Goal: Task Accomplishment & Management: Manage account settings

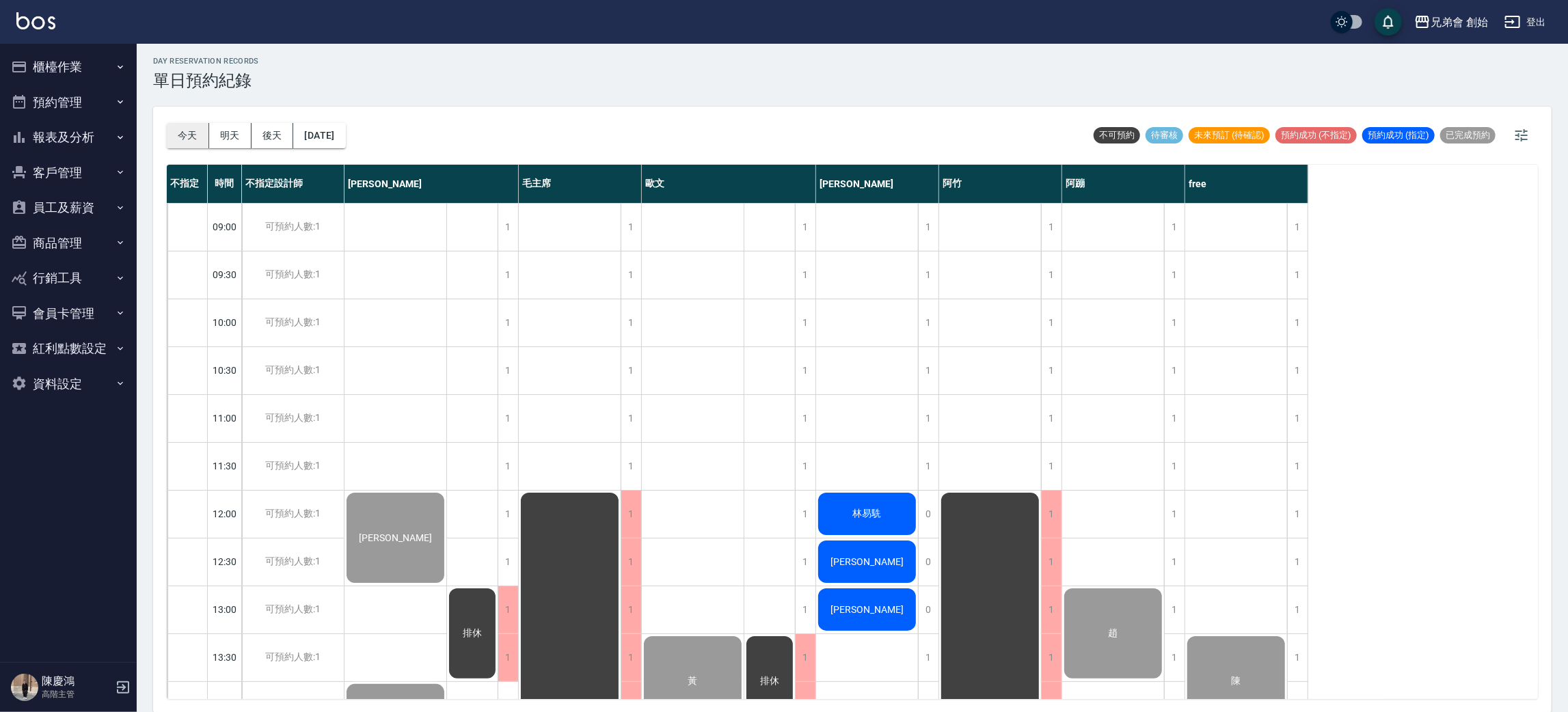
scroll to position [906, 0]
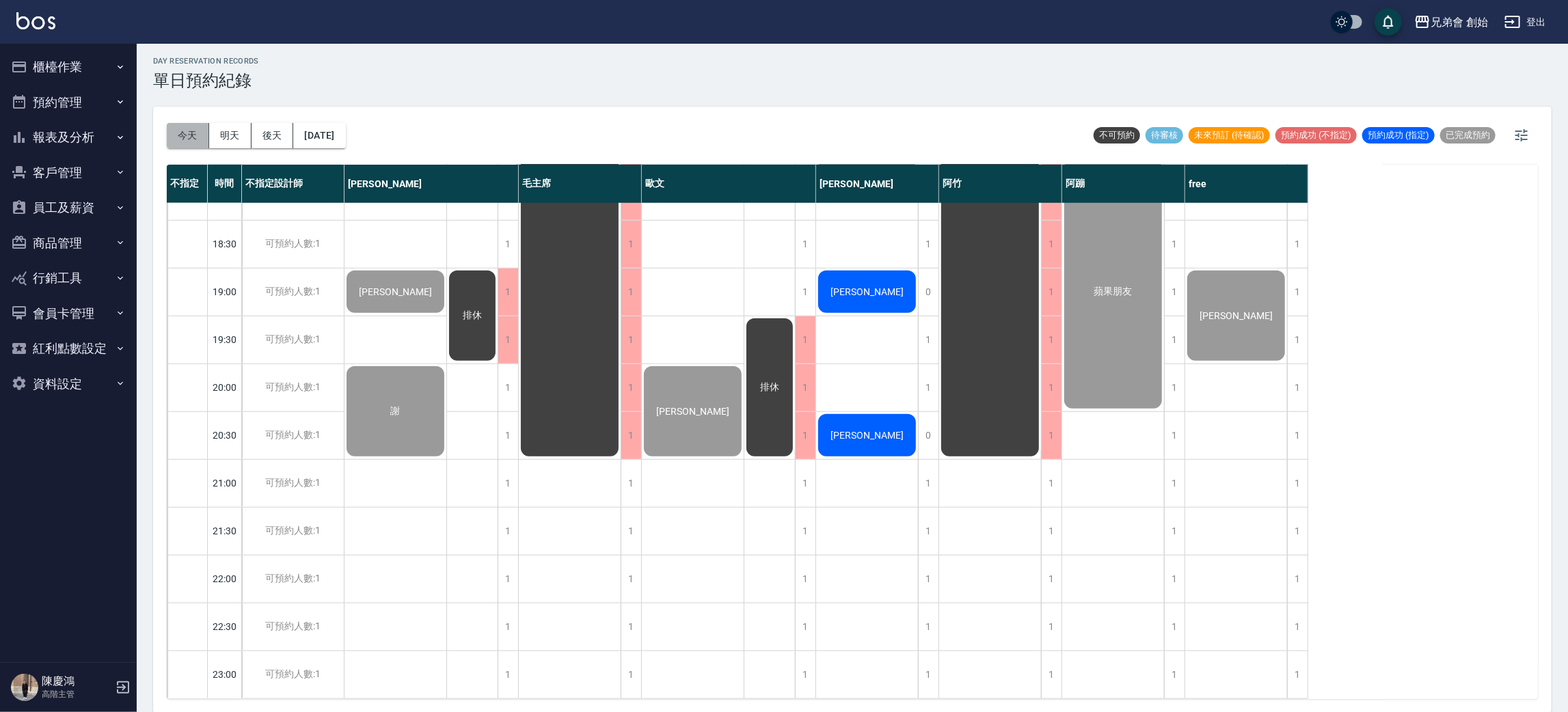
click at [179, 131] on button "今天" at bounding box center [188, 135] width 43 height 25
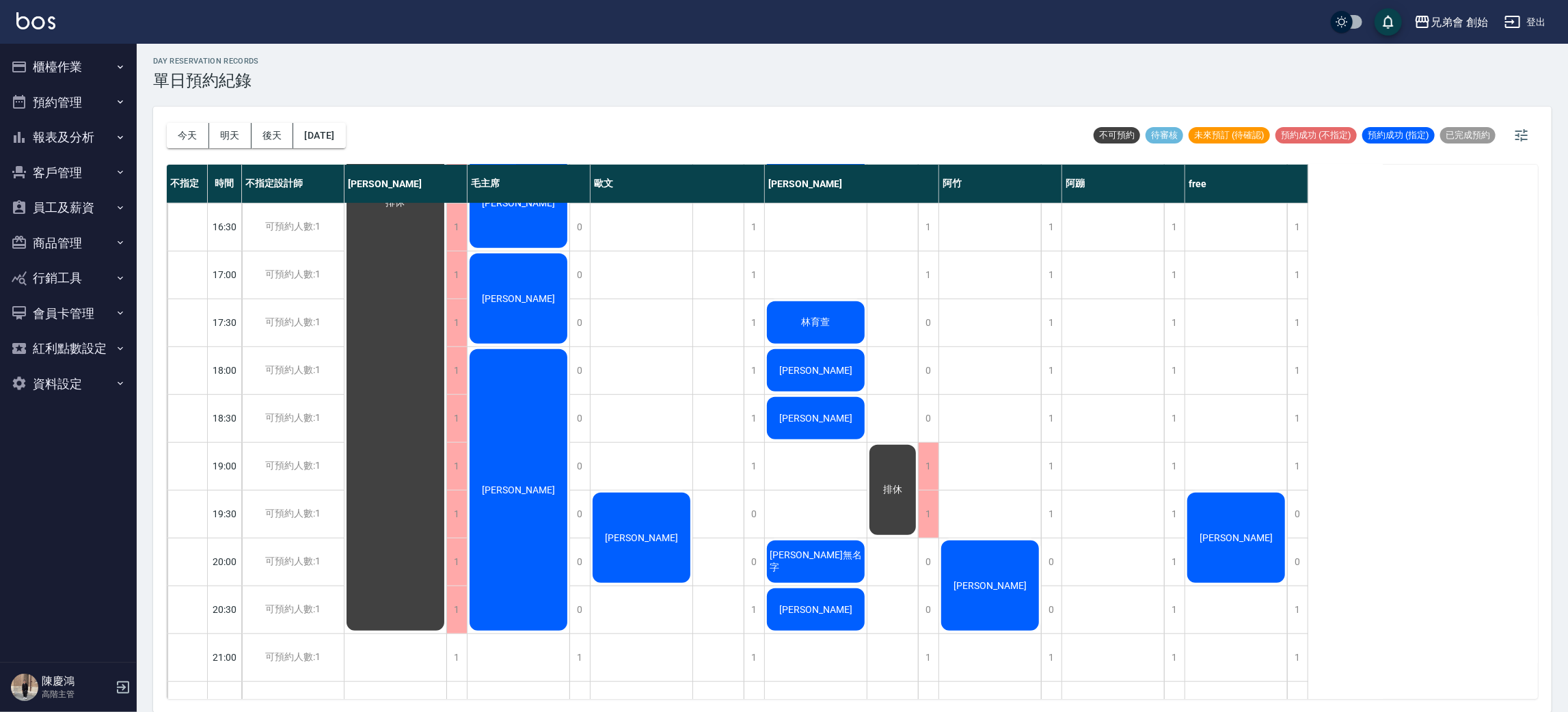
scroll to position [906, 0]
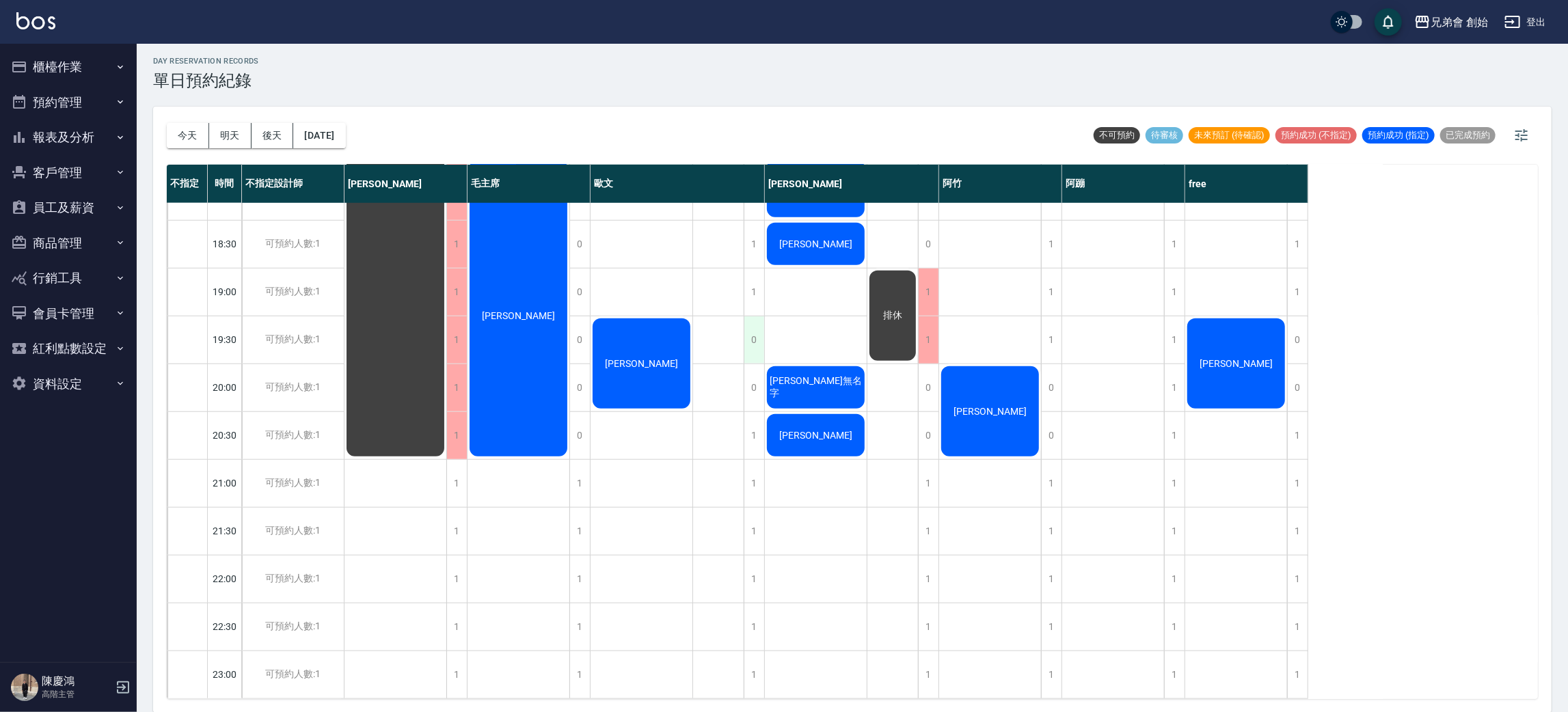
click at [749, 334] on div "0" at bounding box center [754, 339] width 20 height 47
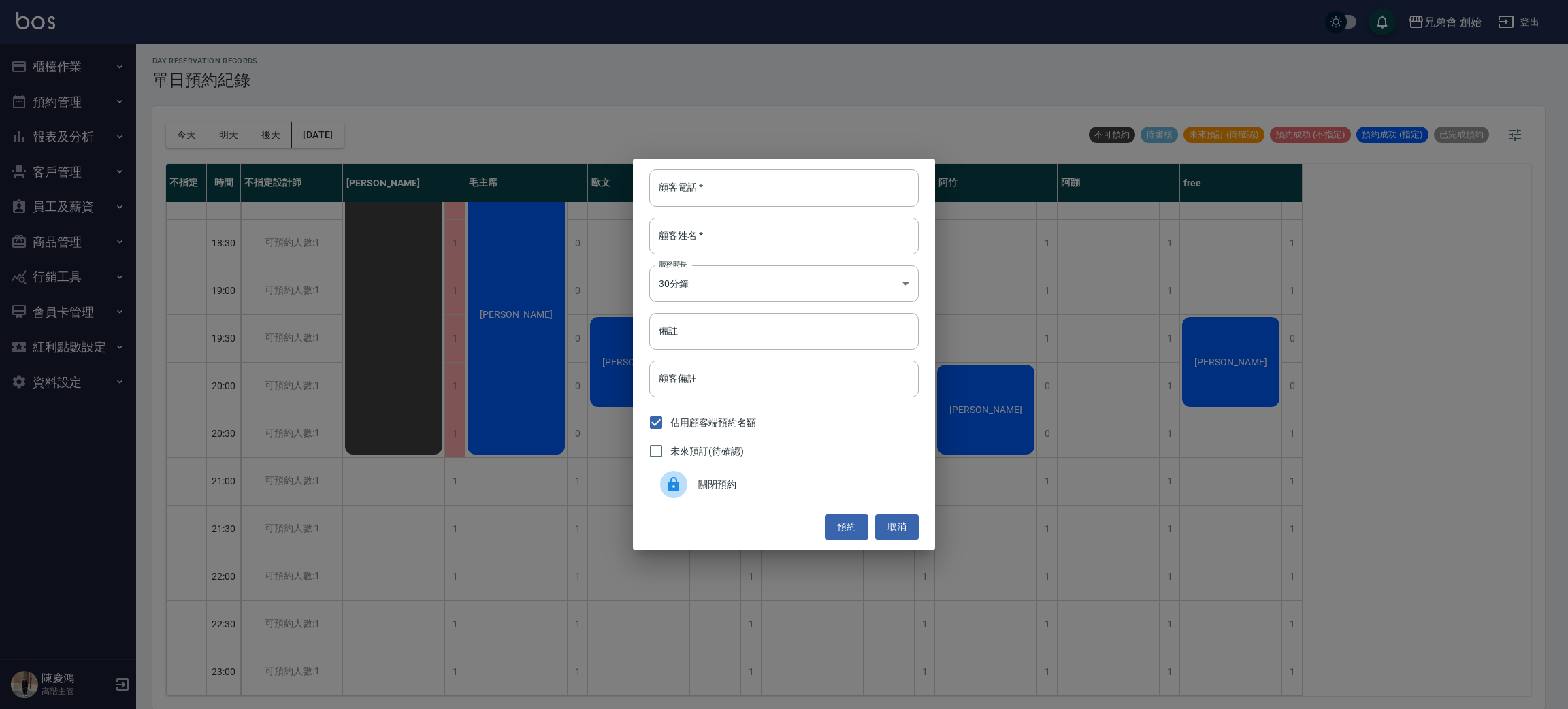
click at [731, 481] on span "關閉預約" at bounding box center [803, 484] width 209 height 14
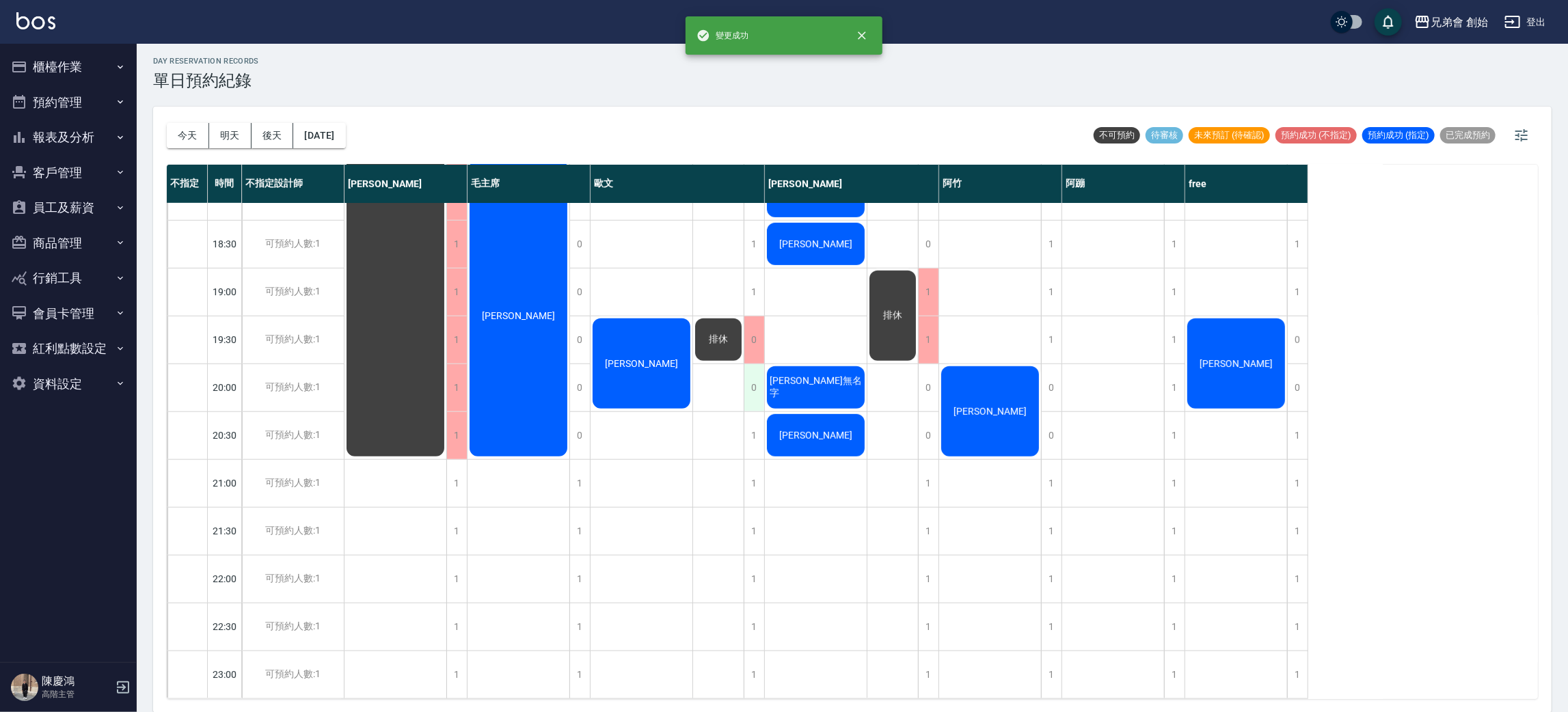
click at [762, 377] on div "0" at bounding box center [754, 388] width 20 height 47
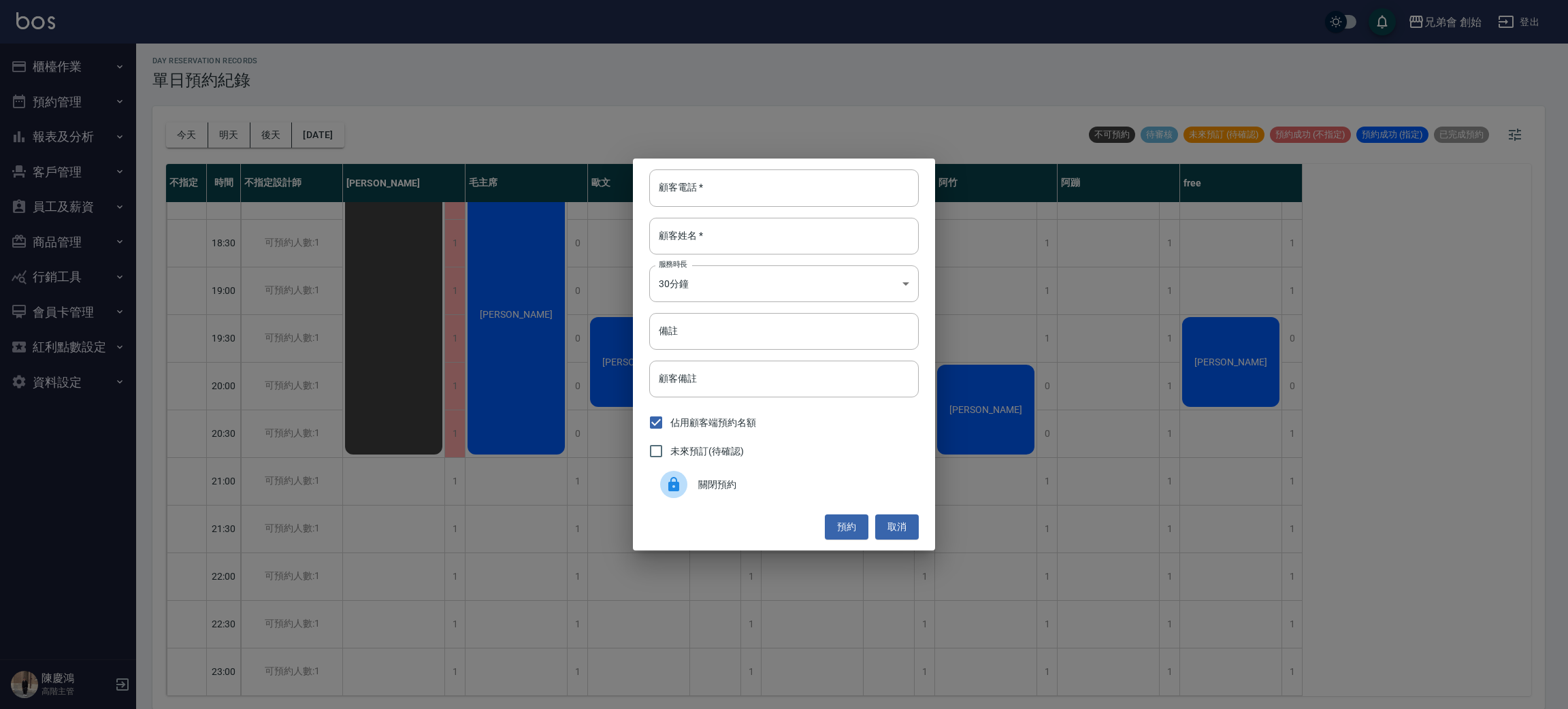
click at [718, 475] on div "關閉預約" at bounding box center [784, 484] width 270 height 38
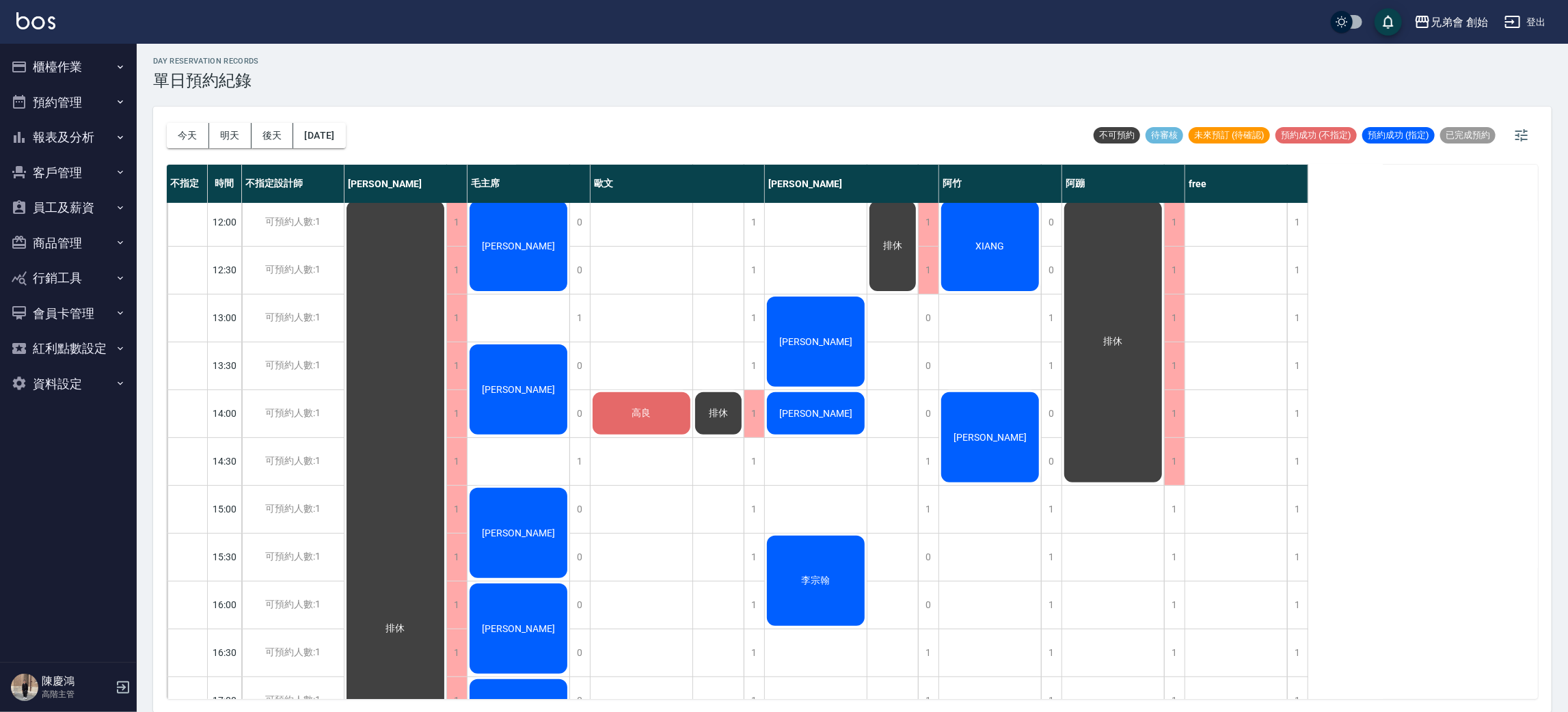
scroll to position [0, 0]
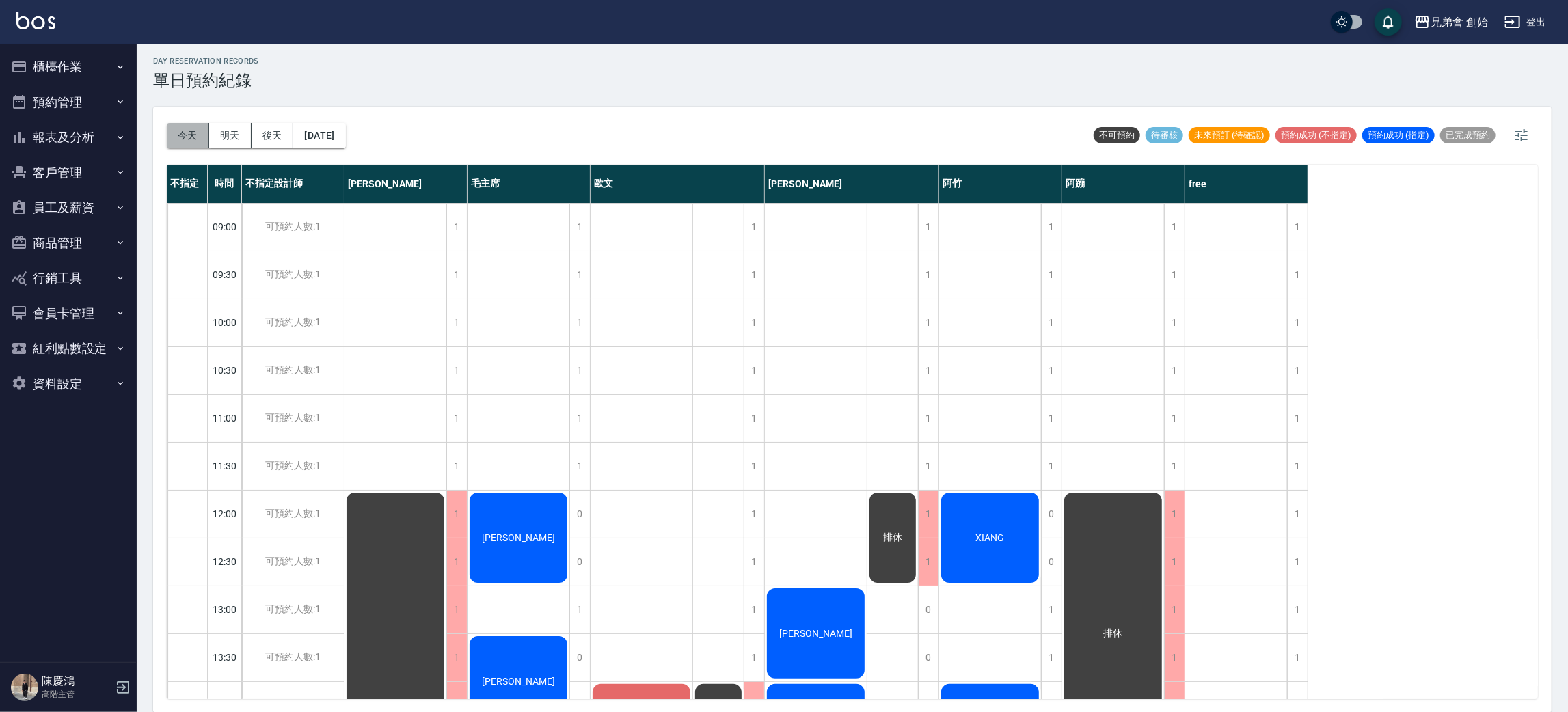
click at [179, 125] on button "今天" at bounding box center [188, 135] width 43 height 25
click at [179, 125] on button "今天" at bounding box center [188, 135] width 43 height 25
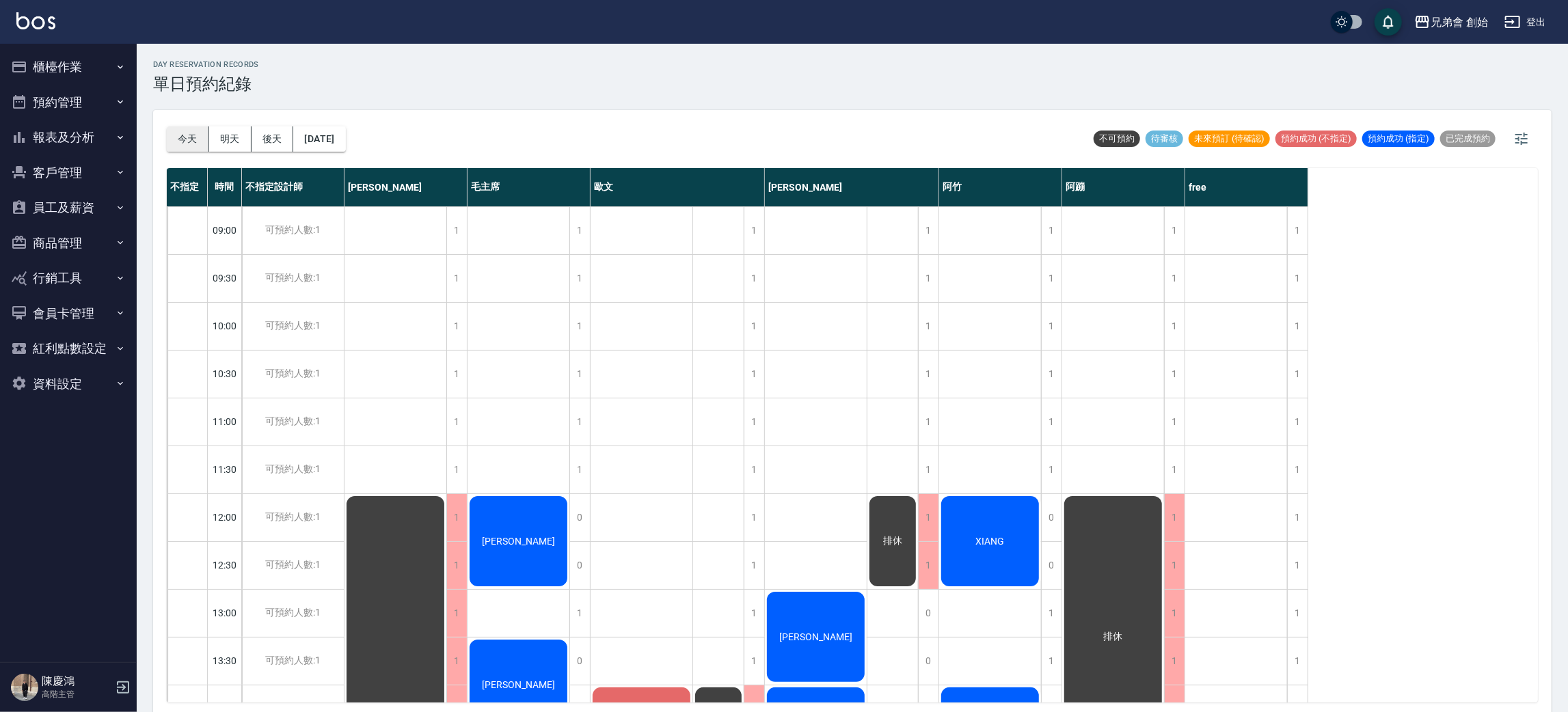
click at [178, 136] on button "今天" at bounding box center [188, 138] width 43 height 25
click at [232, 146] on button "明天" at bounding box center [231, 138] width 43 height 25
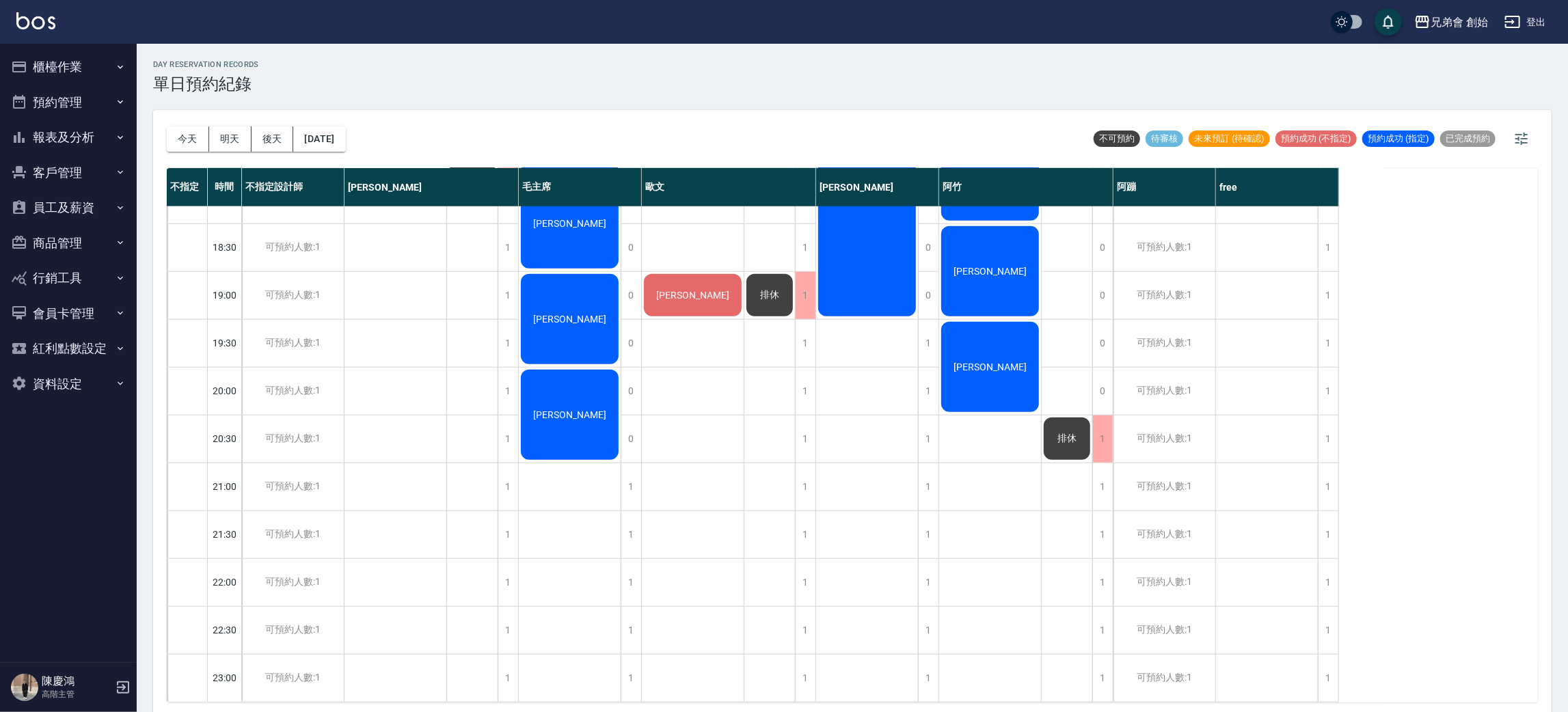
scroll to position [599, 0]
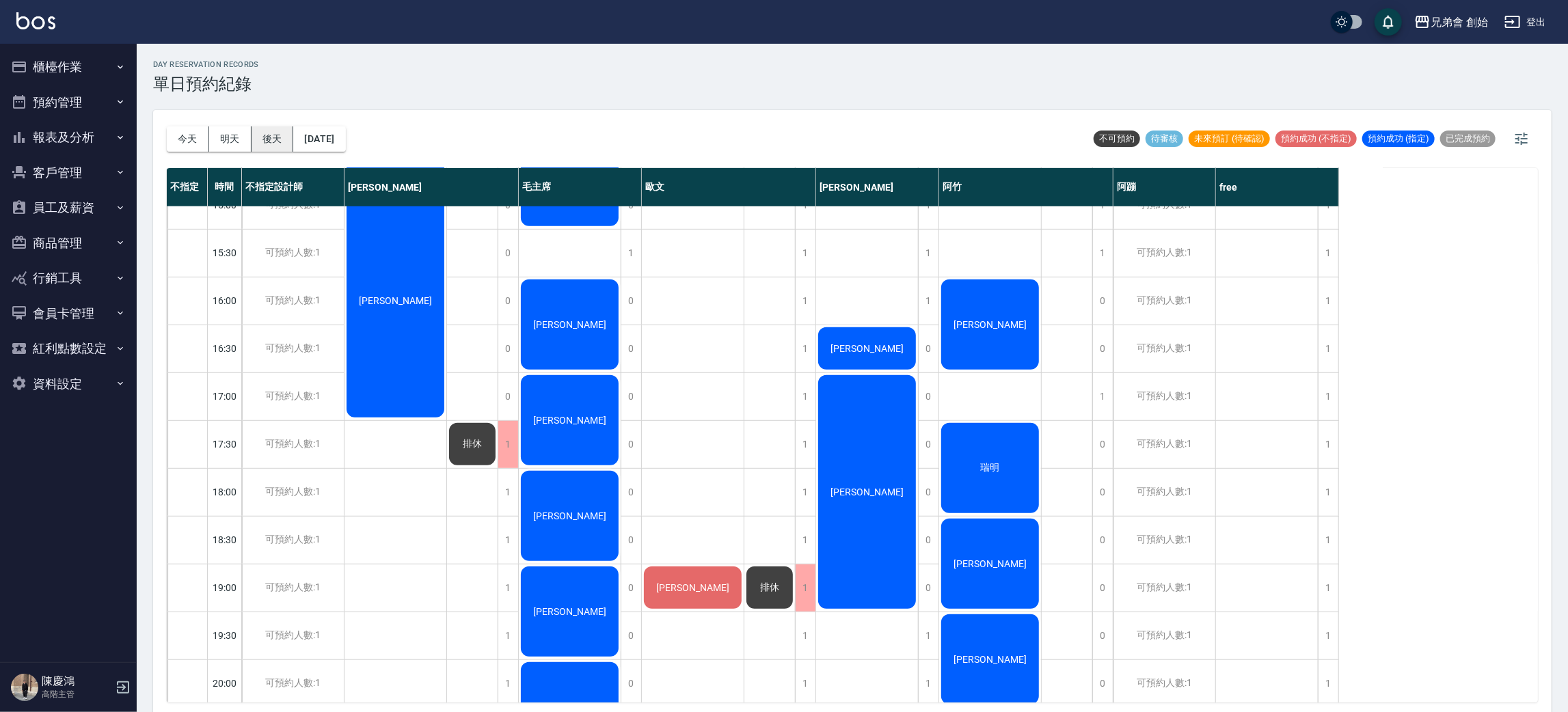
click at [272, 143] on button "後天" at bounding box center [272, 138] width 43 height 25
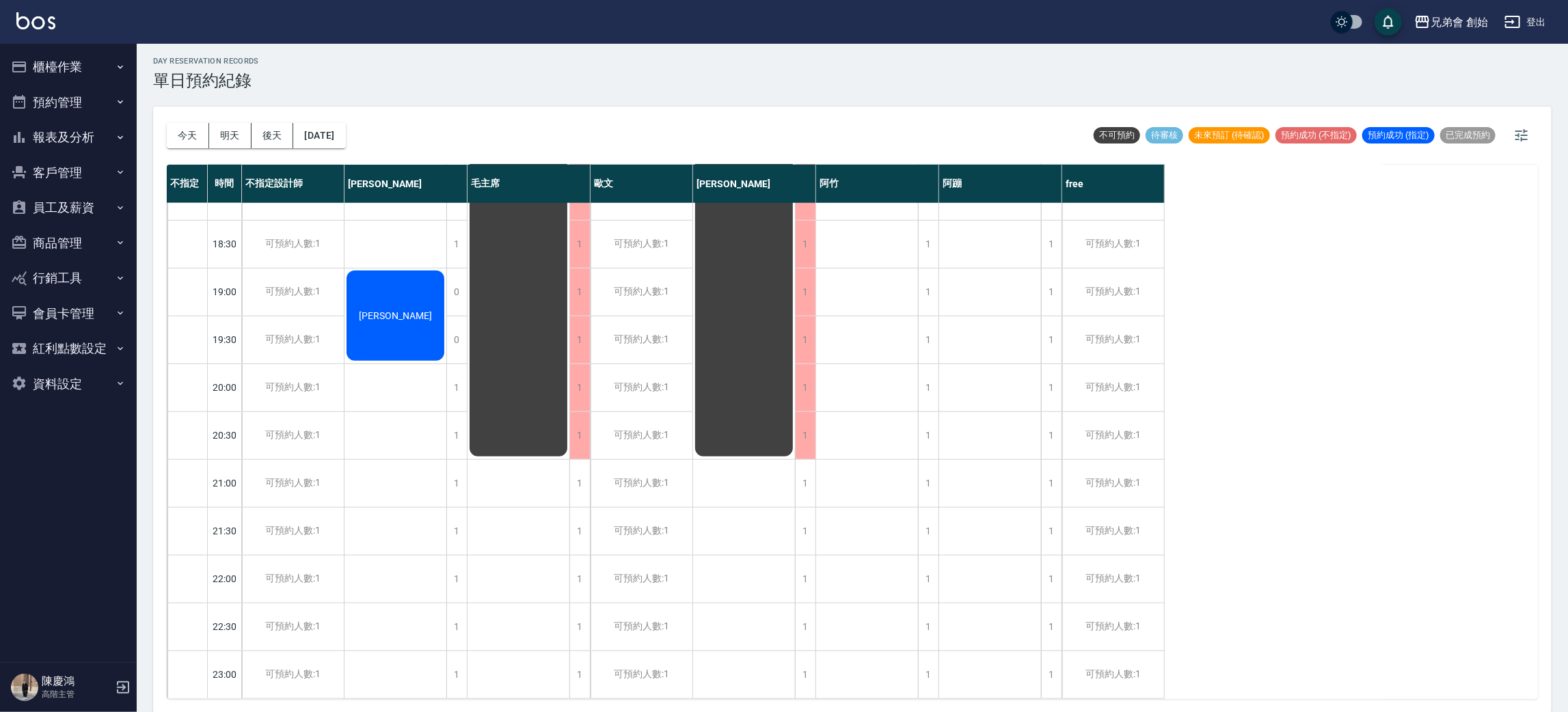
scroll to position [190, 0]
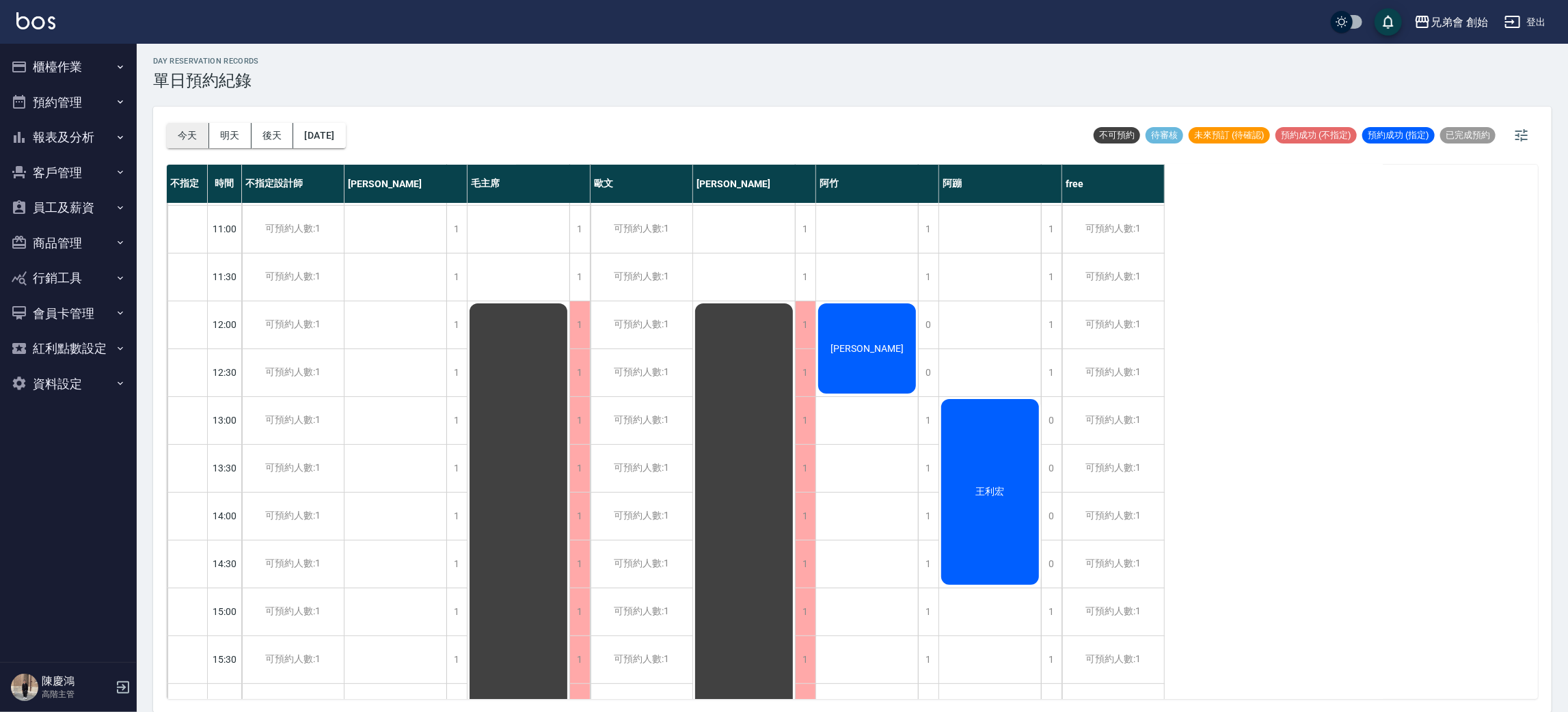
click at [187, 138] on button "今天" at bounding box center [188, 135] width 43 height 25
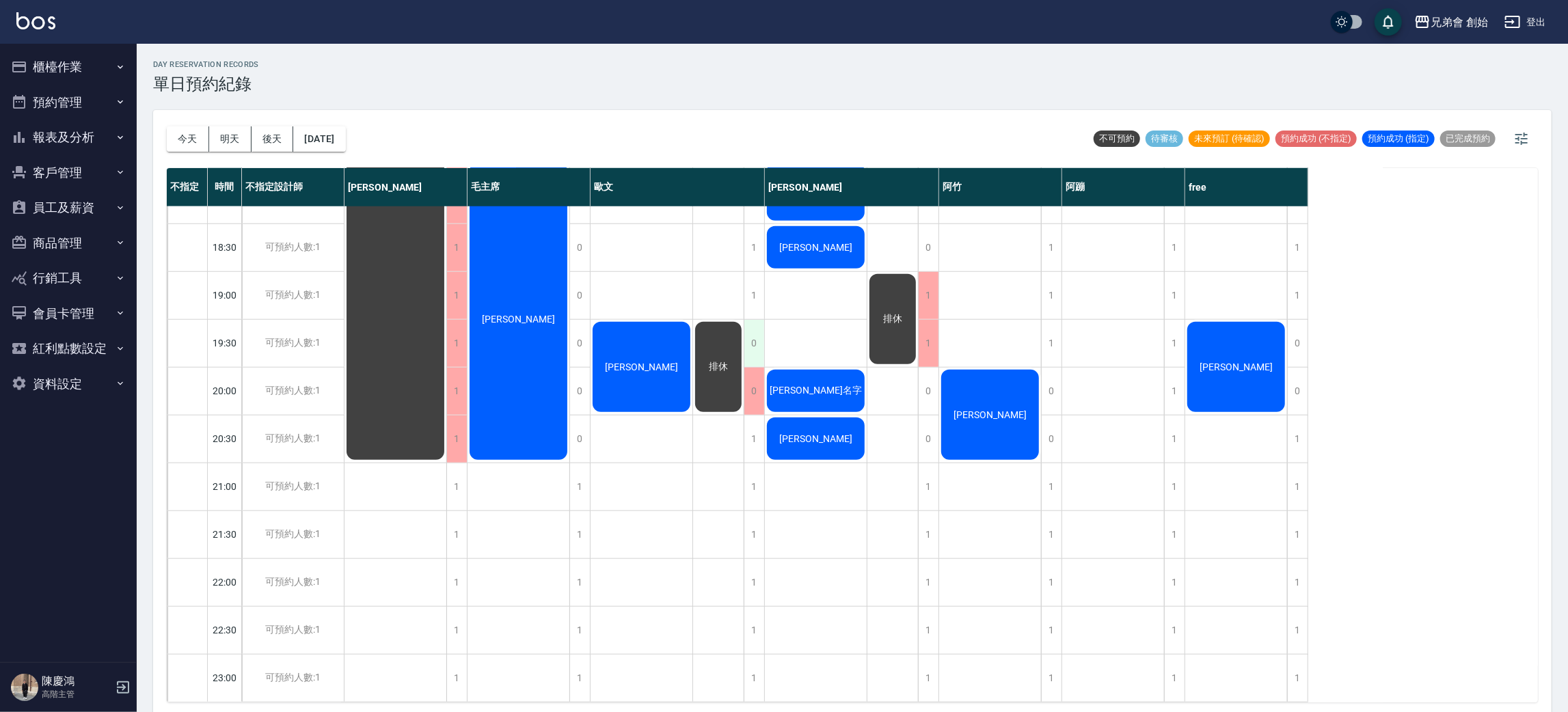
scroll to position [4, 0]
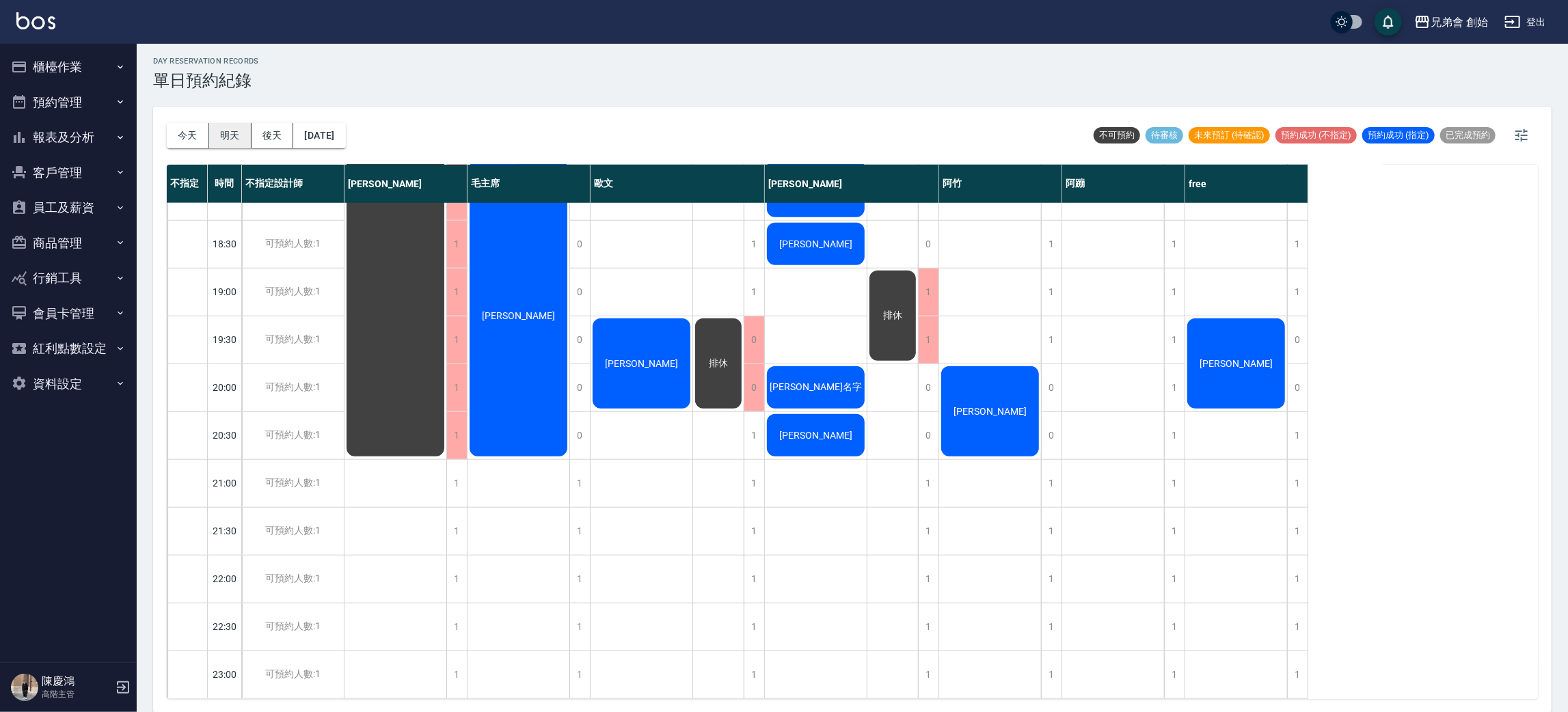
click at [232, 138] on button "明天" at bounding box center [231, 135] width 43 height 25
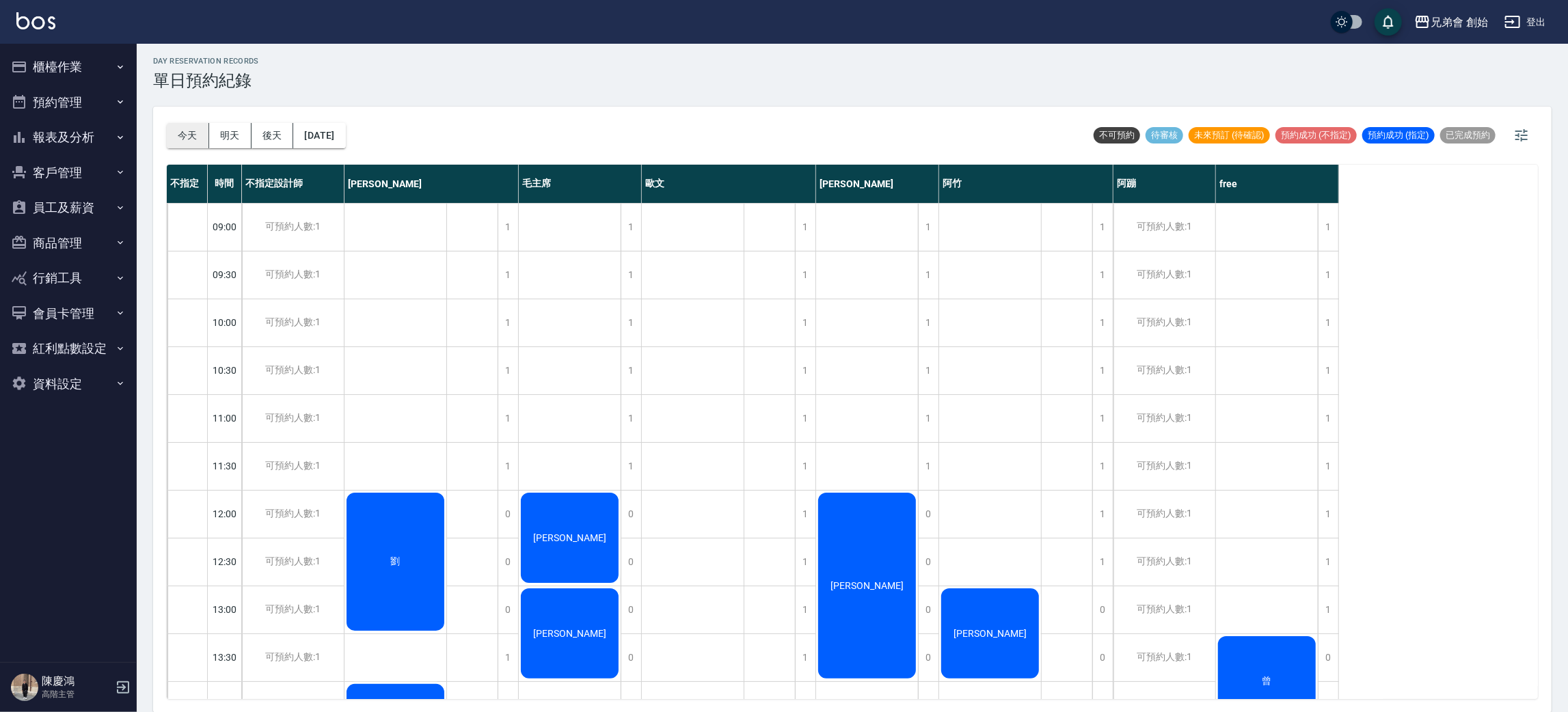
click at [169, 143] on button "今天" at bounding box center [188, 135] width 43 height 25
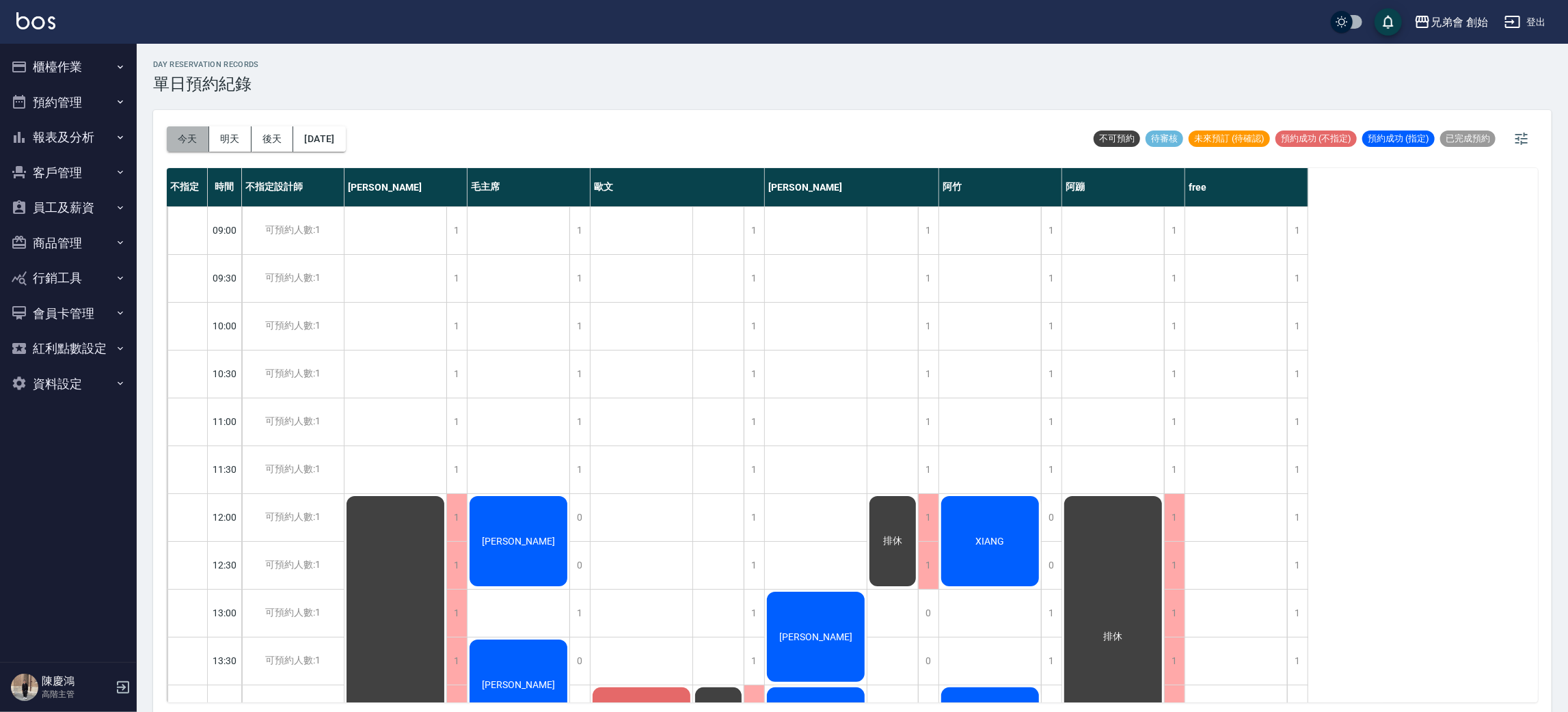
drag, startPoint x: 199, startPoint y: 146, endPoint x: 182, endPoint y: 151, distance: 17.7
click at [190, 146] on button "今天" at bounding box center [188, 138] width 43 height 25
click at [225, 147] on button "明天" at bounding box center [231, 138] width 43 height 25
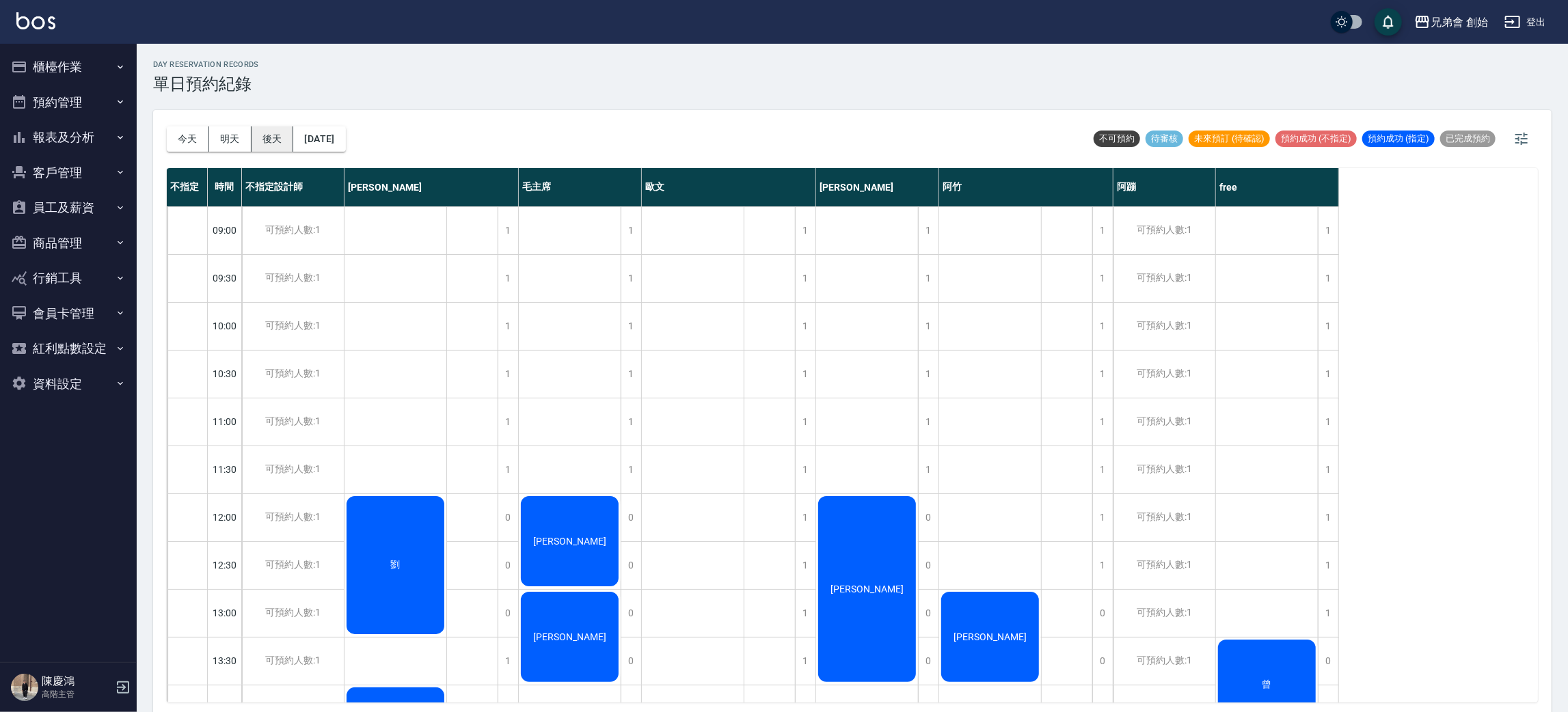
click at [281, 147] on button "後天" at bounding box center [272, 138] width 43 height 25
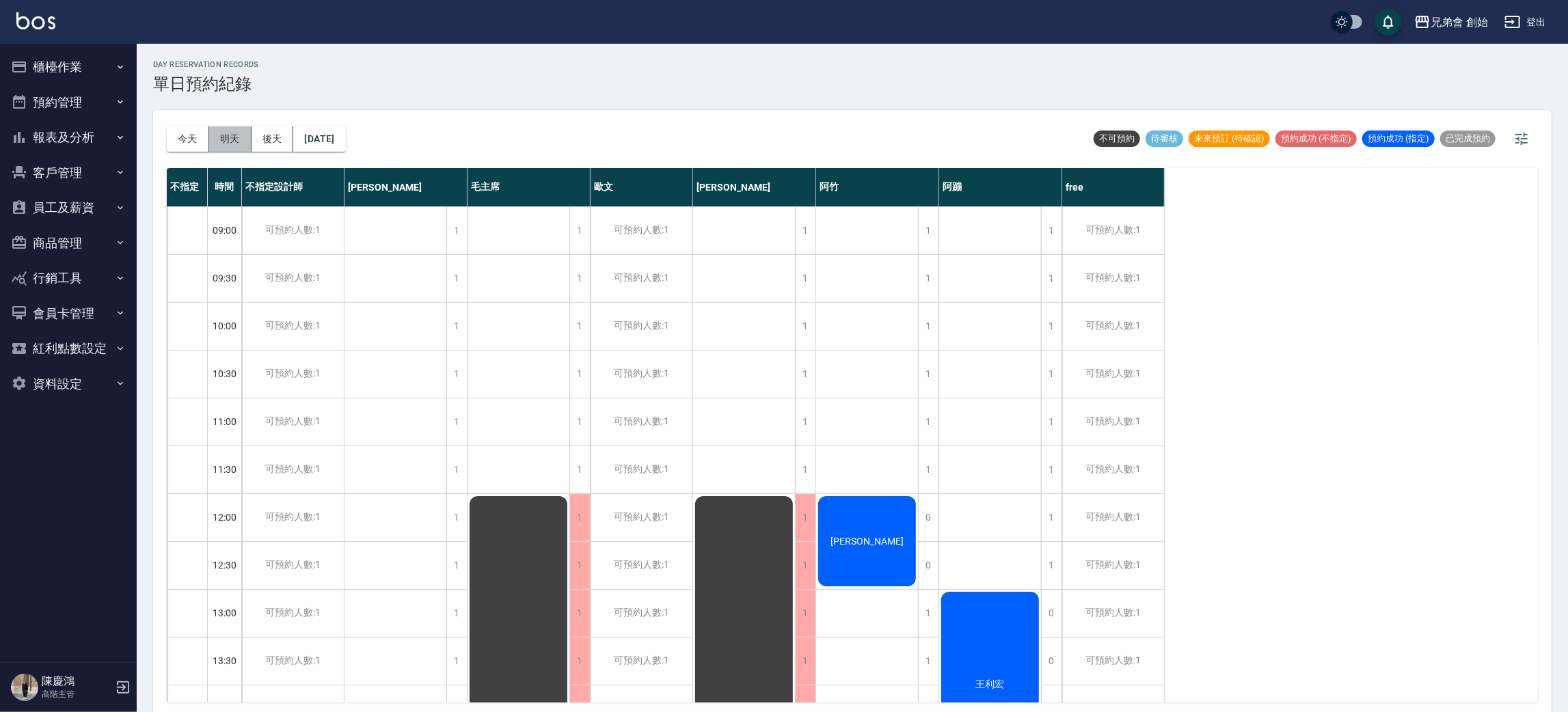
drag, startPoint x: 240, startPoint y: 141, endPoint x: 236, endPoint y: 136, distance: 6.4
click at [239, 139] on button "明天" at bounding box center [231, 138] width 43 height 25
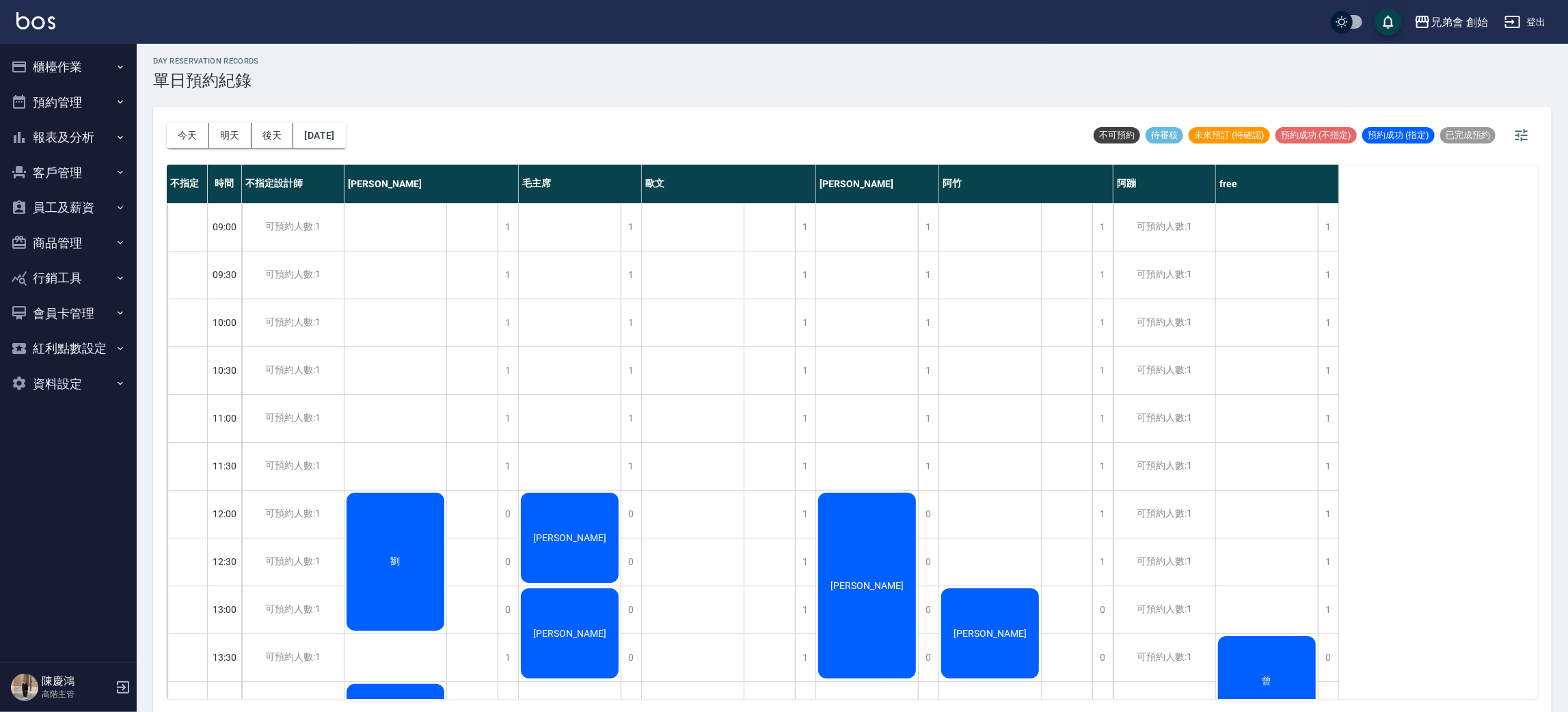
scroll to position [511, 0]
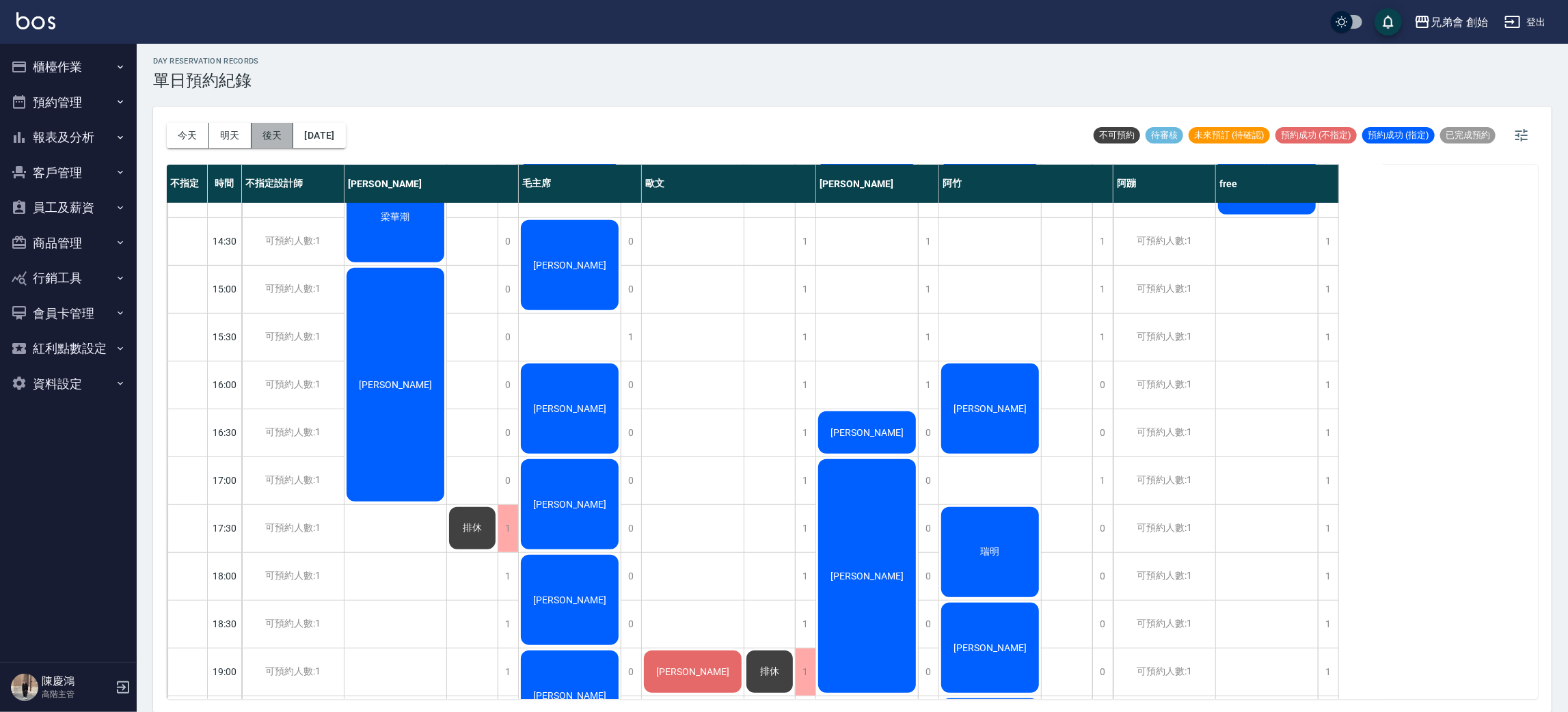
click at [267, 146] on button "後天" at bounding box center [272, 135] width 43 height 25
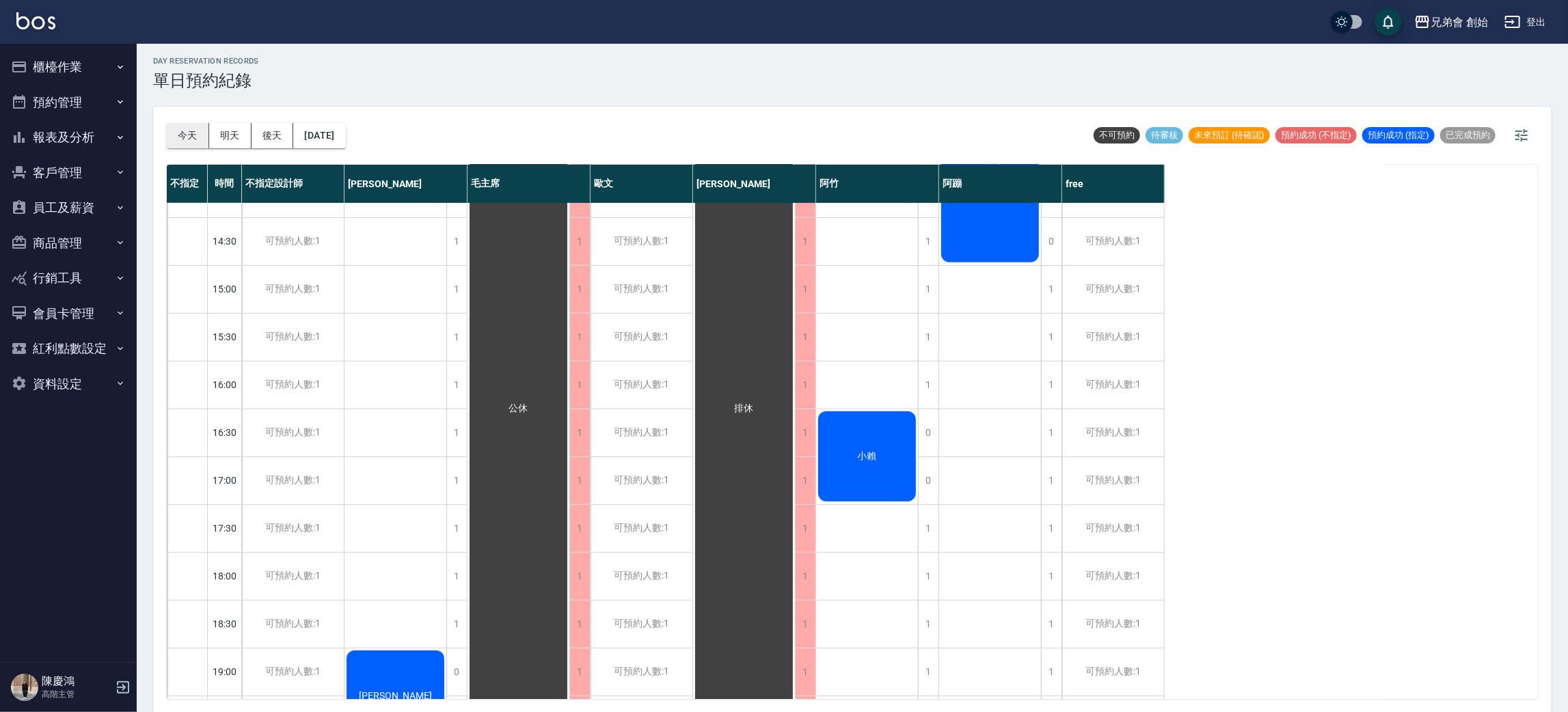
click at [183, 143] on button "今天" at bounding box center [188, 135] width 43 height 25
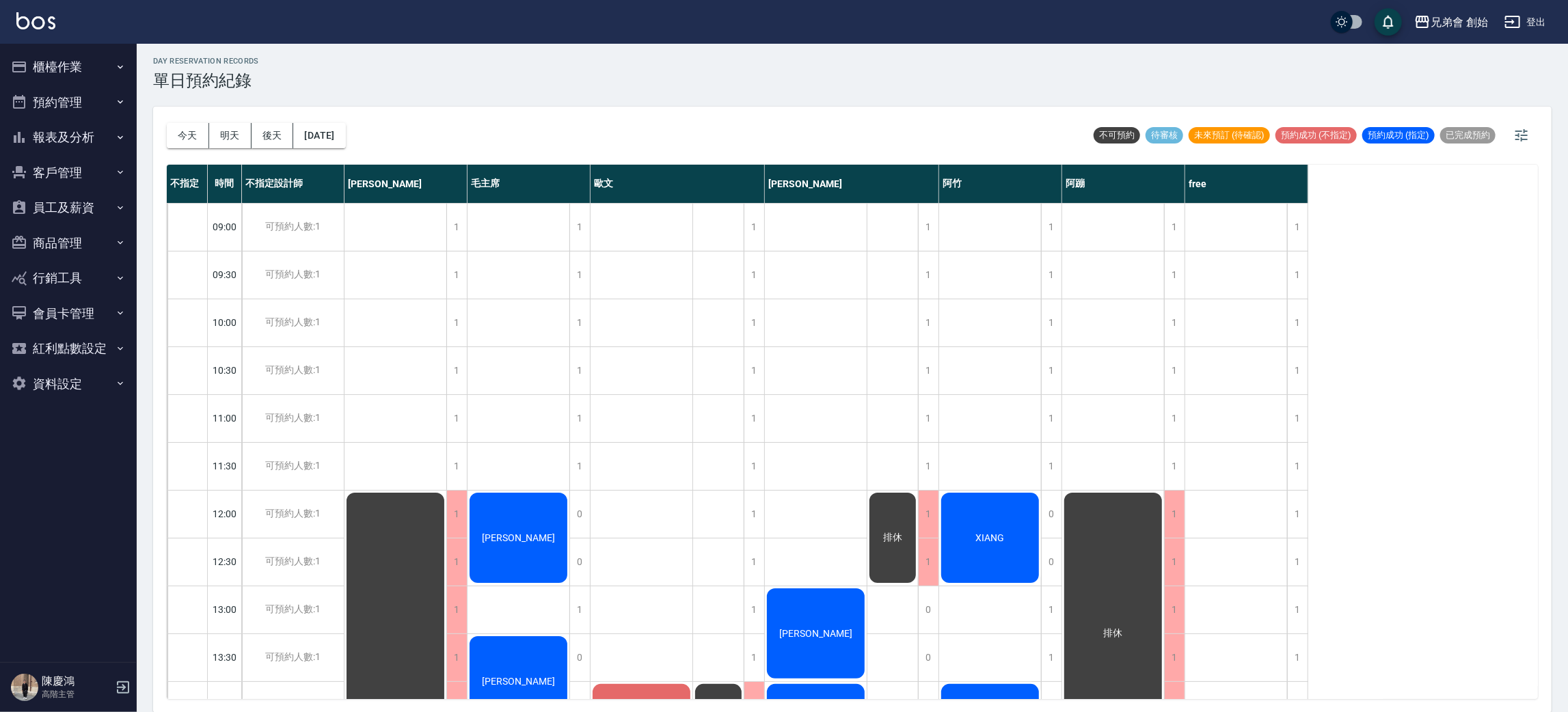
click at [74, 110] on button "預約管理" at bounding box center [68, 102] width 126 height 35
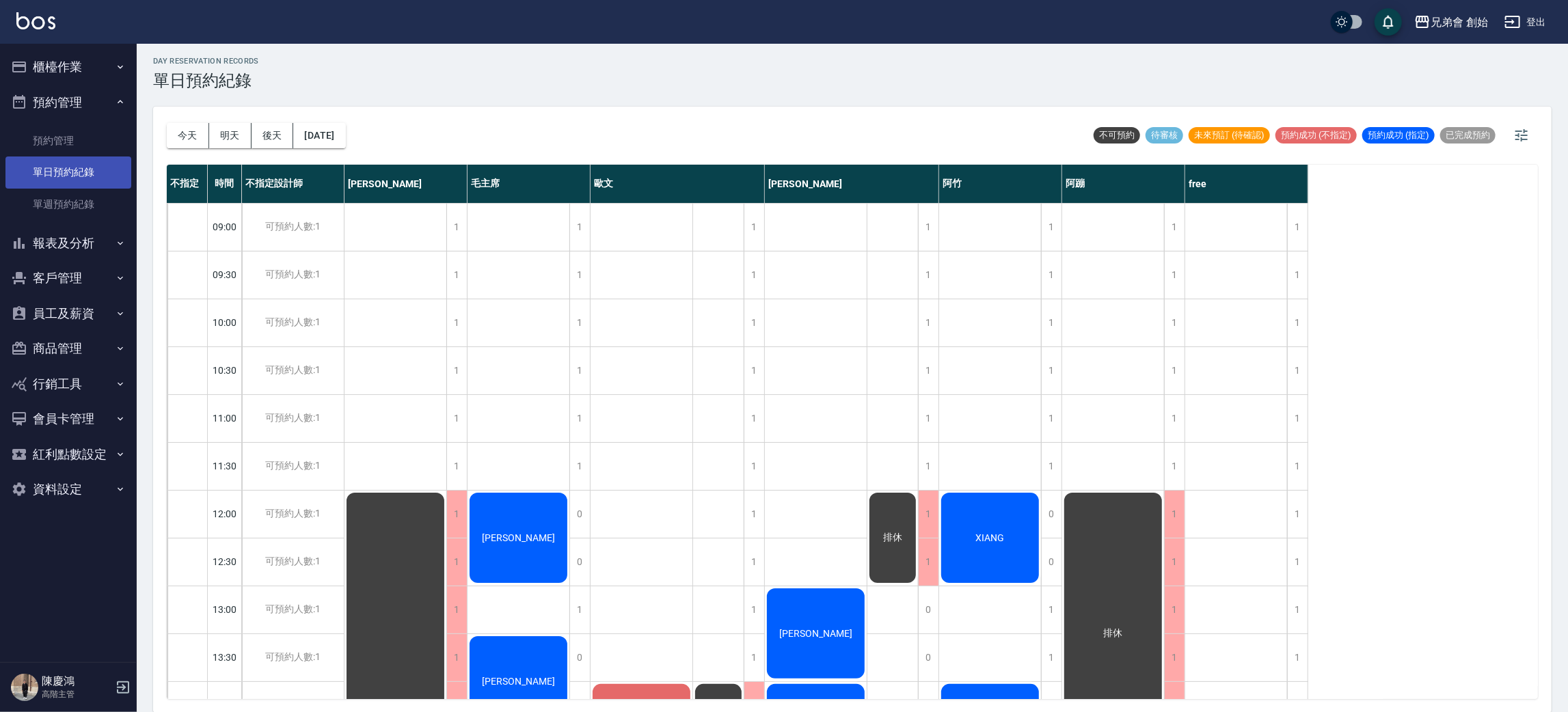
click at [76, 167] on link "單日預約紀錄" at bounding box center [68, 172] width 126 height 32
click at [195, 138] on button "今天" at bounding box center [188, 135] width 43 height 25
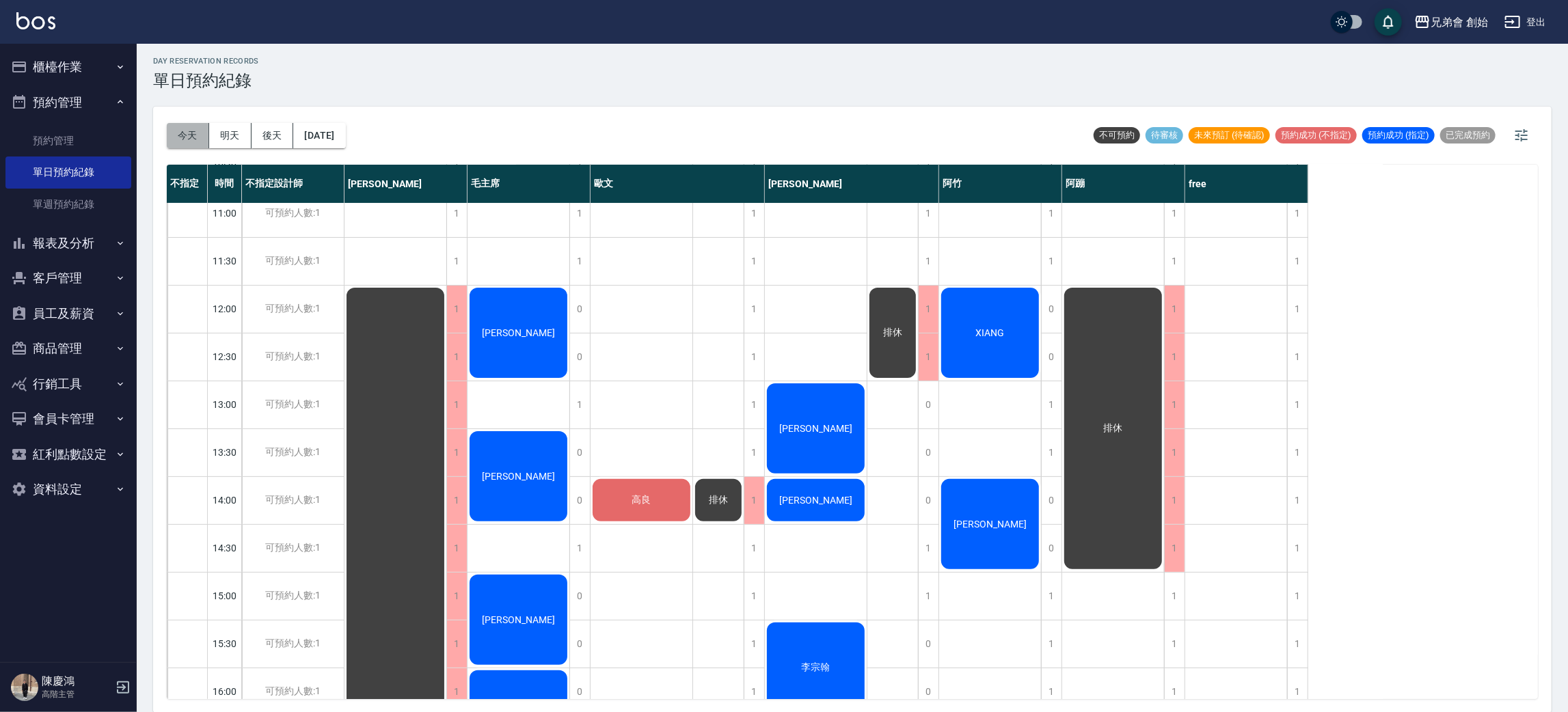
click at [187, 145] on button "今天" at bounding box center [188, 135] width 43 height 25
click at [247, 145] on button "明天" at bounding box center [231, 135] width 43 height 25
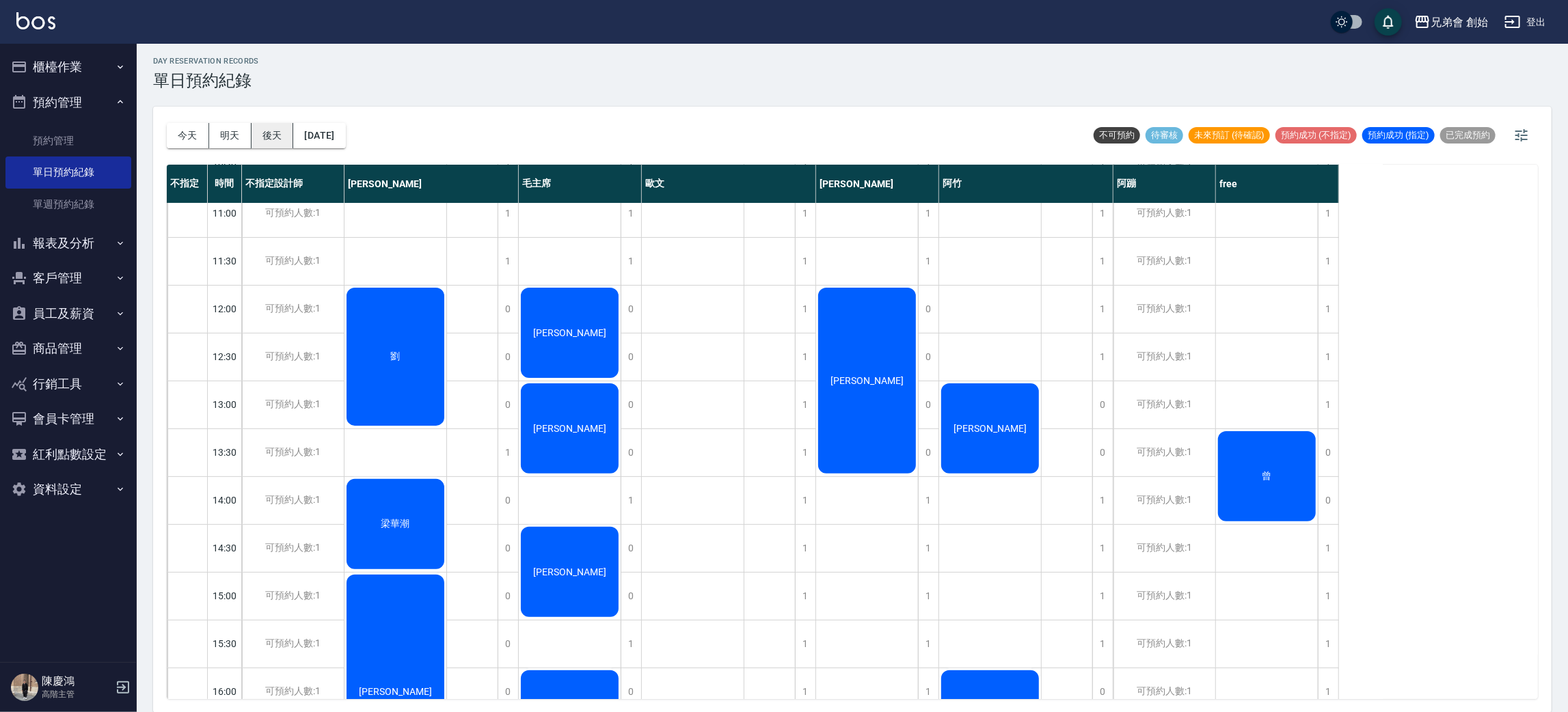
click at [269, 140] on button "後天" at bounding box center [272, 135] width 43 height 25
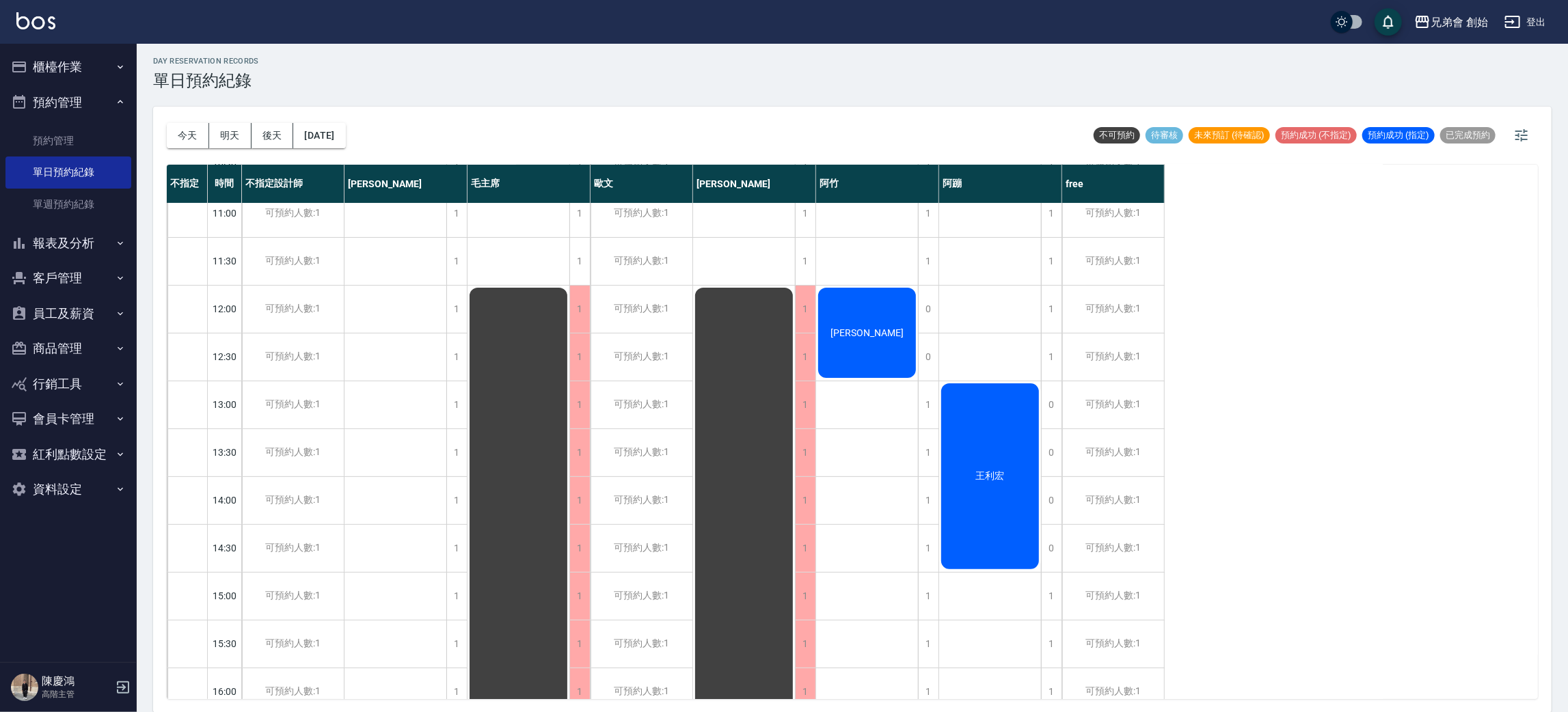
drag, startPoint x: 219, startPoint y: 138, endPoint x: 211, endPoint y: 138, distance: 8.0
click at [215, 138] on button "明天" at bounding box center [231, 135] width 43 height 25
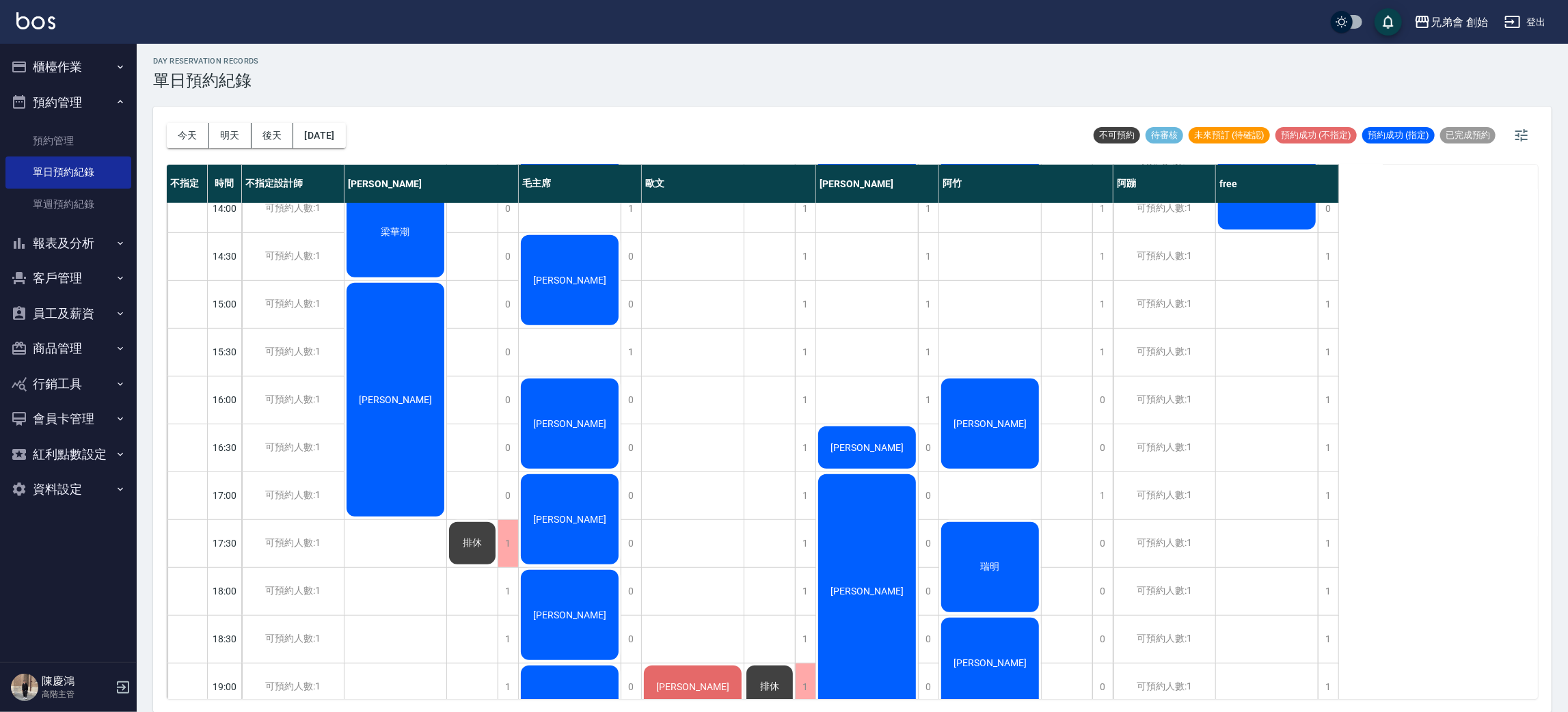
scroll to position [86, 0]
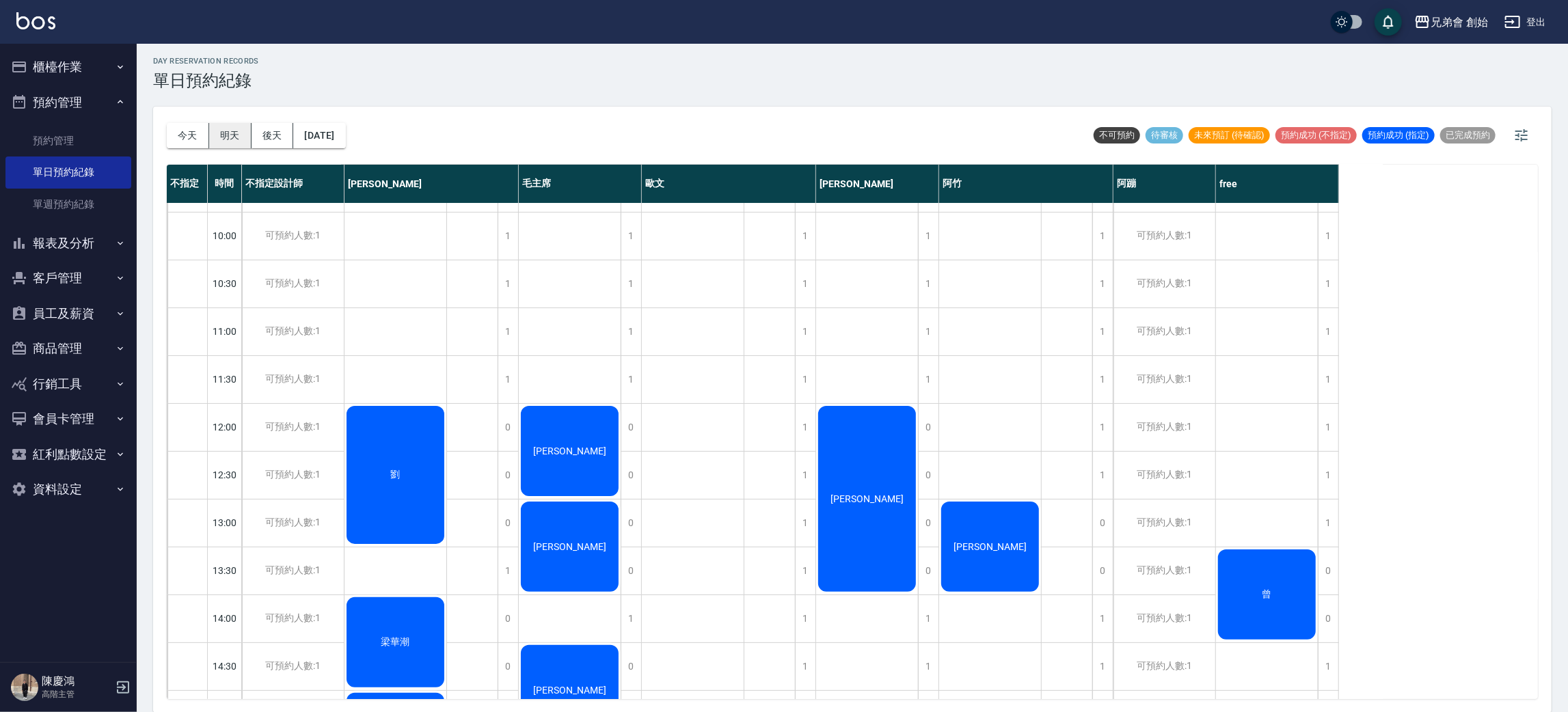
click at [224, 135] on button "明天" at bounding box center [231, 135] width 43 height 25
click at [263, 128] on button "後天" at bounding box center [272, 135] width 43 height 25
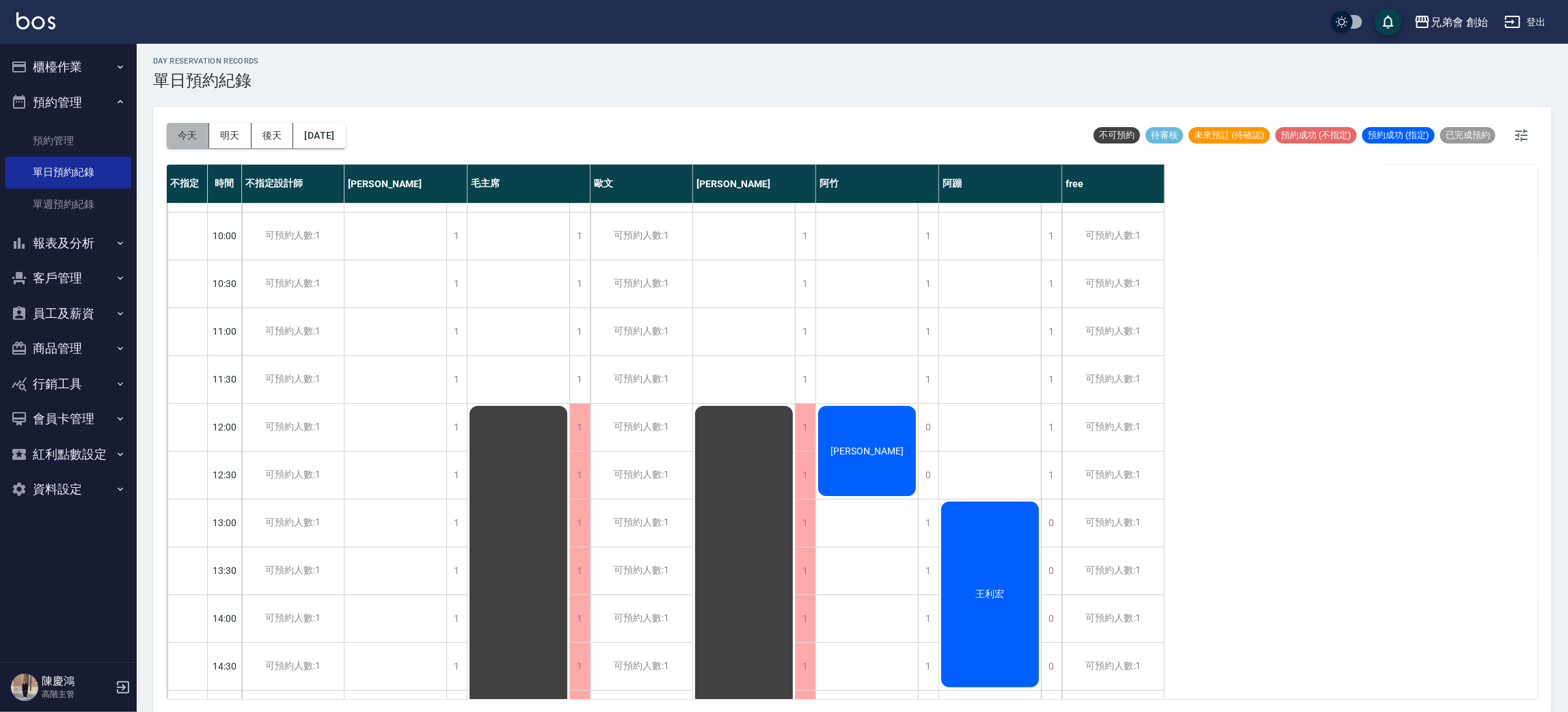
click at [177, 133] on button "今天" at bounding box center [188, 135] width 43 height 25
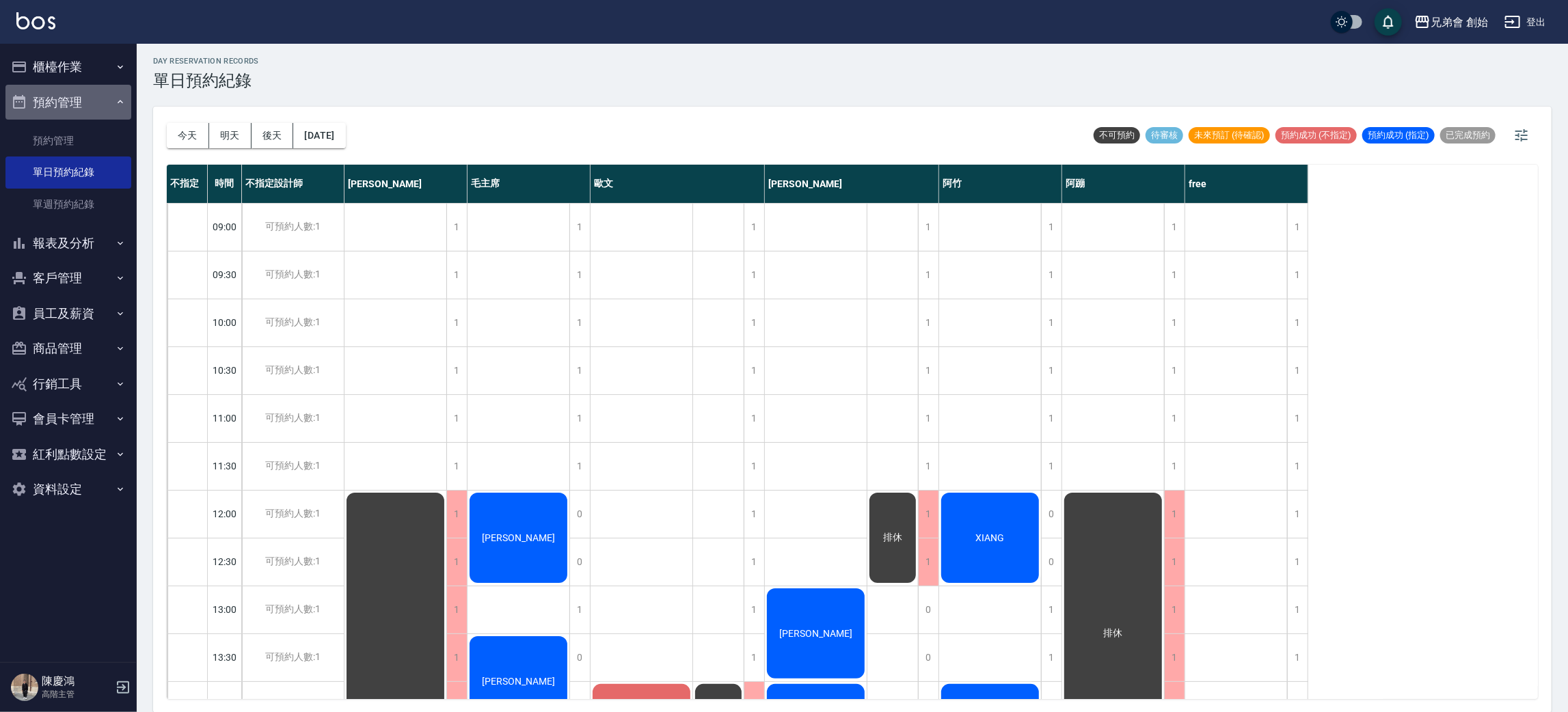
click at [121, 94] on button "預約管理" at bounding box center [68, 102] width 126 height 35
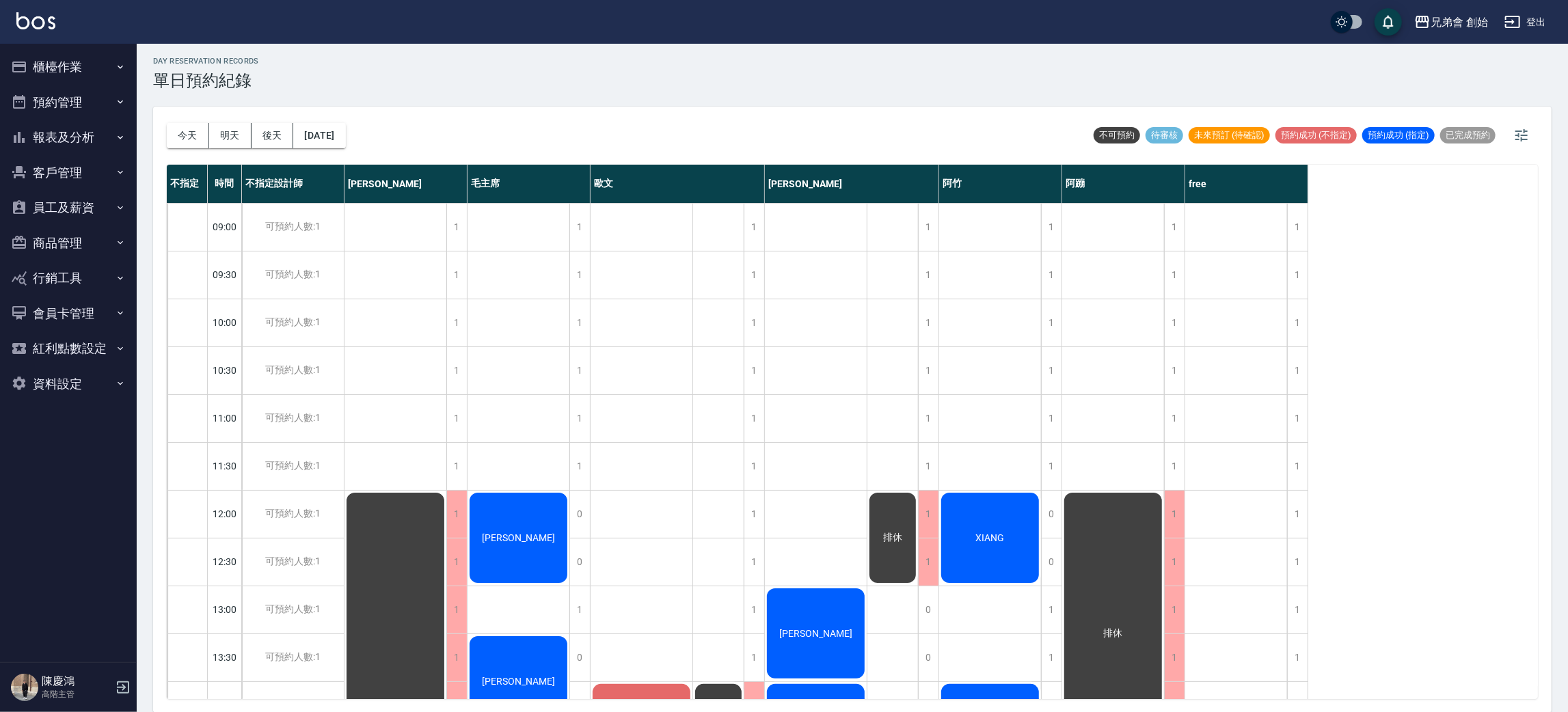
click at [121, 94] on button "預約管理" at bounding box center [68, 102] width 126 height 35
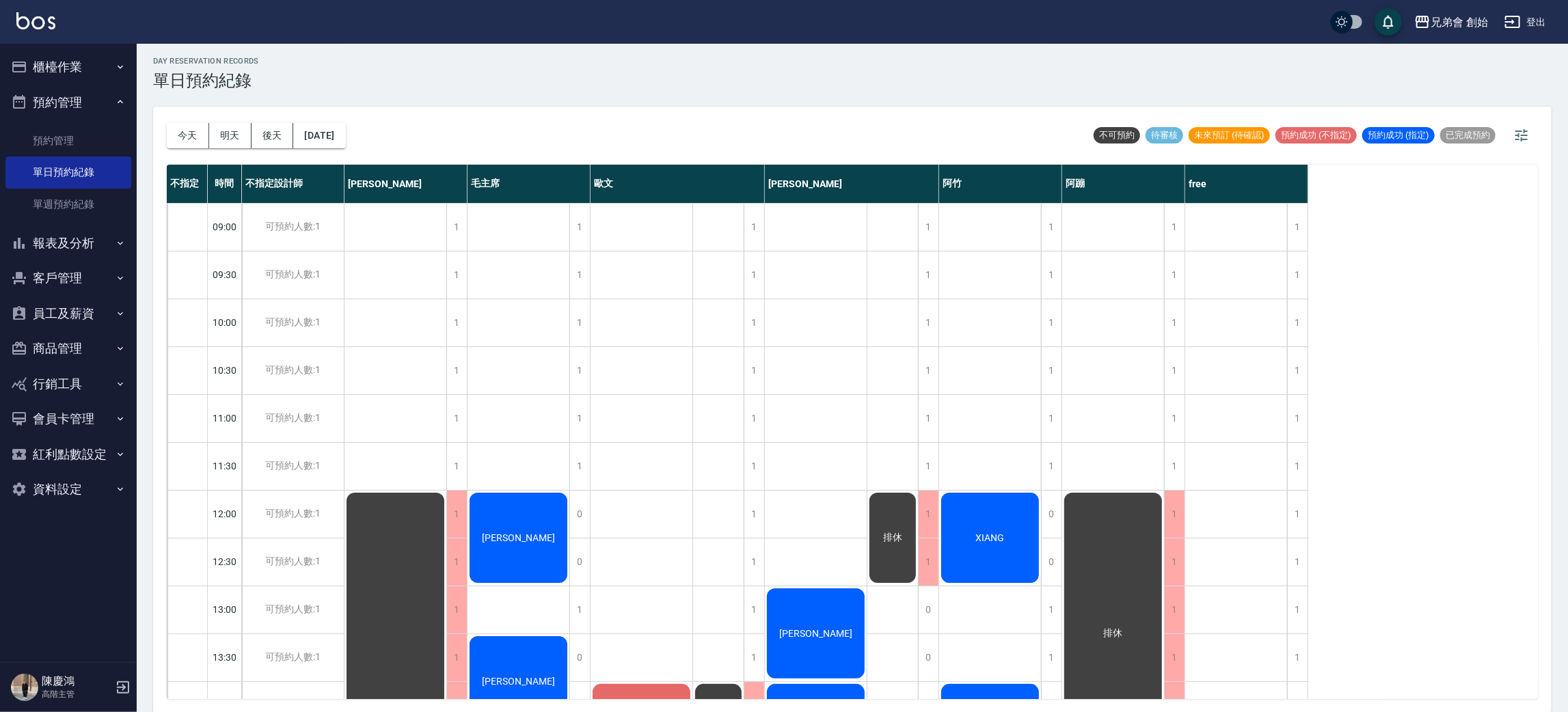
click at [87, 63] on button "櫃檯作業" at bounding box center [68, 67] width 126 height 35
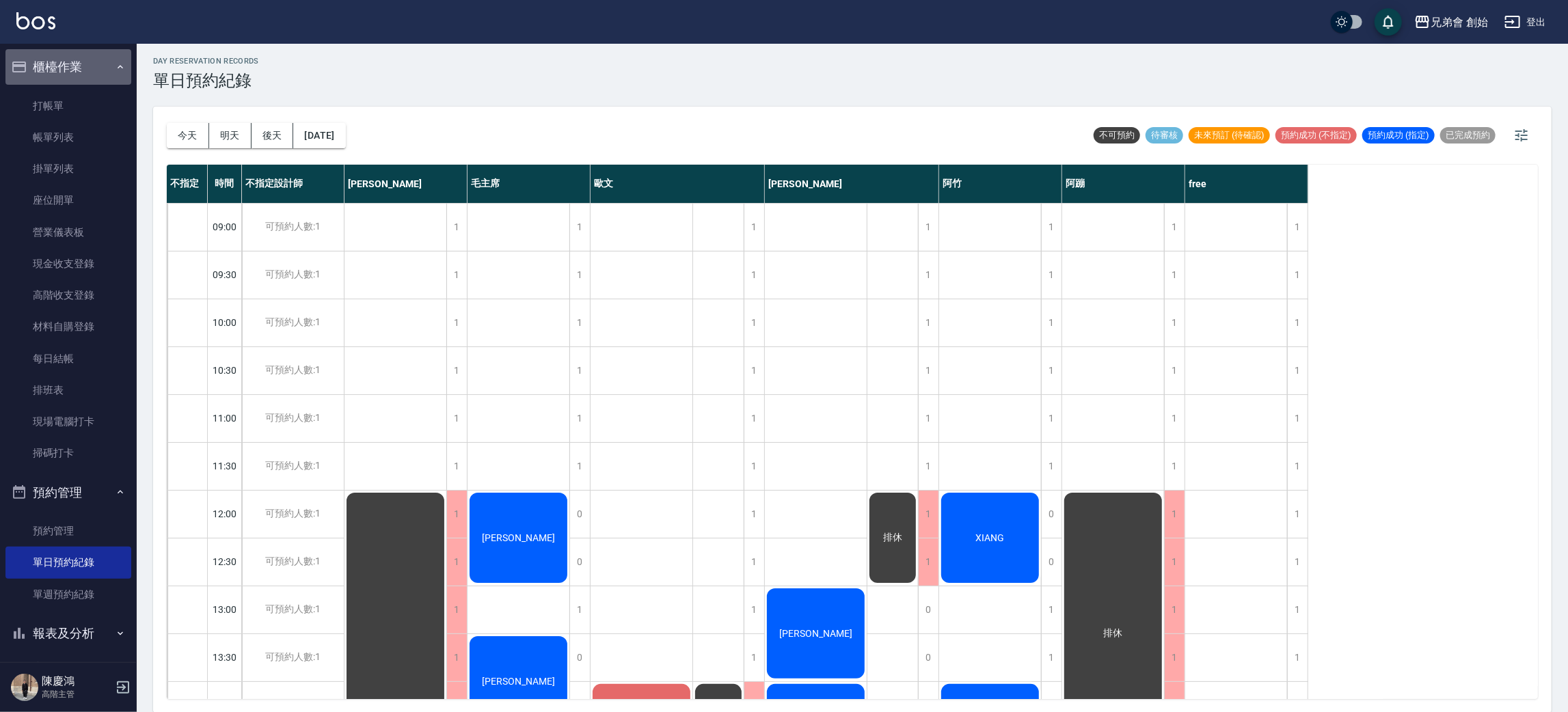
drag, startPoint x: 101, startPoint y: 73, endPoint x: 104, endPoint y: 81, distance: 8.5
click at [104, 79] on button "櫃檯作業" at bounding box center [68, 67] width 126 height 35
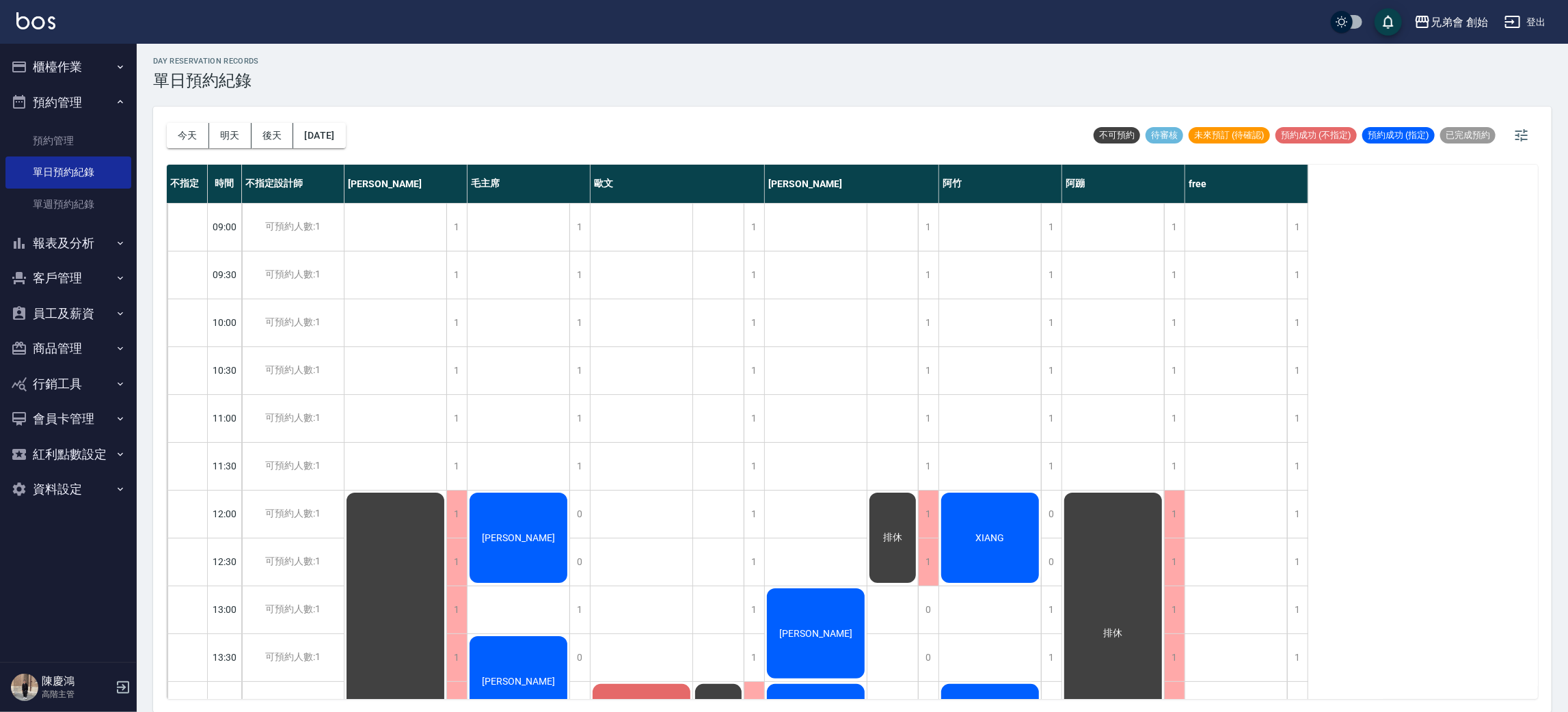
click at [60, 117] on button "預約管理" at bounding box center [68, 102] width 126 height 35
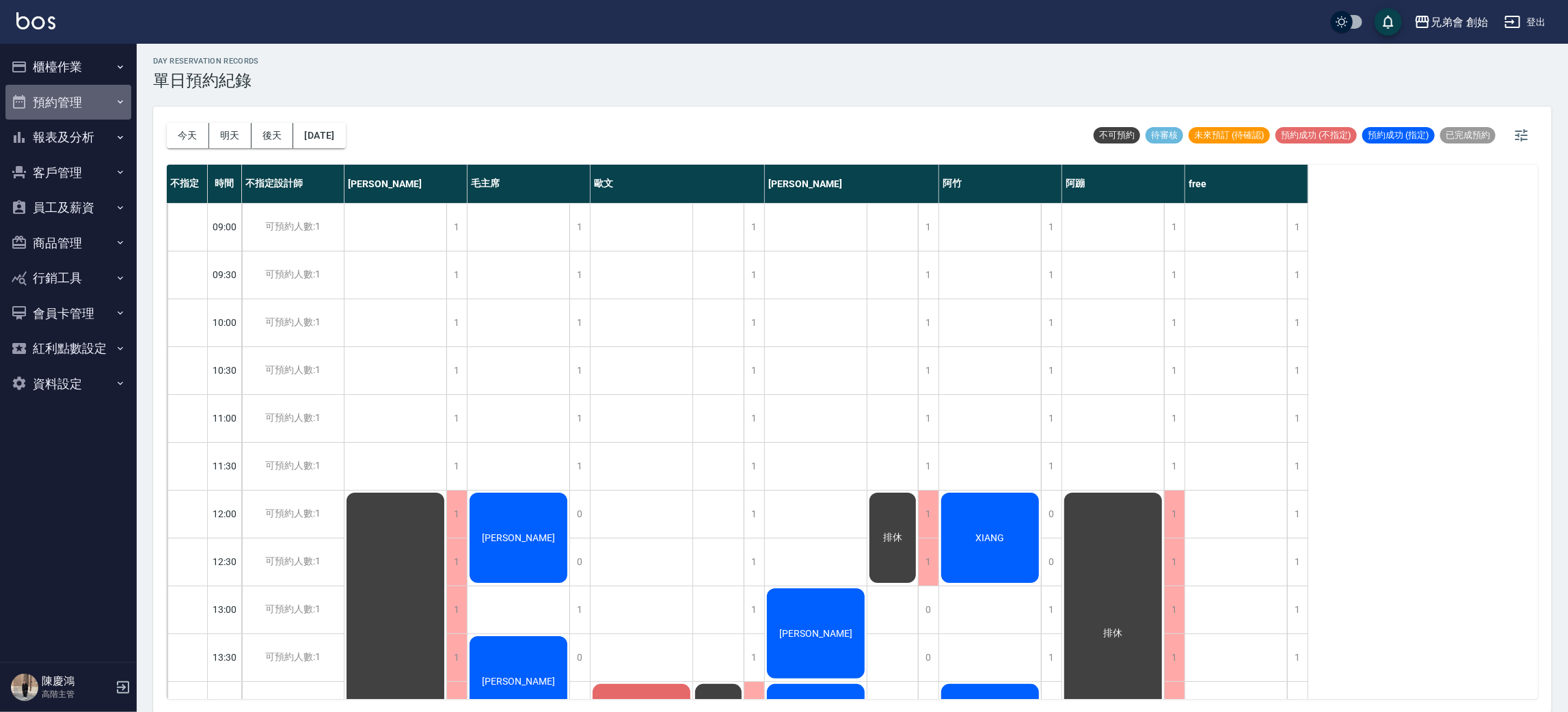
click at [60, 117] on button "預約管理" at bounding box center [68, 102] width 126 height 35
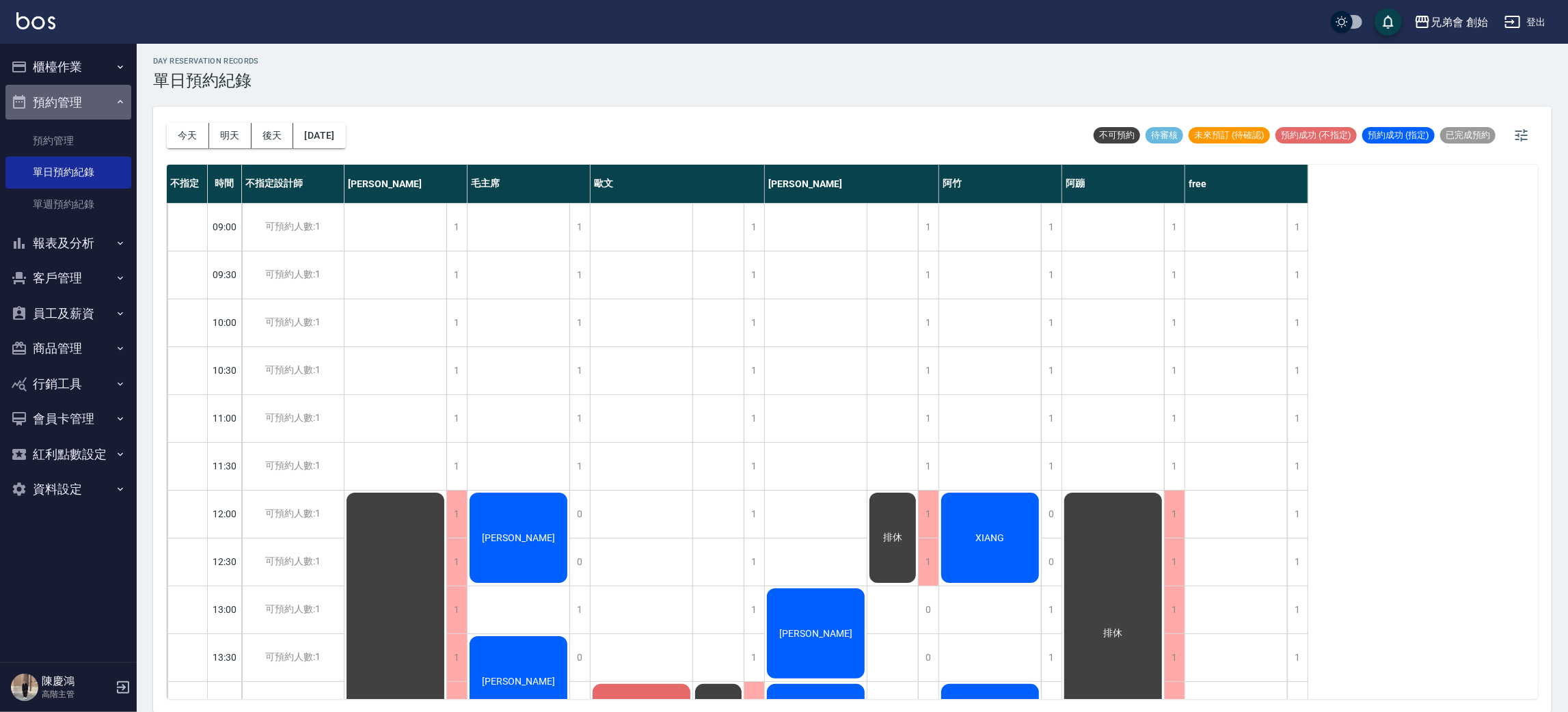
click at [50, 114] on button "預約管理" at bounding box center [68, 102] width 126 height 35
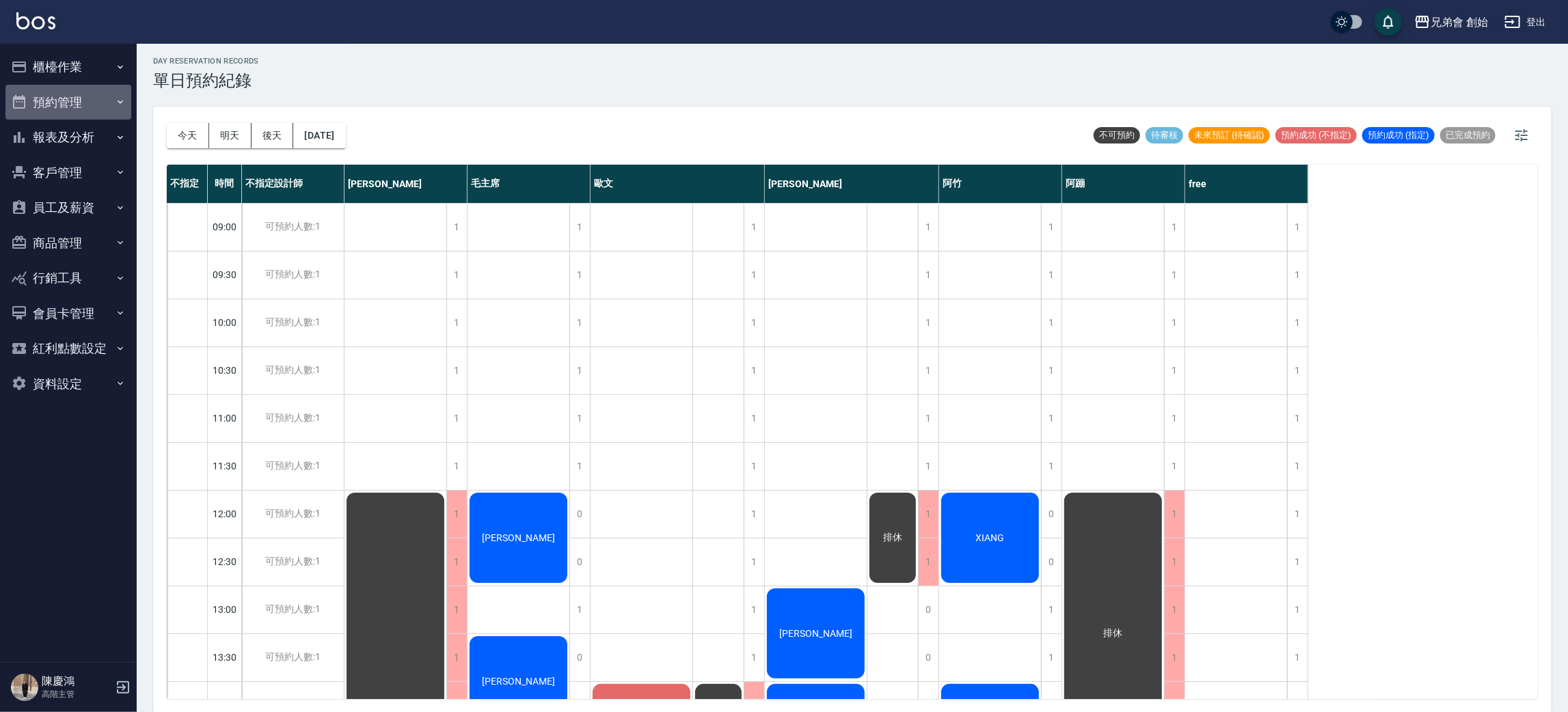
click at [50, 114] on button "預約管理" at bounding box center [68, 102] width 126 height 35
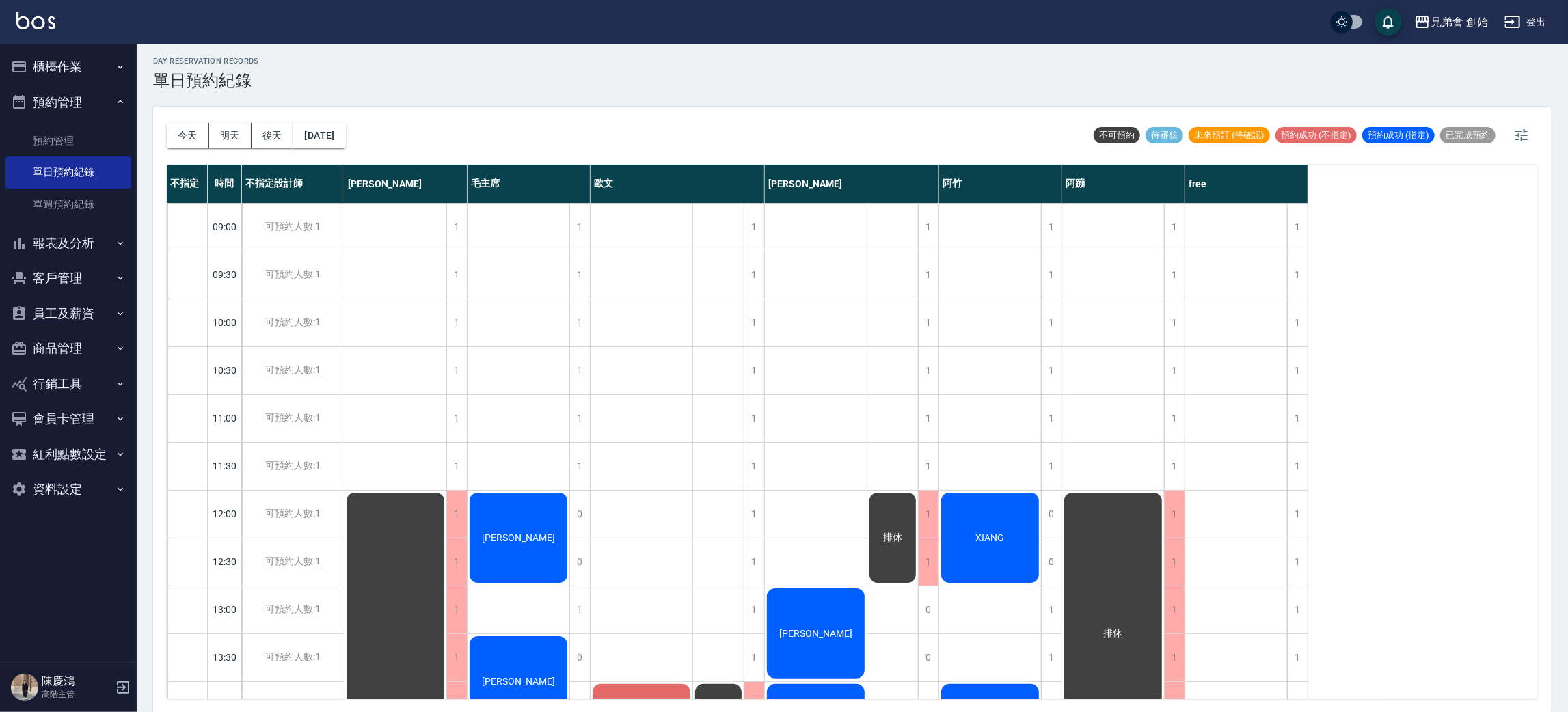
click at [63, 111] on button "預約管理" at bounding box center [68, 102] width 126 height 35
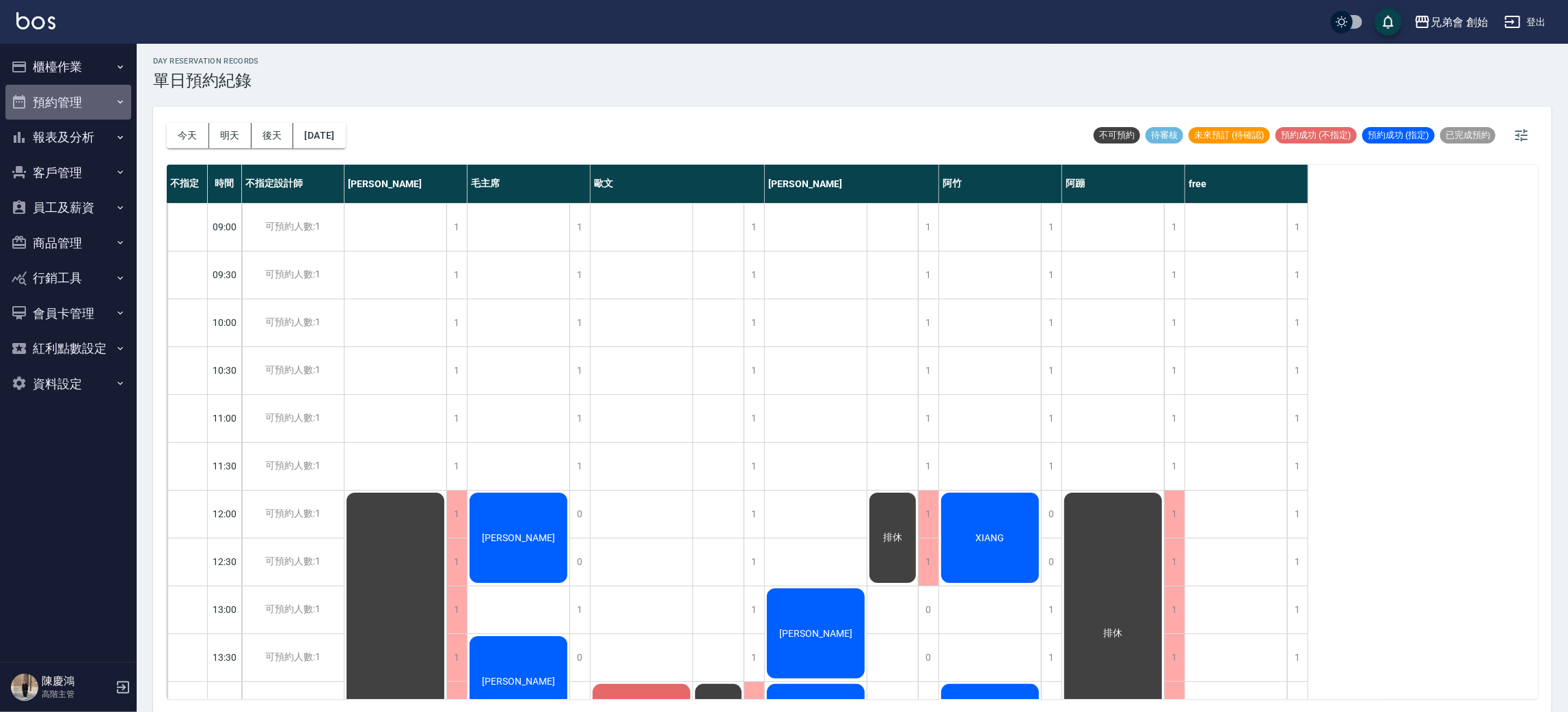
click at [63, 111] on button "預約管理" at bounding box center [68, 102] width 126 height 35
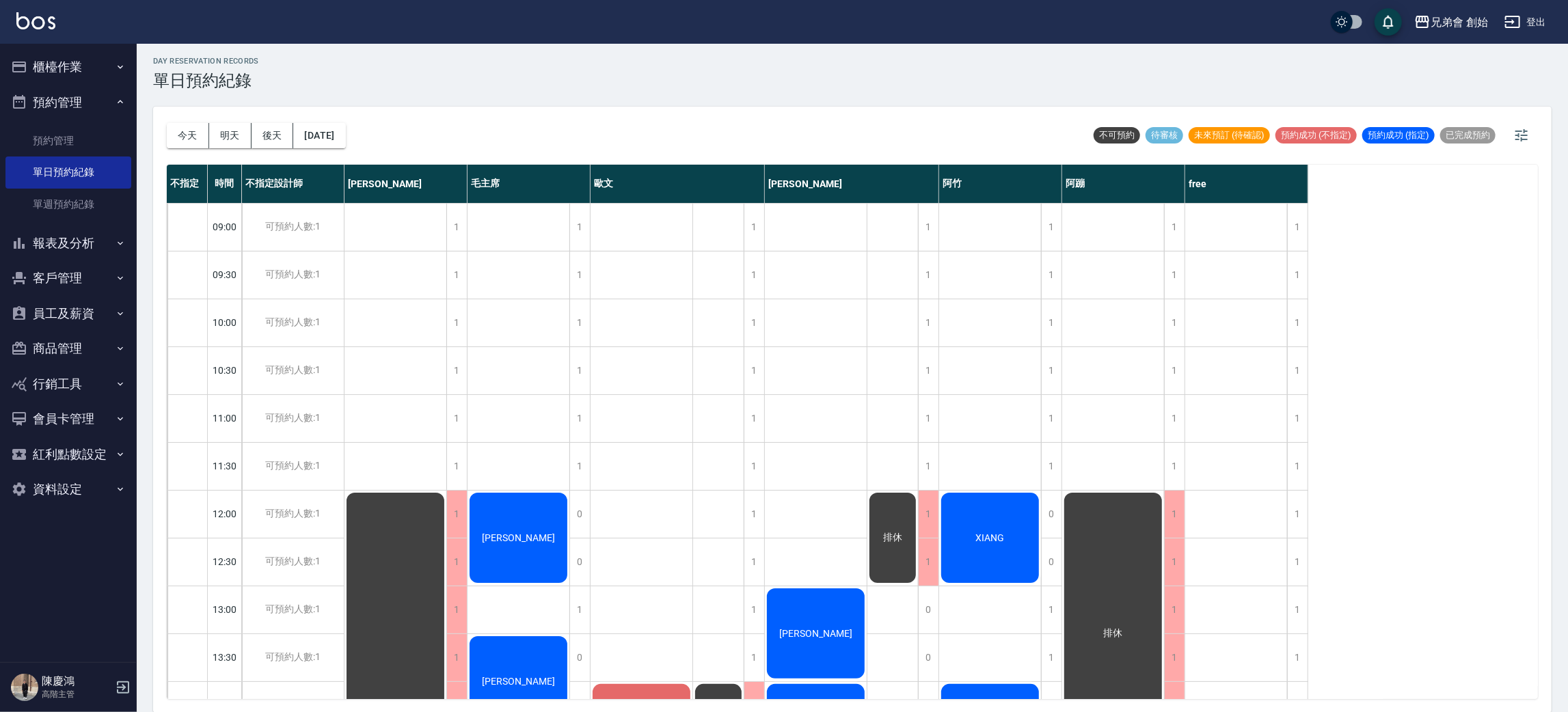
click at [68, 110] on button "預約管理" at bounding box center [68, 102] width 126 height 35
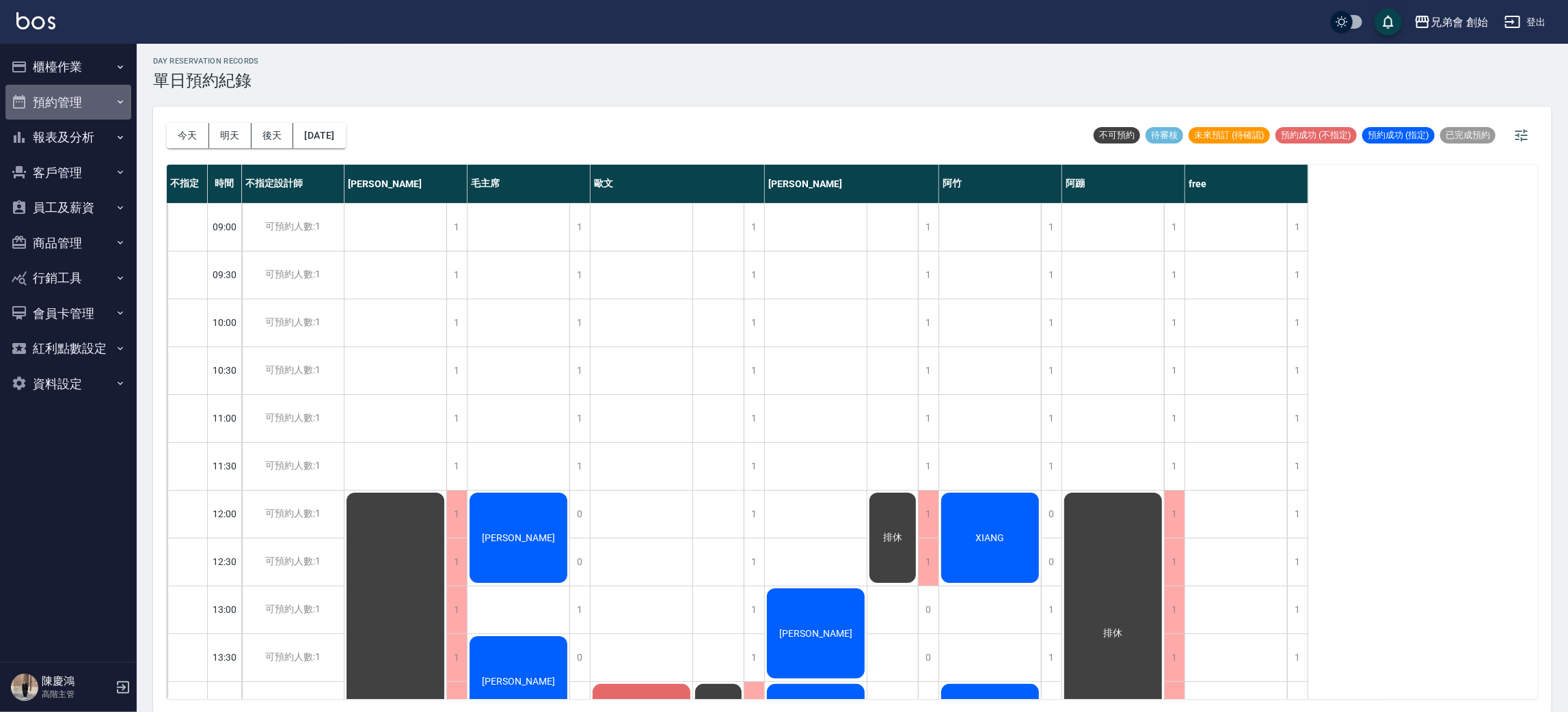
click at [68, 110] on button "預約管理" at bounding box center [68, 102] width 126 height 35
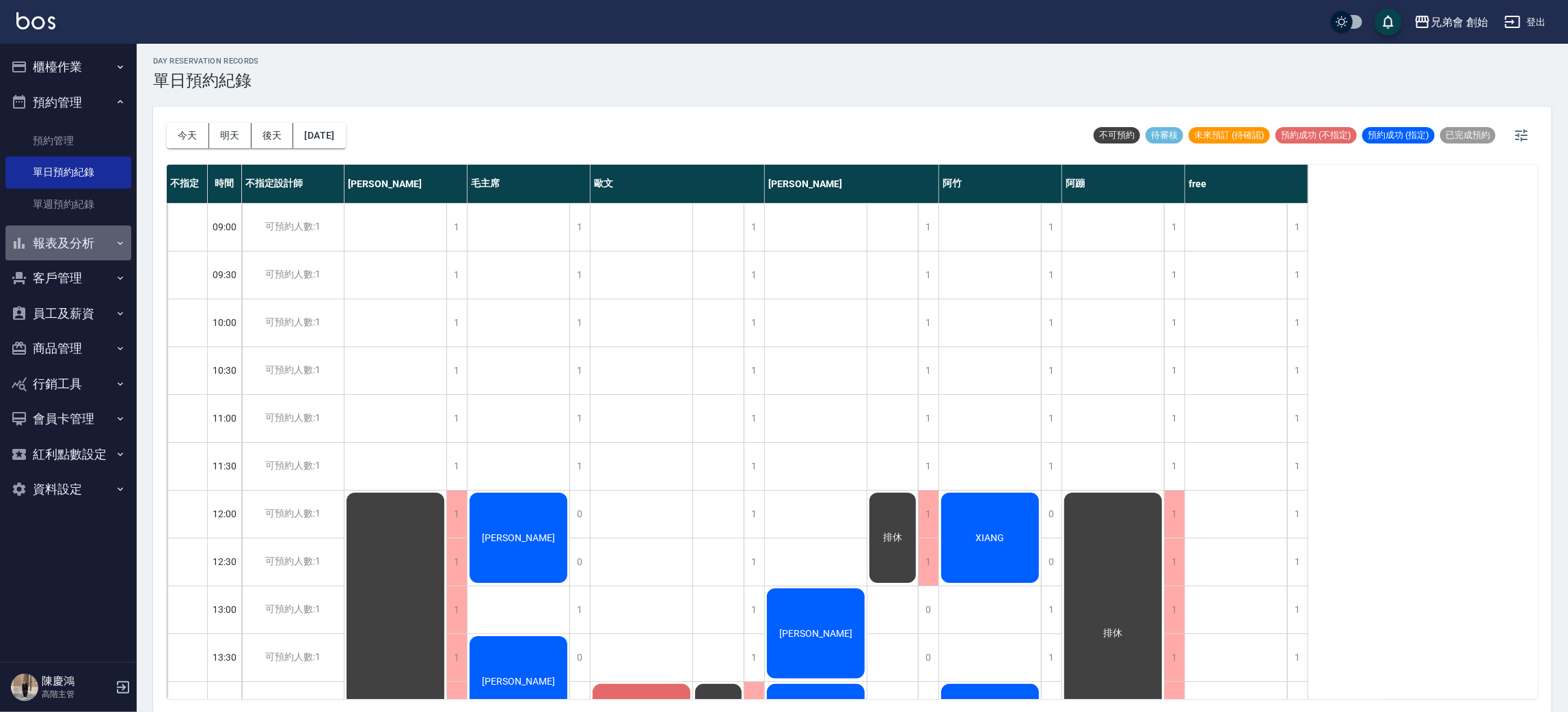
click at [103, 241] on button "報表及分析" at bounding box center [68, 244] width 126 height 35
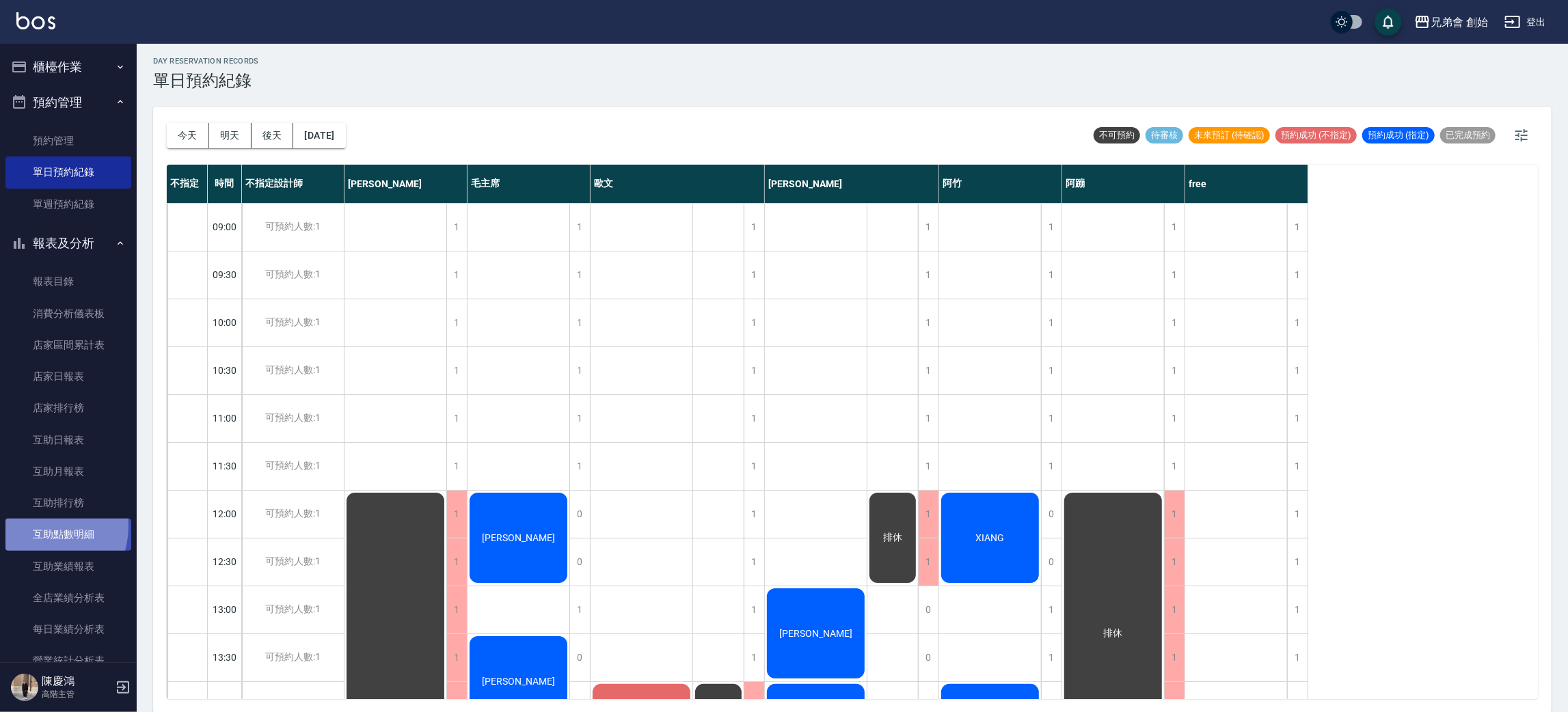
click at [44, 526] on link "互助點數明細" at bounding box center [68, 534] width 126 height 32
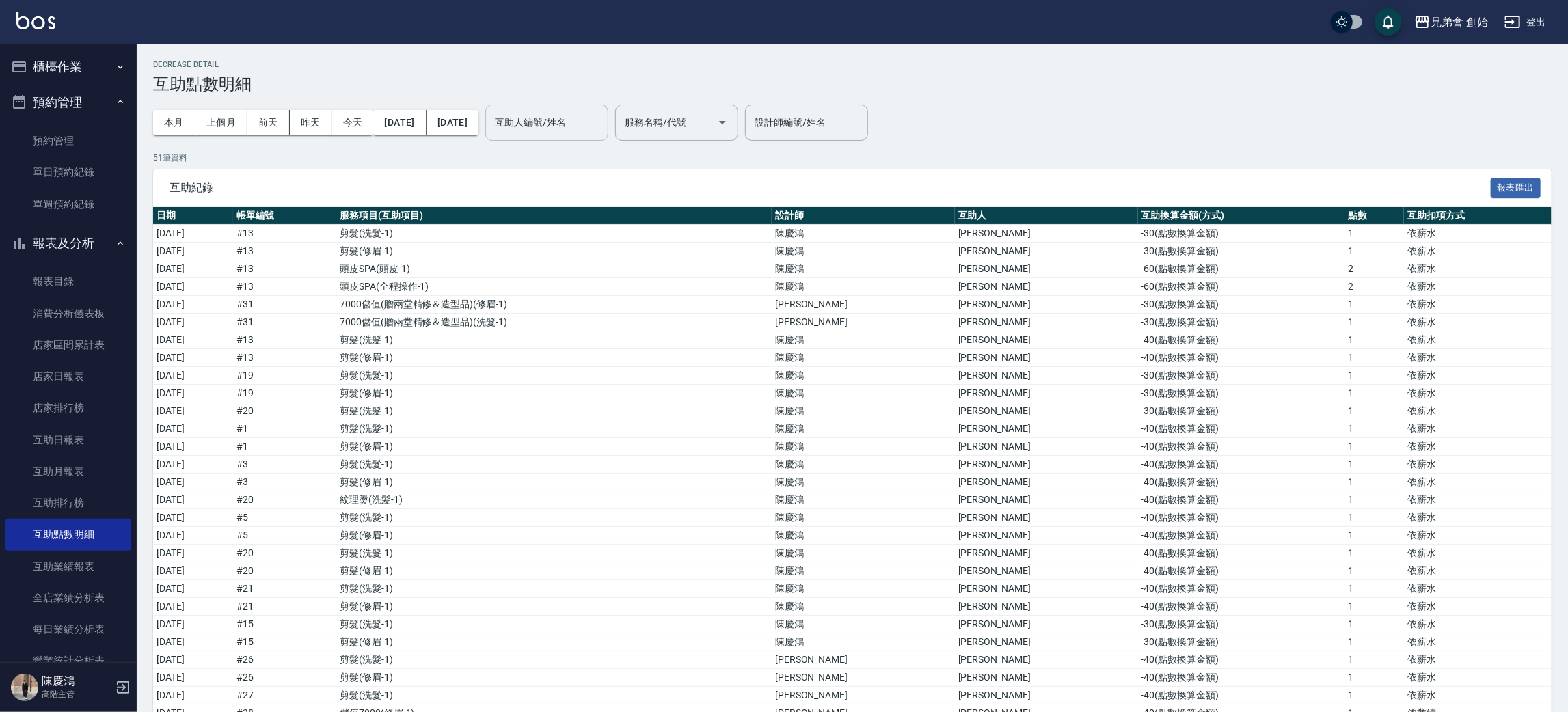
click at [602, 111] on input "互助人編號/姓名" at bounding box center [546, 123] width 111 height 24
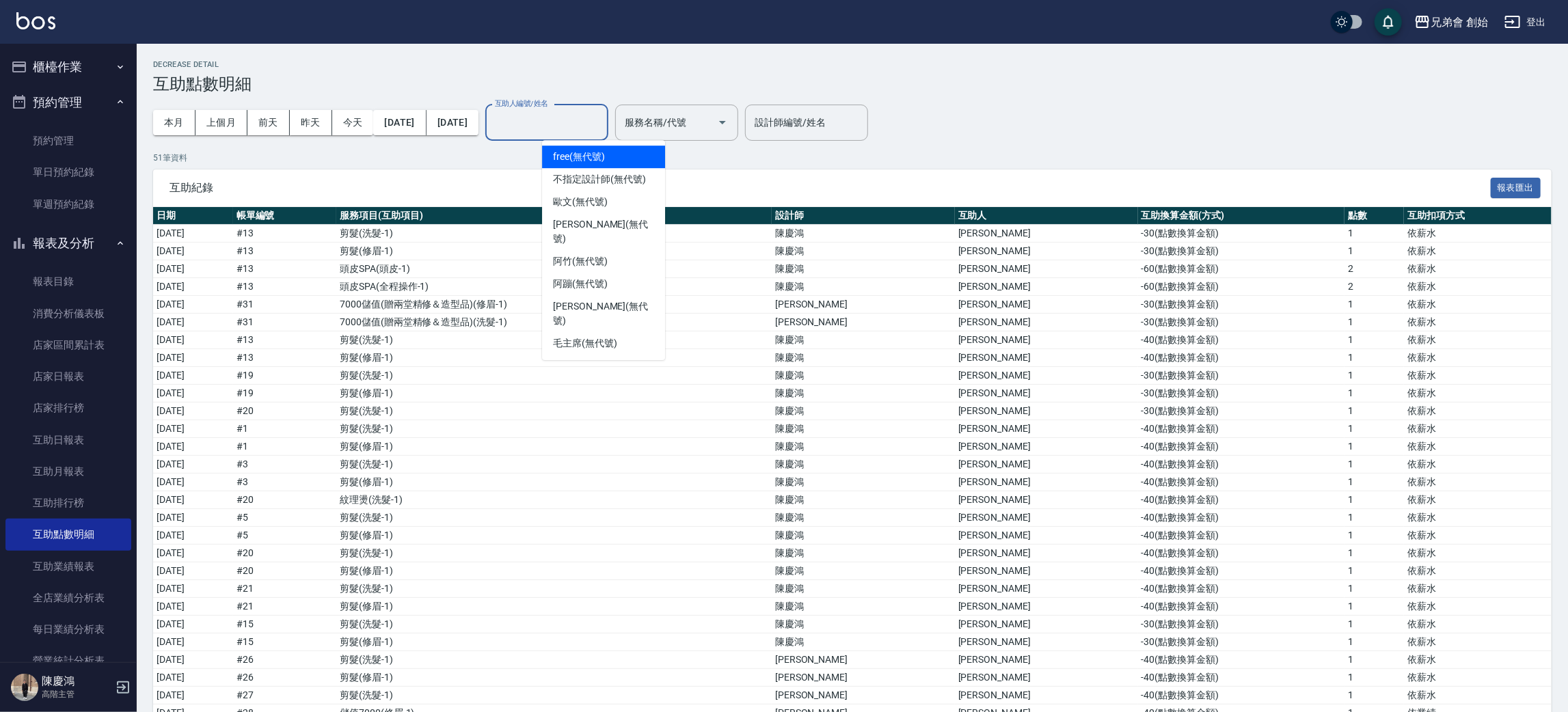
click at [578, 153] on span "free (無代號)" at bounding box center [579, 156] width 52 height 14
type input "free(無代號)"
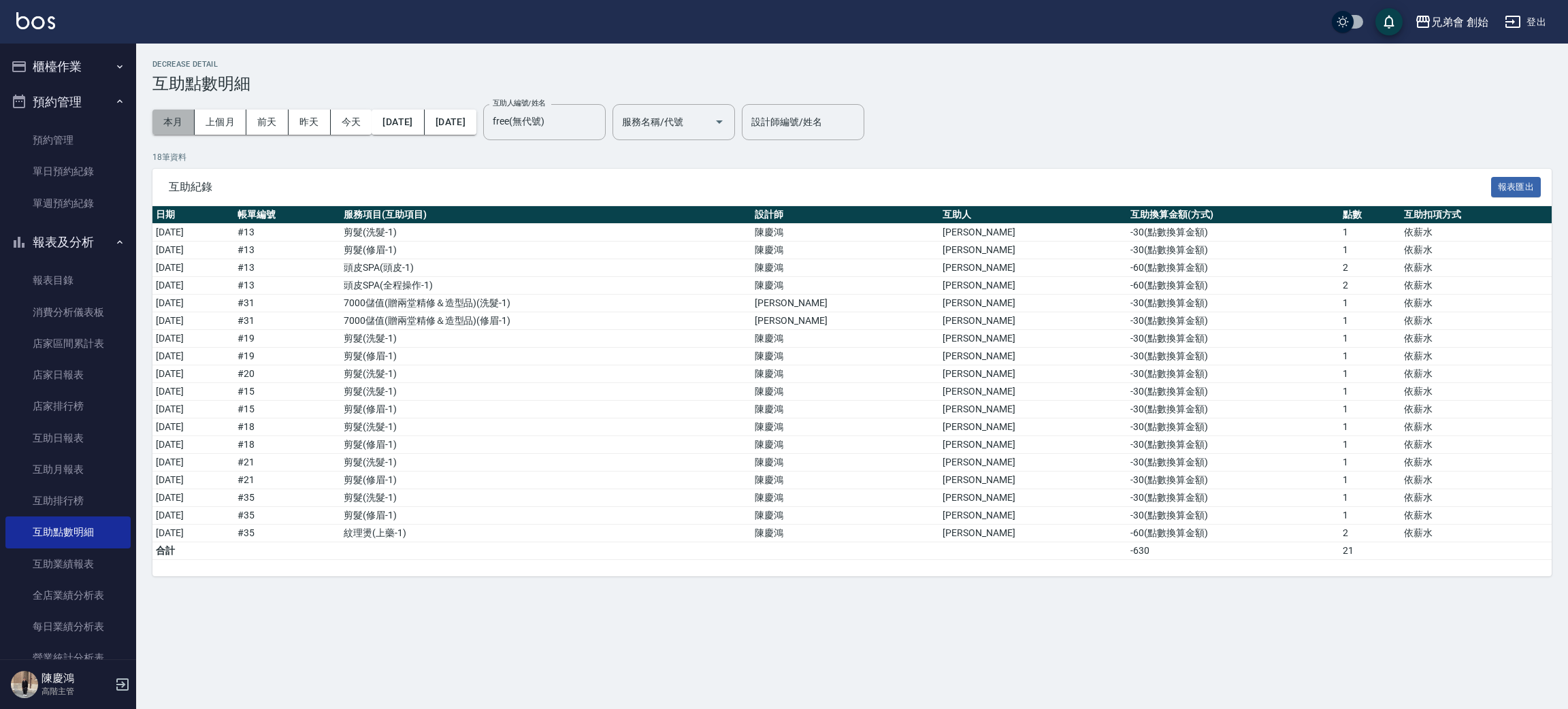
click at [162, 131] on button "本月" at bounding box center [174, 121] width 43 height 25
click at [153, 109] on button "本月" at bounding box center [174, 121] width 43 height 25
click at [63, 248] on button "報表及分析" at bounding box center [68, 243] width 125 height 35
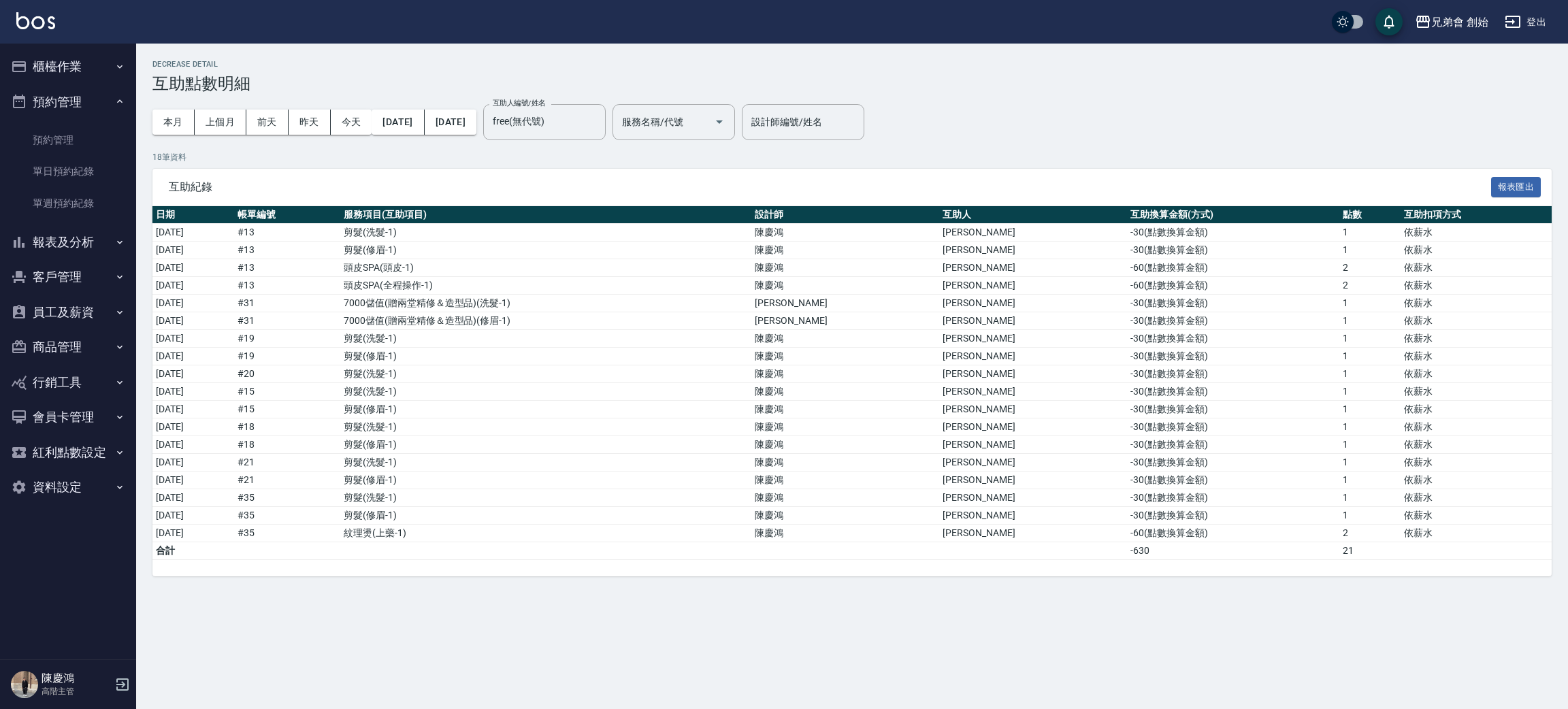
click at [108, 112] on button "預約管理" at bounding box center [68, 102] width 125 height 35
click at [107, 63] on button "櫃檯作業" at bounding box center [68, 67] width 125 height 35
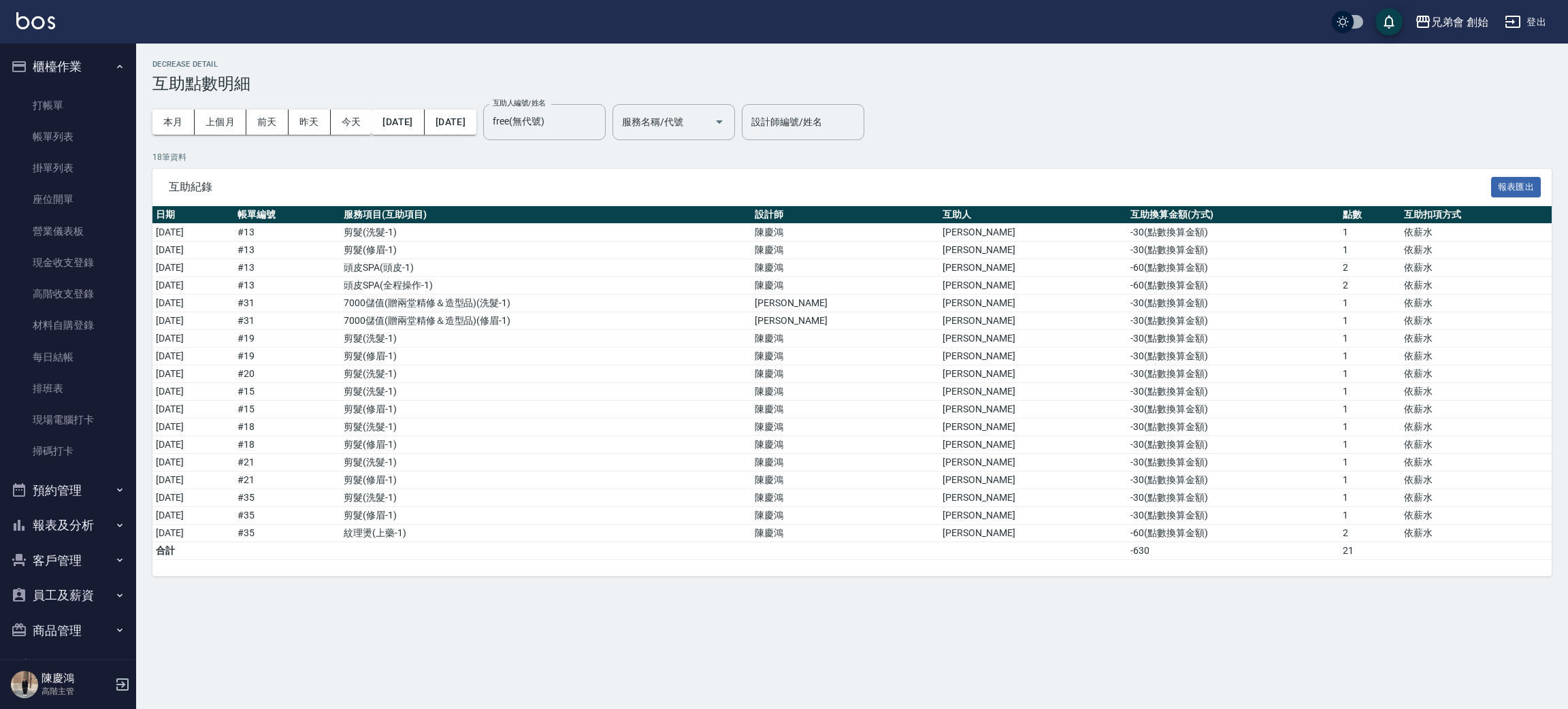
click at [47, 502] on button "預約管理" at bounding box center [68, 491] width 125 height 35
click at [87, 538] on link "預約管理" at bounding box center [68, 529] width 125 height 31
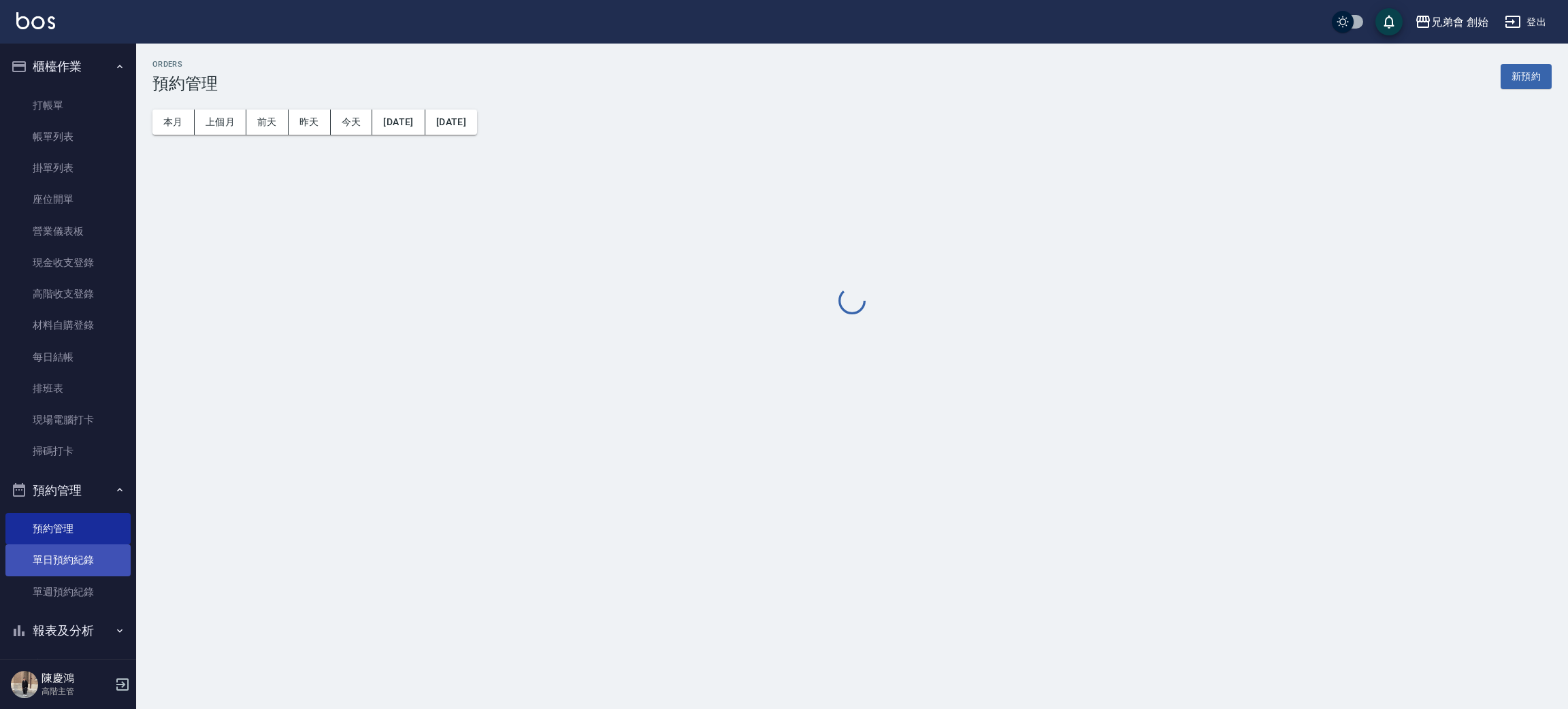
click at [96, 566] on link "單日預約紀錄" at bounding box center [68, 560] width 125 height 31
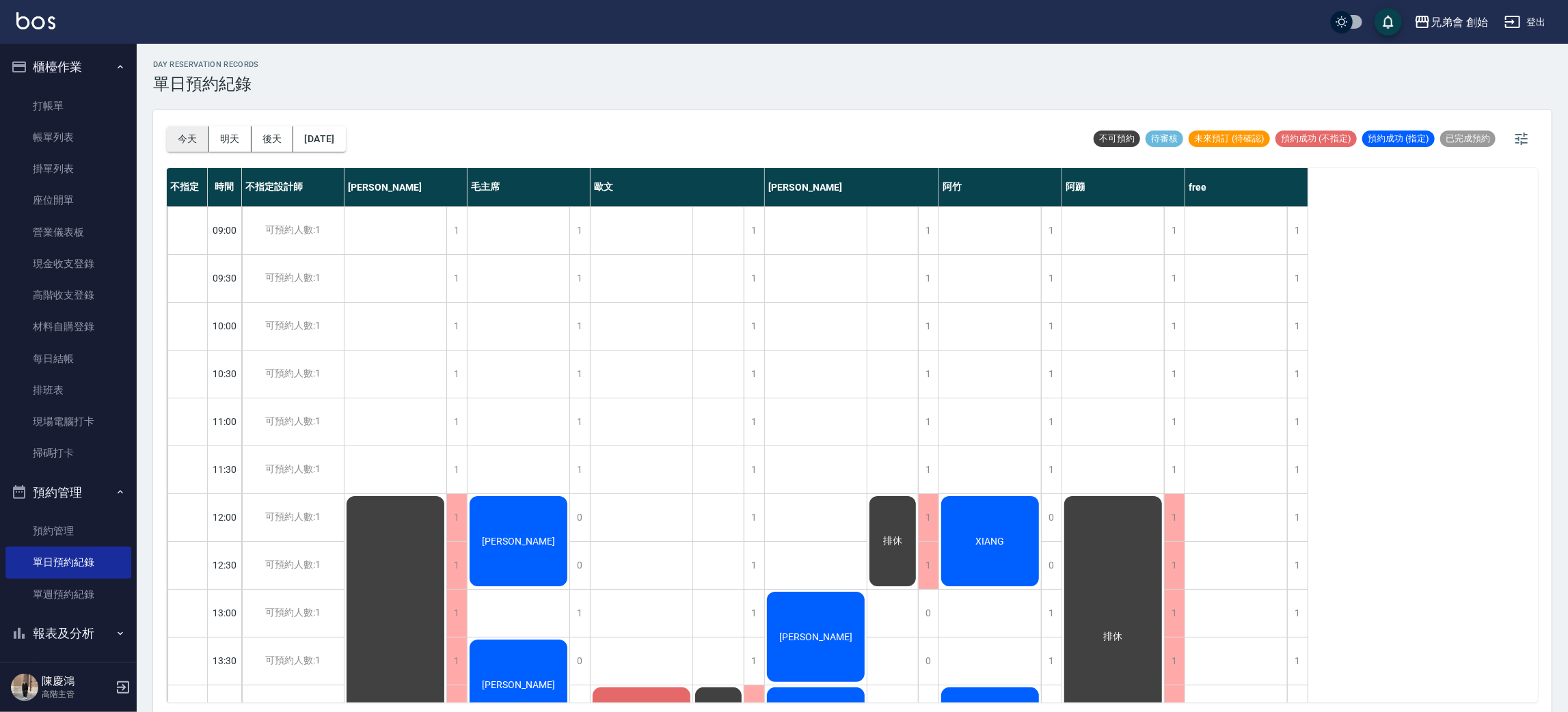
click at [174, 148] on button "今天" at bounding box center [188, 138] width 43 height 25
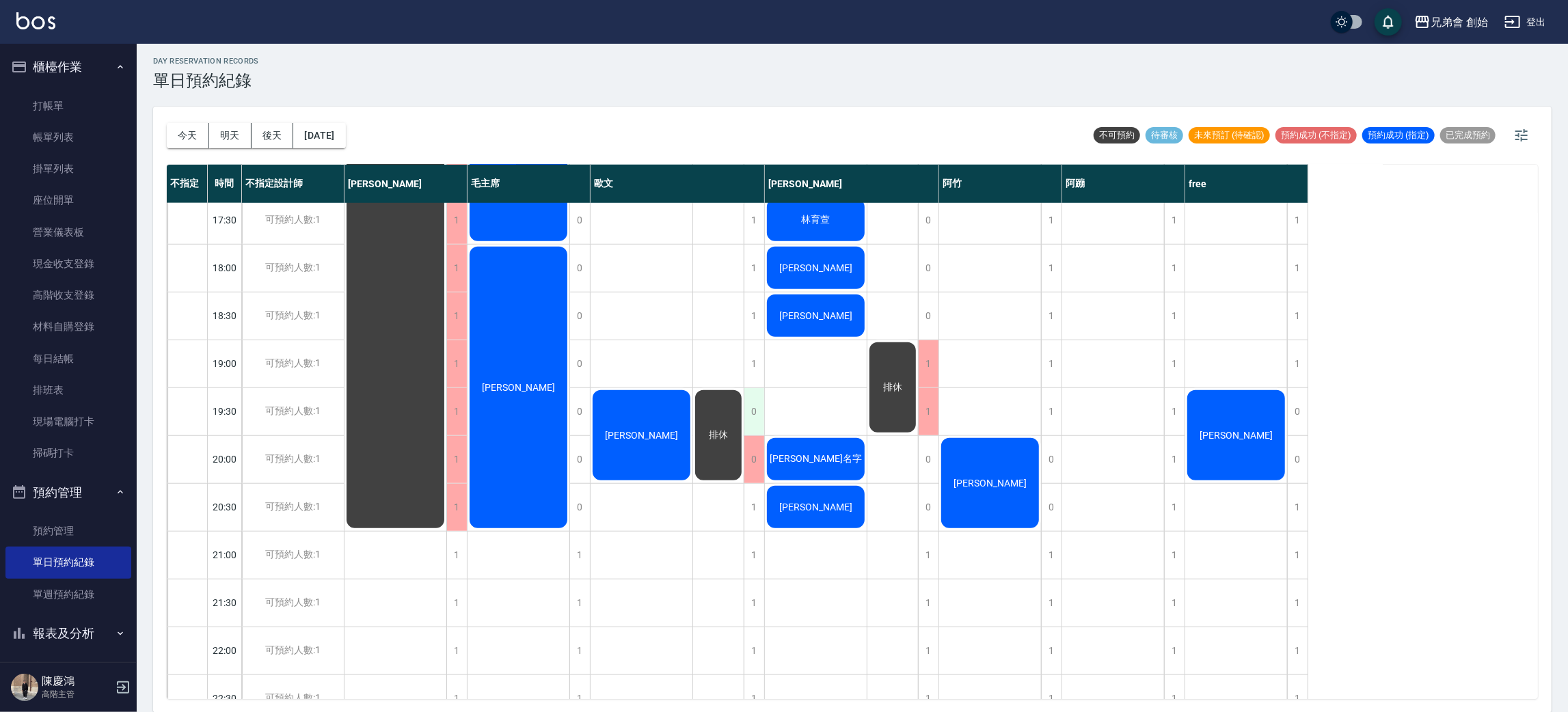
scroll to position [906, 0]
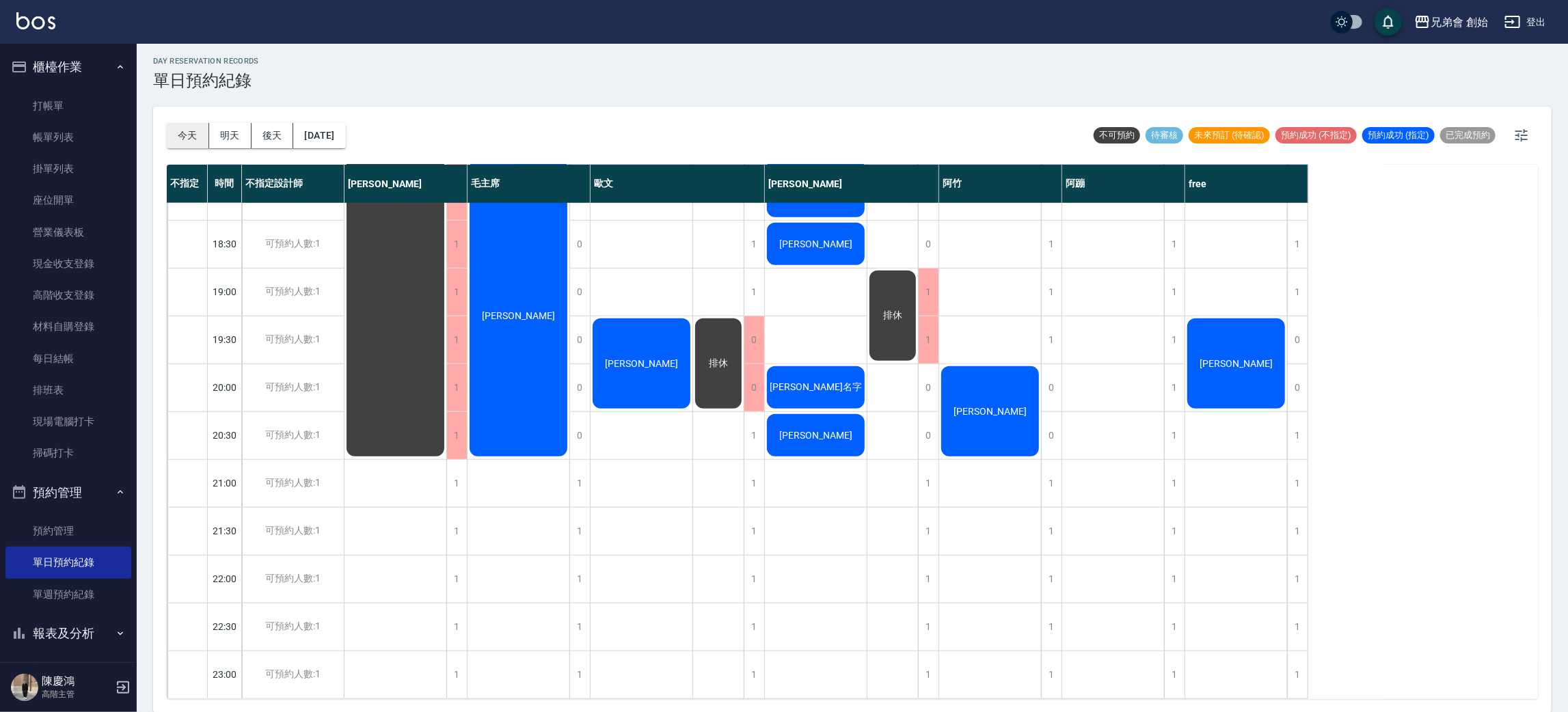
click at [182, 135] on button "今天" at bounding box center [188, 135] width 43 height 25
click at [219, 130] on button "明天" at bounding box center [231, 135] width 43 height 25
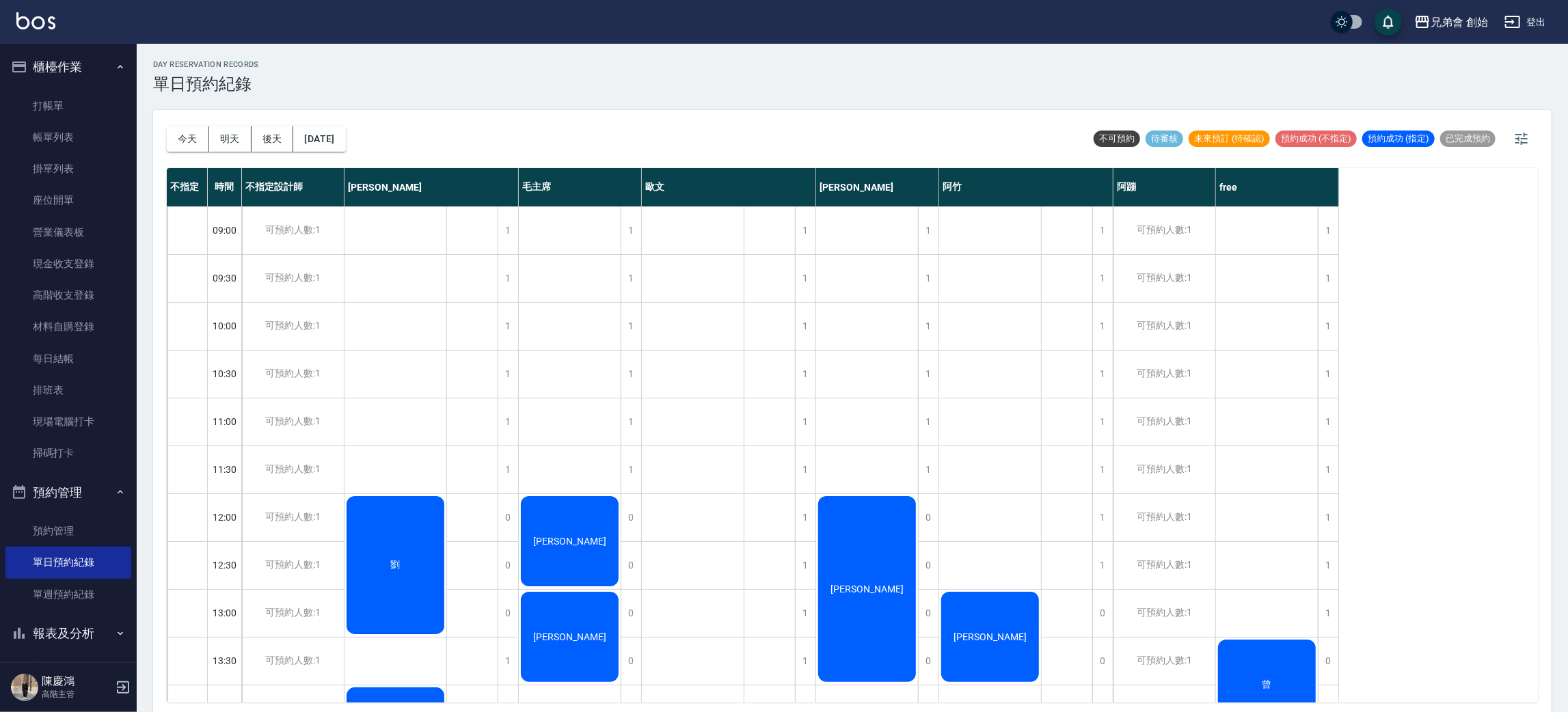
scroll to position [307, 0]
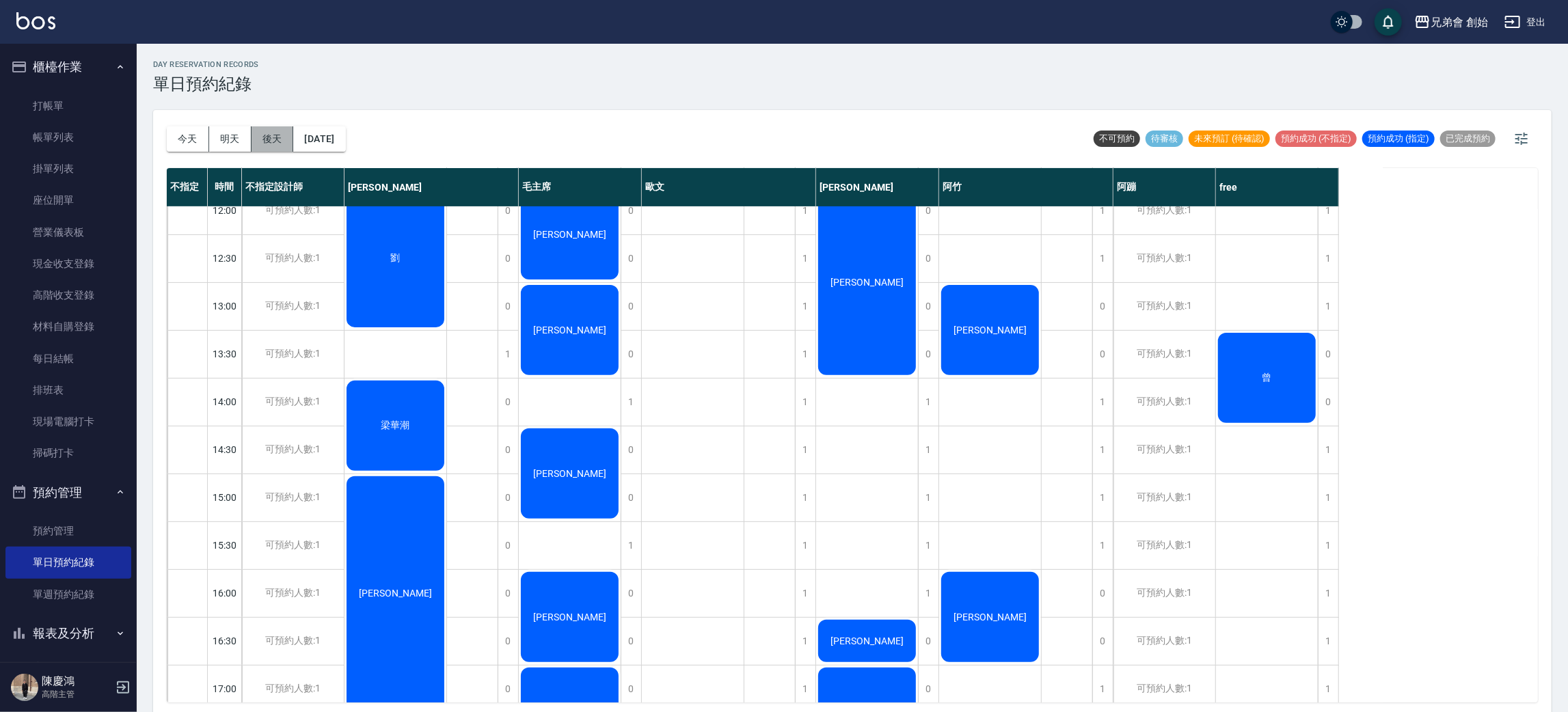
click at [272, 138] on button "後天" at bounding box center [272, 138] width 43 height 25
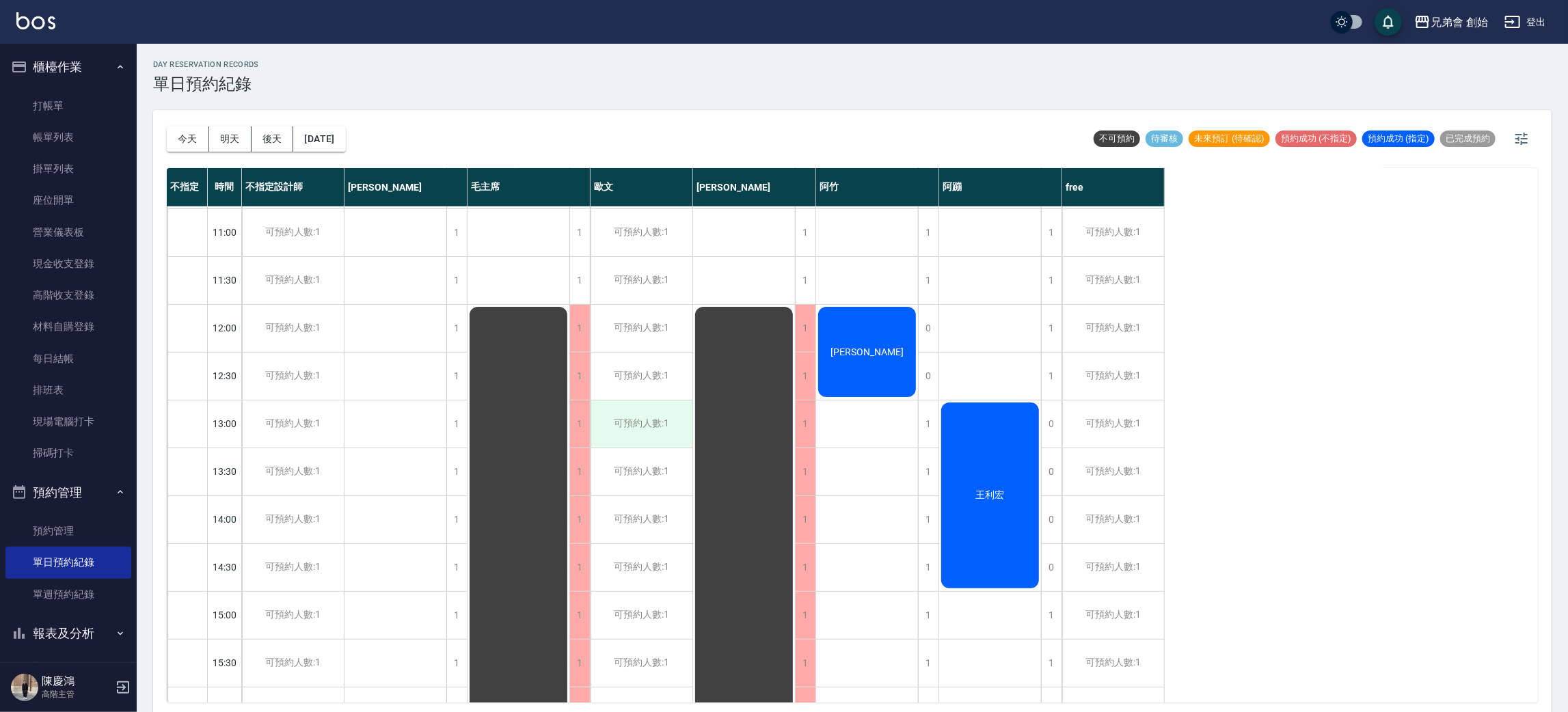
scroll to position [394, 0]
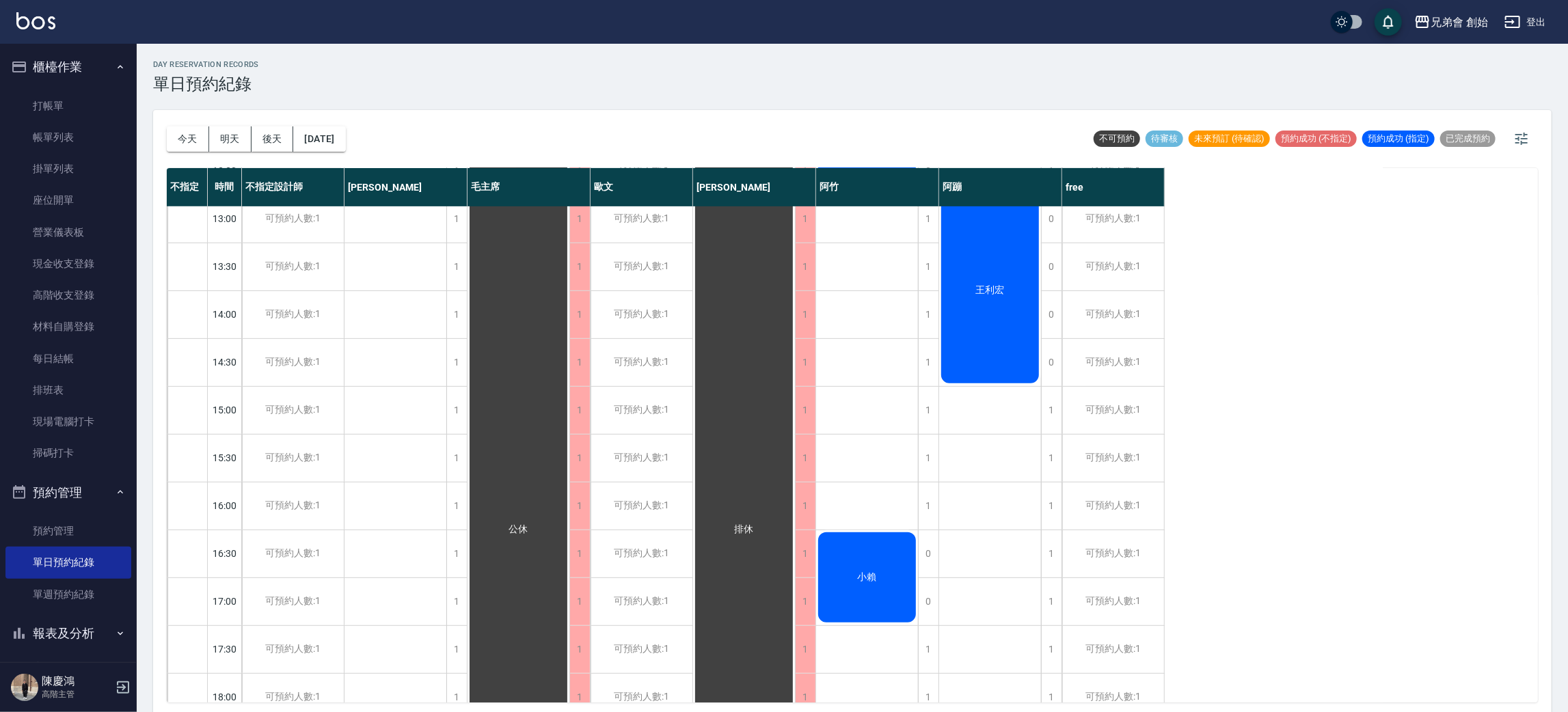
click at [457, 97] on div "day Reservation records 單日預約紀錄 今天 明天 後天 2025/08/17 不可預約 待審核 未來預訂 (待確認) 預約成功 (不指…" at bounding box center [852, 379] width 1431 height 672
click at [183, 138] on button "今天" at bounding box center [188, 138] width 43 height 25
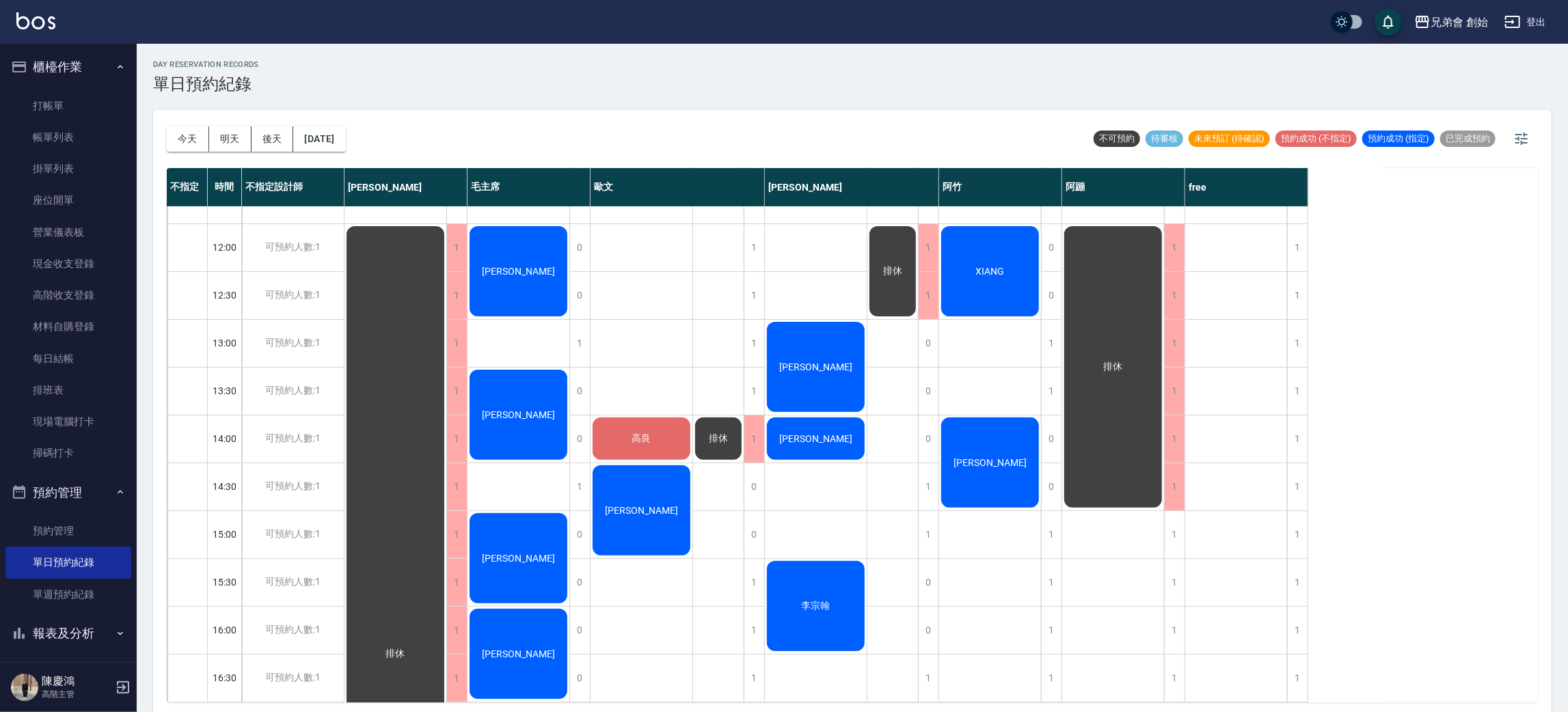
scroll to position [334, 0]
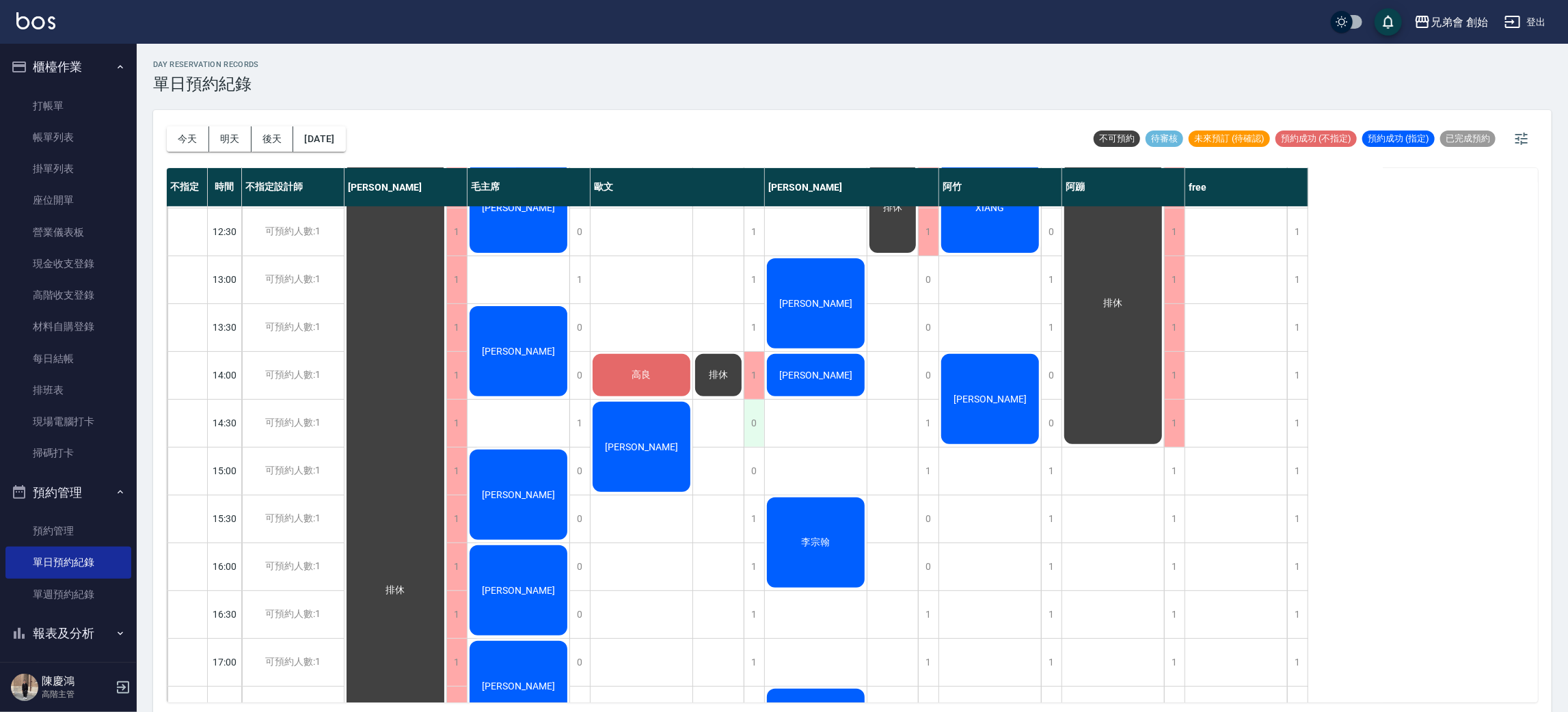
click at [756, 421] on div "0" at bounding box center [754, 423] width 20 height 47
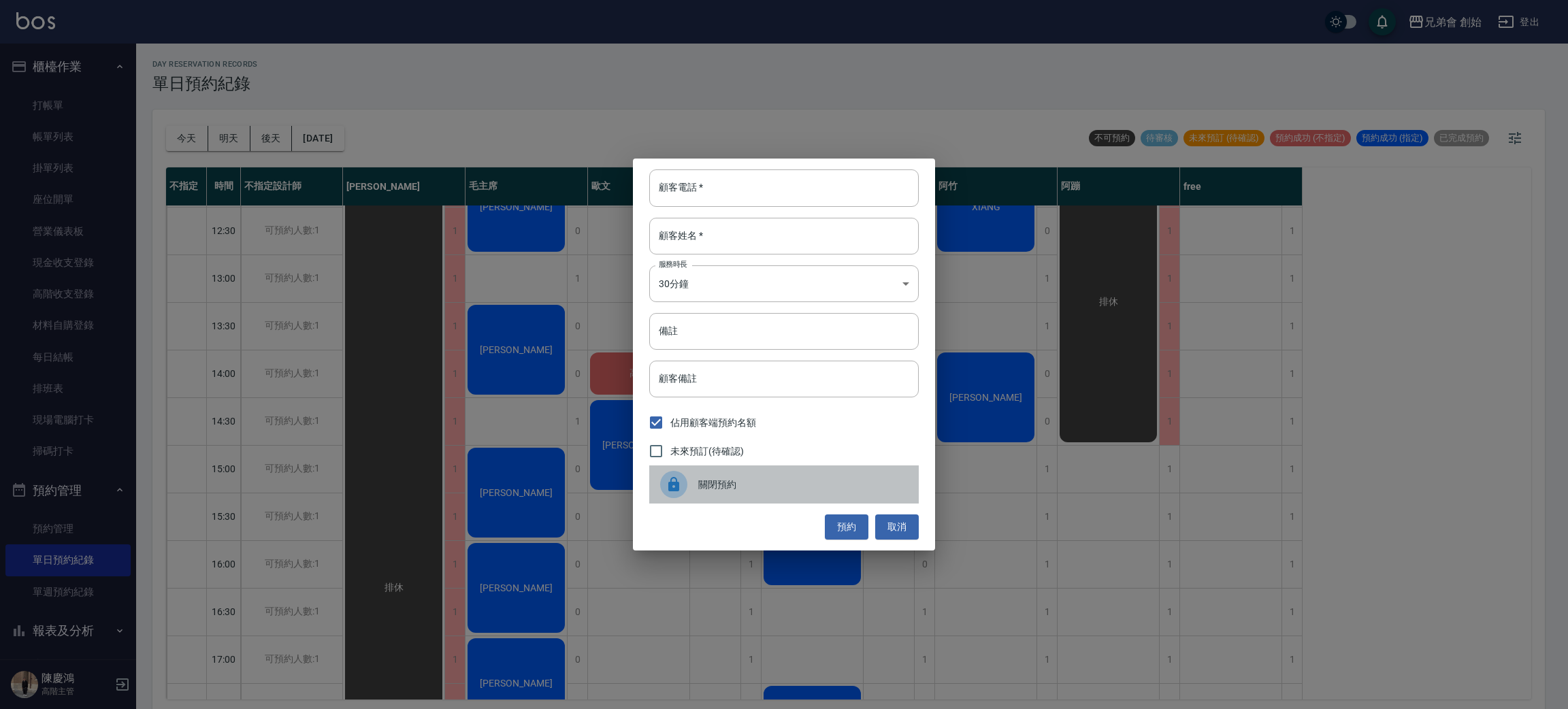
click at [754, 487] on span "關閉預約" at bounding box center [803, 484] width 209 height 14
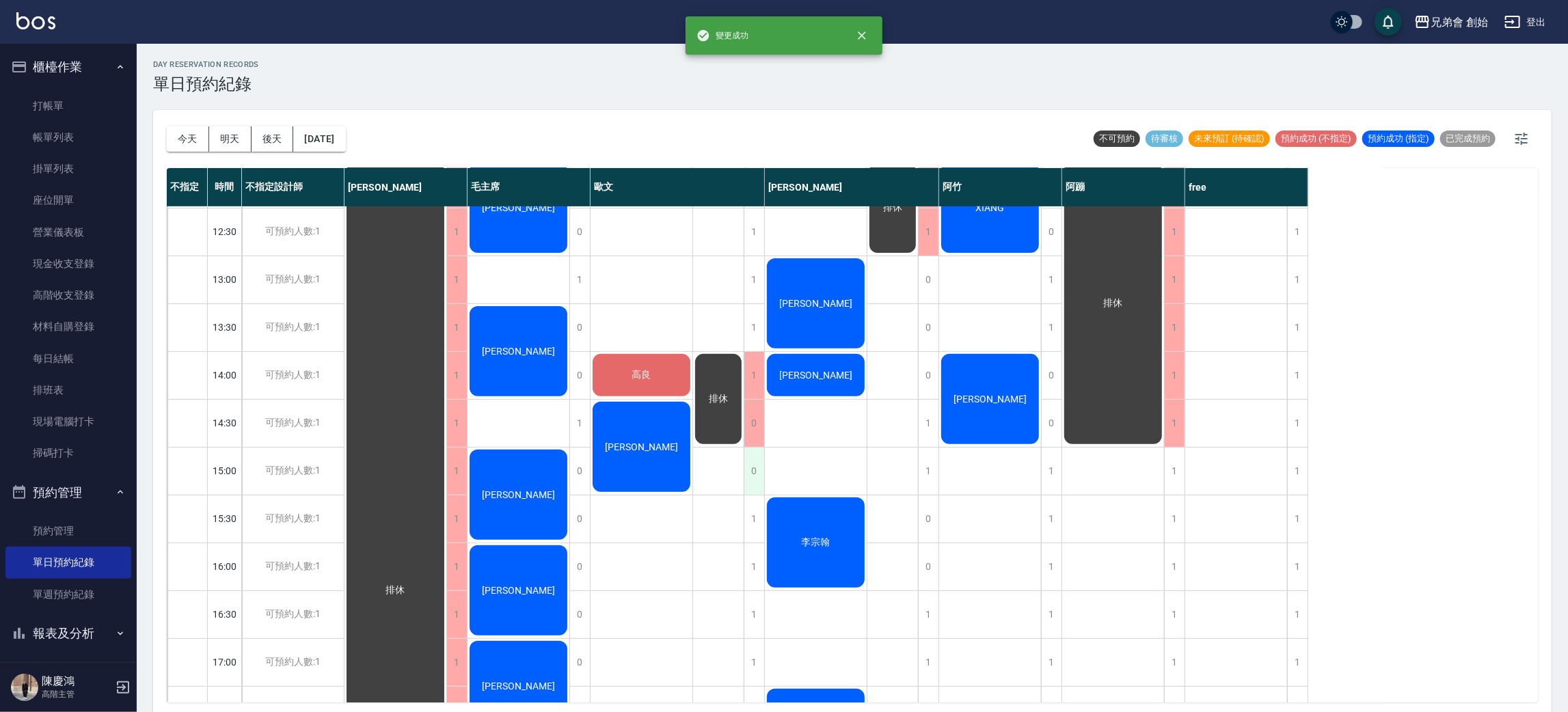
click at [757, 470] on div "0" at bounding box center [754, 470] width 20 height 47
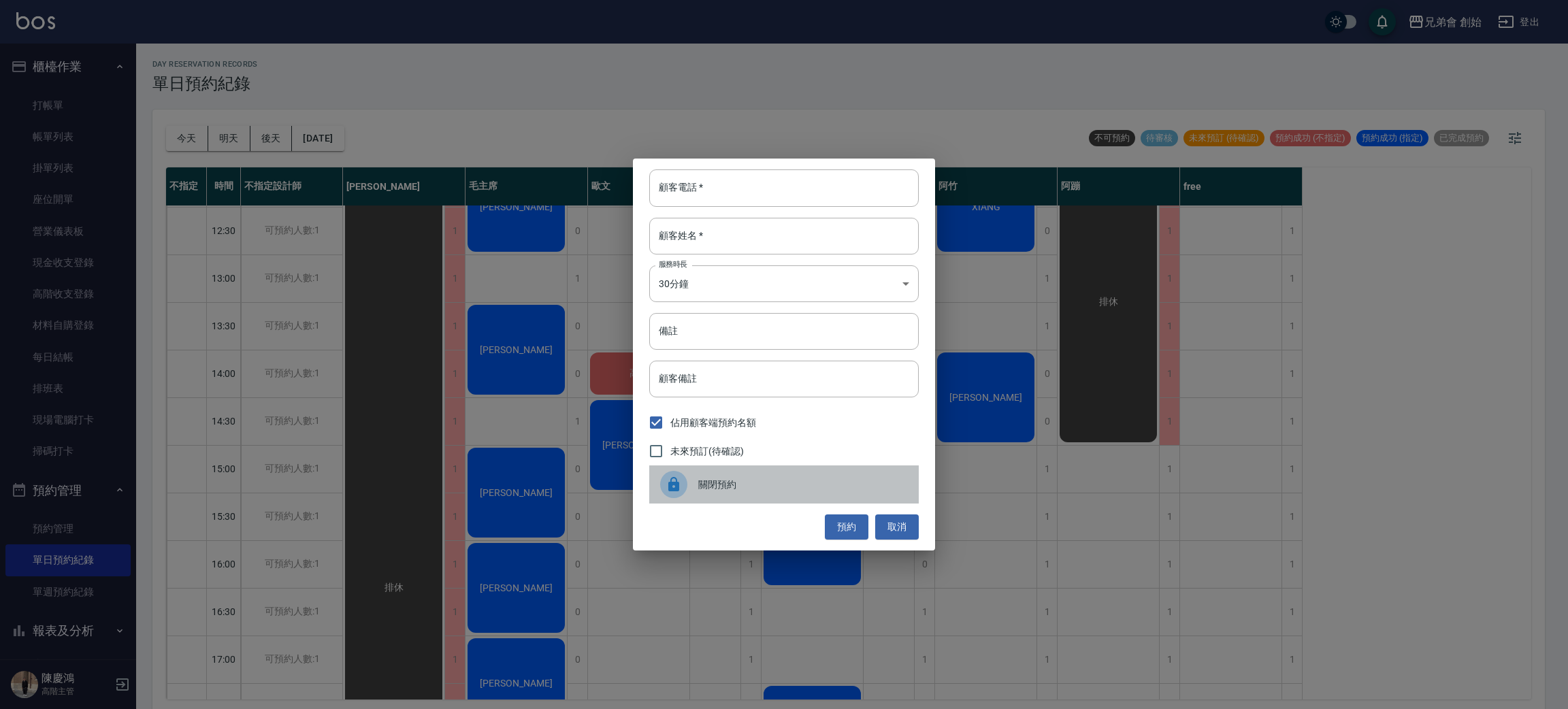
click at [754, 468] on div "關閉預約" at bounding box center [784, 484] width 270 height 38
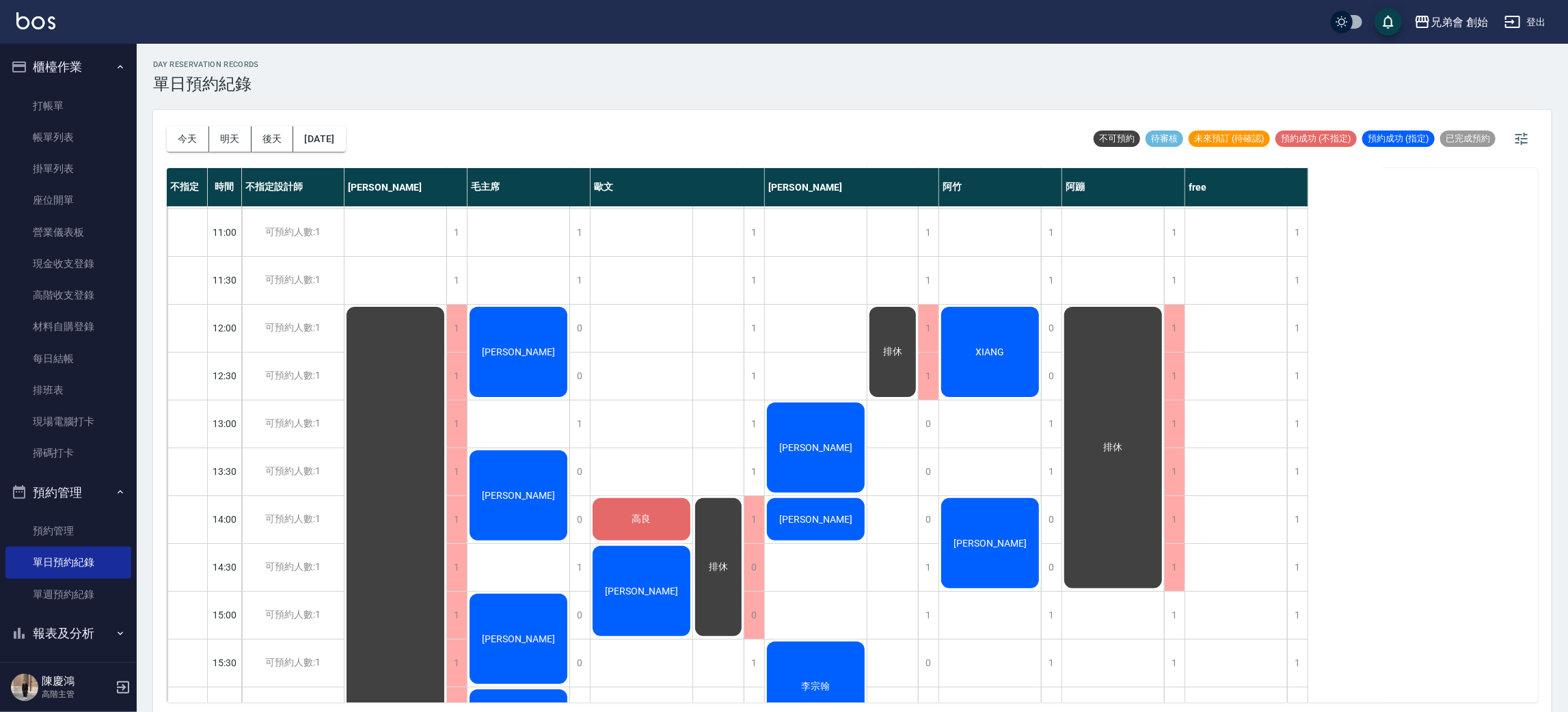
scroll to position [190, 0]
click at [179, 151] on button "今天" at bounding box center [188, 138] width 43 height 25
click at [185, 126] on button "今天" at bounding box center [188, 138] width 43 height 25
click at [182, 130] on button "今天" at bounding box center [188, 138] width 43 height 25
click at [188, 138] on button "今天" at bounding box center [188, 138] width 43 height 25
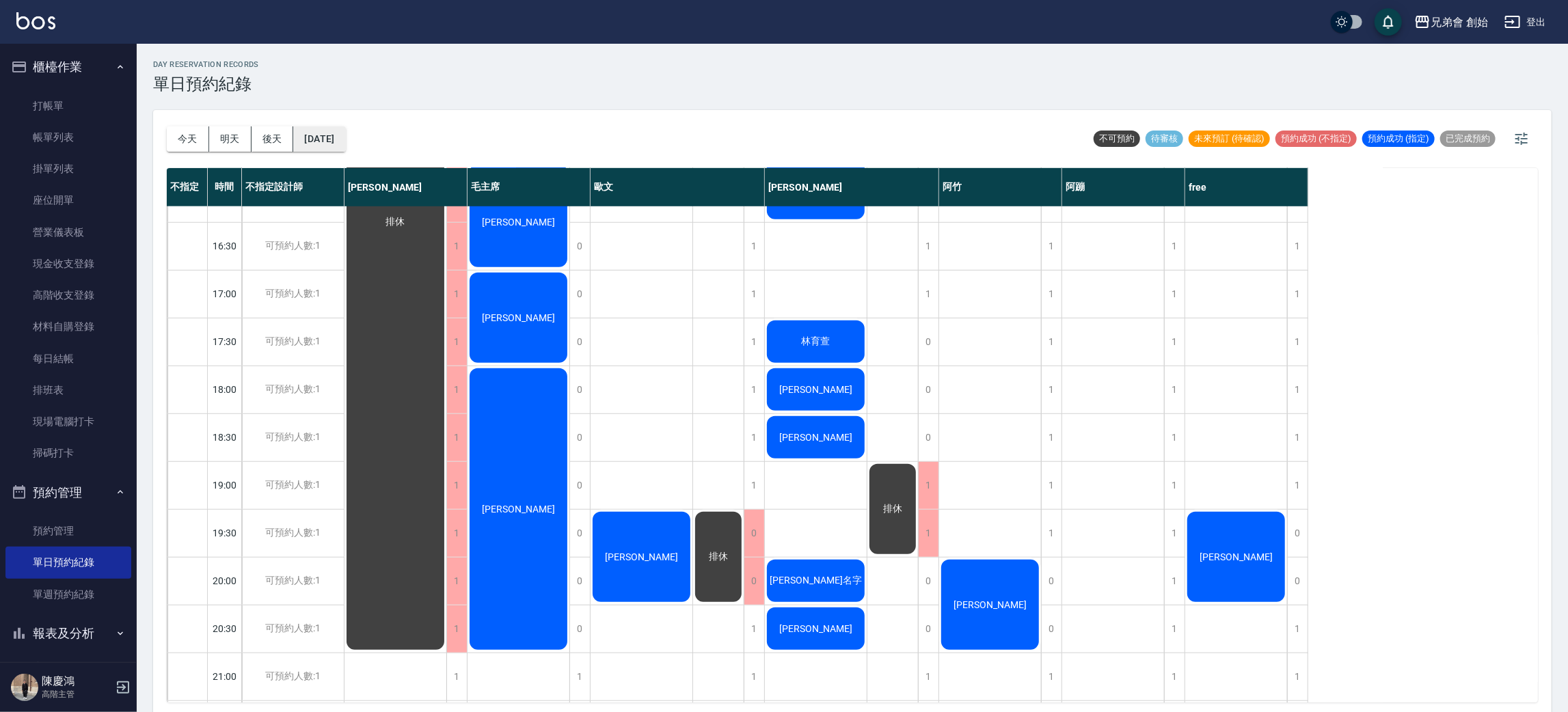
scroll to position [599, 0]
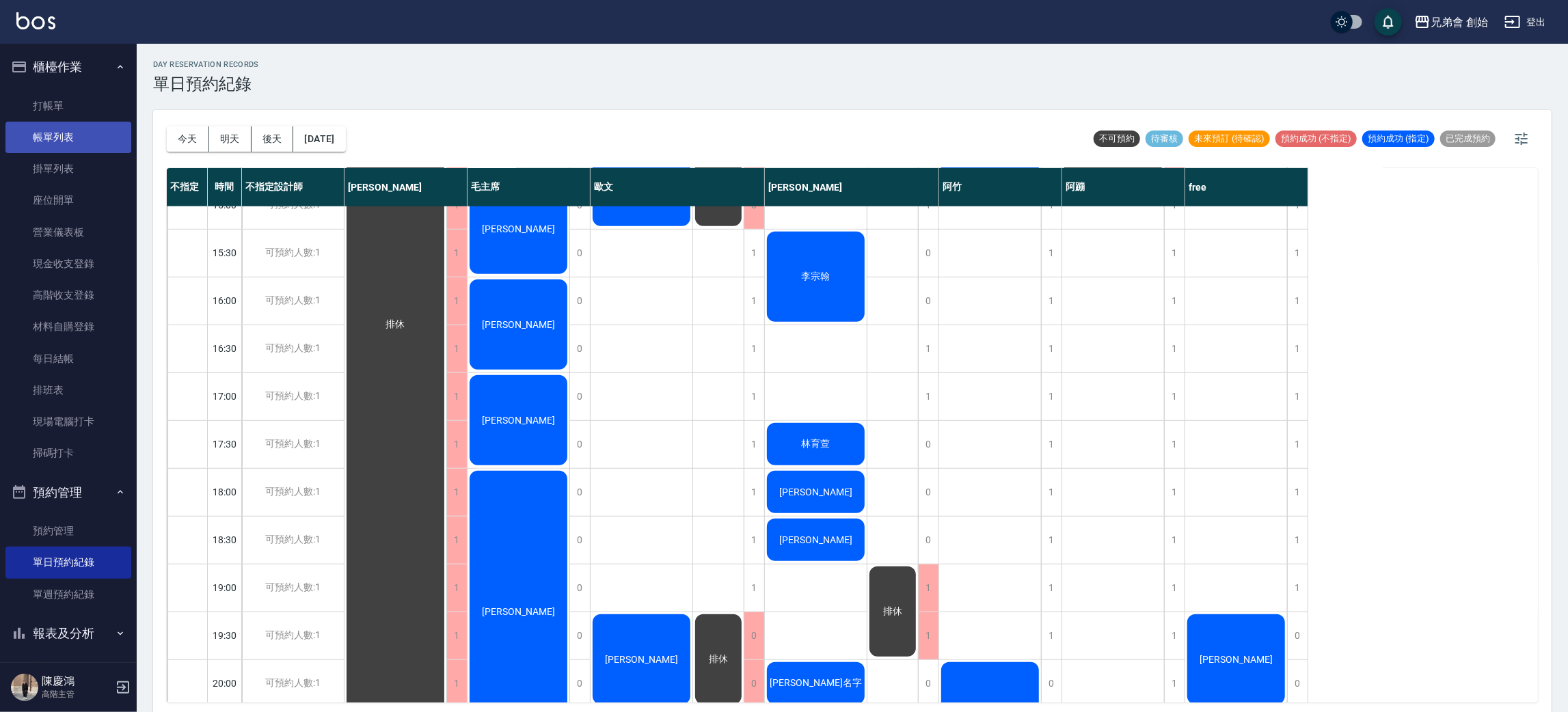
click at [81, 127] on link "帳單列表" at bounding box center [68, 138] width 126 height 32
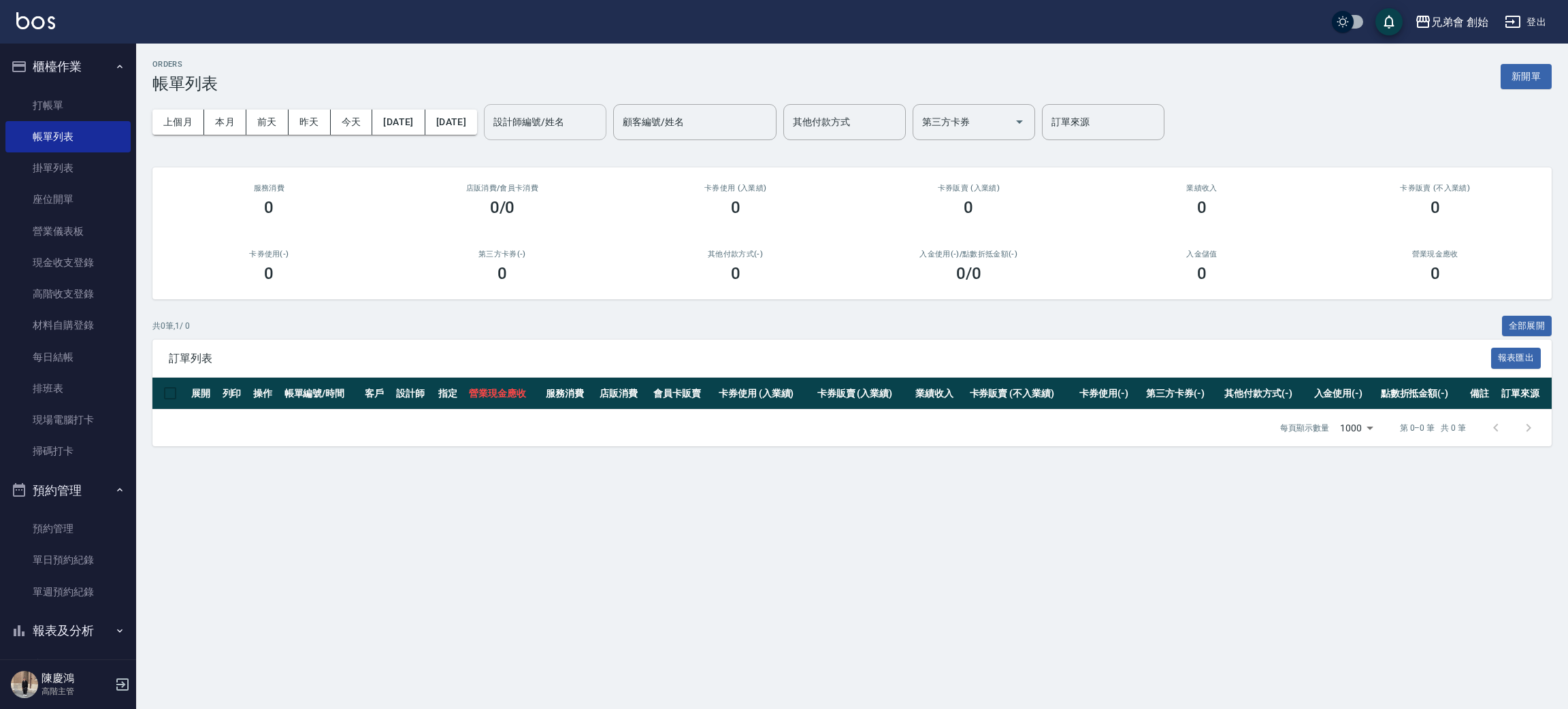
click at [595, 136] on div "設計師編號/姓名" at bounding box center [545, 121] width 122 height 36
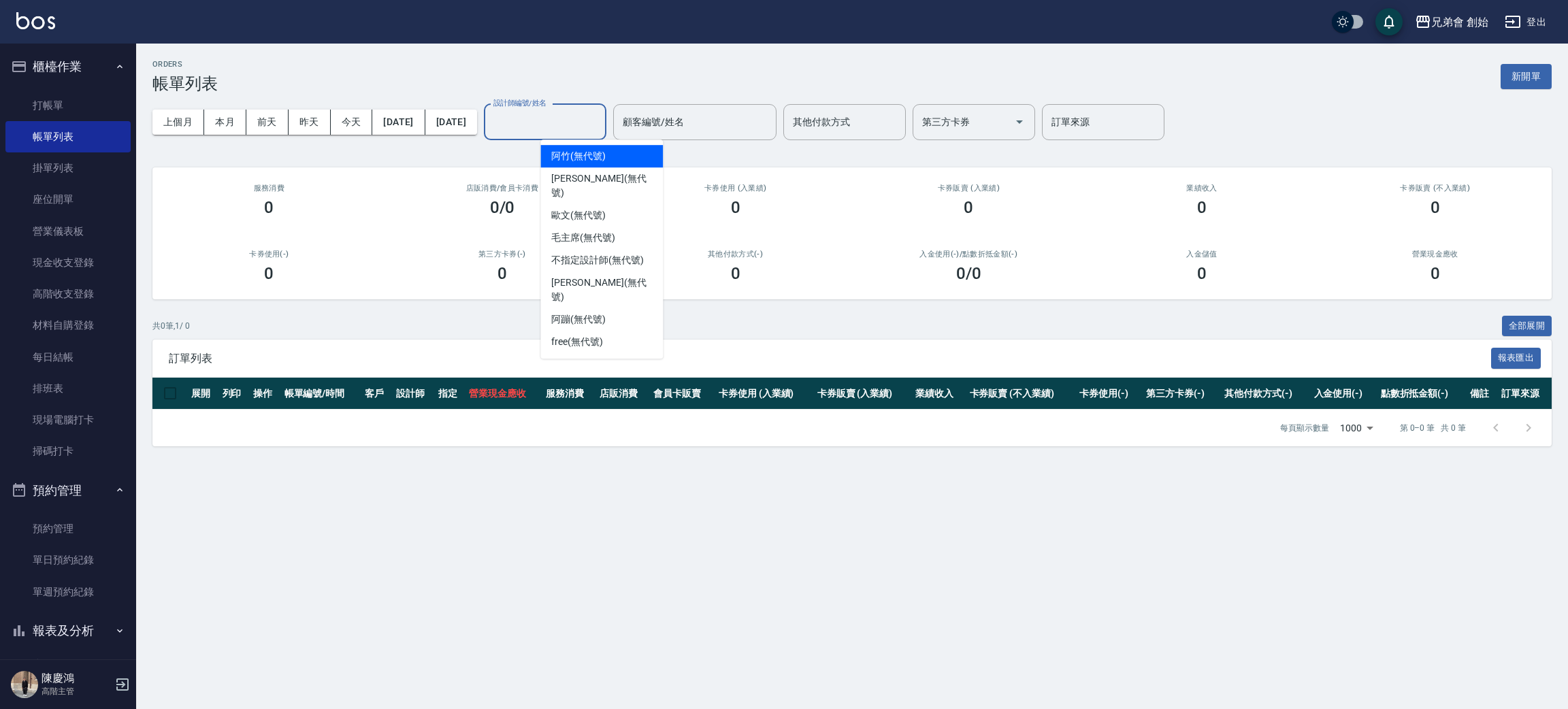
click at [616, 155] on div "阿竹 (無代號)" at bounding box center [601, 156] width 122 height 22
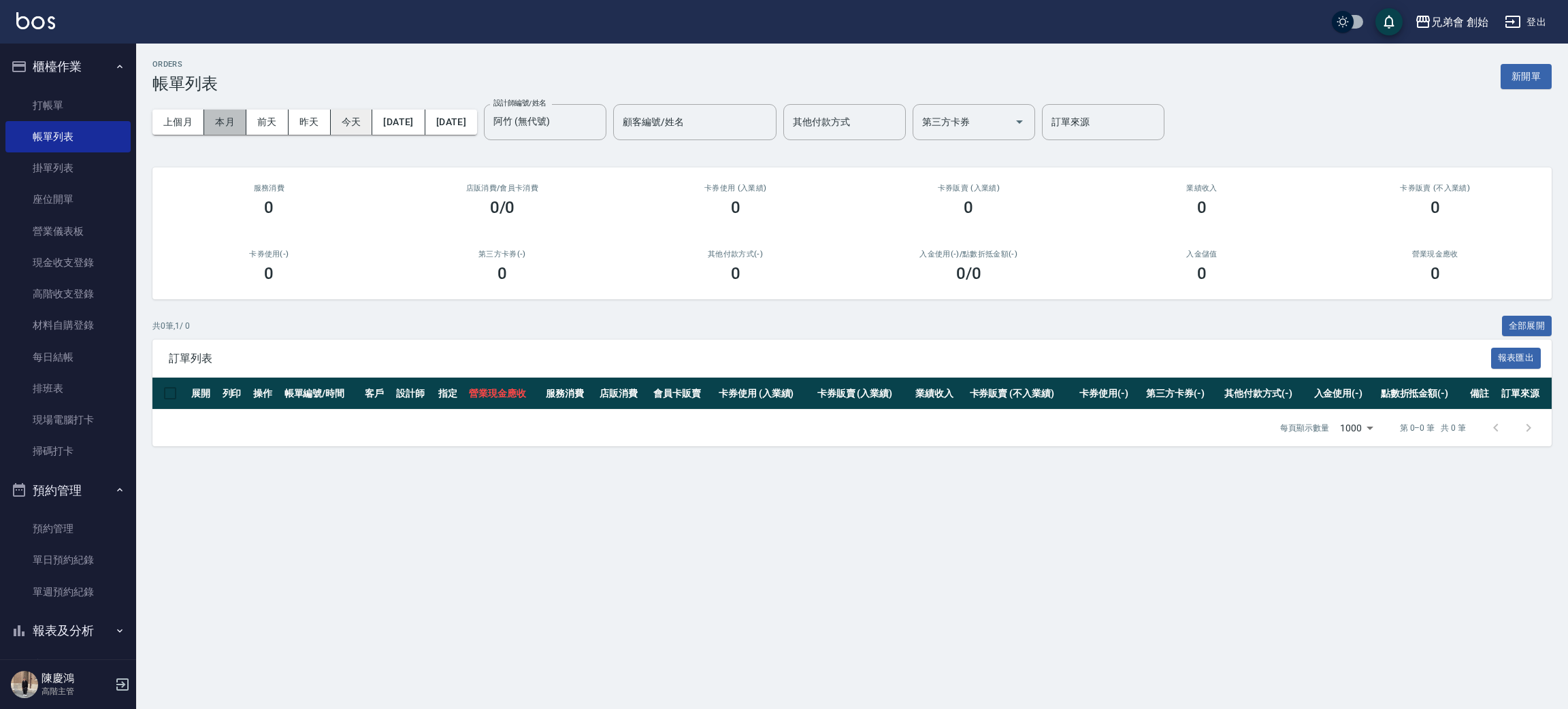
drag, startPoint x: 224, startPoint y: 119, endPoint x: 341, endPoint y: 119, distance: 117.0
click at [226, 119] on button "本月" at bounding box center [225, 121] width 43 height 25
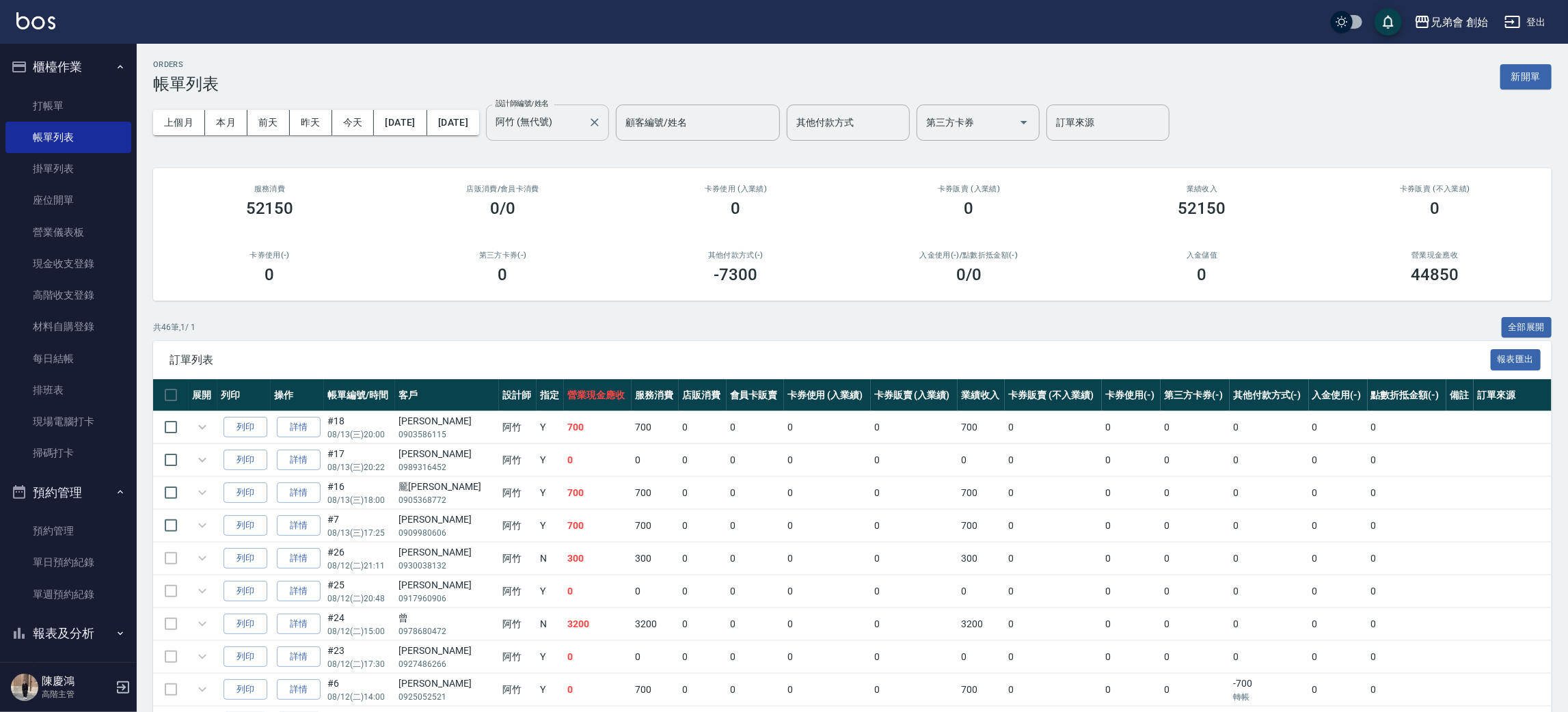
click at [581, 127] on input "阿竹 (無代號)" at bounding box center [537, 123] width 90 height 24
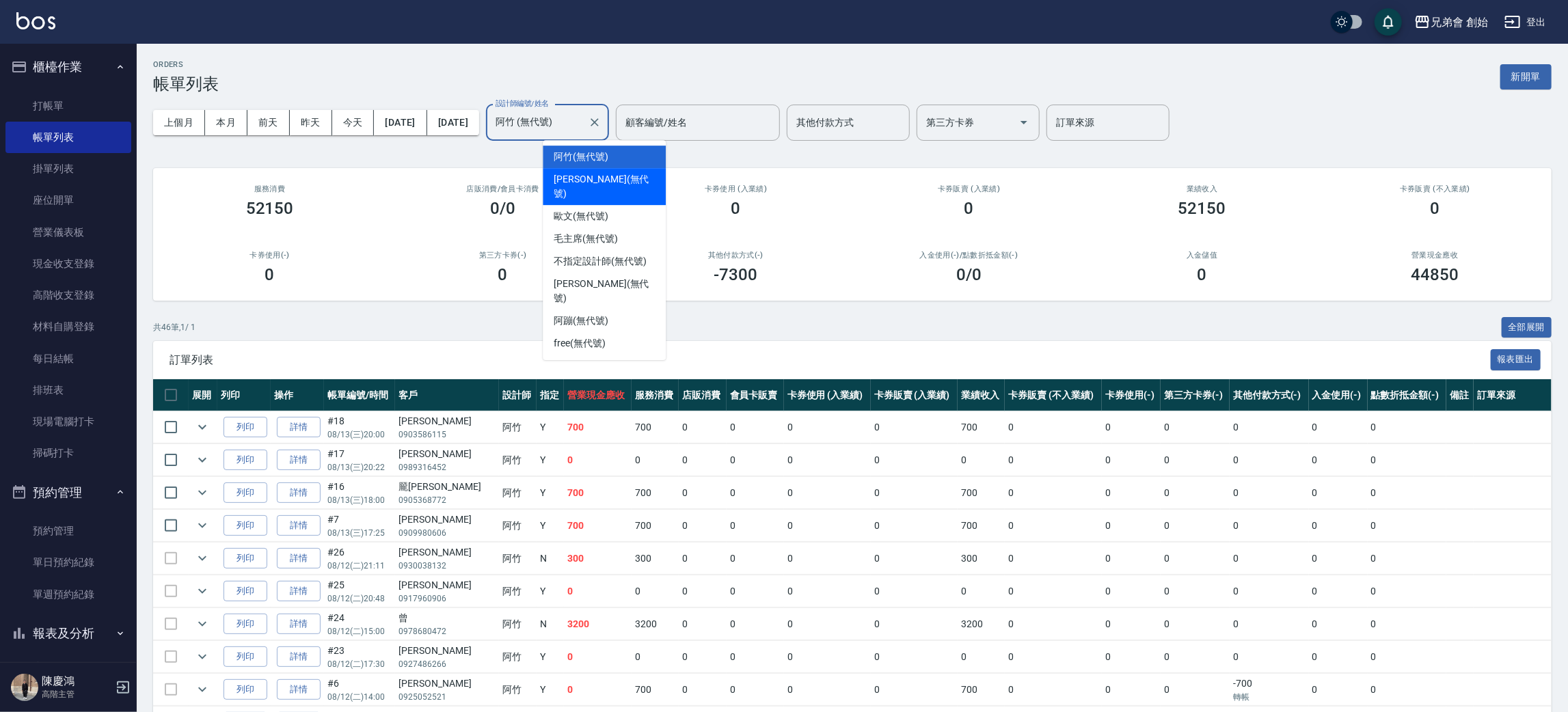
click at [569, 178] on span "潘潘 (無代號)" at bounding box center [604, 186] width 101 height 29
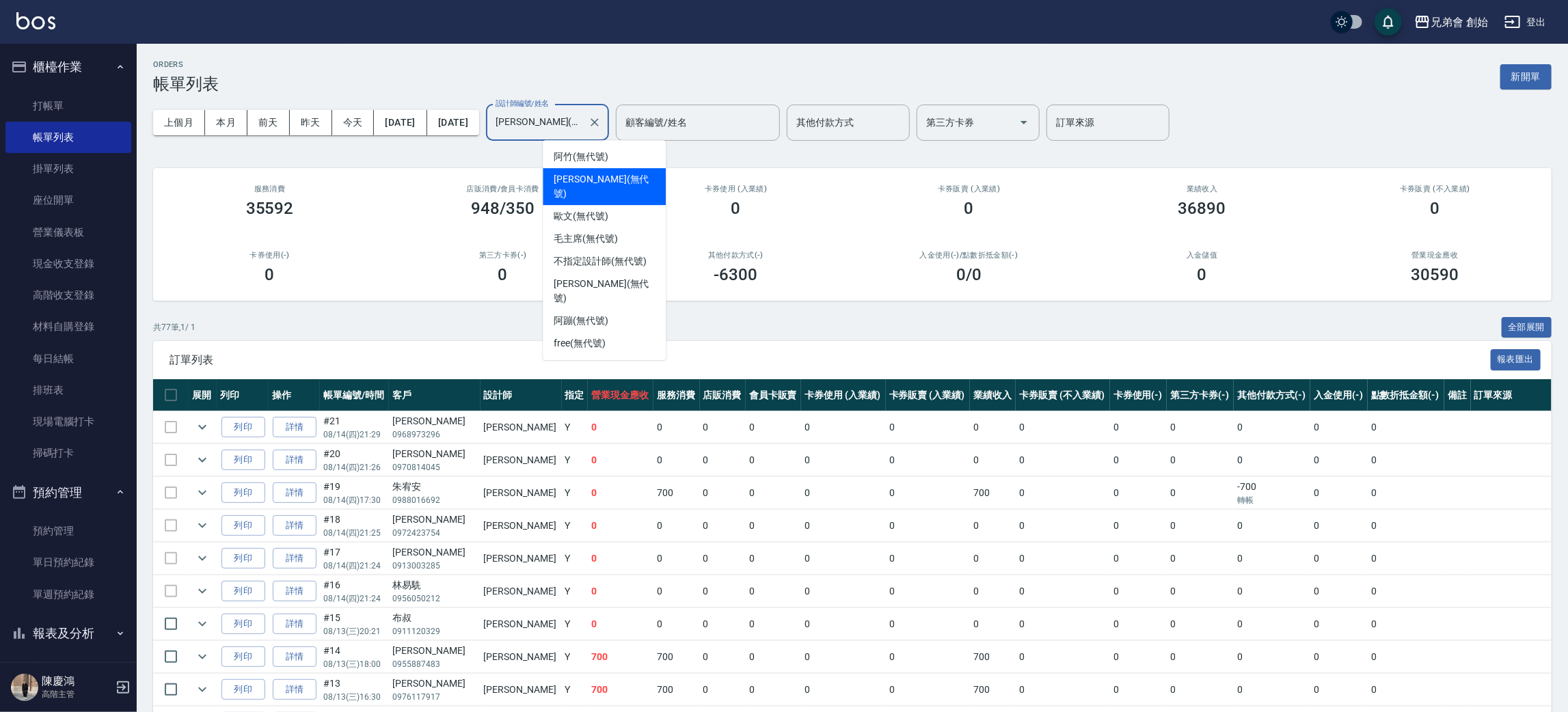
click at [582, 134] on input "潘潘(無代號)" at bounding box center [537, 123] width 90 height 24
click at [607, 209] on span "歐文 (無代號)" at bounding box center [580, 216] width 55 height 14
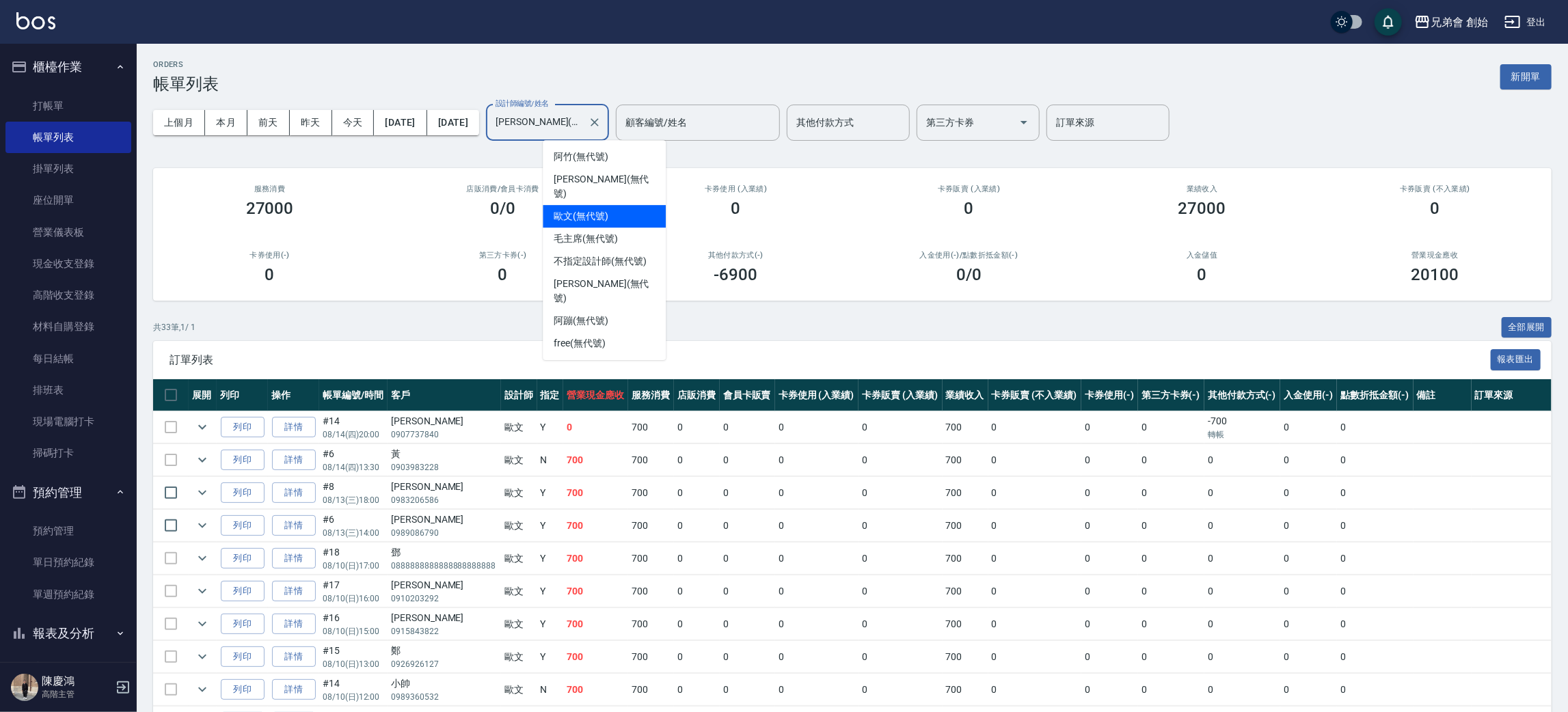
click at [582, 133] on input "歐文(無代號)" at bounding box center [537, 123] width 90 height 24
click at [620, 228] on div "毛主席 (無代號)" at bounding box center [604, 239] width 123 height 22
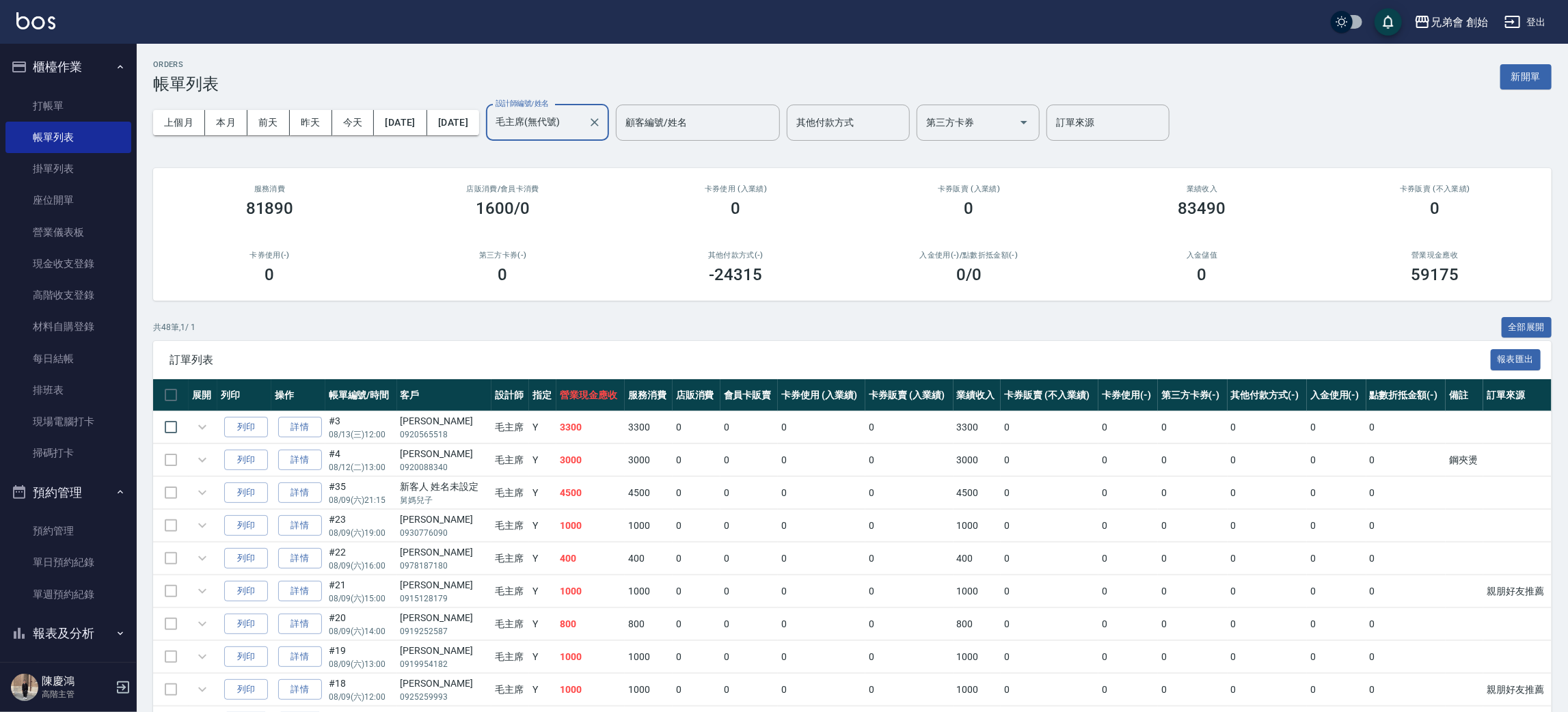
click at [582, 133] on input "毛主席(無代號)" at bounding box center [537, 123] width 90 height 24
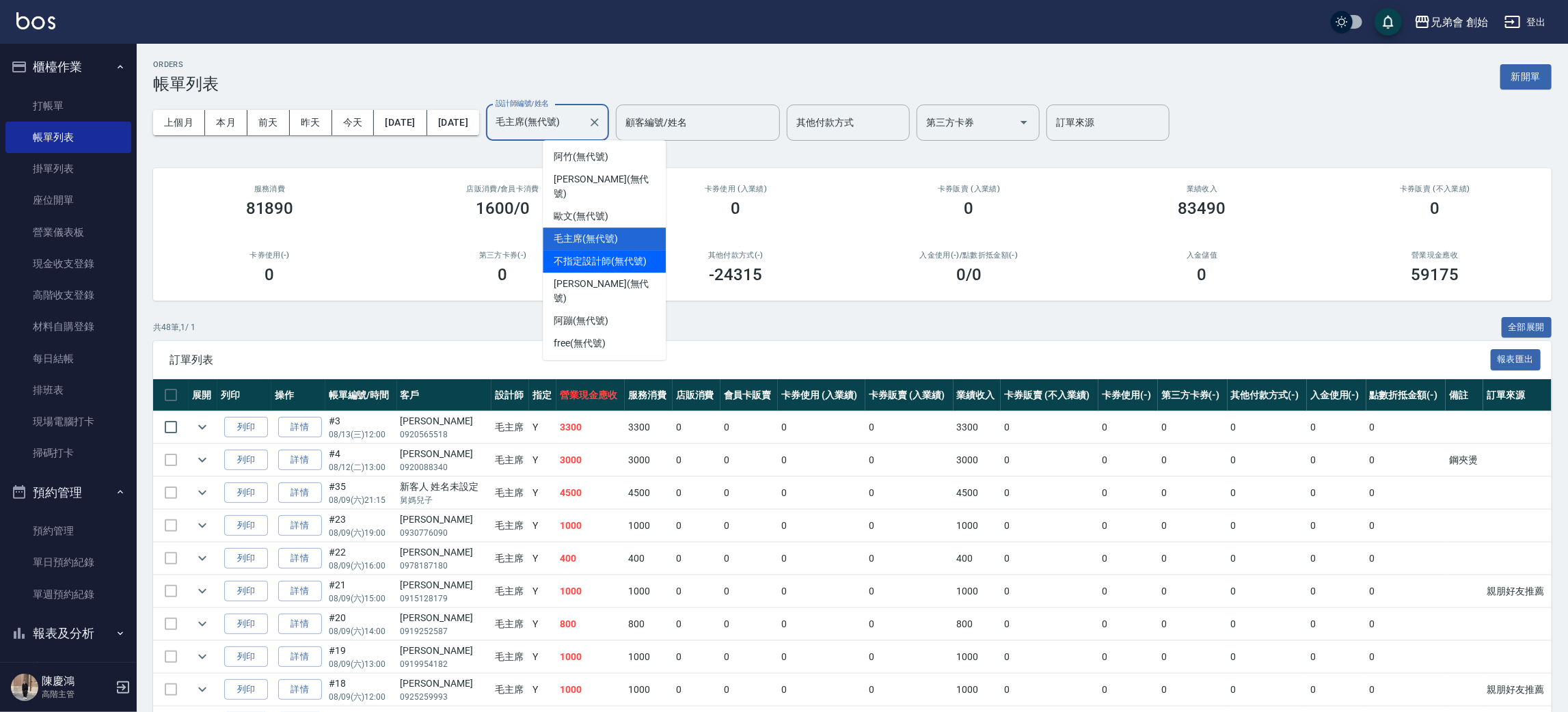
drag, startPoint x: 591, startPoint y: 244, endPoint x: 600, endPoint y: 235, distance: 12.7
click at [593, 254] on span "不指定設計師 (無代號)" at bounding box center [599, 260] width 92 height 14
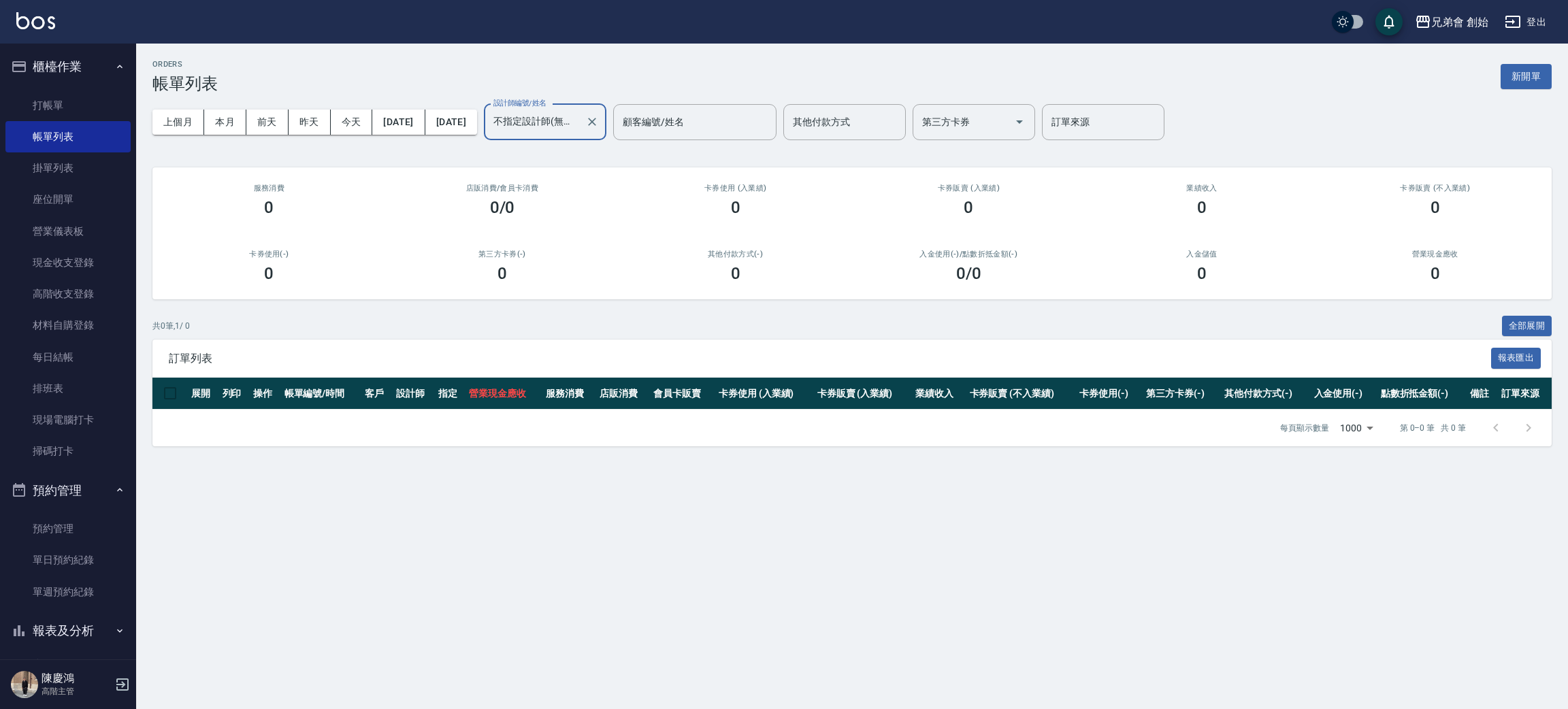
click at [580, 130] on input "不指定設計師(無代號)" at bounding box center [534, 122] width 90 height 24
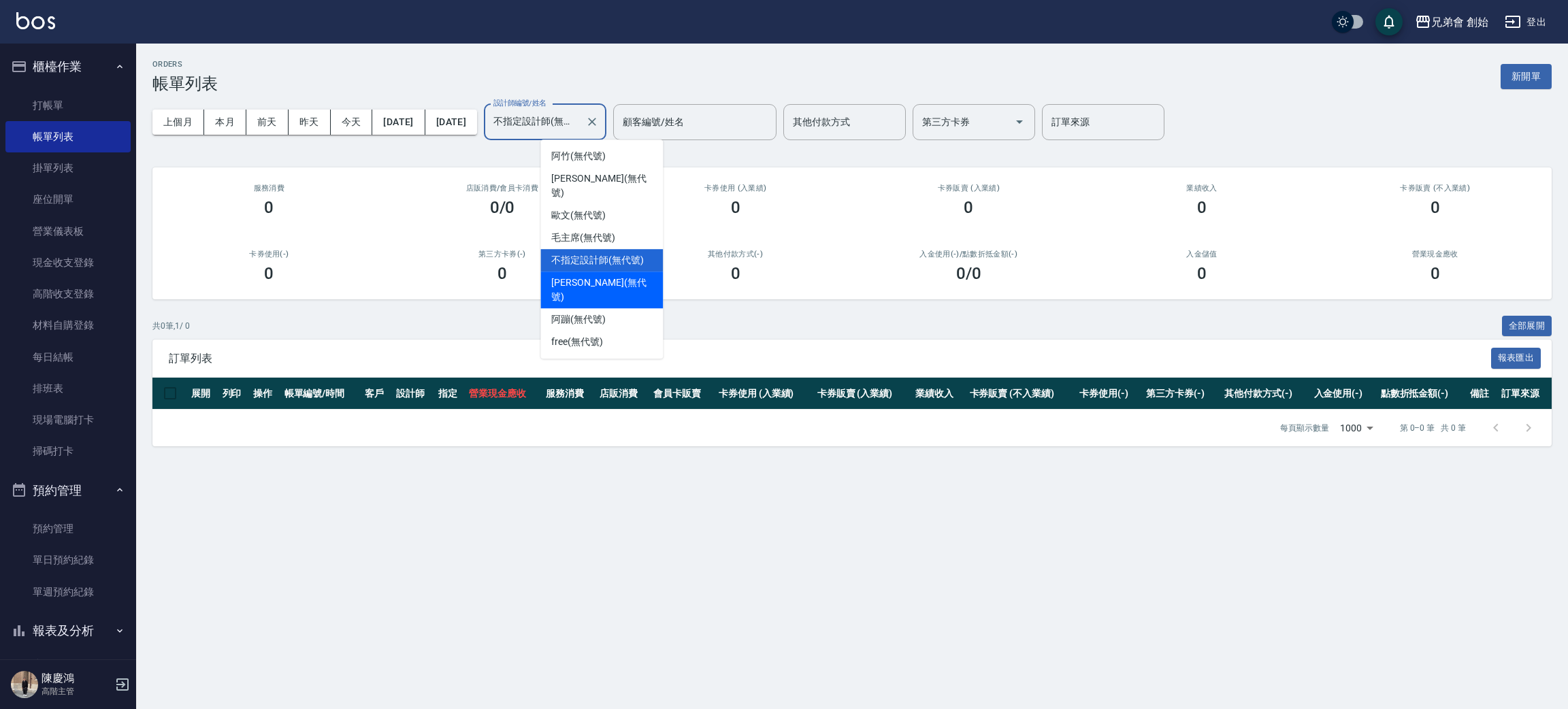
click at [628, 271] on div "威利 (無代號)" at bounding box center [601, 290] width 122 height 37
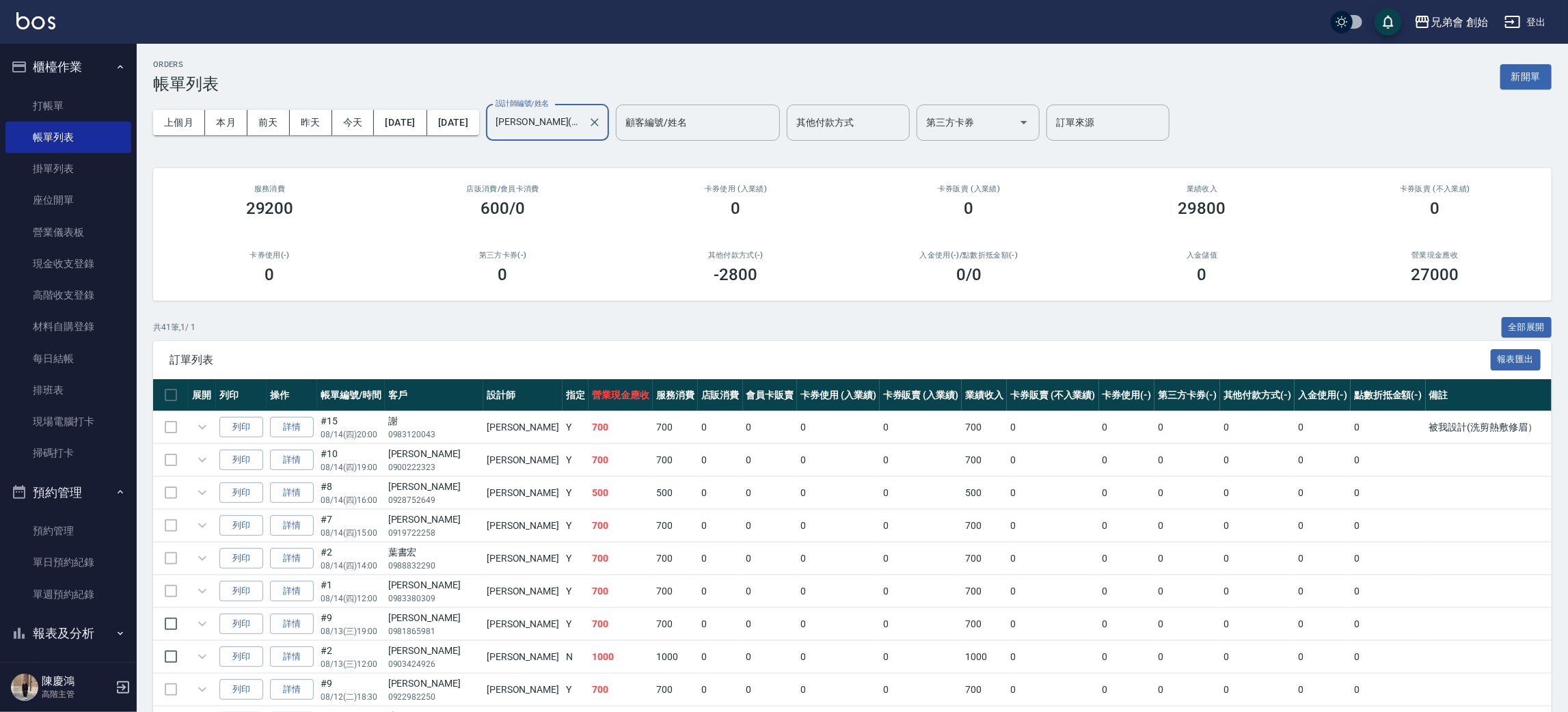
click at [582, 133] on input "威利(無代號)" at bounding box center [537, 123] width 90 height 24
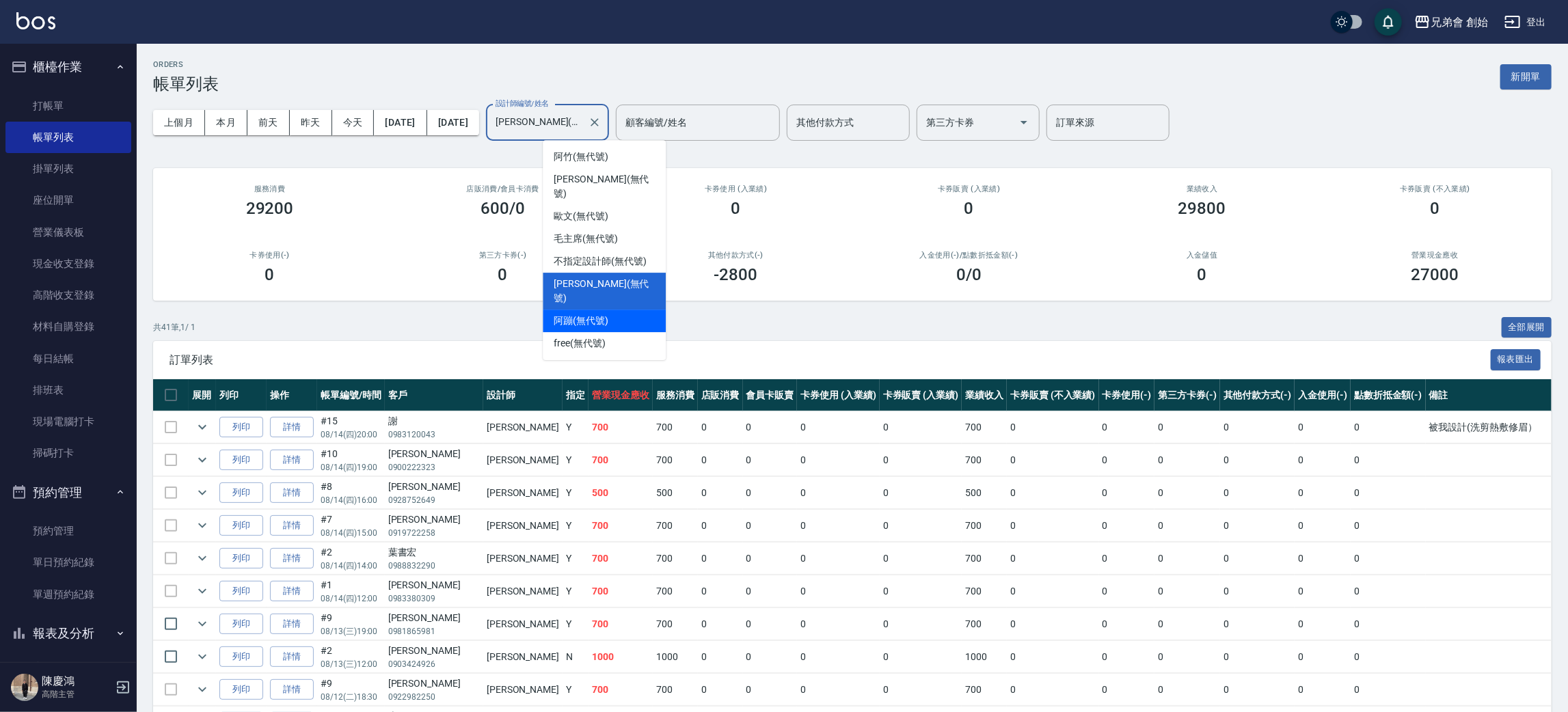
drag, startPoint x: 599, startPoint y: 287, endPoint x: 602, endPoint y: 270, distance: 17.3
click at [599, 313] on span "阿蹦 (無代號)" at bounding box center [580, 320] width 55 height 14
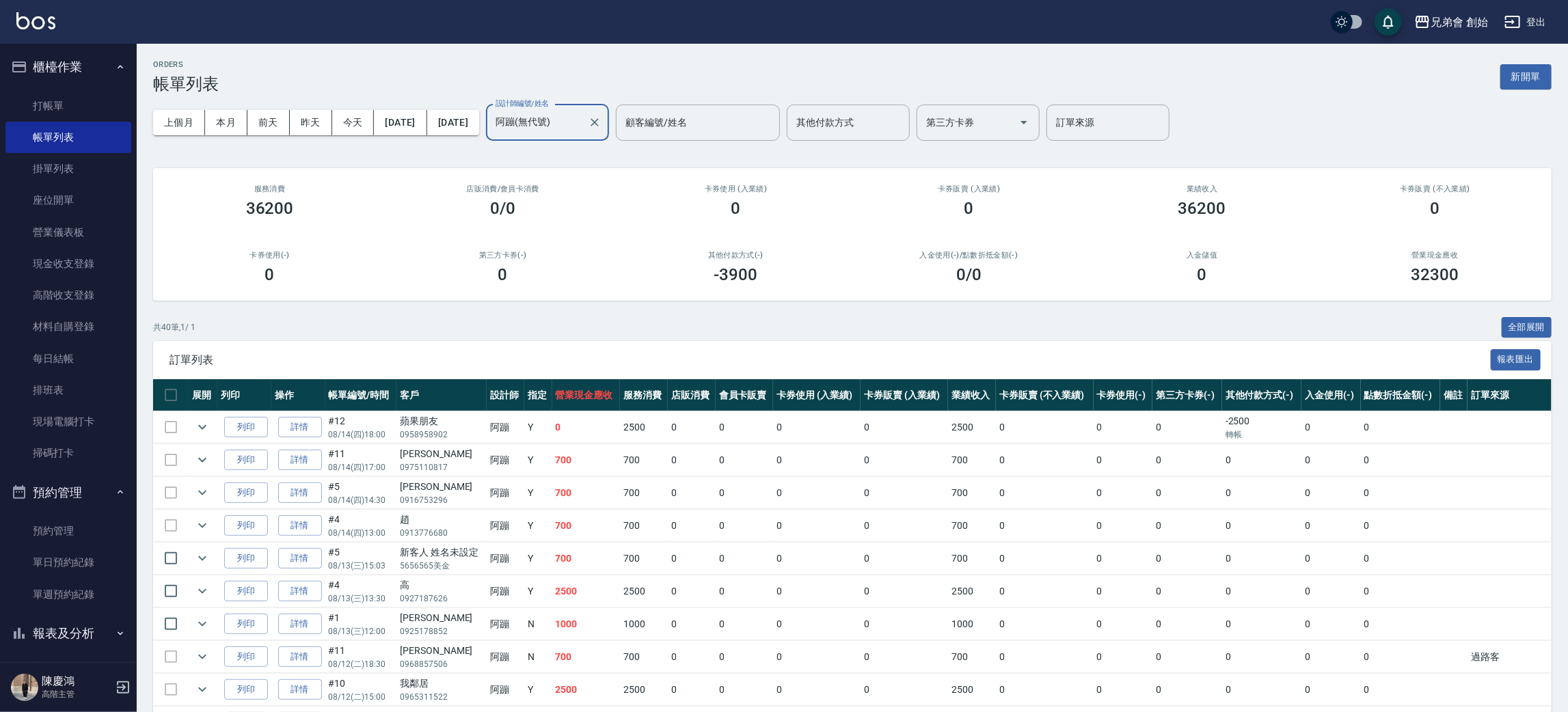
click at [582, 133] on input "阿蹦(無代號)" at bounding box center [537, 123] width 90 height 24
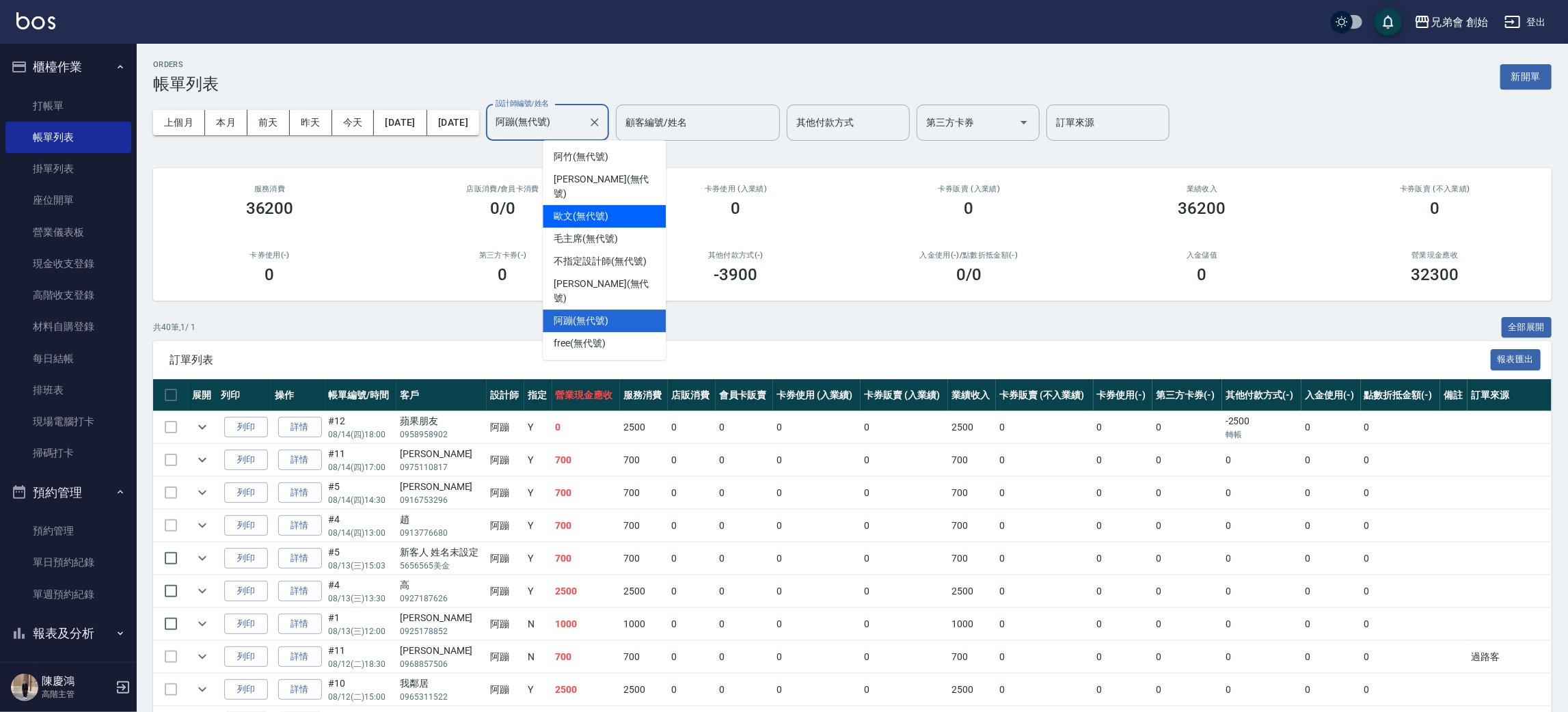
click at [591, 209] on span "歐文 (無代號)" at bounding box center [580, 216] width 55 height 14
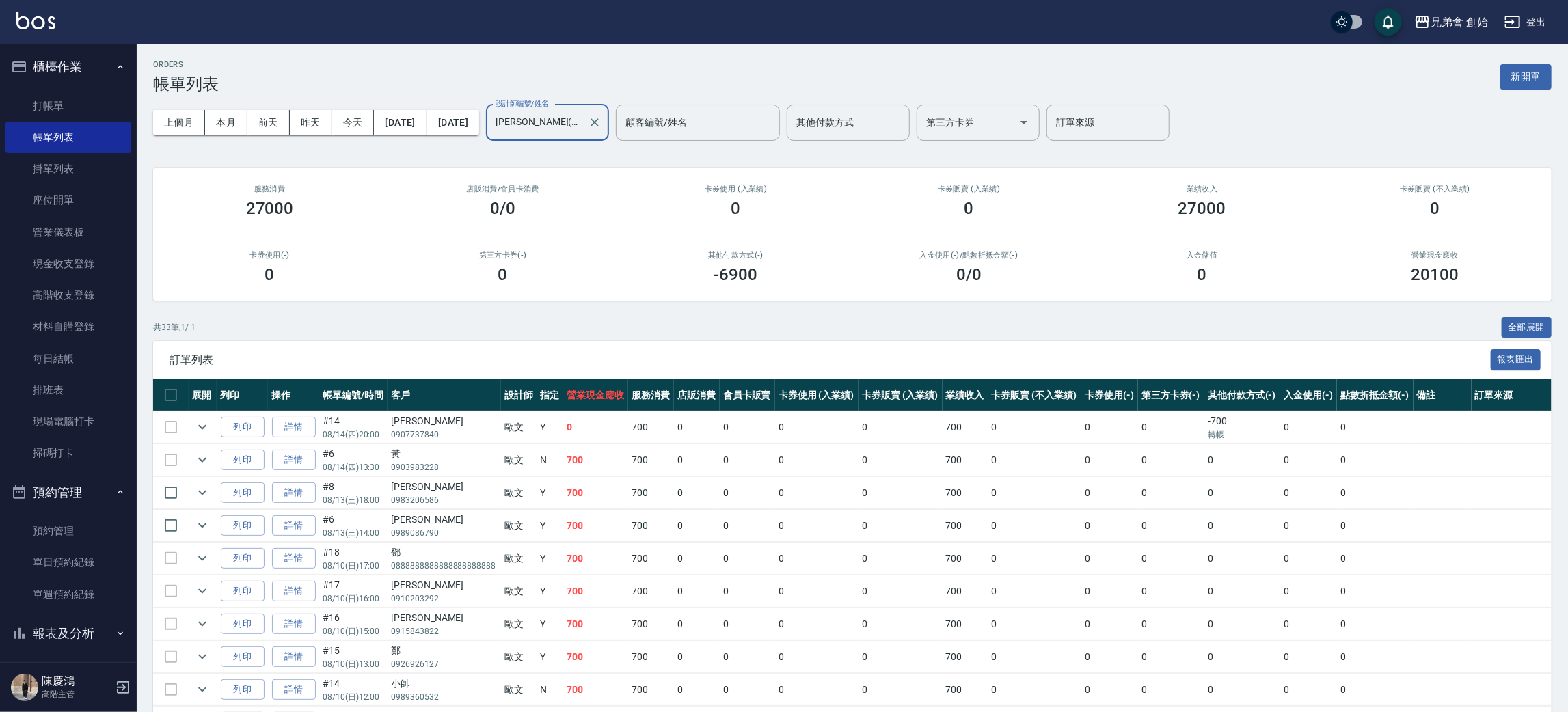
click at [582, 133] on input "歐文(無代號)" at bounding box center [537, 123] width 90 height 24
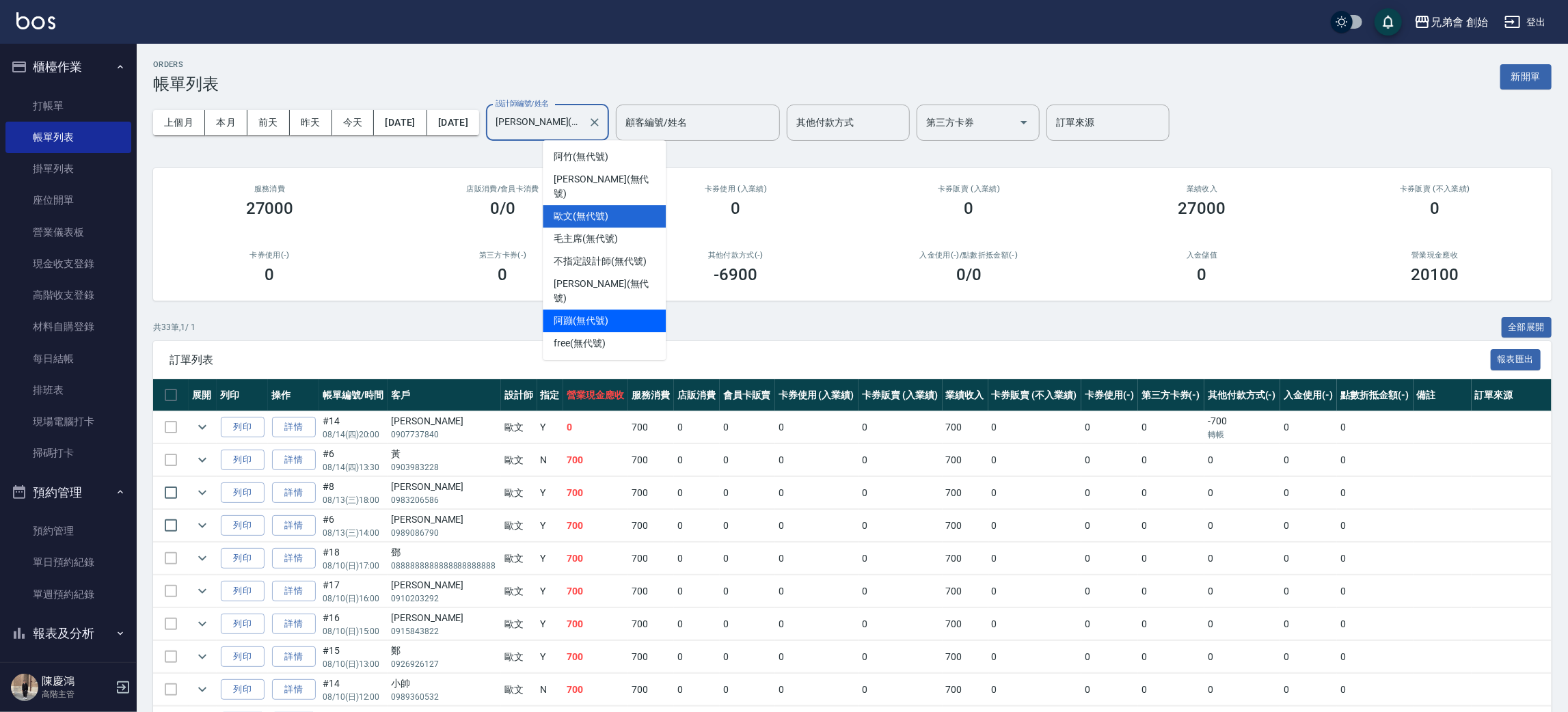
drag, startPoint x: 593, startPoint y: 294, endPoint x: 596, endPoint y: 282, distance: 12.4
click at [593, 313] on span "阿蹦 (無代號)" at bounding box center [580, 320] width 55 height 14
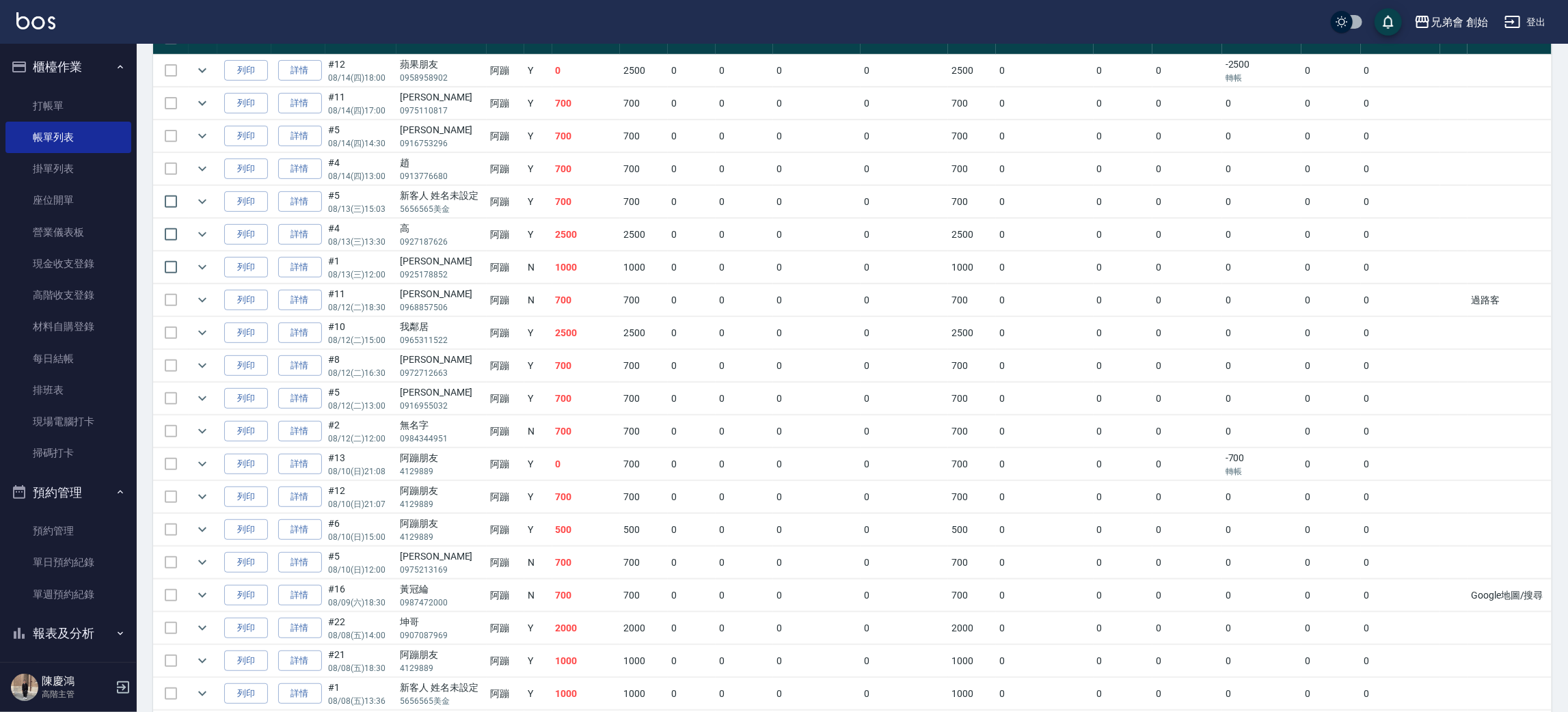
scroll to position [151, 0]
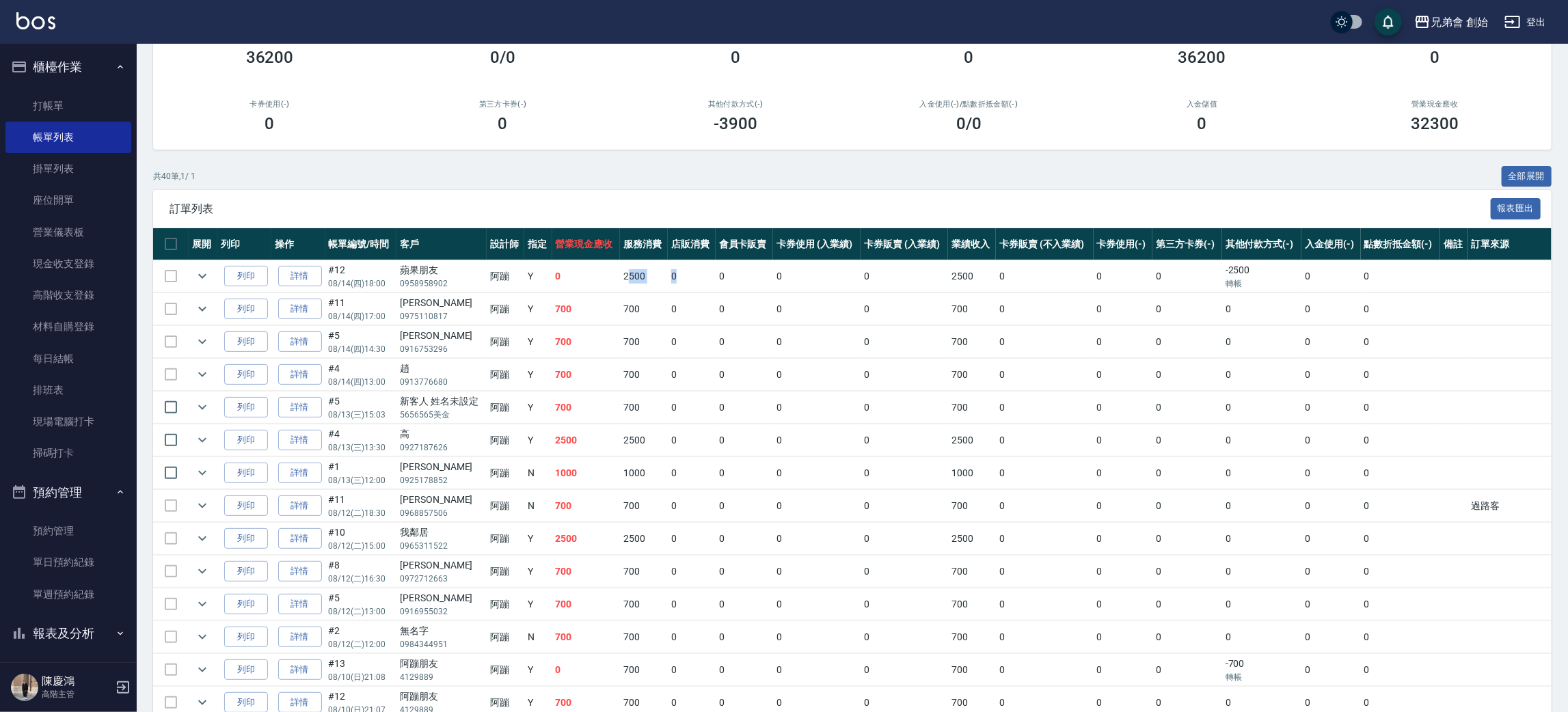
drag, startPoint x: 626, startPoint y: 270, endPoint x: 700, endPoint y: 280, distance: 74.7
click at [700, 280] on tr "列印 詳情 #12 08/14 (四) 18:00 蘋果朋友 0958958902 阿蹦 Y 0 2500 0 0 0 0 2500 0 0 0 -2500 …" at bounding box center [853, 276] width 1399 height 33
click at [598, 283] on td "0" at bounding box center [586, 276] width 68 height 33
drag, startPoint x: 592, startPoint y: 455, endPoint x: 702, endPoint y: 451, distance: 110.1
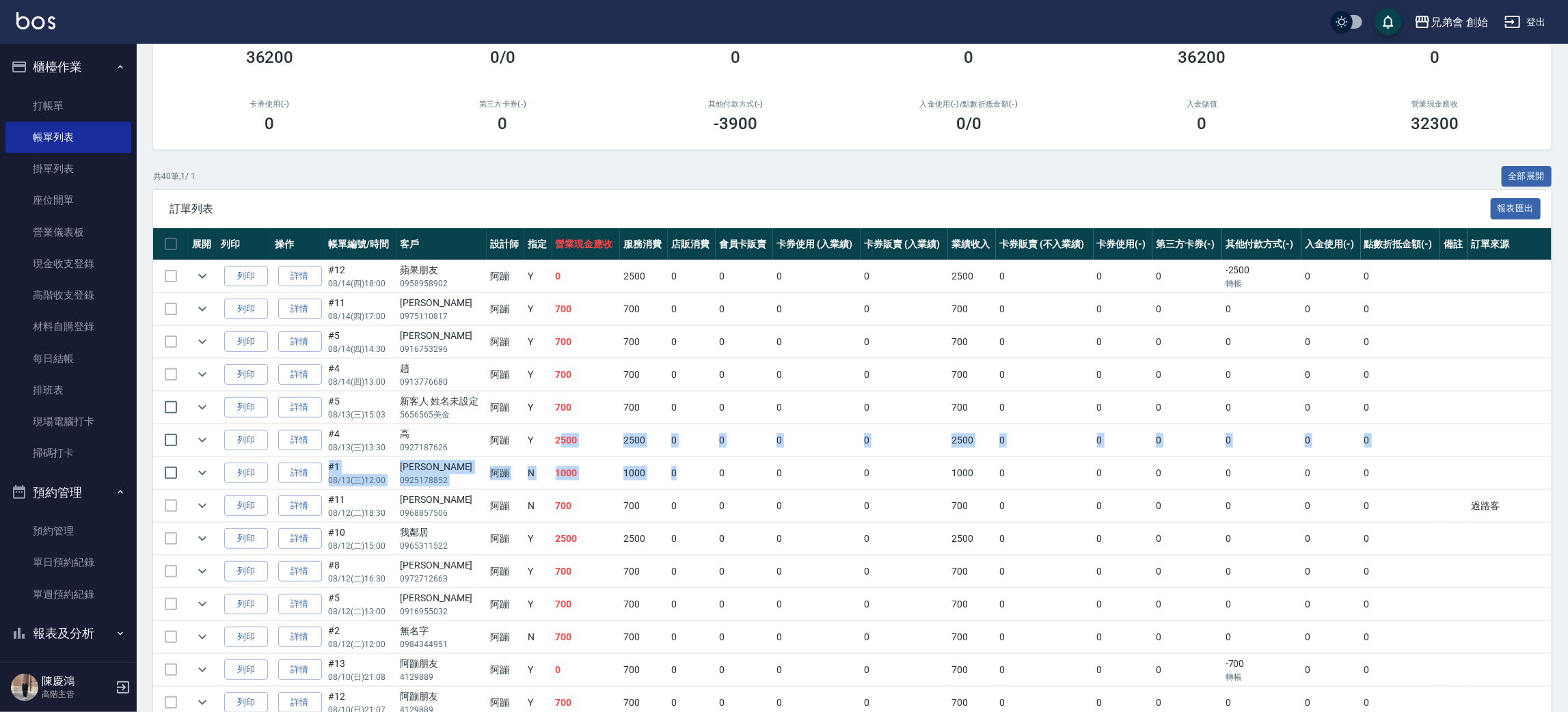
click at [593, 437] on td "2500" at bounding box center [586, 440] width 68 height 33
click at [724, 195] on div "訂單列表 報表匯出" at bounding box center [853, 208] width 1399 height 37
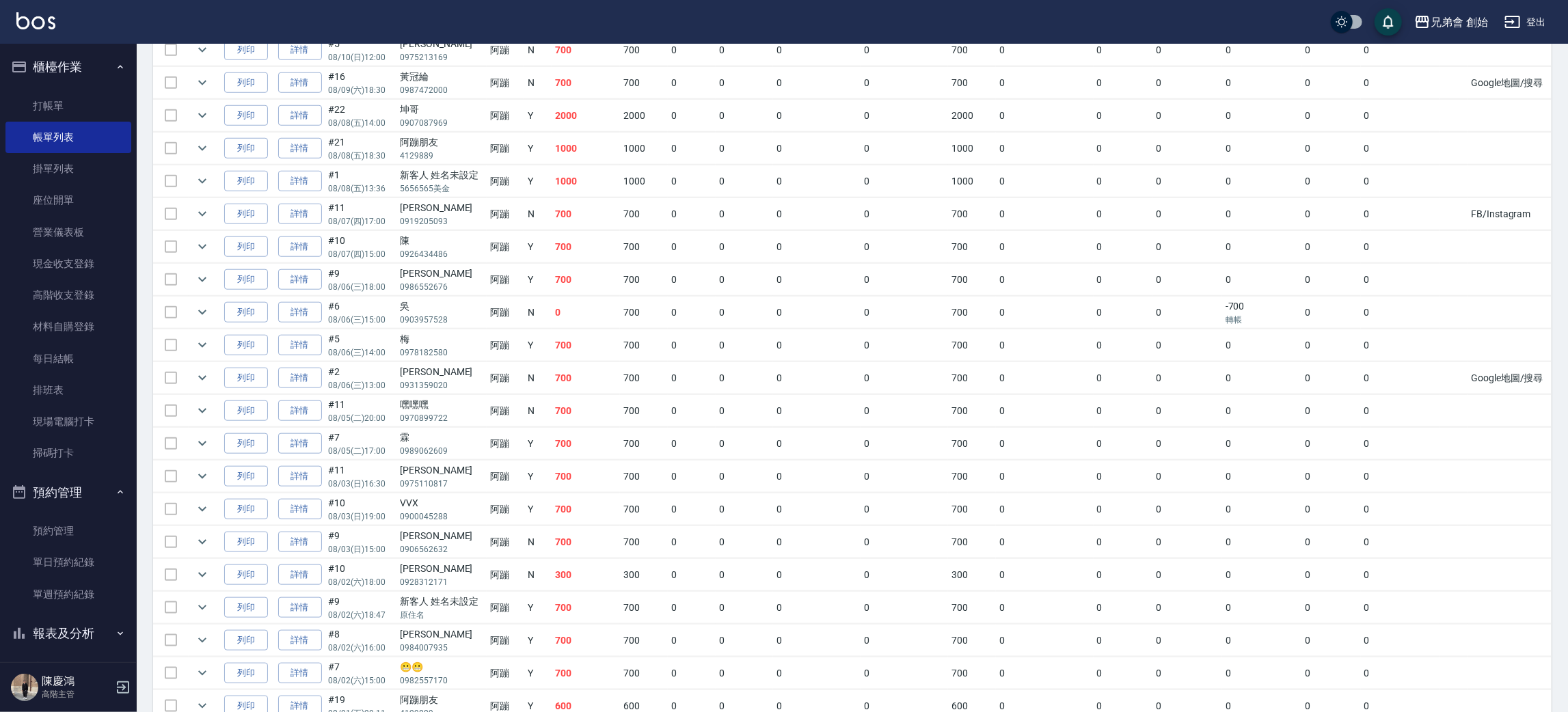
scroll to position [970, 0]
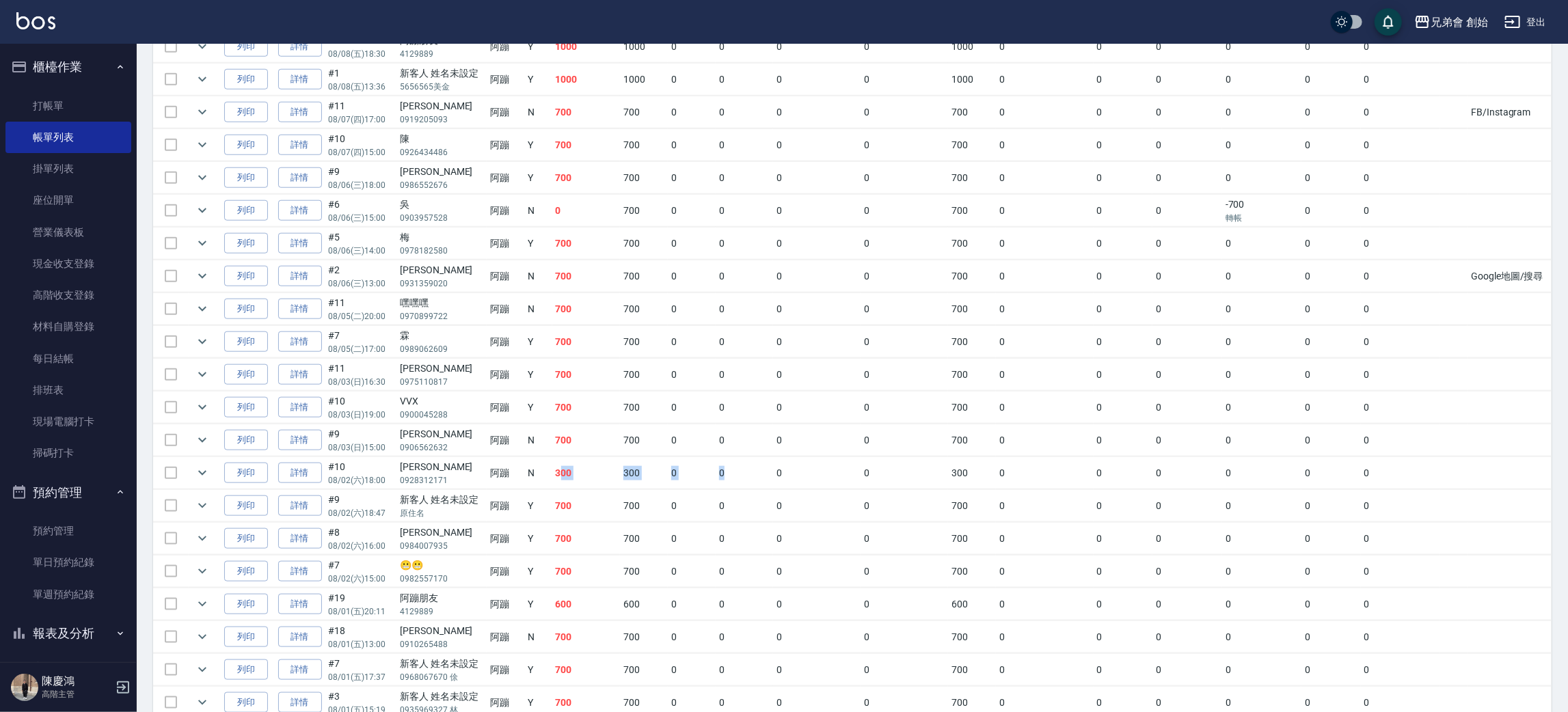
drag, startPoint x: 561, startPoint y: 473, endPoint x: 790, endPoint y: 478, distance: 229.1
click at [760, 480] on tr "列印 詳情 #10 08/02 (六) 18:00 黎人碩 0928312171 阿蹦 N 300 300 0 0 0 0 300 0 0 0 0 0 0" at bounding box center [853, 473] width 1399 height 33
click at [815, 478] on td "0" at bounding box center [817, 473] width 87 height 33
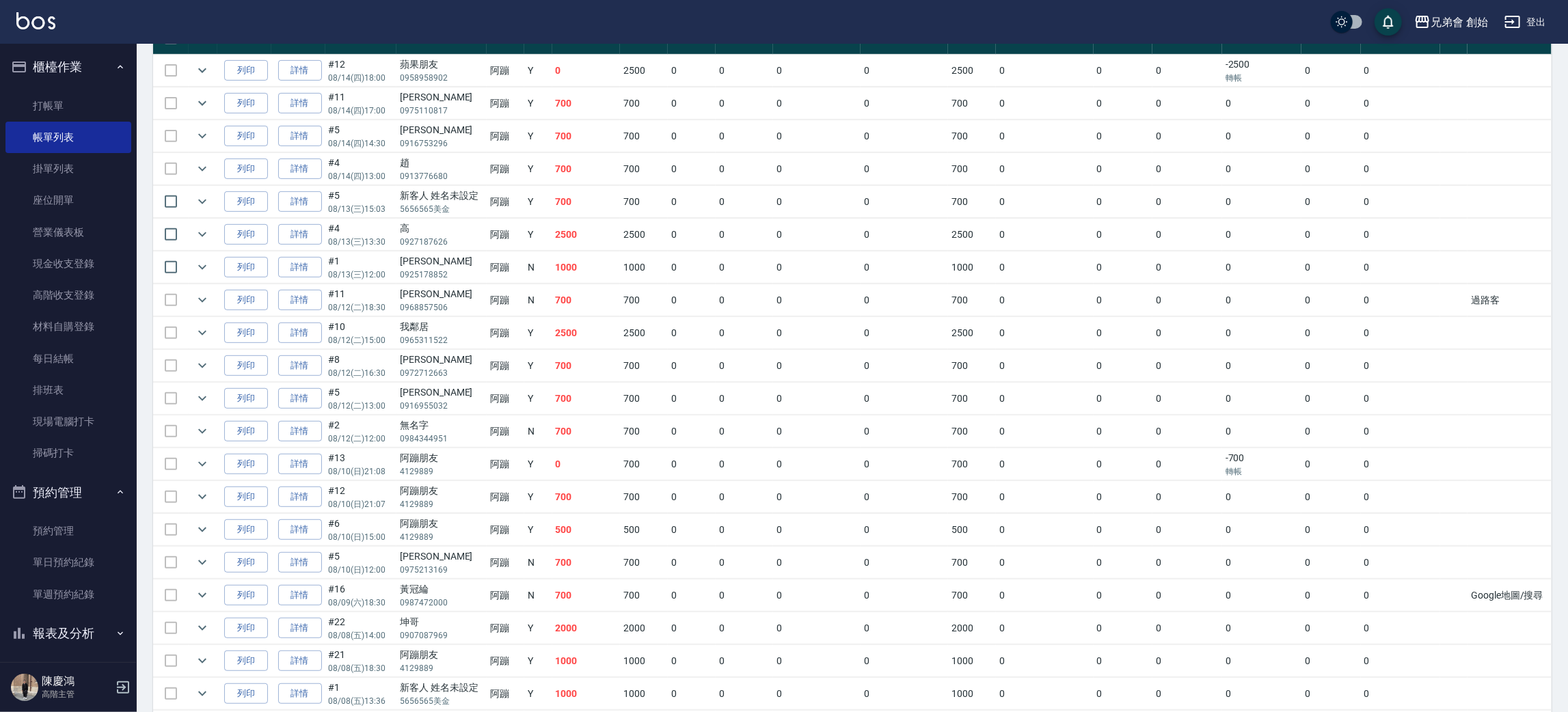
scroll to position [49, 0]
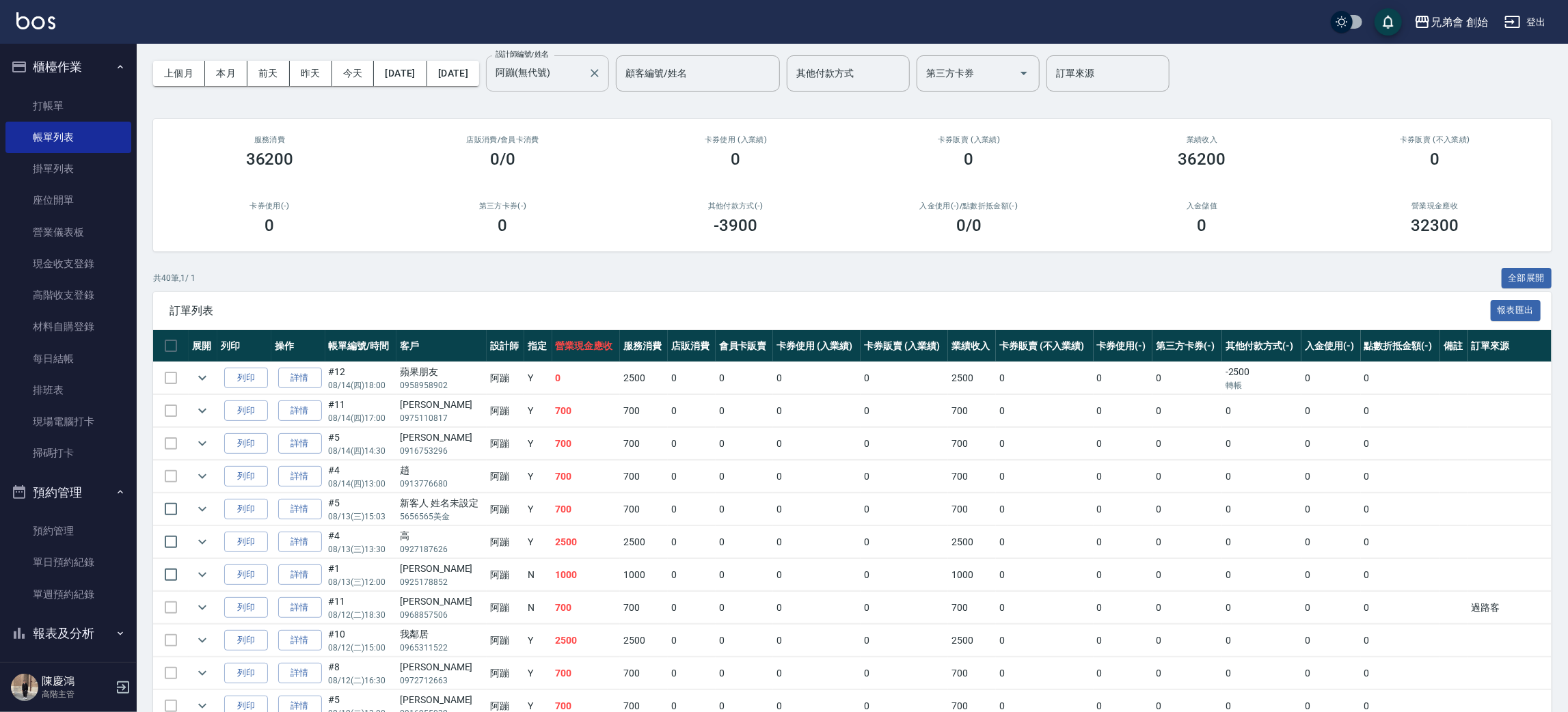
click at [582, 67] on input "阿蹦(無代號)" at bounding box center [537, 73] width 90 height 24
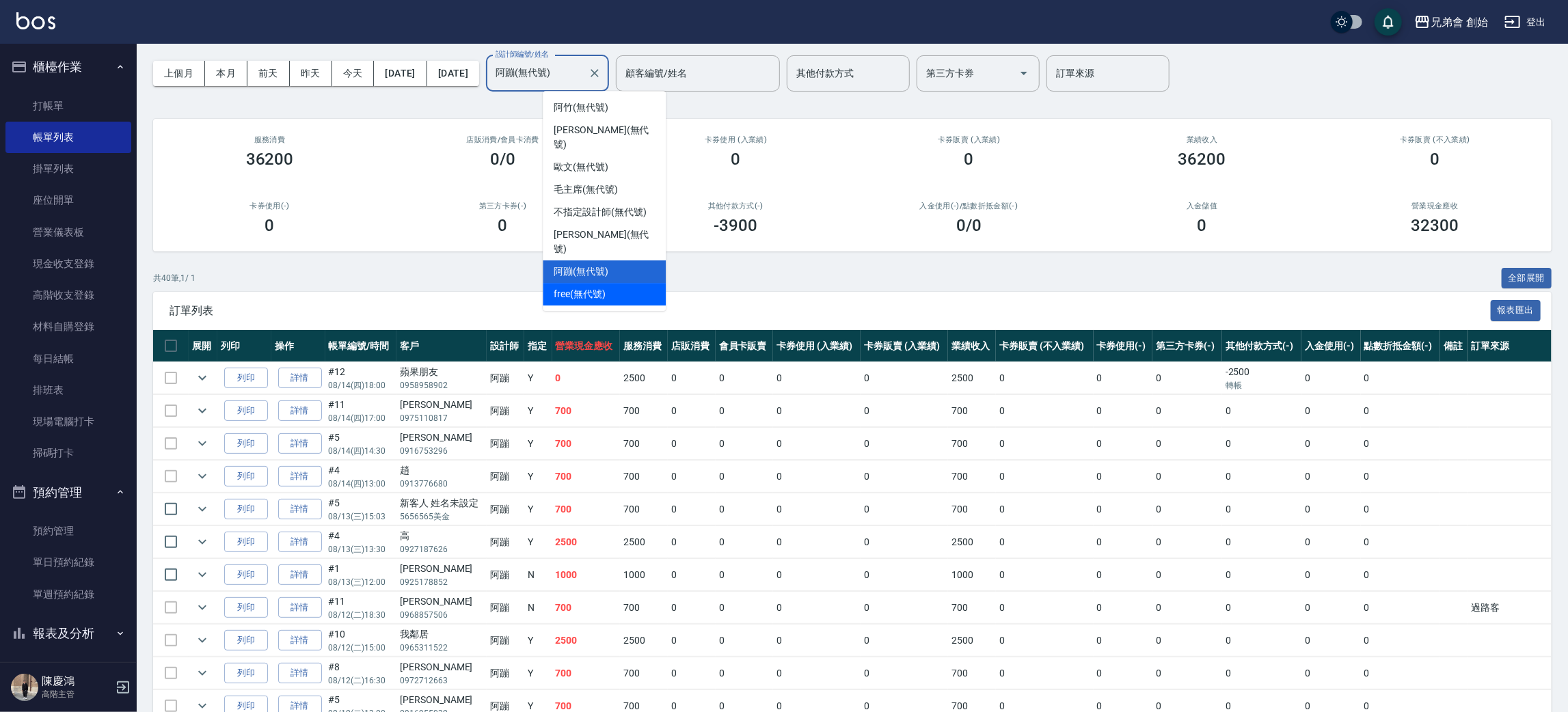
click at [593, 287] on span "free (無代號)" at bounding box center [579, 294] width 52 height 14
type input "free(無代號)"
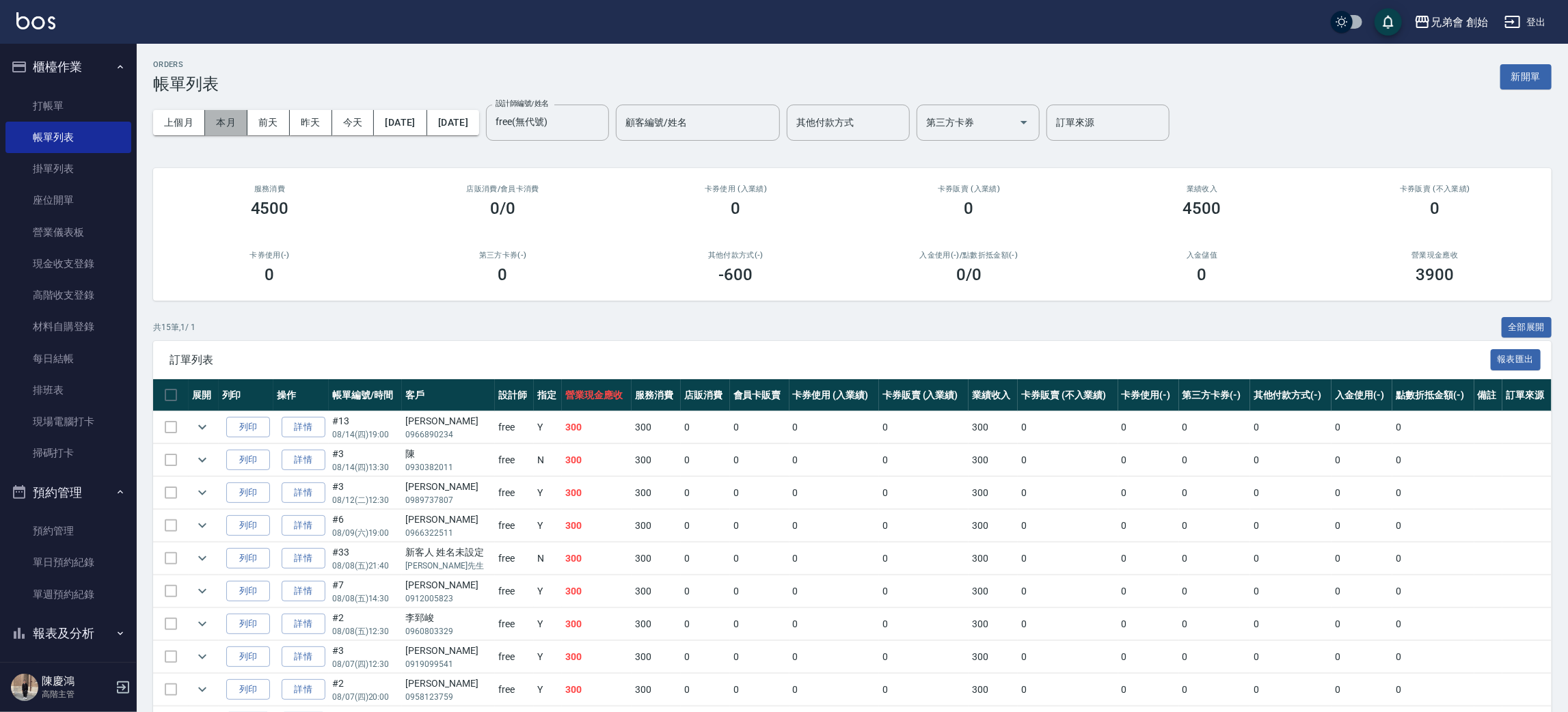
click at [231, 128] on button "本月" at bounding box center [226, 122] width 43 height 25
click at [68, 557] on link "單日預約紀錄" at bounding box center [68, 562] width 126 height 32
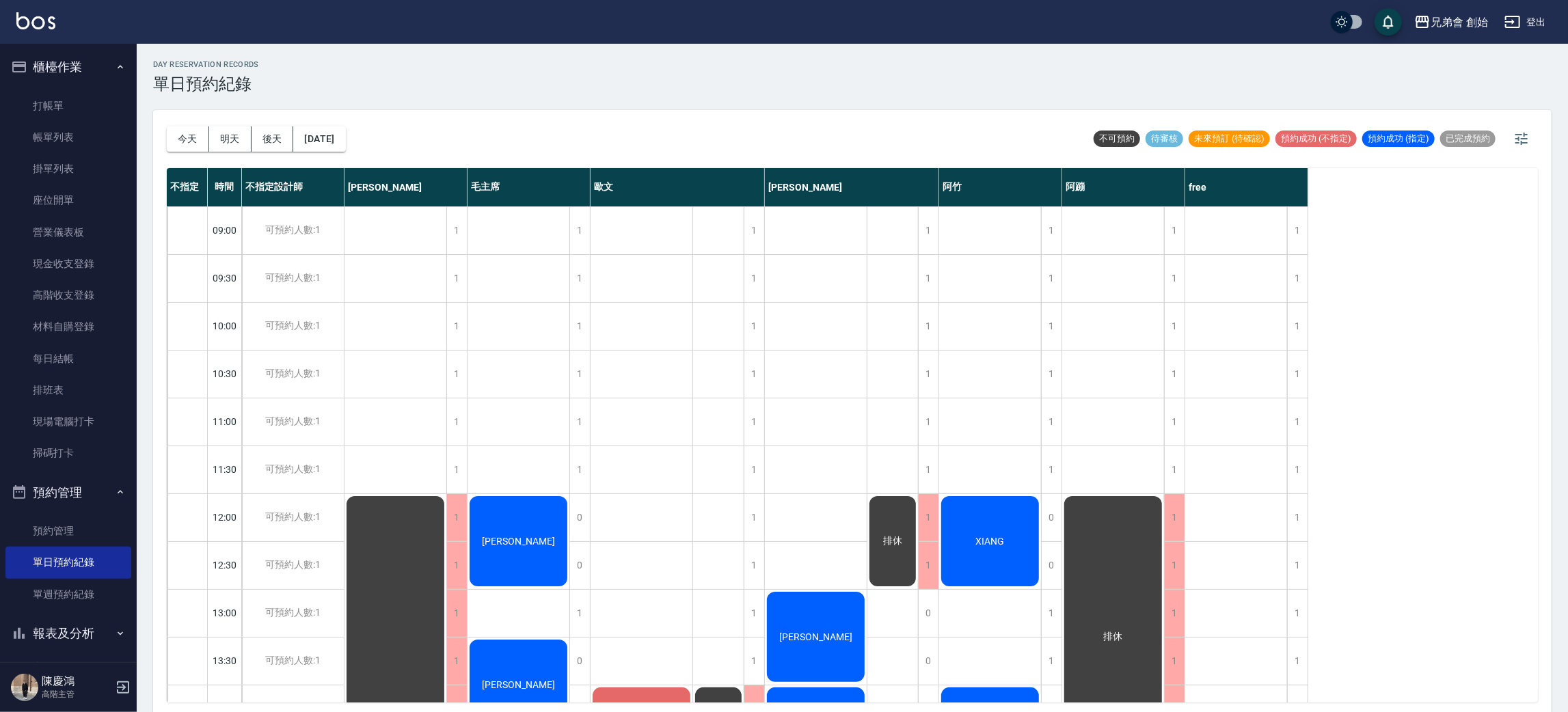
drag, startPoint x: 190, startPoint y: 148, endPoint x: 200, endPoint y: 119, distance: 30.7
click at [190, 147] on button "今天" at bounding box center [188, 138] width 43 height 25
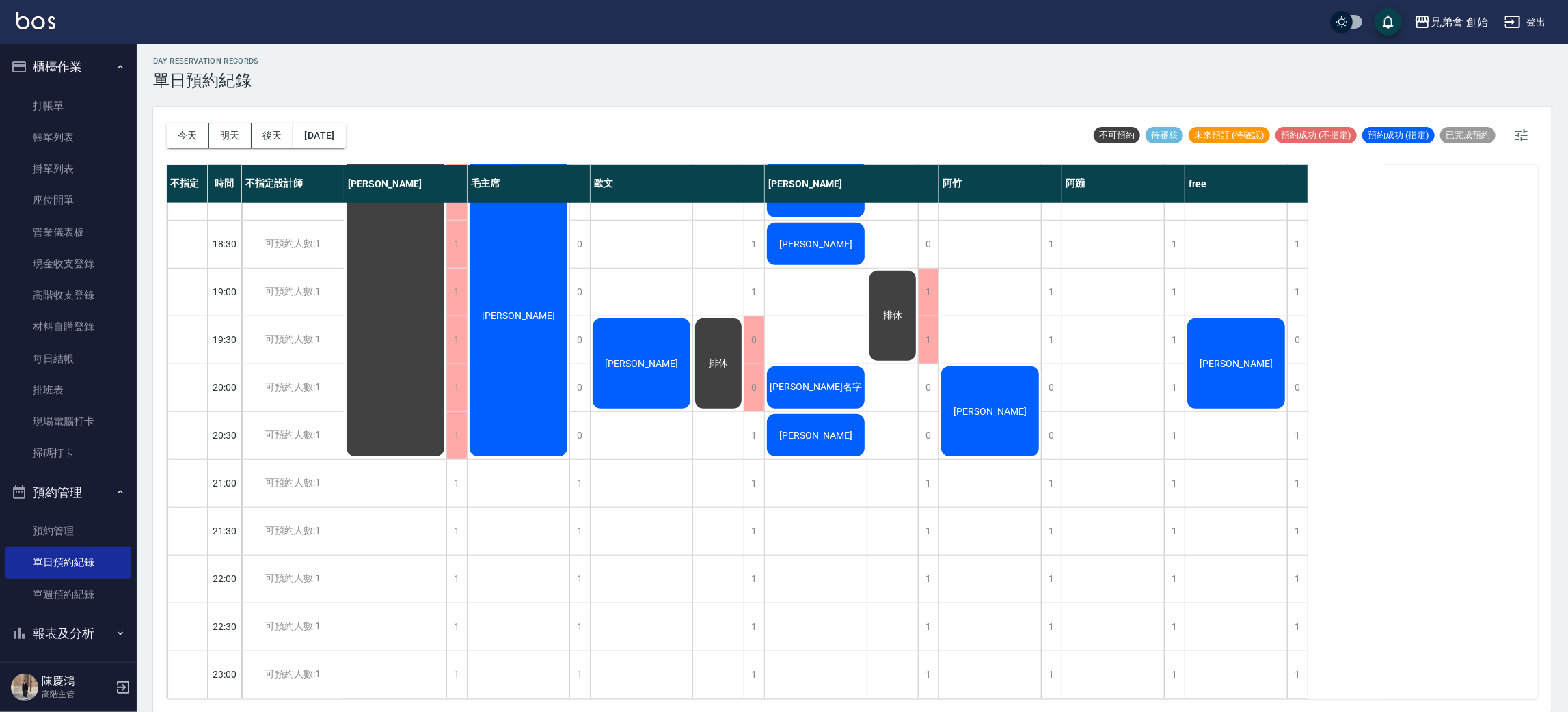
scroll to position [190, 0]
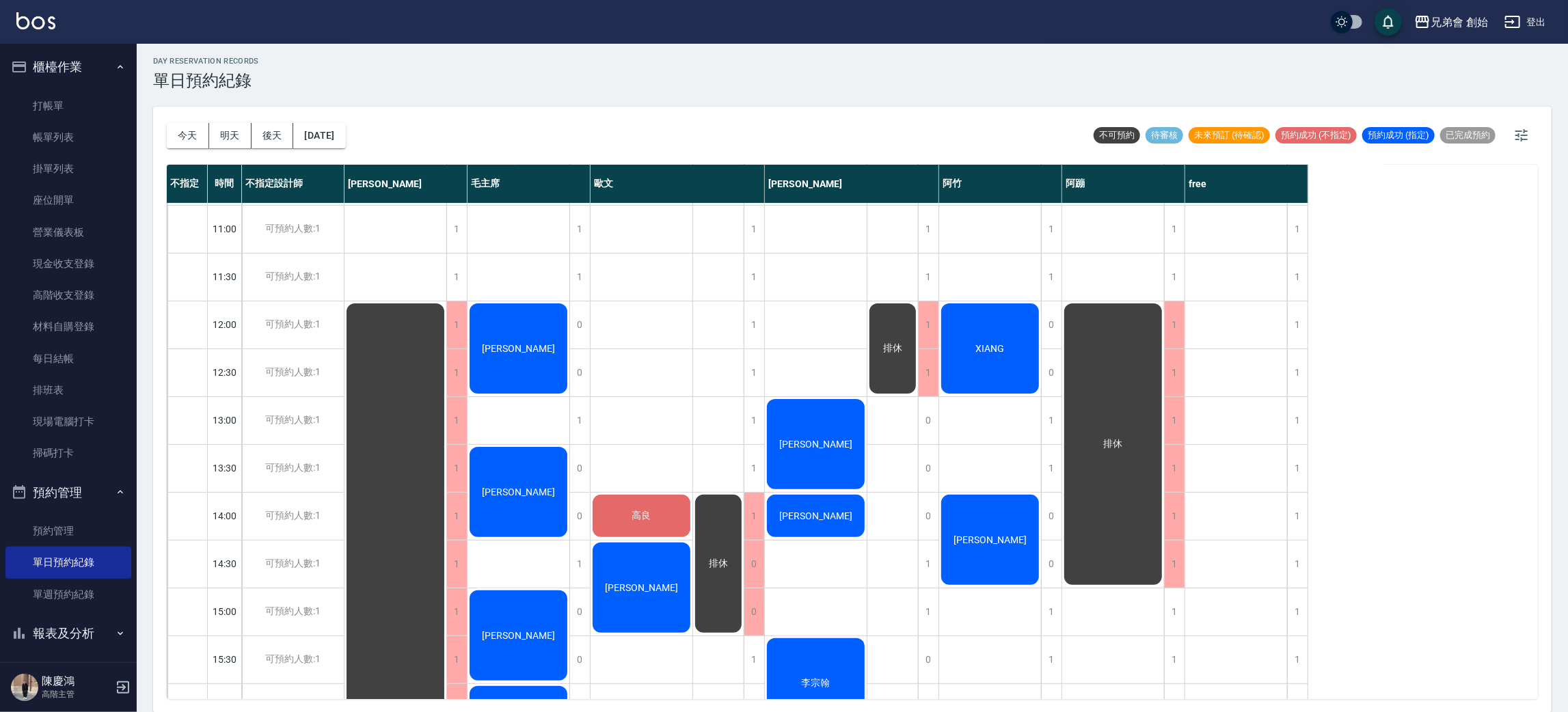
click at [224, 147] on div "今天 明天 後天 2025/08/15" at bounding box center [256, 136] width 179 height 58
click at [225, 141] on button "明天" at bounding box center [231, 135] width 43 height 25
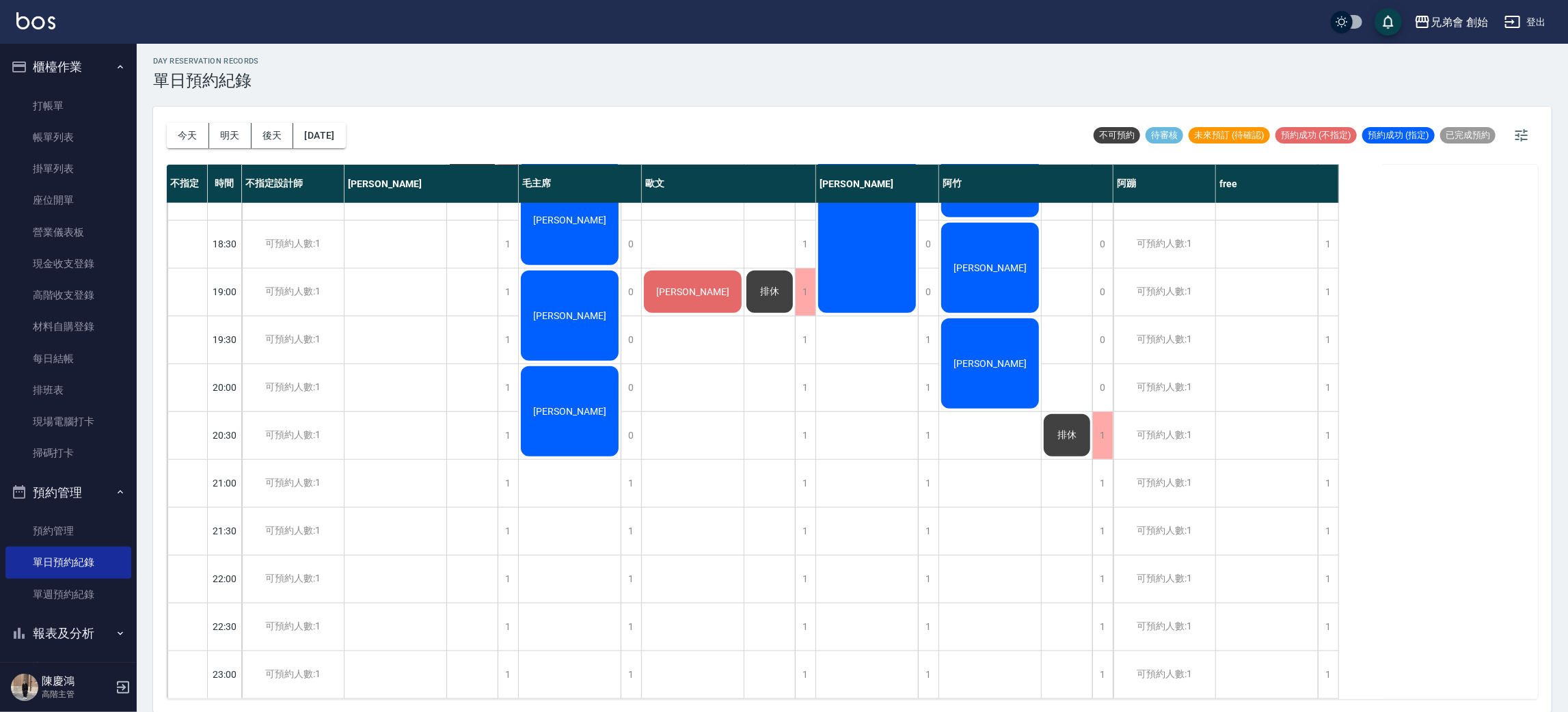
scroll to position [292, 0]
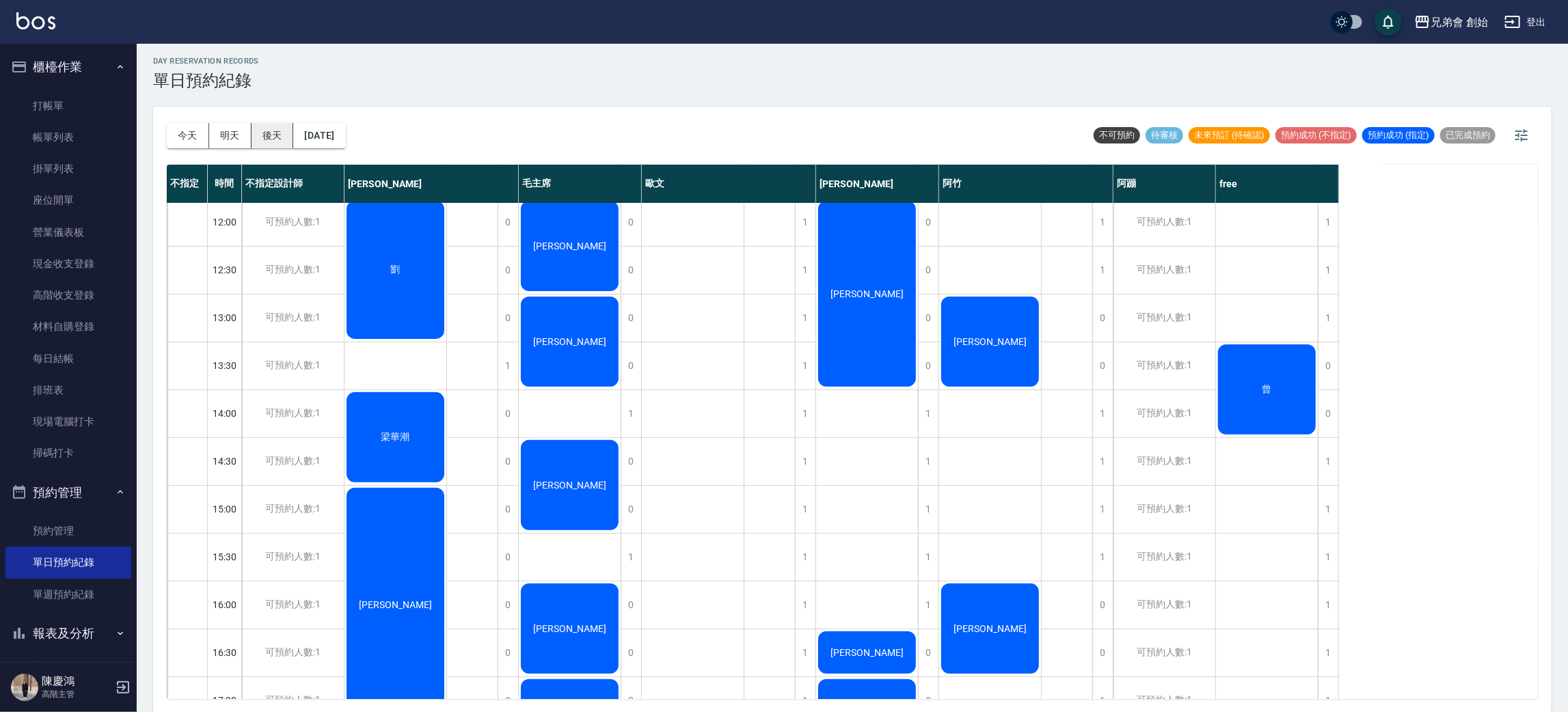
click at [266, 136] on button "後天" at bounding box center [272, 135] width 43 height 25
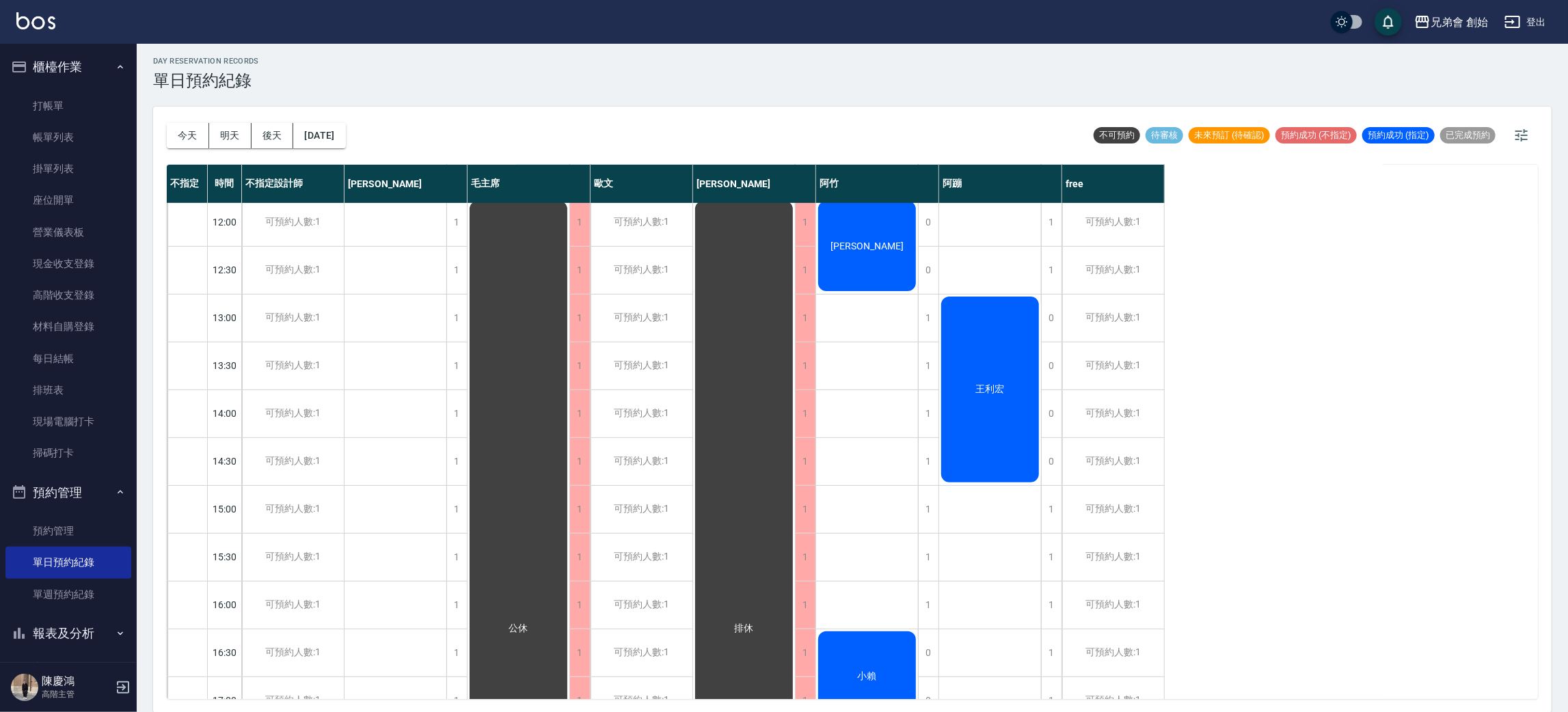
scroll to position [190, 0]
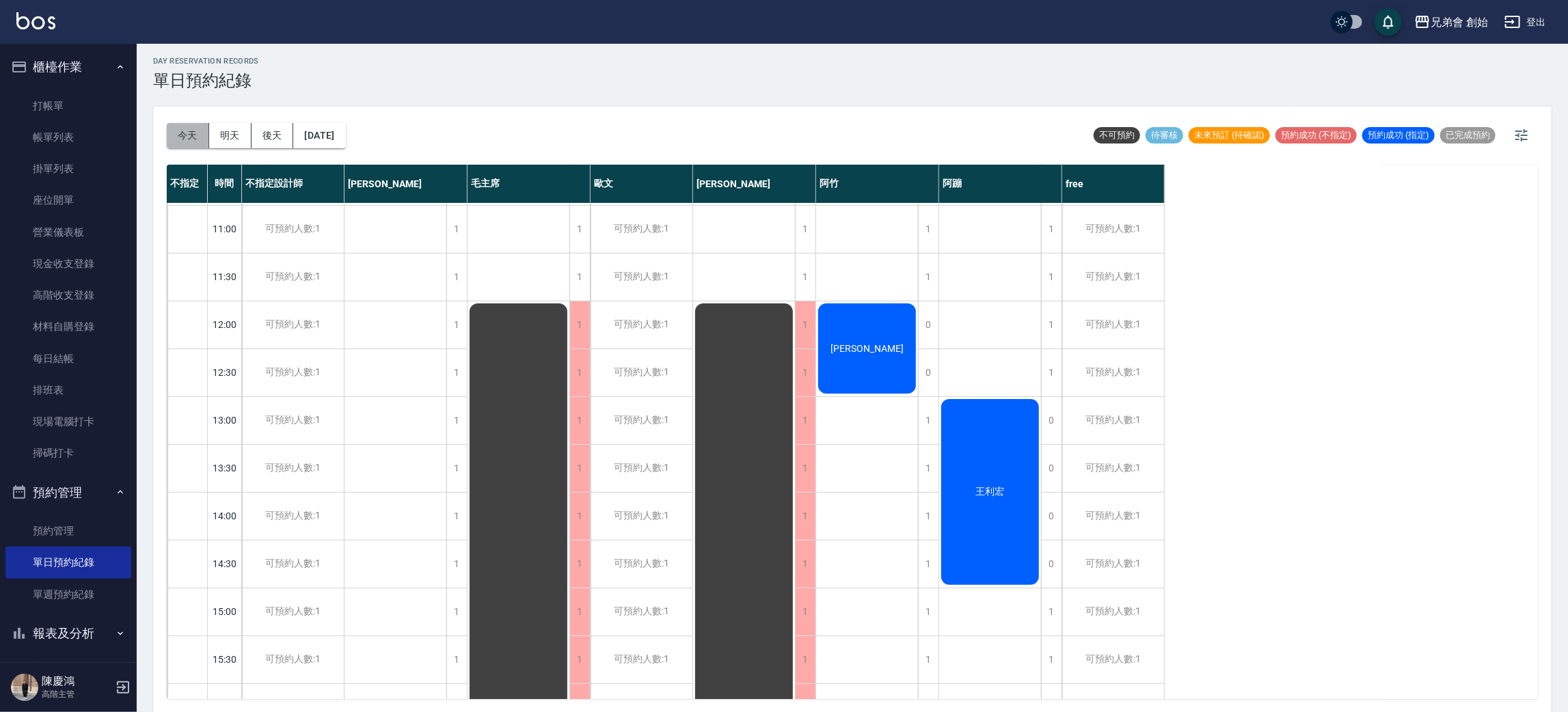
click at [179, 138] on button "今天" at bounding box center [188, 135] width 43 height 25
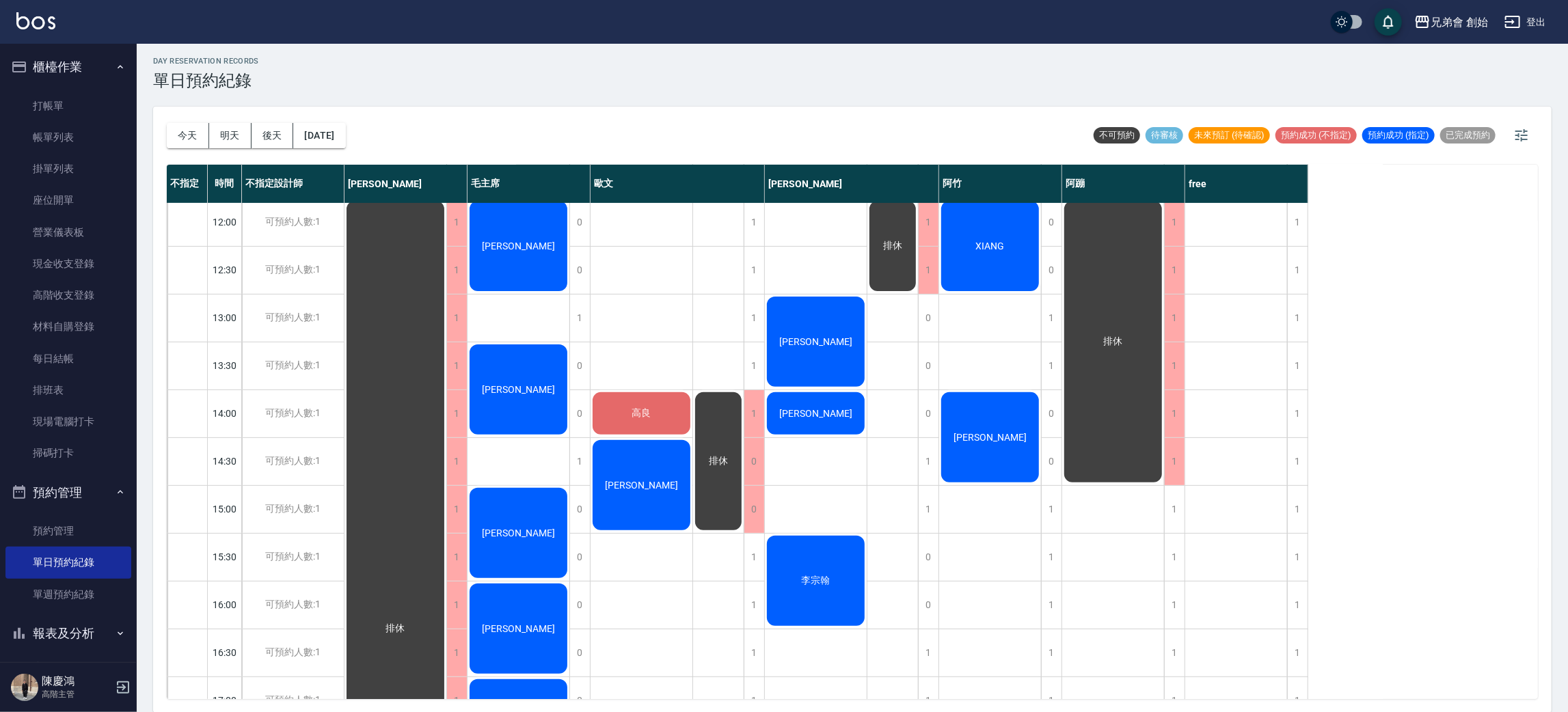
scroll to position [86, 0]
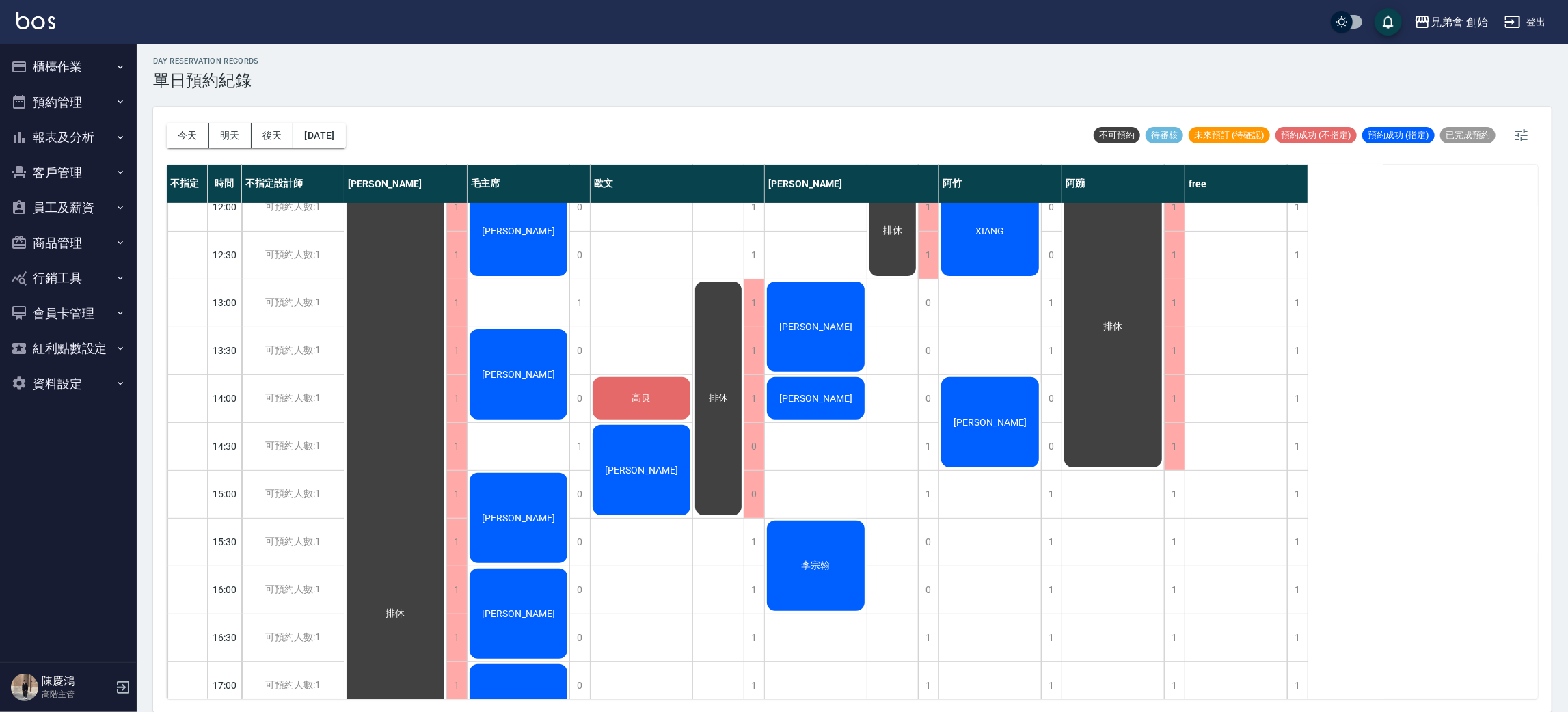
scroll to position [204, 0]
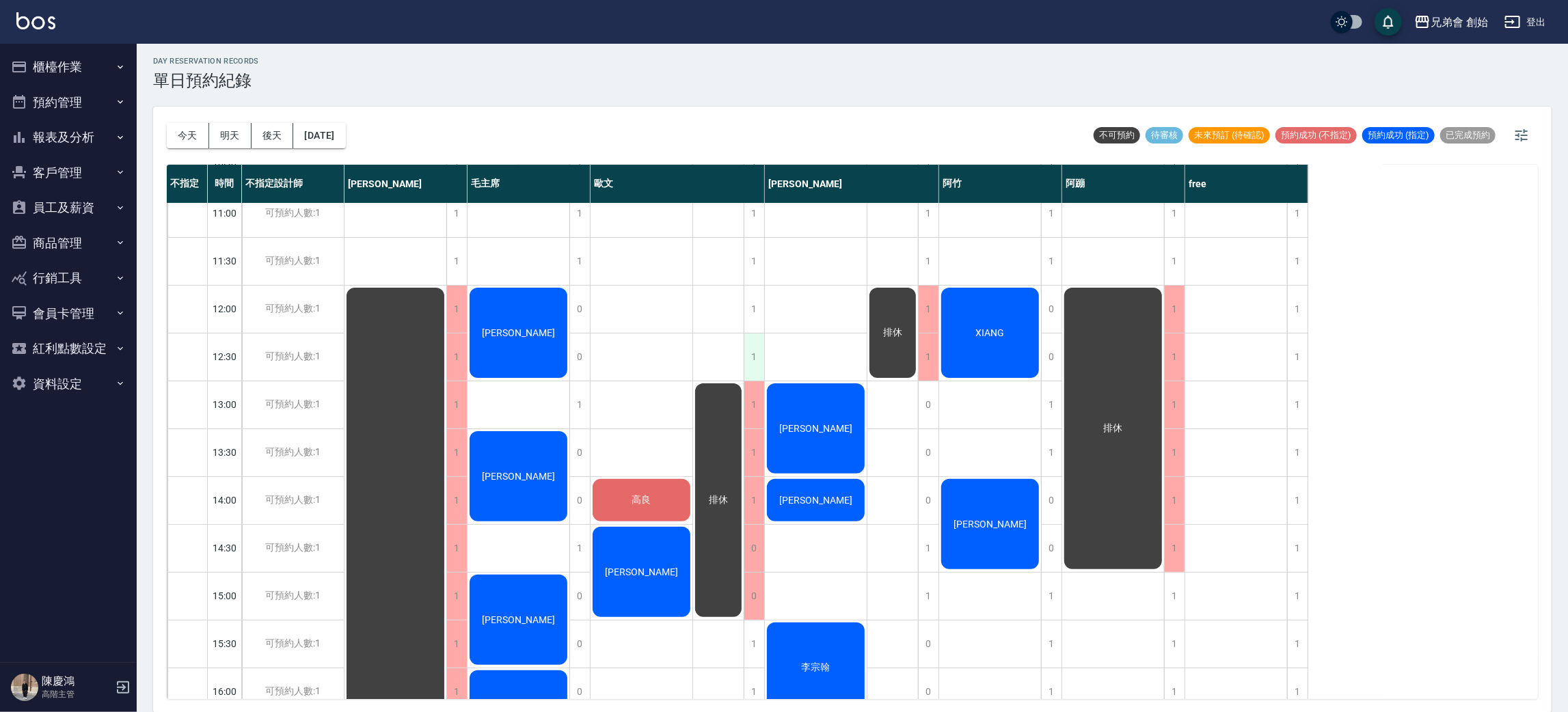
click at [757, 349] on div "1" at bounding box center [754, 357] width 20 height 47
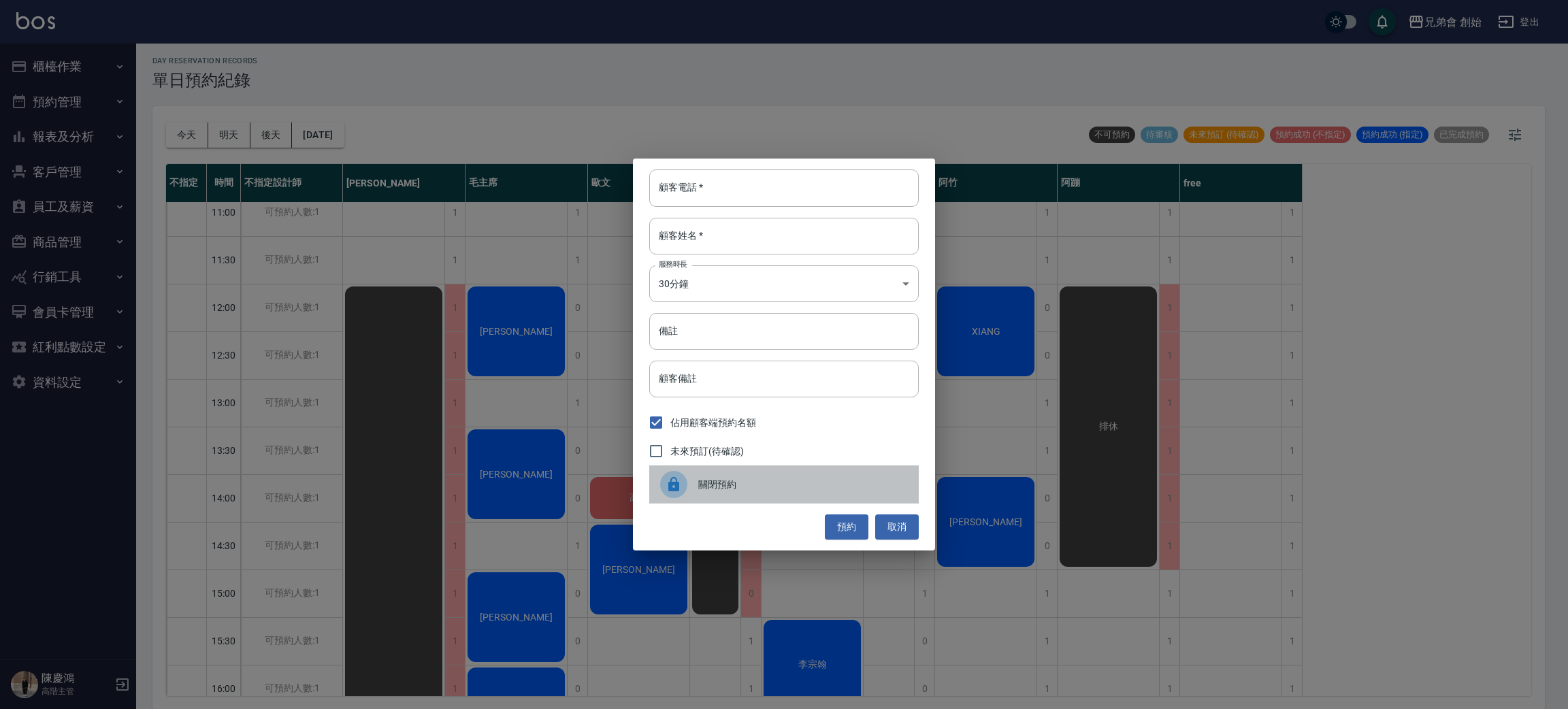
click at [731, 496] on div "關閉預約" at bounding box center [784, 484] width 270 height 38
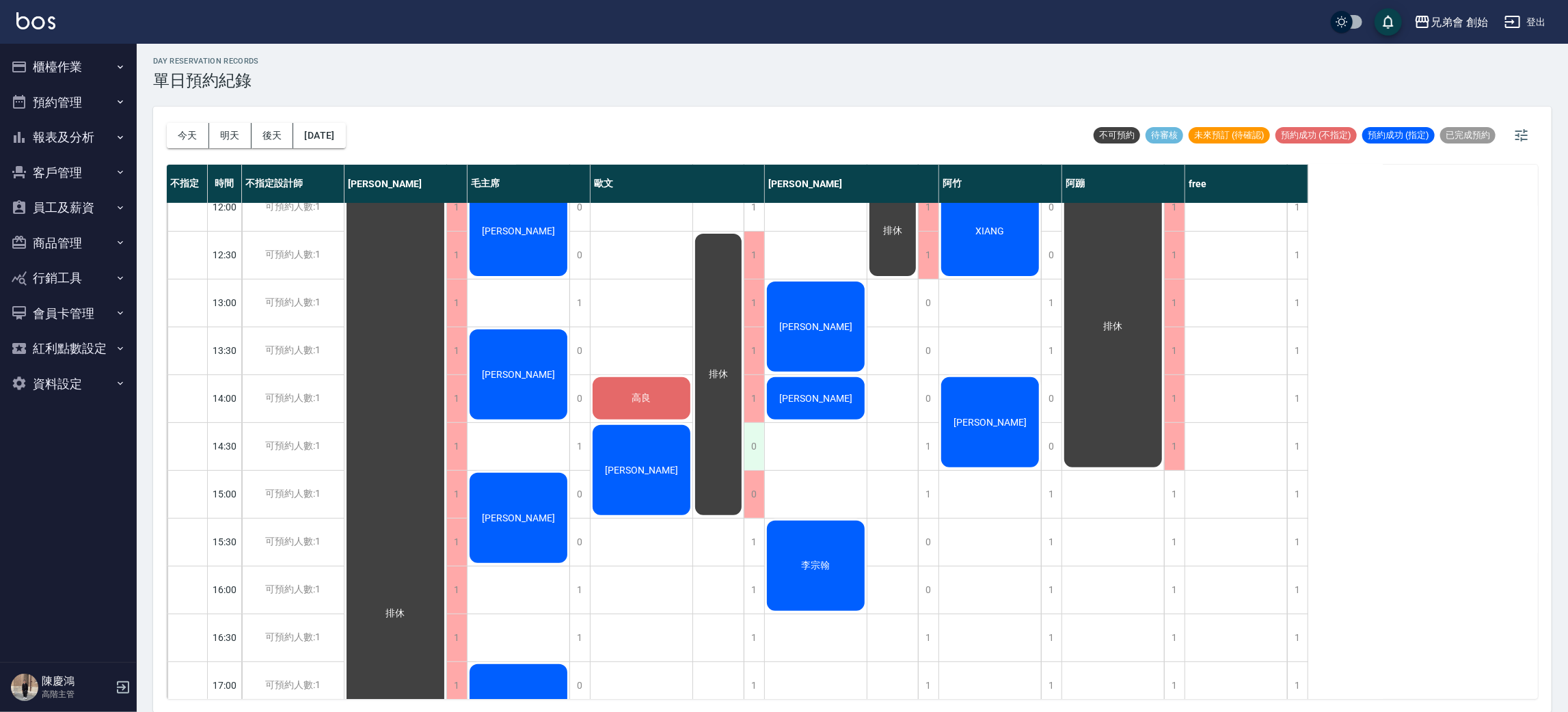
scroll to position [410, 0]
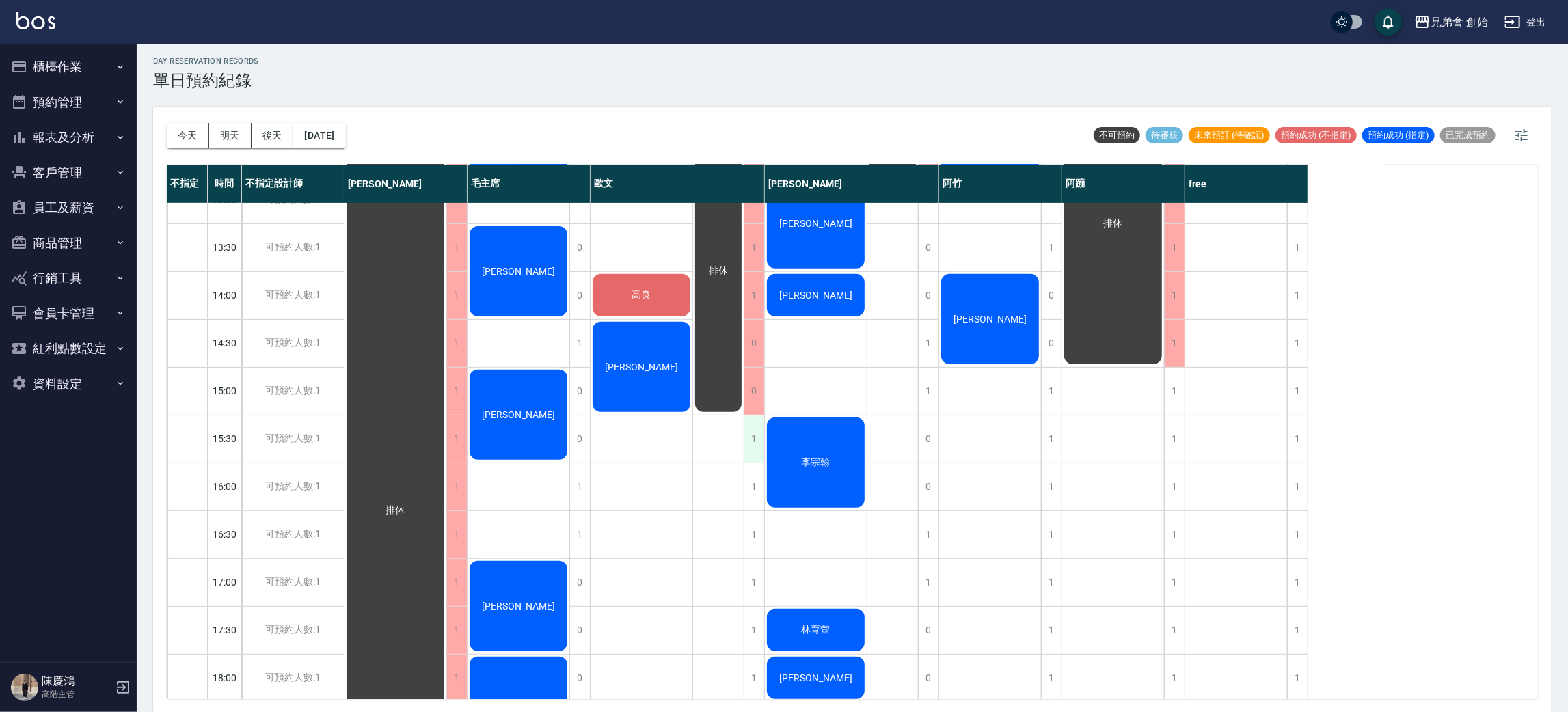
click at [752, 441] on div "1" at bounding box center [754, 439] width 20 height 47
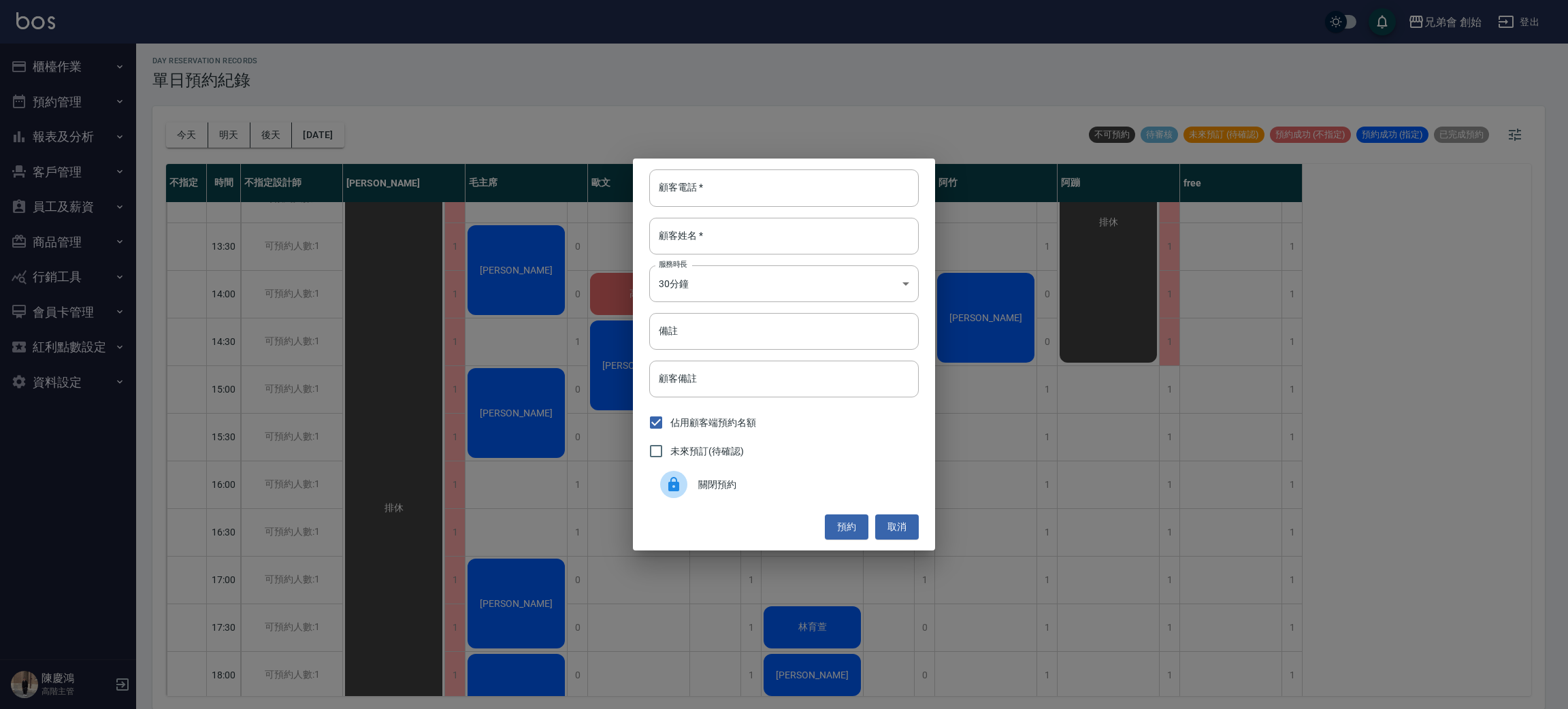
click at [741, 473] on div "關閉預約" at bounding box center [784, 484] width 270 height 38
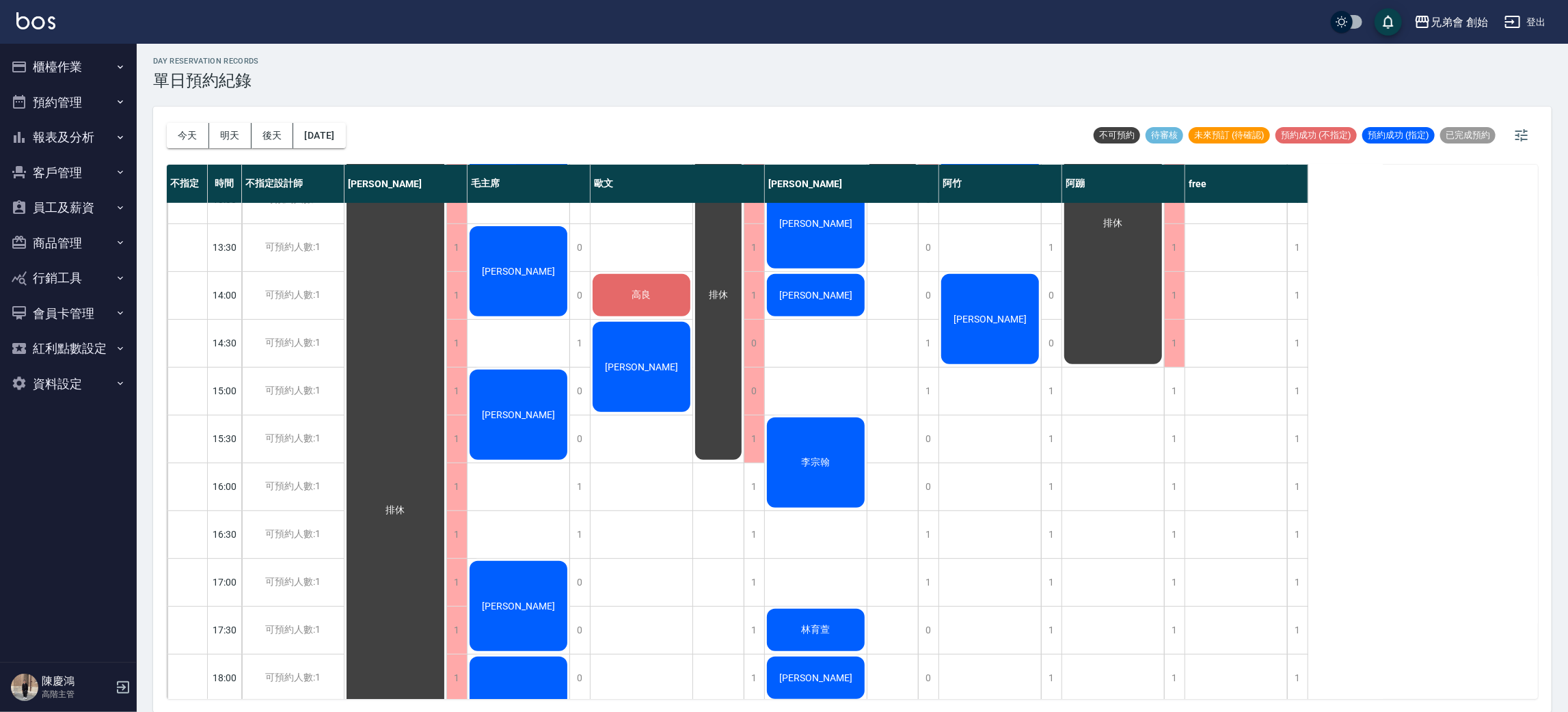
click at [446, 354] on div "[PERSON_NAME]" at bounding box center [394, 510] width 101 height 859
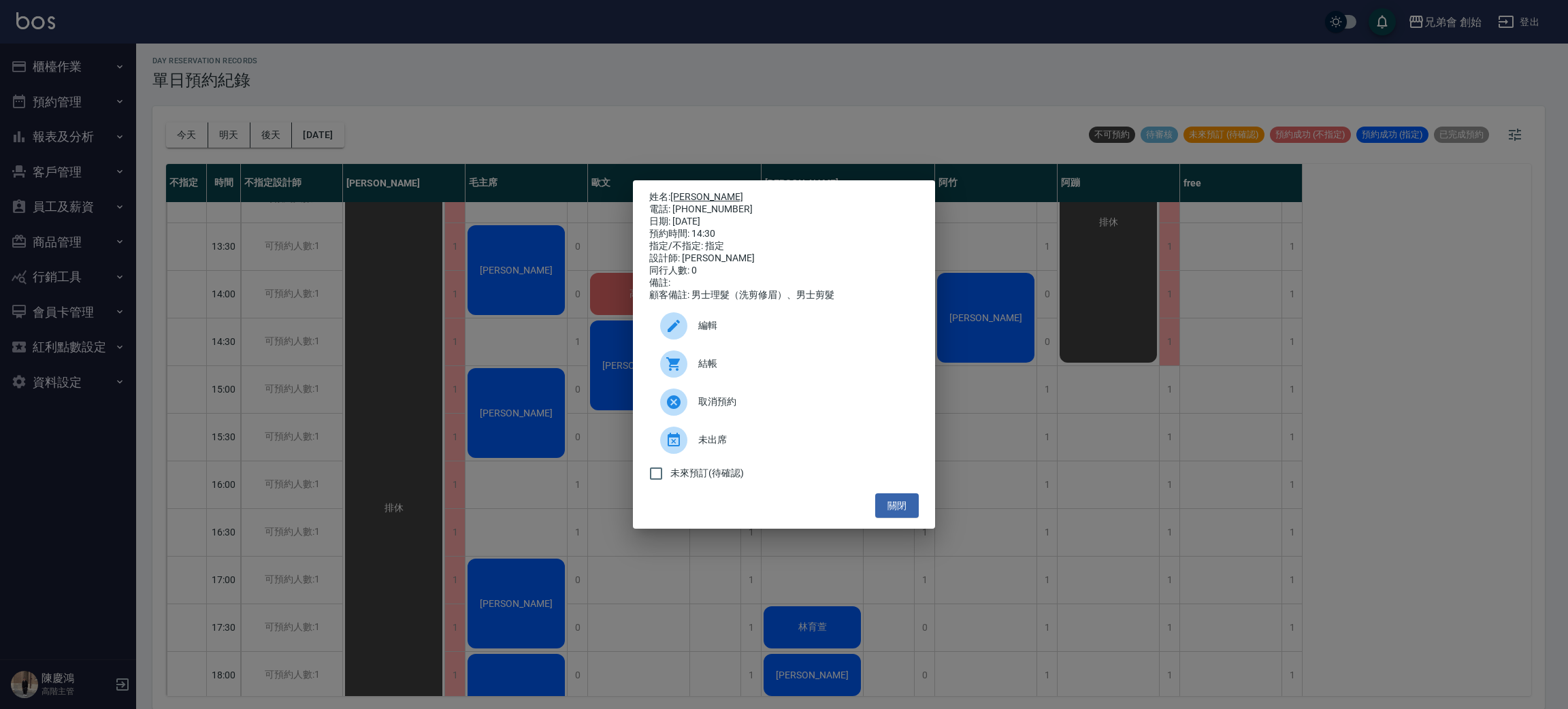
click at [696, 192] on link "[PERSON_NAME]" at bounding box center [707, 197] width 73 height 11
click at [546, 47] on div "姓名: 黃俊寶 電話: 0911375709 日期: 2025/08/15 預約時間: 14:30 指定/不指定: 指定 設計師: 歐文 同行人數: 0 備註…" at bounding box center [784, 354] width 1568 height 709
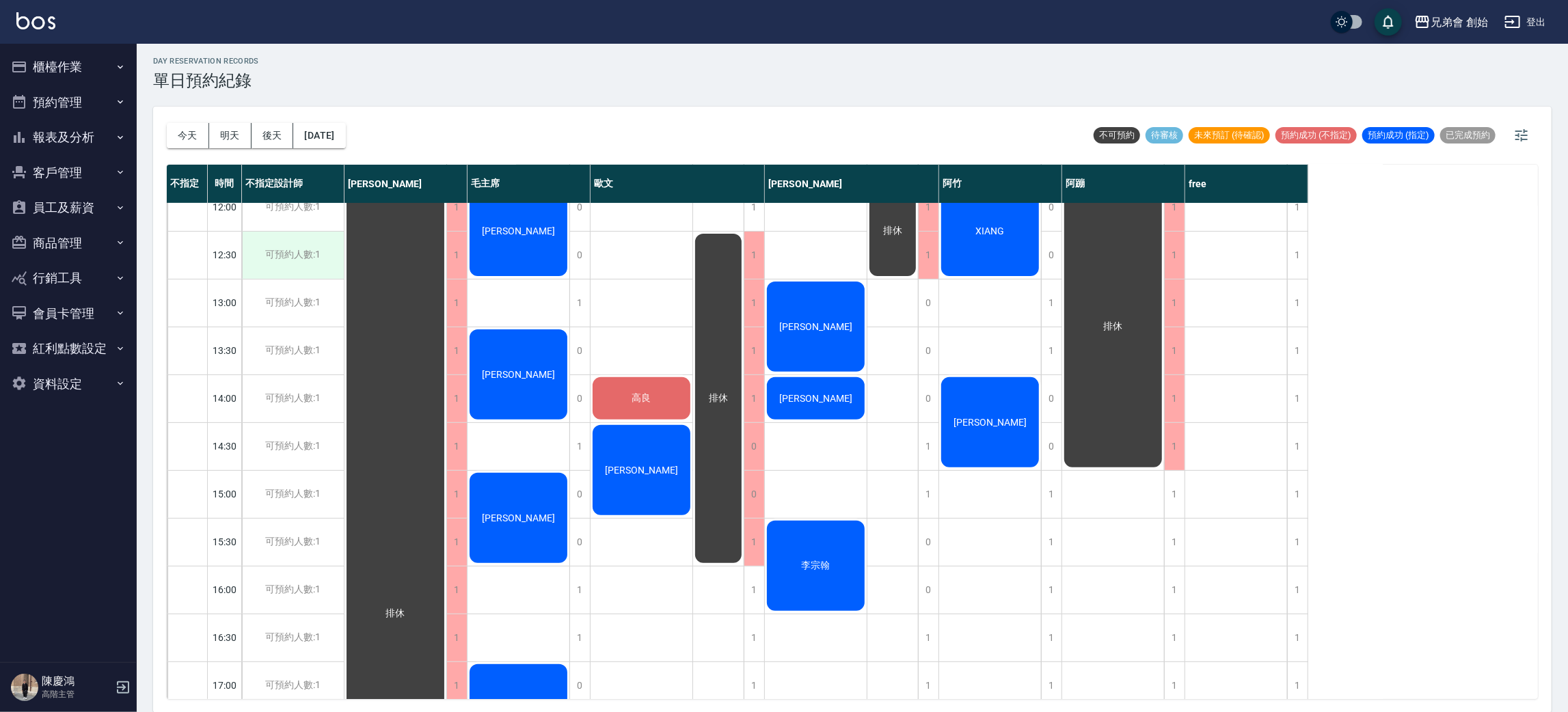
scroll to position [204, 0]
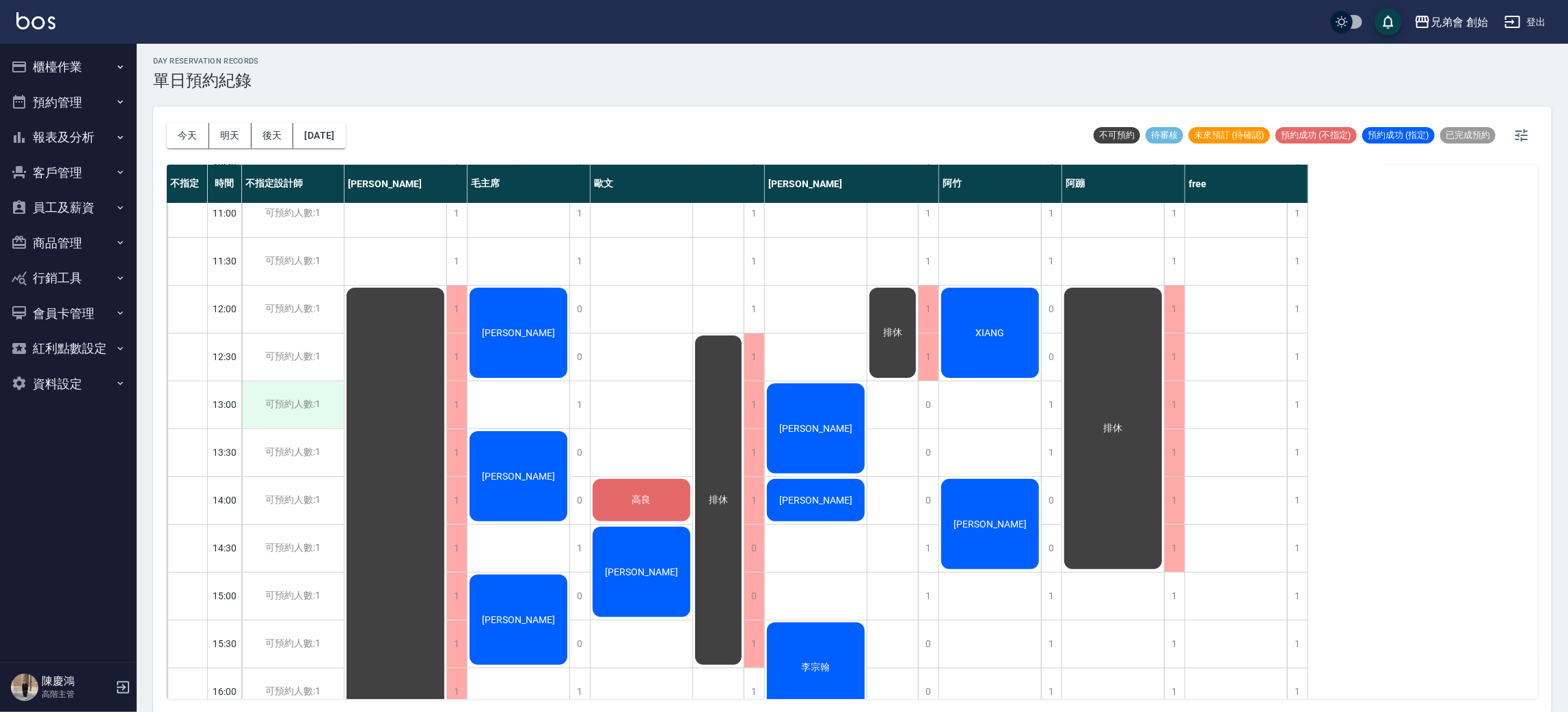
click at [268, 405] on div "可預約人數:1" at bounding box center [292, 404] width 101 height 47
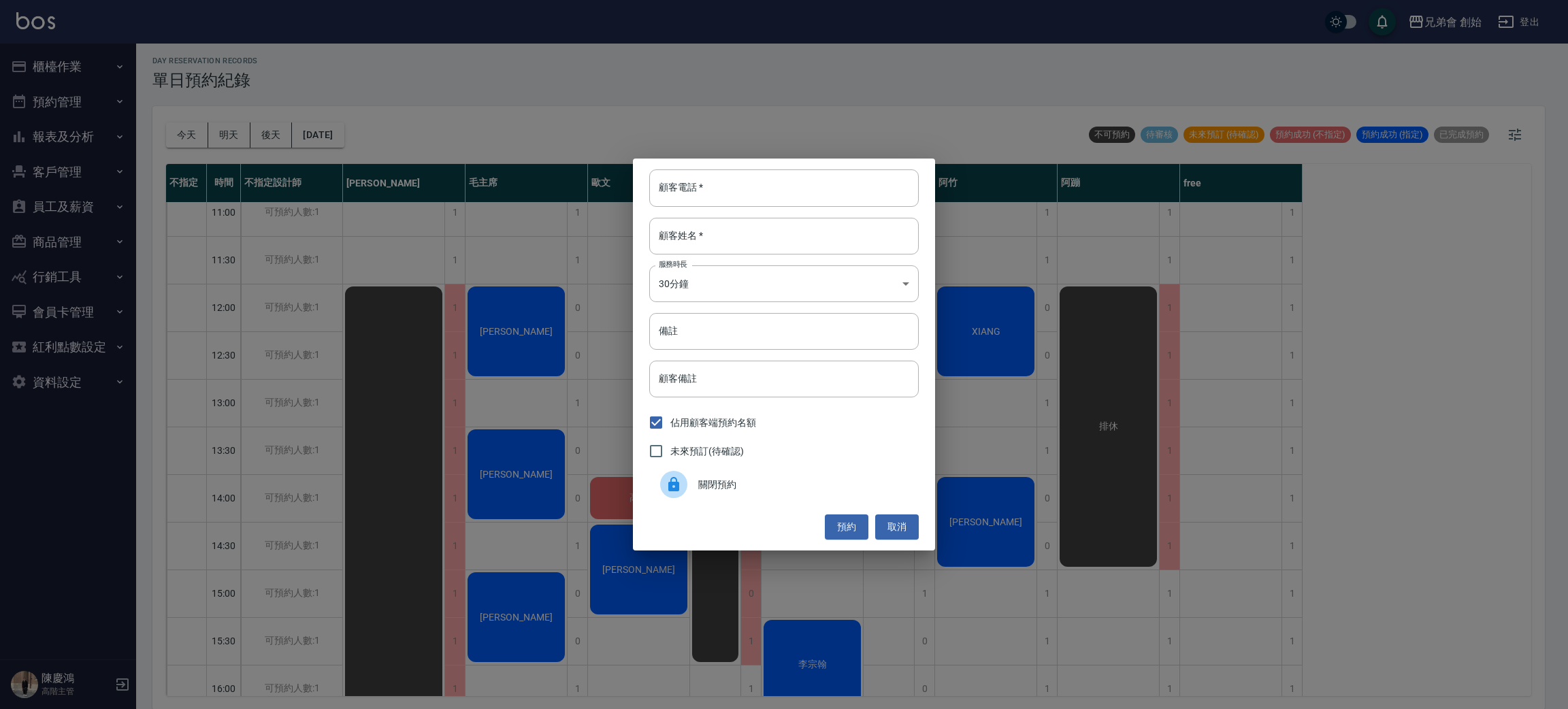
click at [718, 485] on span "關閉預約" at bounding box center [803, 484] width 209 height 14
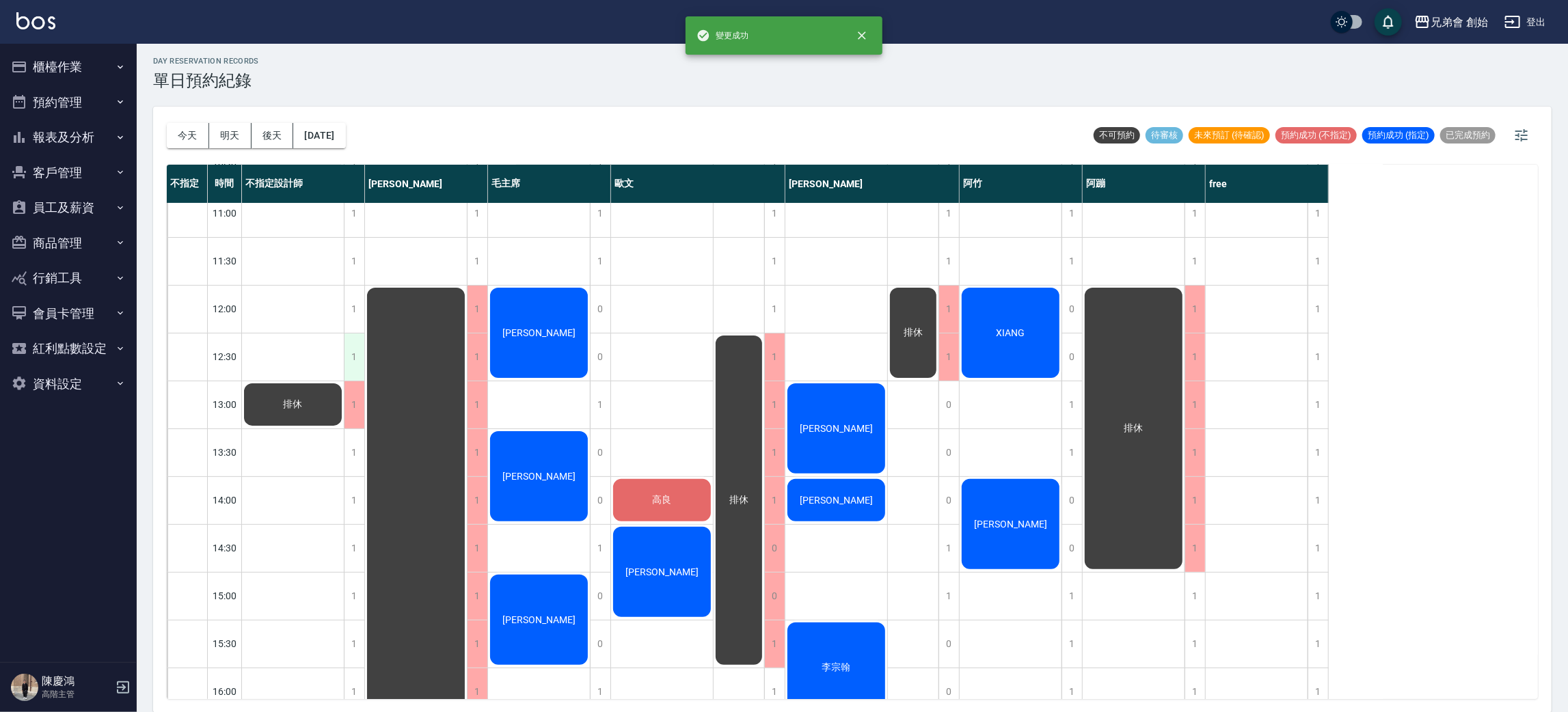
click at [360, 357] on div "1" at bounding box center [354, 357] width 20 height 47
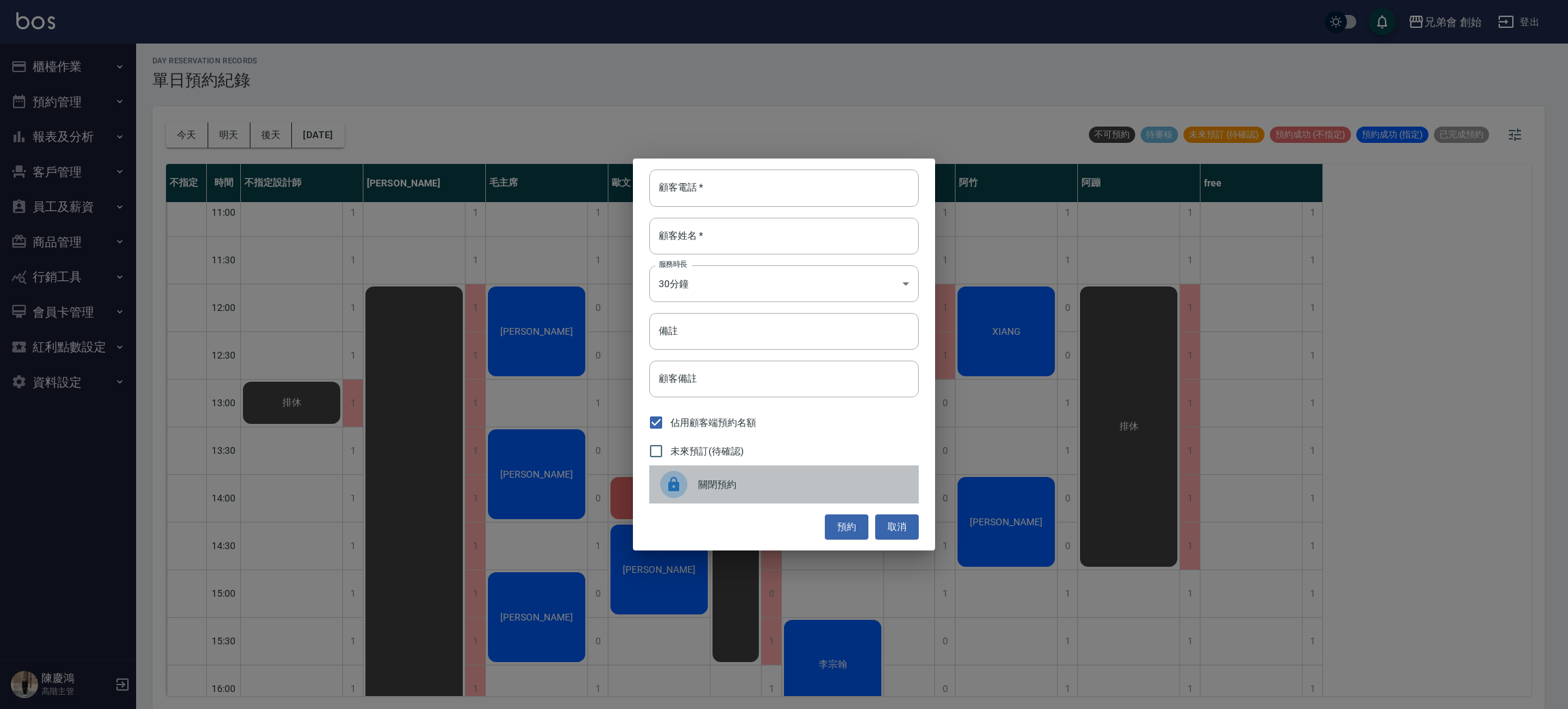
click at [729, 487] on span "關閉預約" at bounding box center [803, 484] width 209 height 14
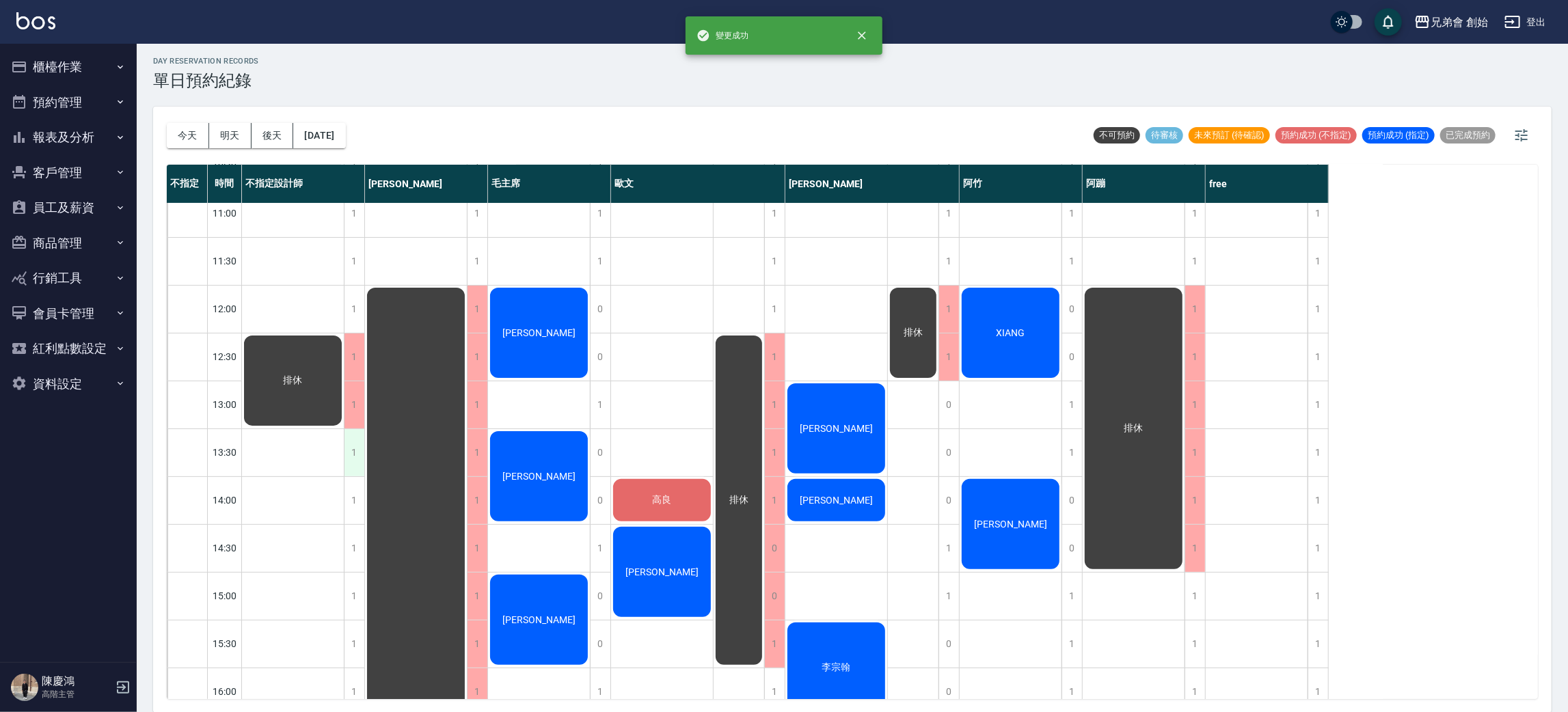
click at [350, 457] on div "1" at bounding box center [354, 453] width 20 height 47
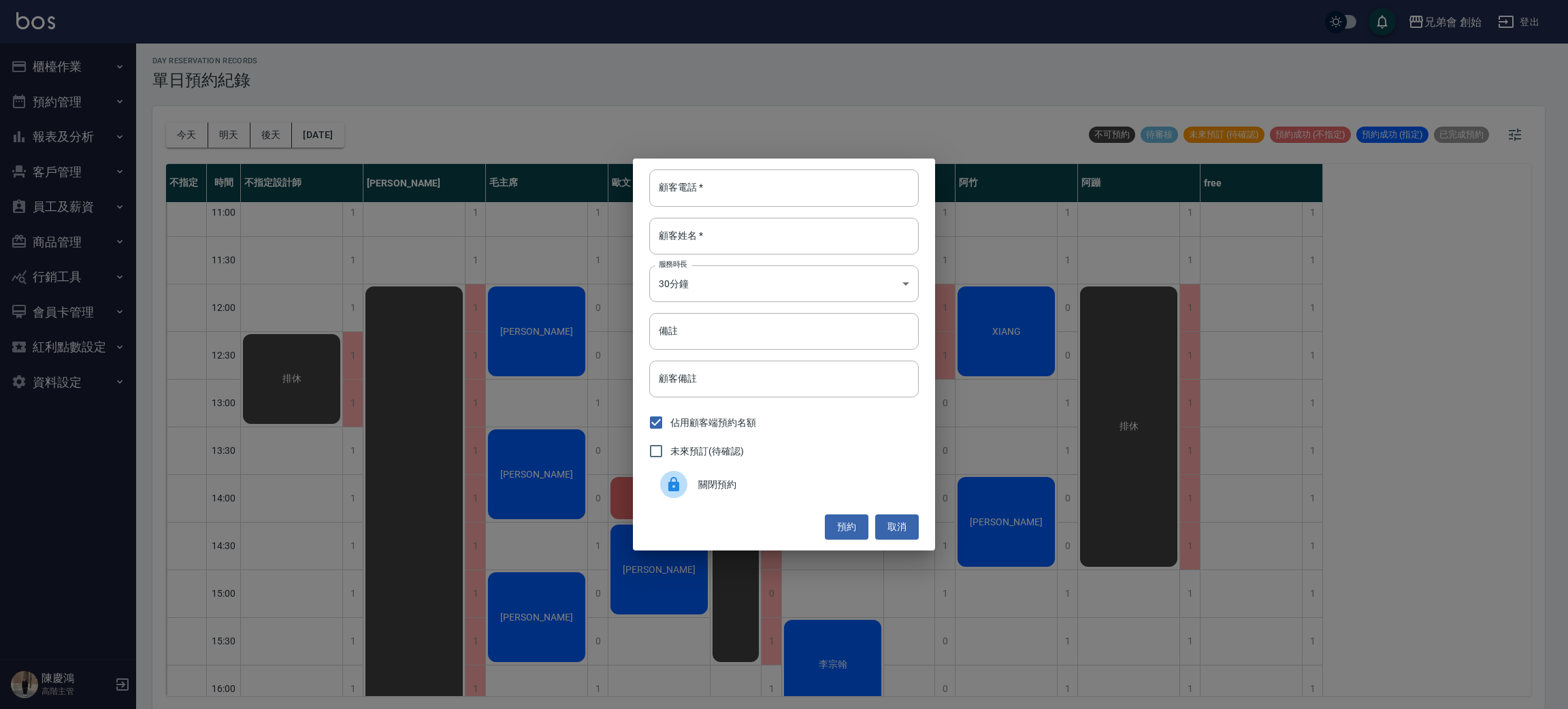
click at [700, 505] on div "顧客電話   * 顧客電話   * 顧客姓名   * 顧客姓名   * 服務時長 30分鐘 1 服務時長 備註 備註 顧客備註 顧客備註 佔用顧客端預約名額 …" at bounding box center [784, 354] width 302 height 392
click at [702, 488] on span "關閉預約" at bounding box center [803, 484] width 209 height 14
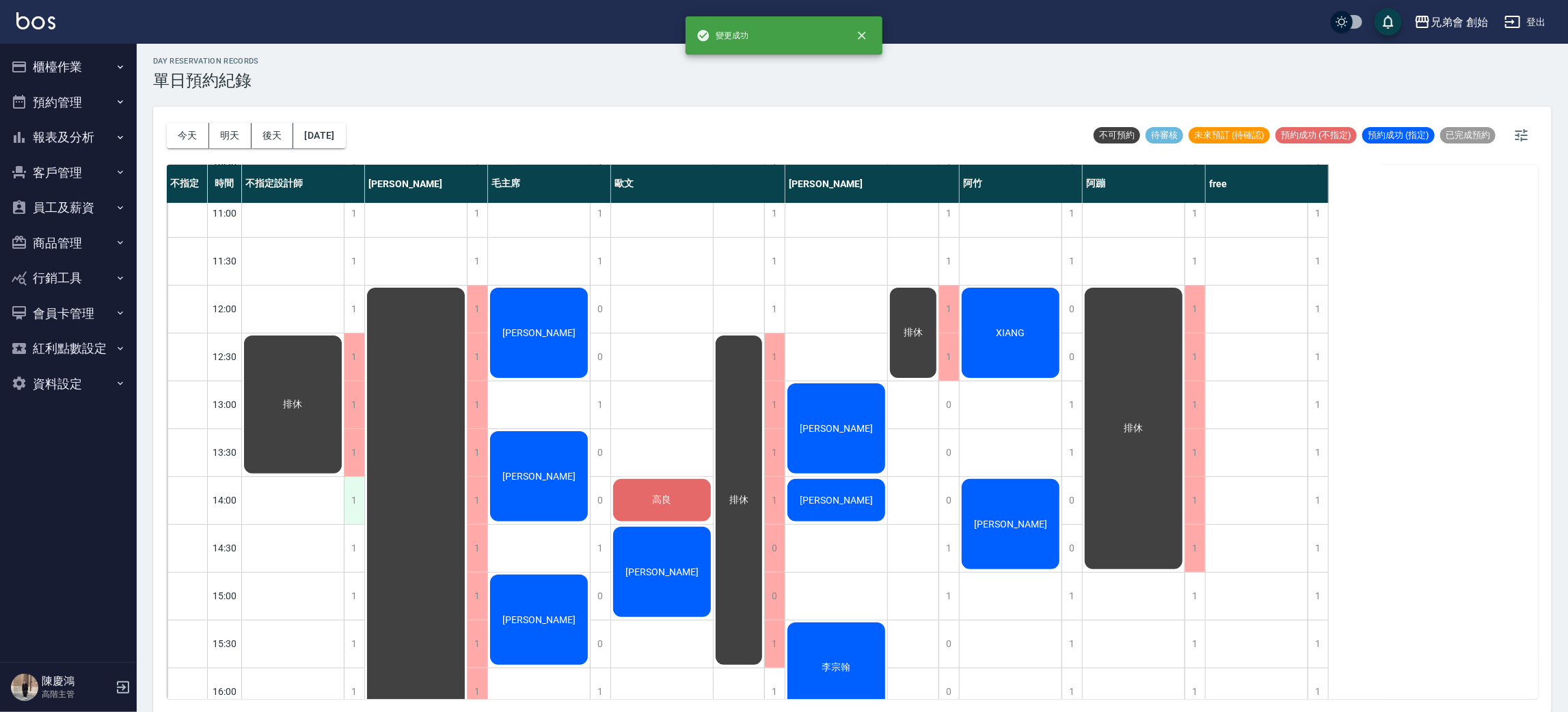
click at [352, 491] on div "1" at bounding box center [354, 500] width 20 height 47
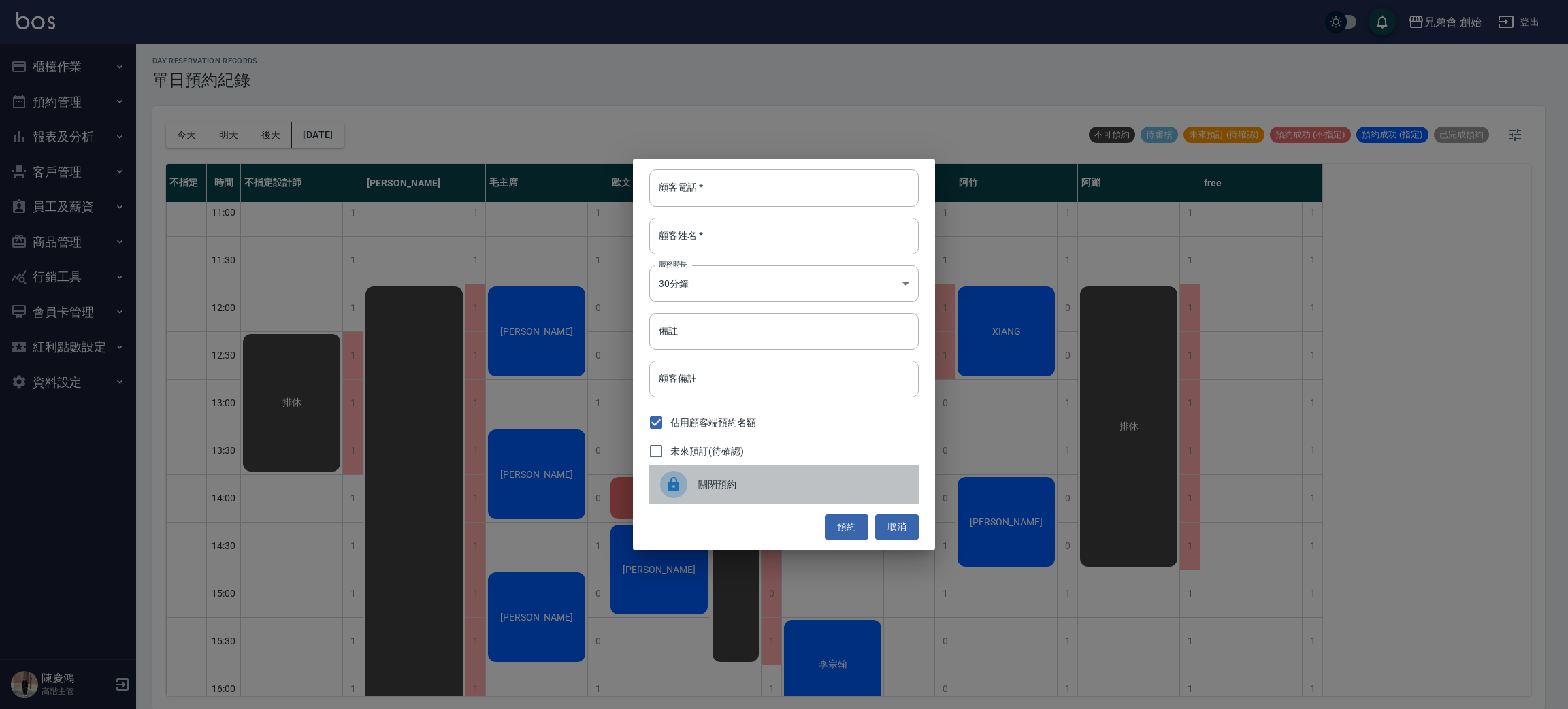
click at [680, 488] on icon at bounding box center [674, 484] width 17 height 17
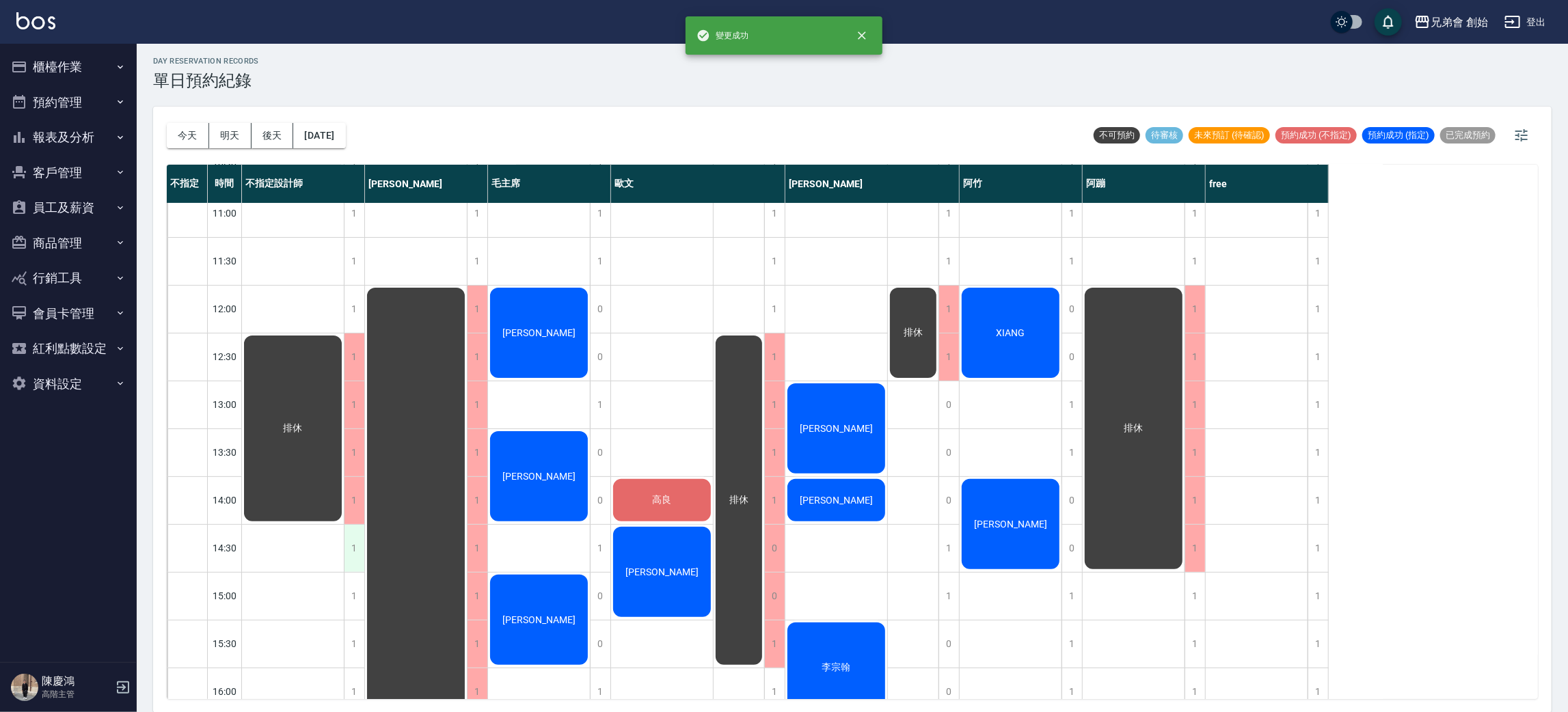
click at [345, 538] on div "1" at bounding box center [354, 547] width 20 height 47
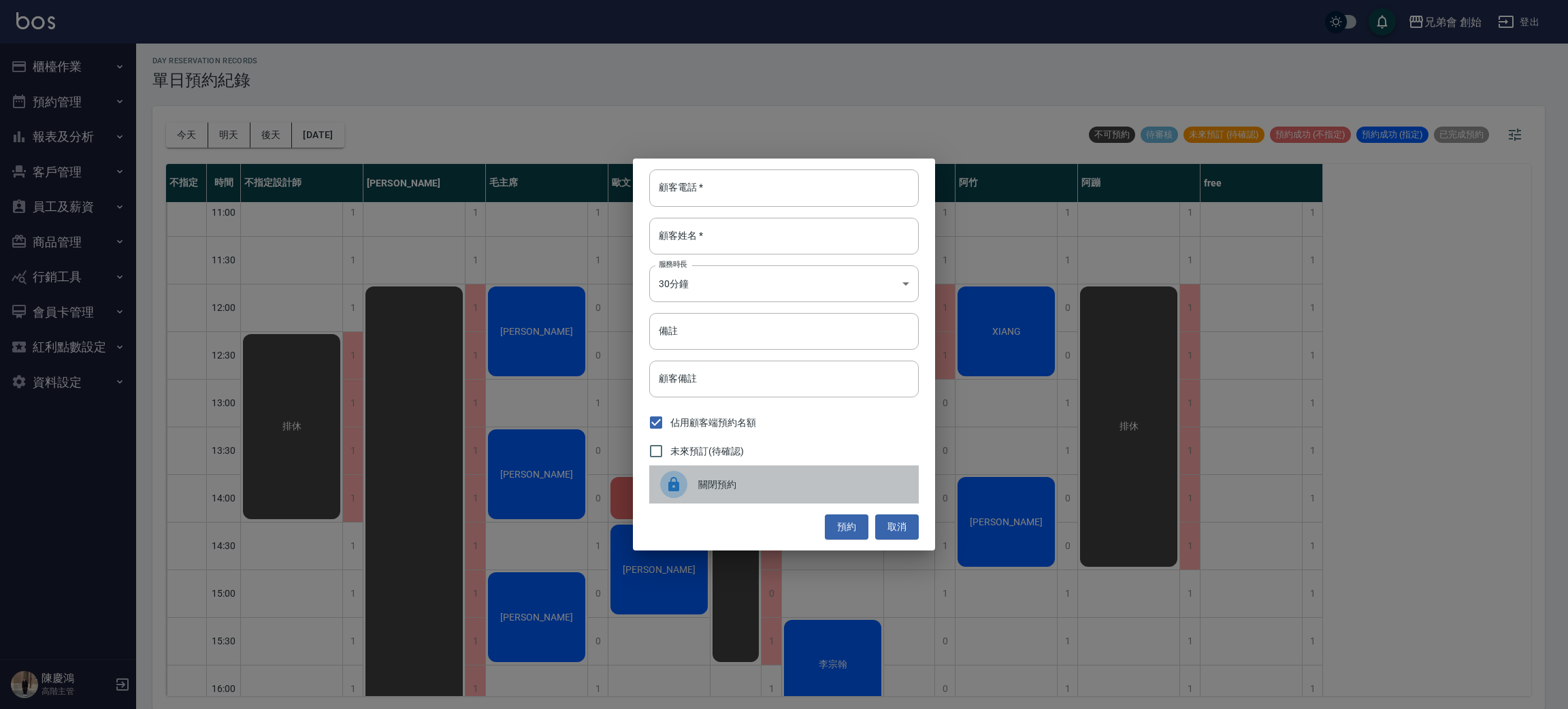
click at [729, 476] on div "關閉預約" at bounding box center [784, 484] width 270 height 38
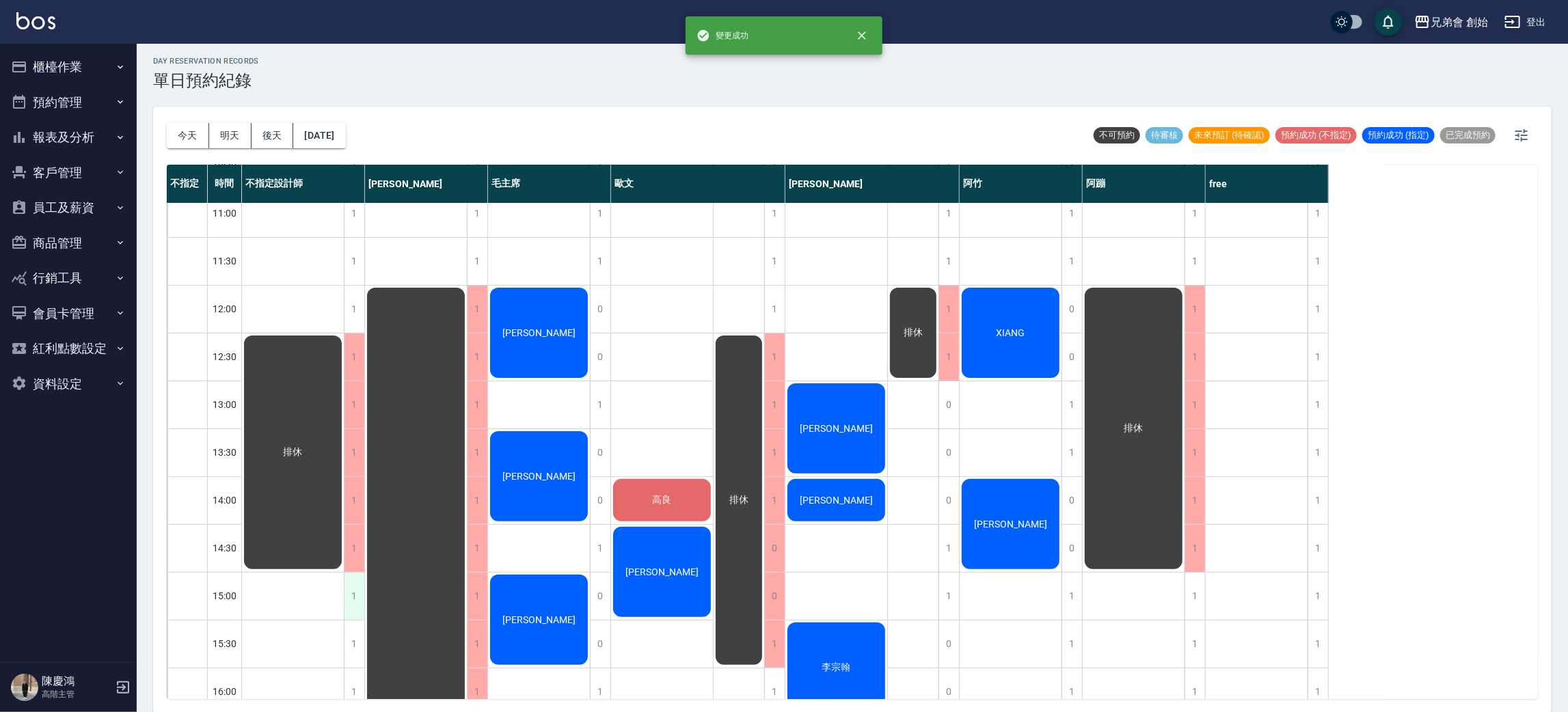
click at [356, 590] on div "1" at bounding box center [354, 596] width 20 height 47
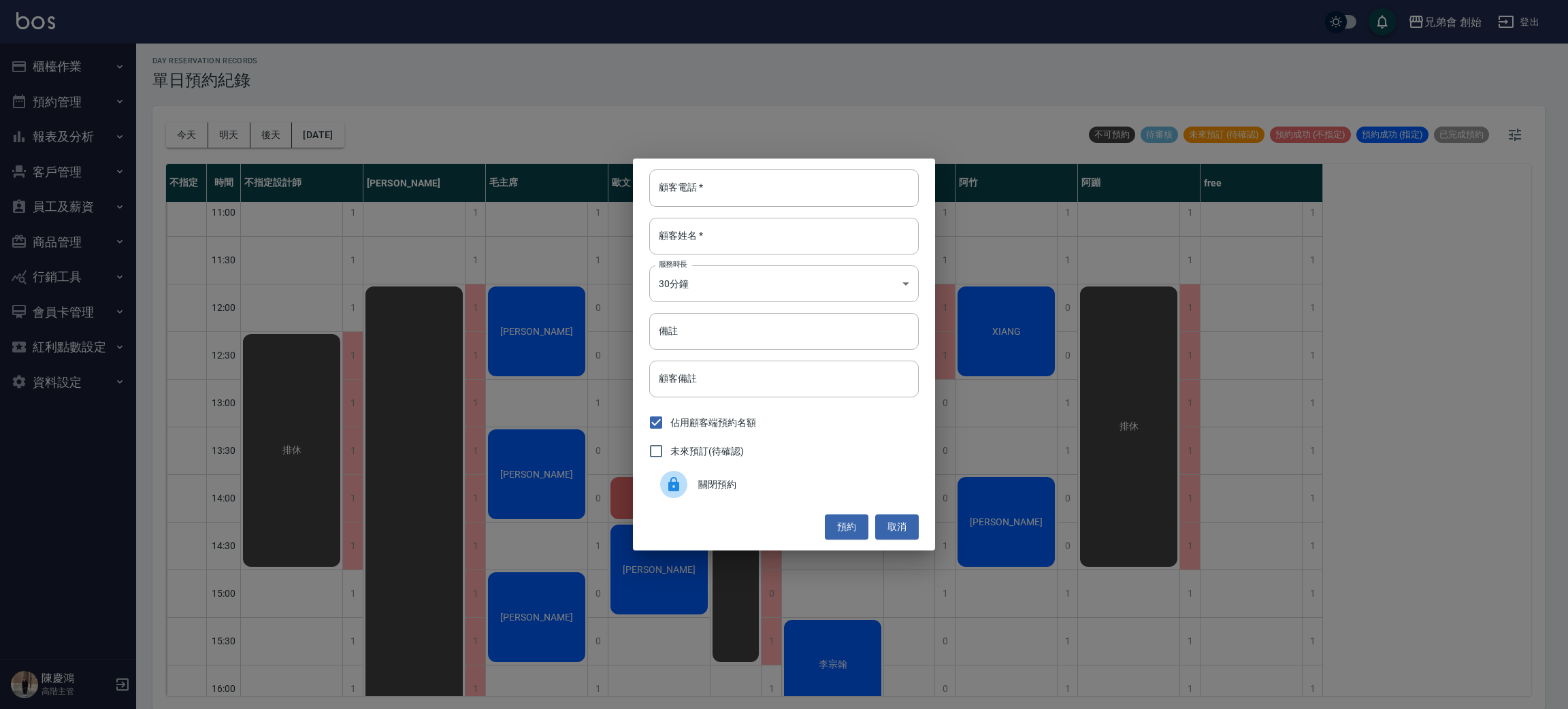
click at [726, 479] on span "關閉預約" at bounding box center [803, 484] width 209 height 14
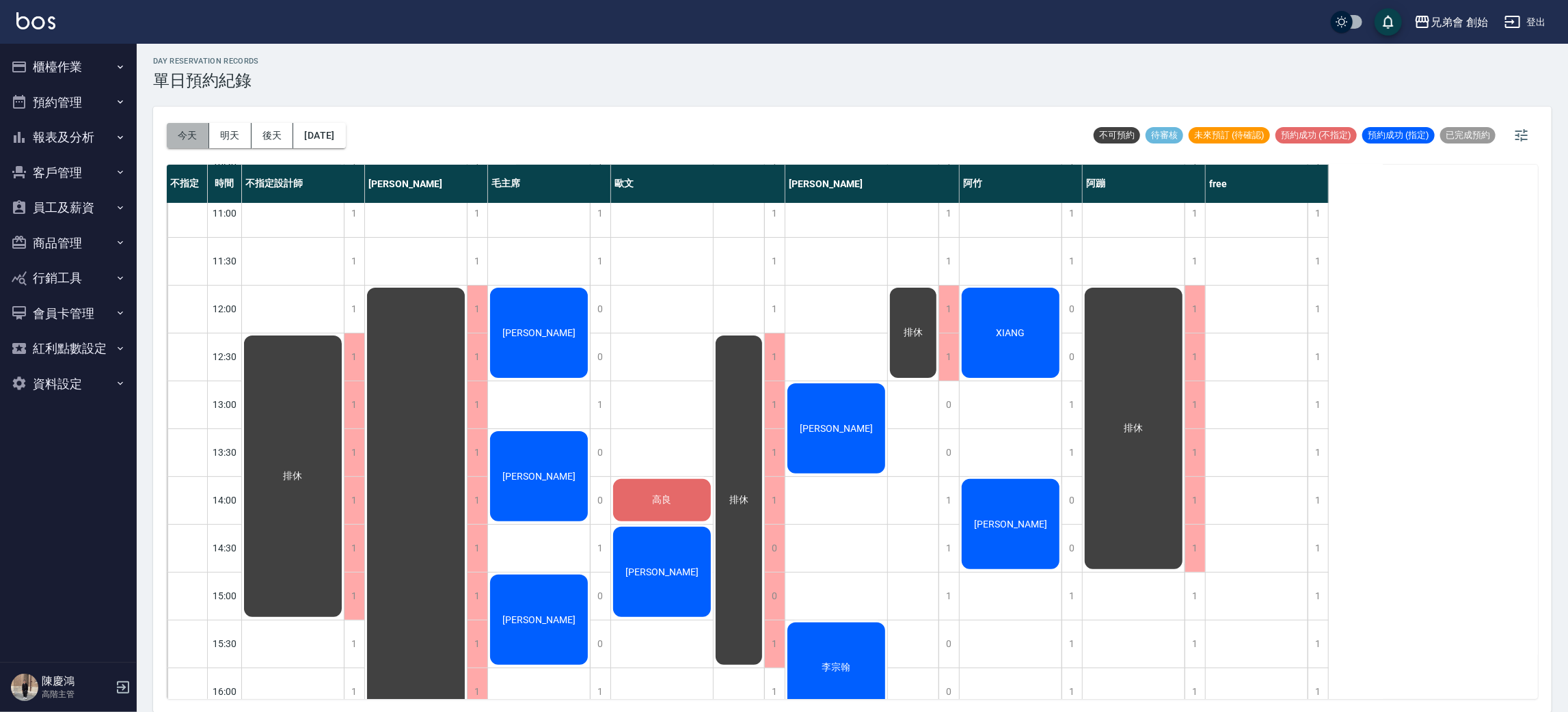
click at [176, 141] on button "今天" at bounding box center [188, 135] width 43 height 25
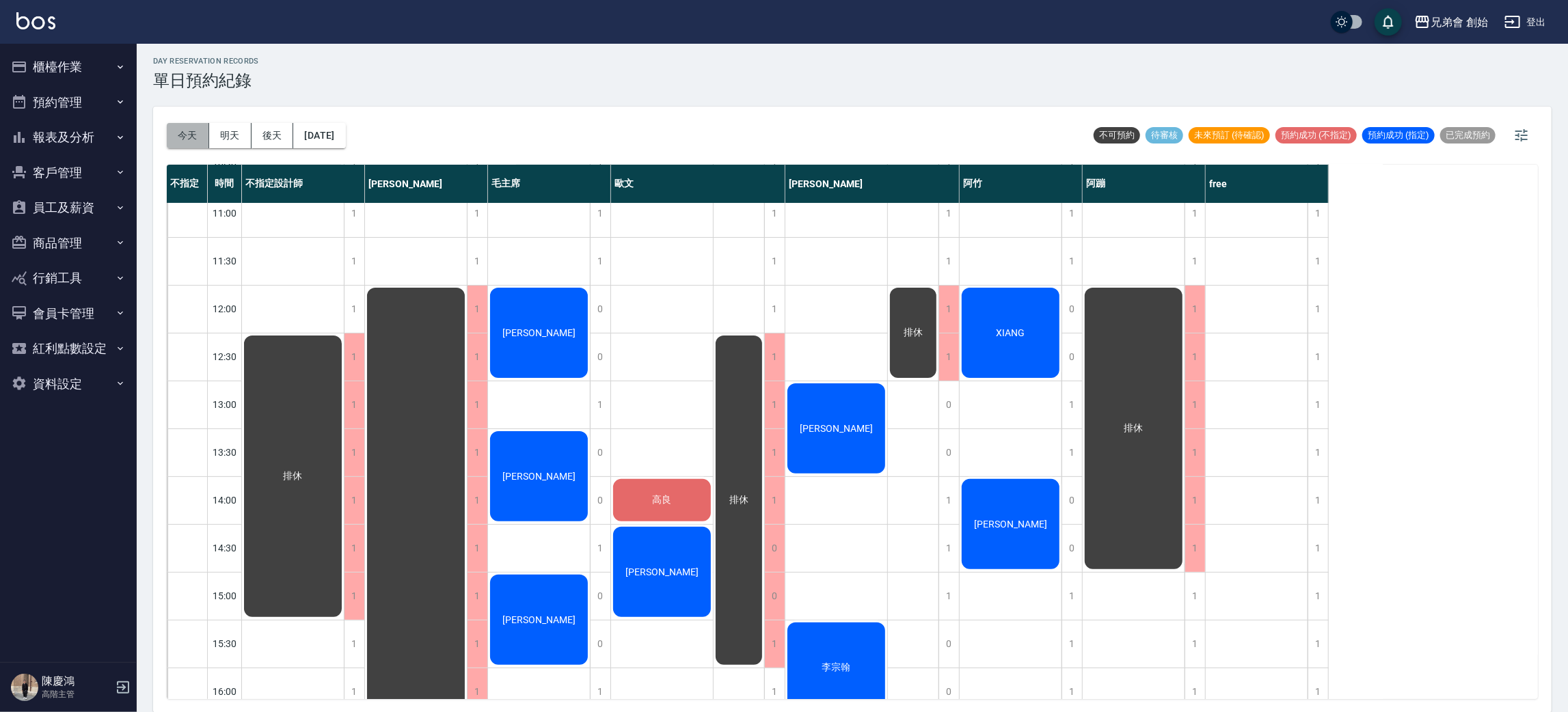
click at [179, 141] on button "今天" at bounding box center [188, 135] width 43 height 25
click at [181, 141] on button "今天" at bounding box center [188, 135] width 43 height 25
click at [182, 131] on button "今天" at bounding box center [188, 135] width 43 height 25
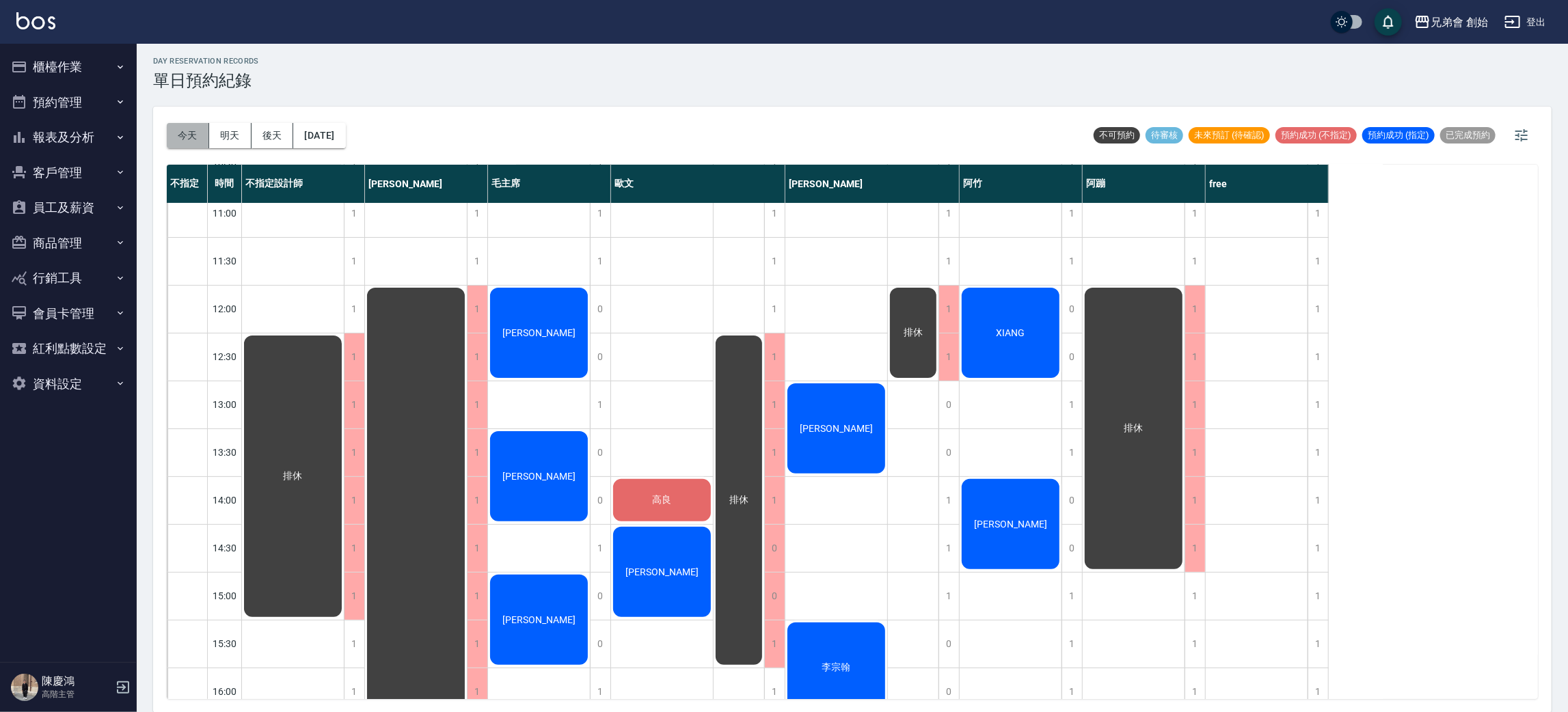
click at [182, 131] on button "今天" at bounding box center [188, 135] width 43 height 25
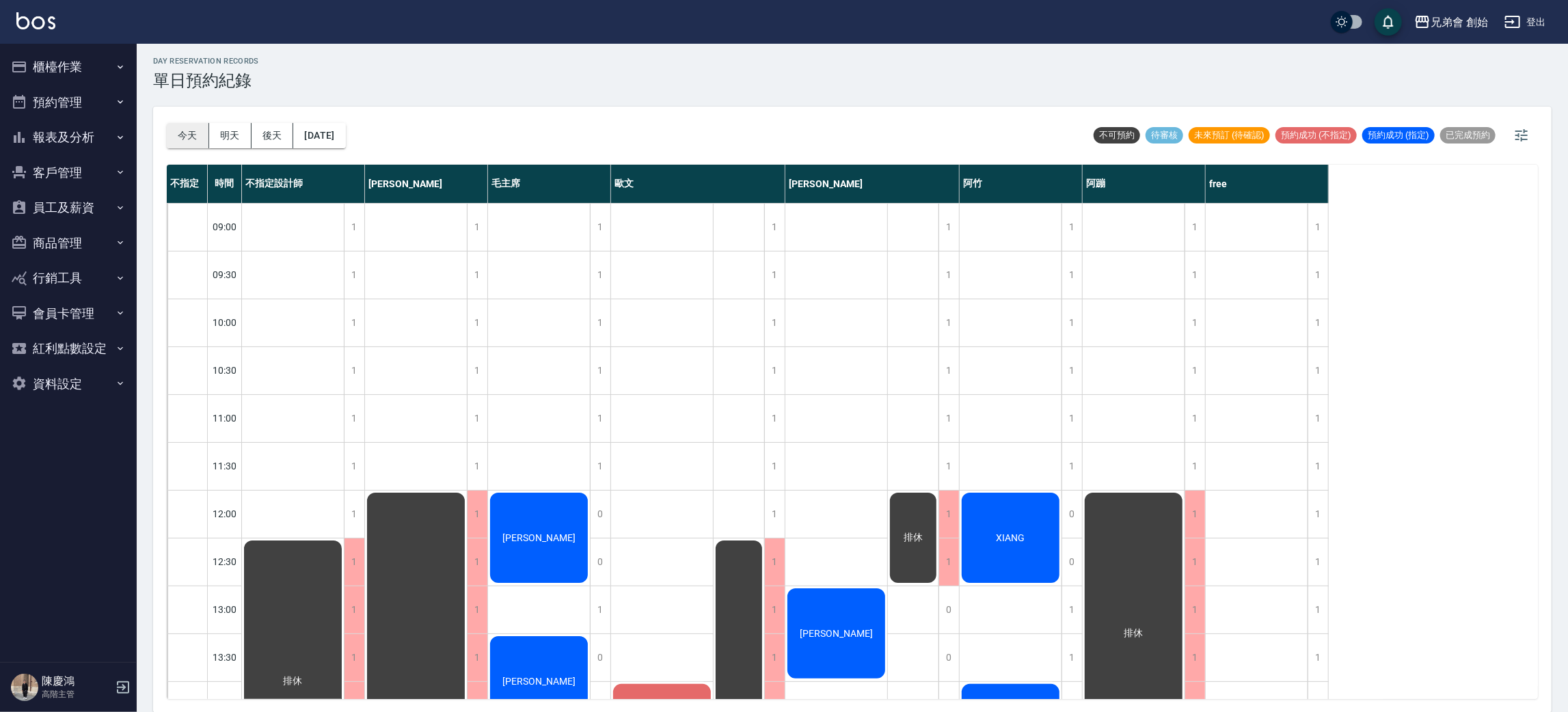
click at [196, 129] on button "今天" at bounding box center [188, 135] width 43 height 25
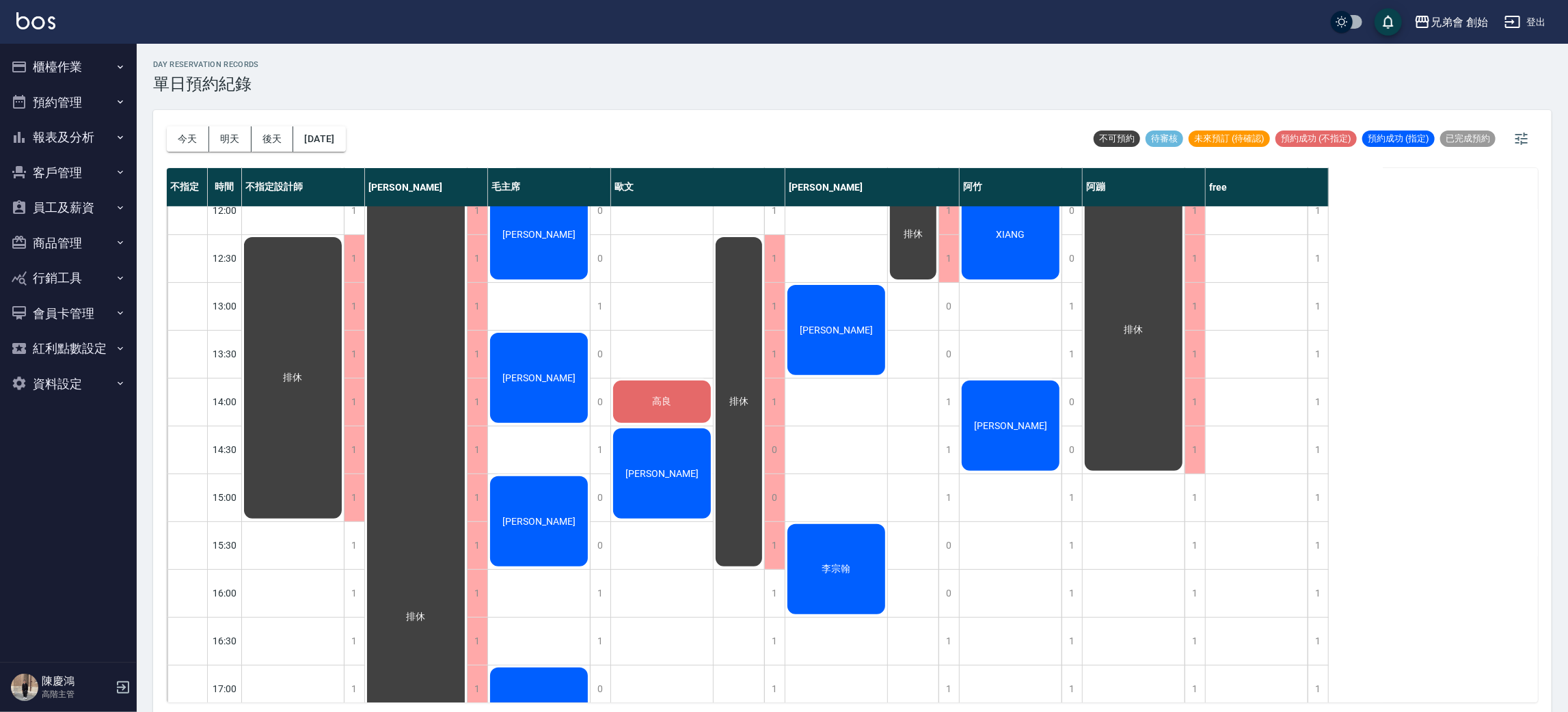
scroll to position [511, 0]
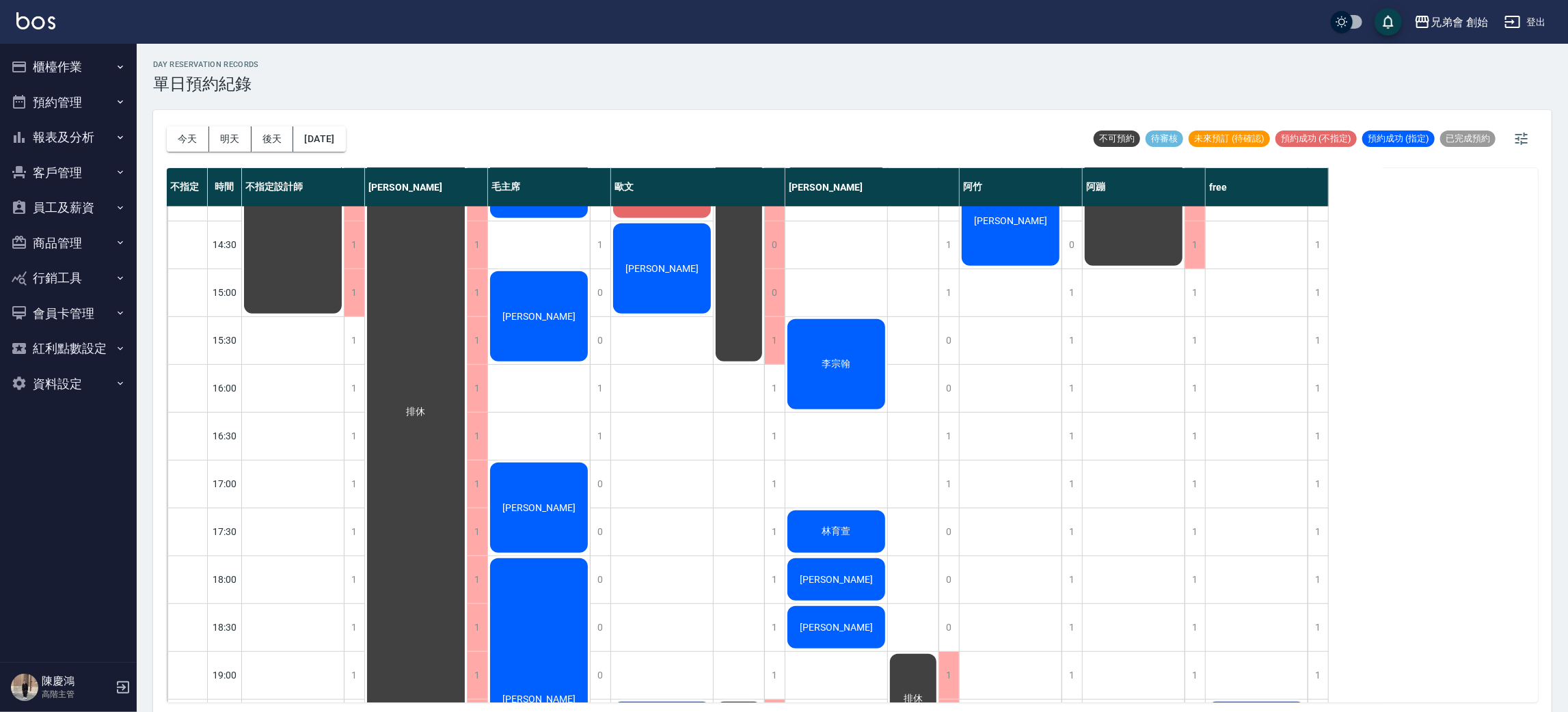
drag, startPoint x: 1463, startPoint y: 445, endPoint x: 1128, endPoint y: 544, distance: 349.3
click at [1463, 453] on div "不指定 時間 不指定設計師 [PERSON_NAME] 毛主席 [PERSON_NAME] 潘[PERSON_NAME] 阿蹦 free 09:00 09:3…" at bounding box center [852, 435] width 1371 height 534
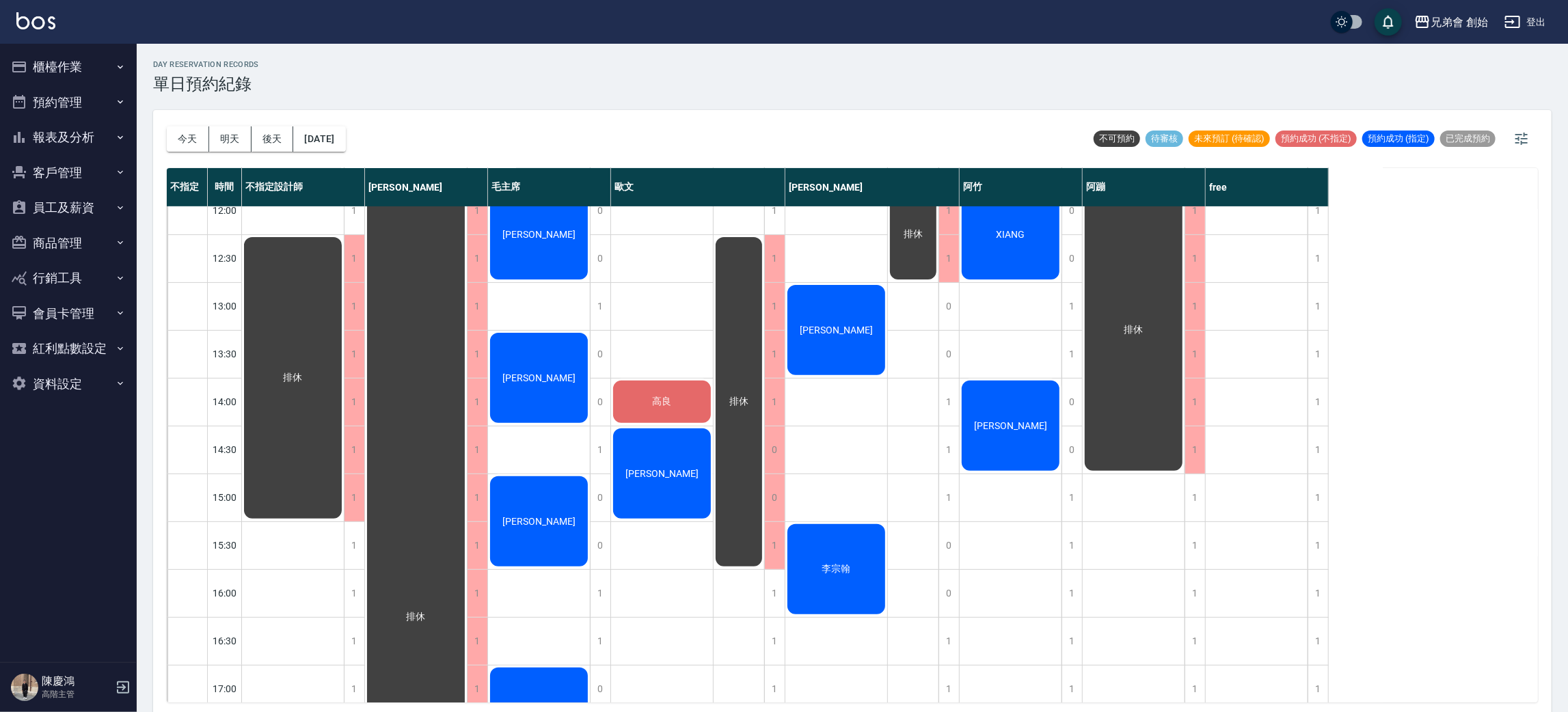
scroll to position [102, 0]
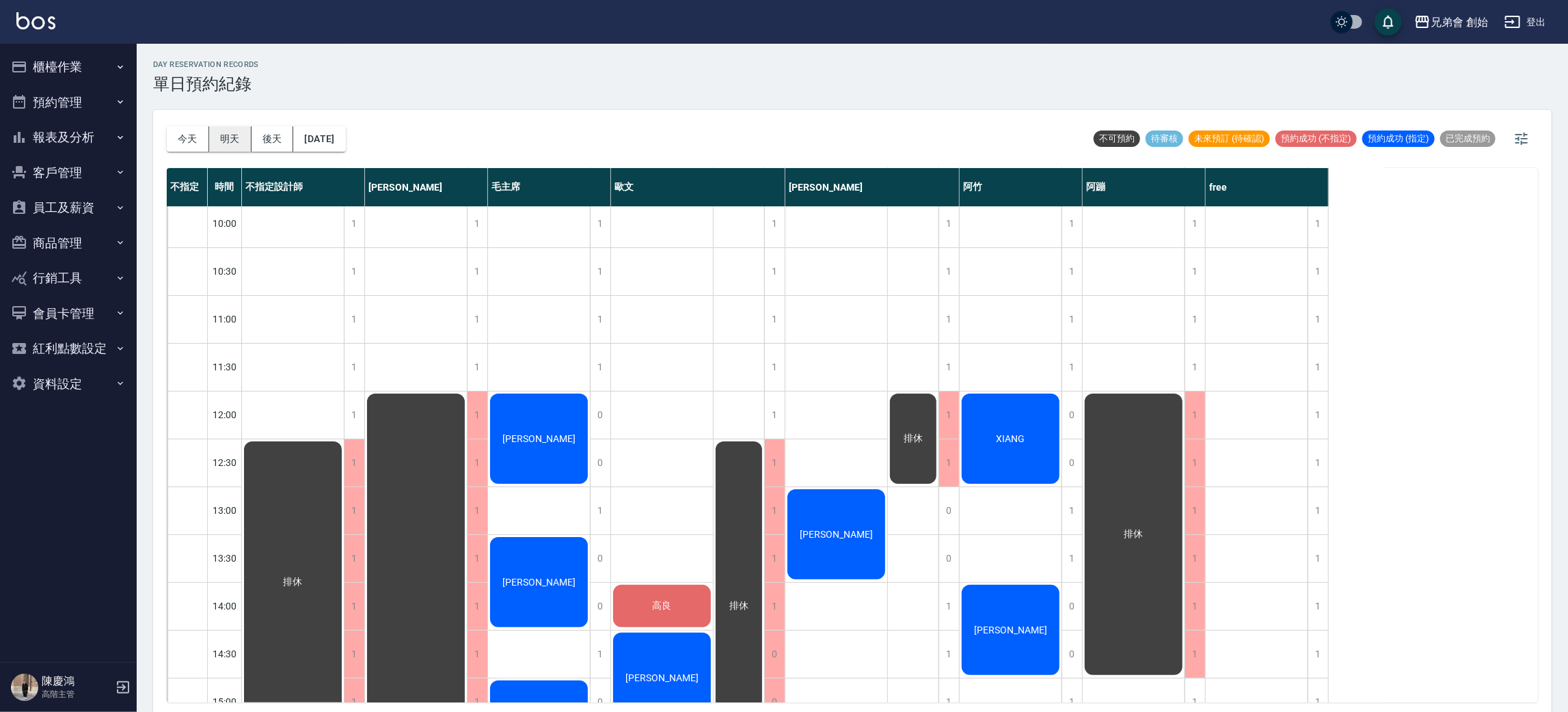
drag, startPoint x: 238, startPoint y: 137, endPoint x: 241, endPoint y: 123, distance: 14.3
click at [238, 135] on button "明天" at bounding box center [231, 138] width 43 height 25
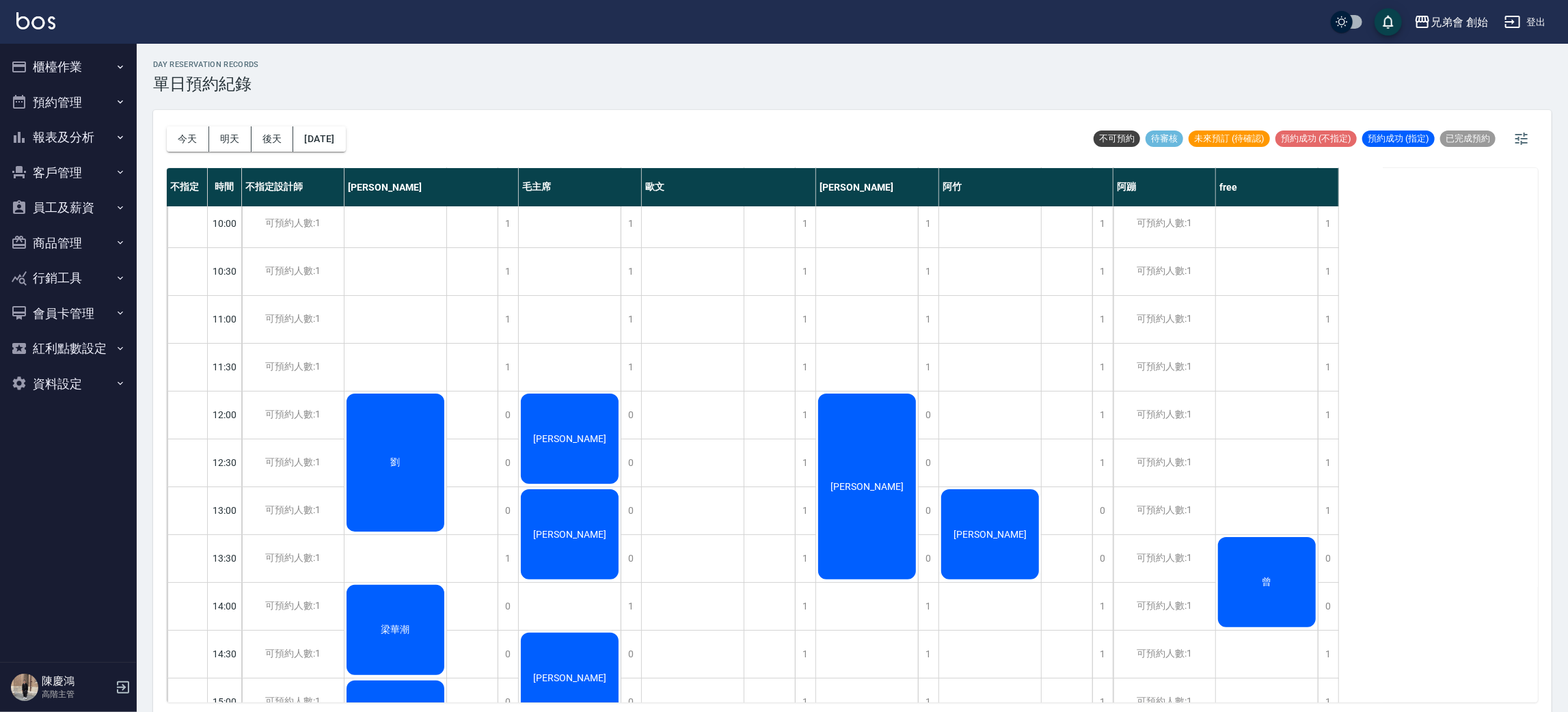
scroll to position [204, 0]
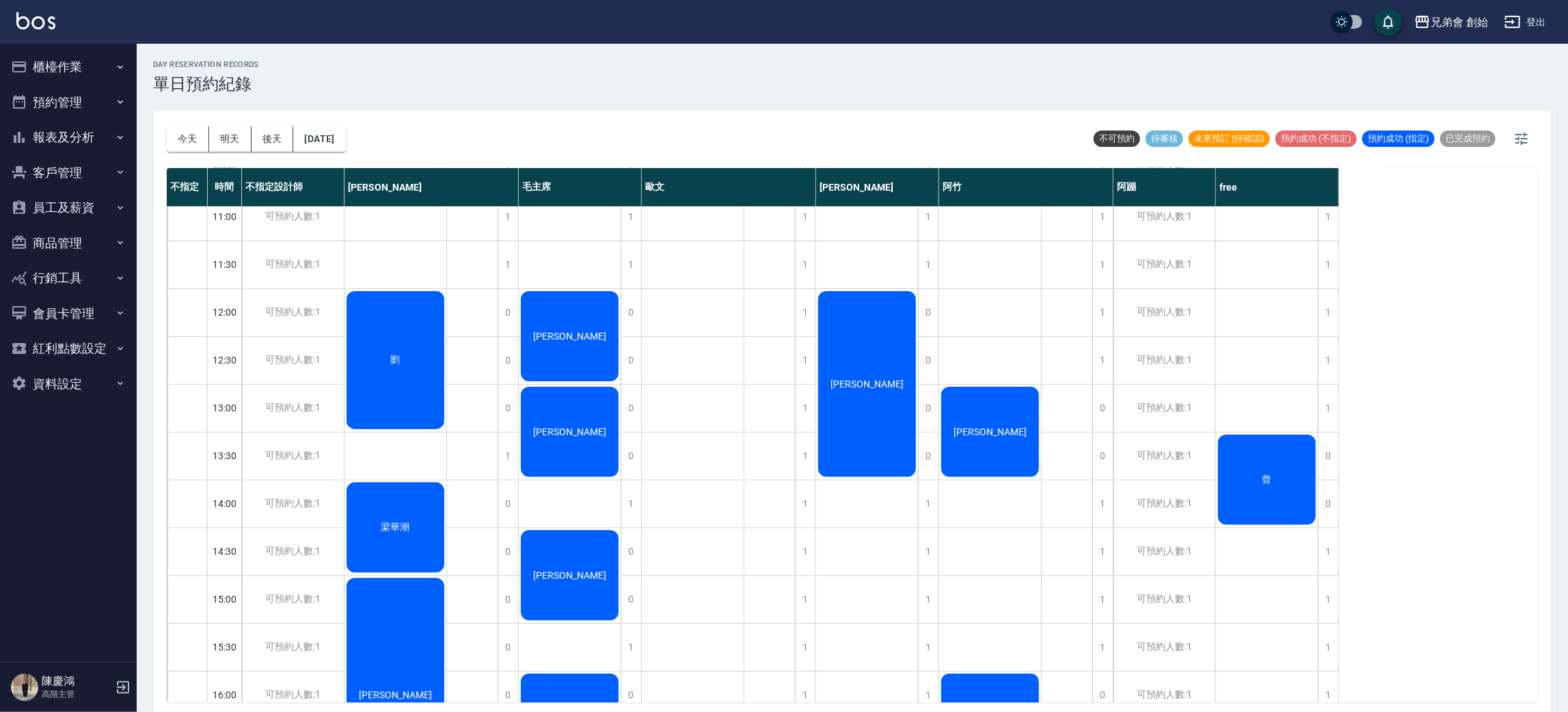
click at [177, 138] on button "今天" at bounding box center [188, 138] width 43 height 25
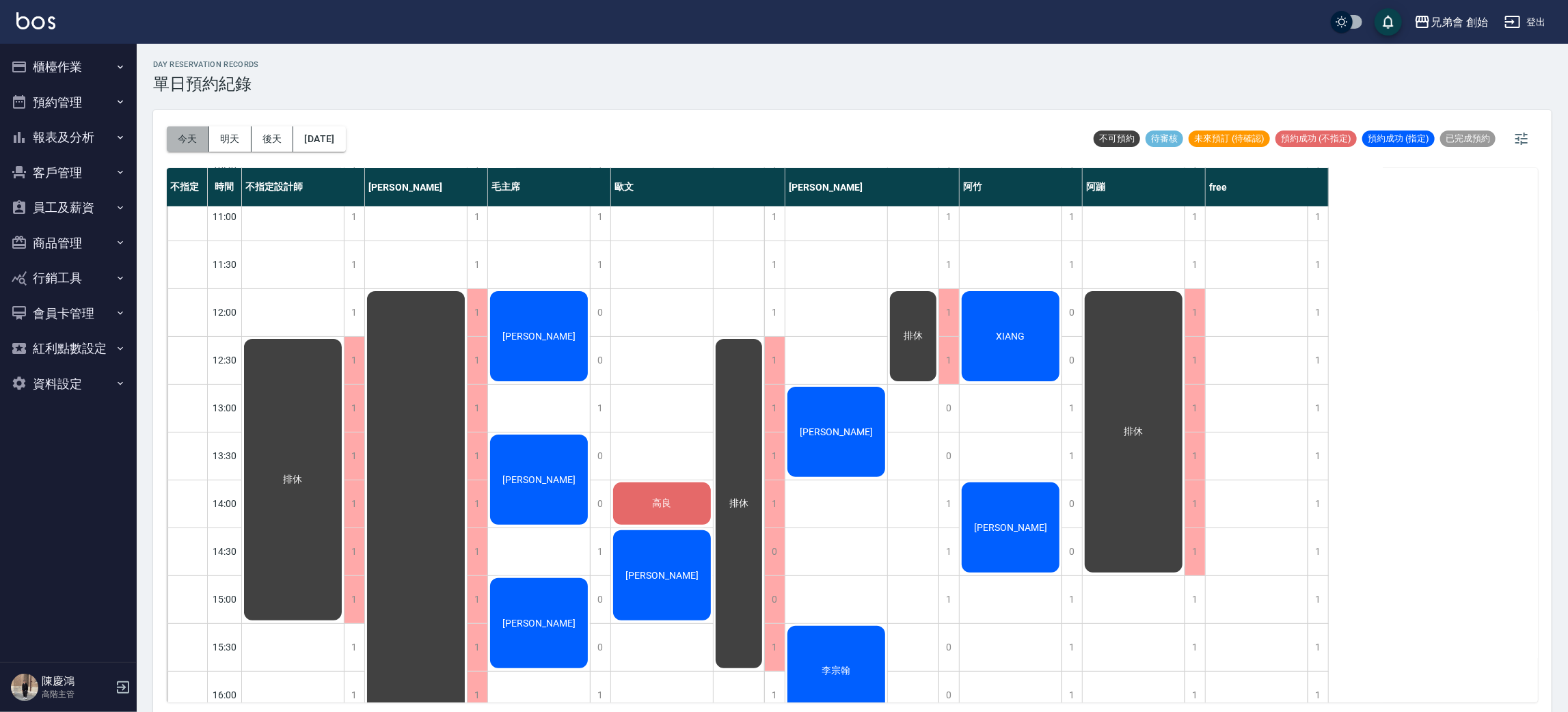
click at [183, 136] on button "今天" at bounding box center [188, 138] width 43 height 25
click at [245, 138] on button "明天" at bounding box center [231, 138] width 43 height 25
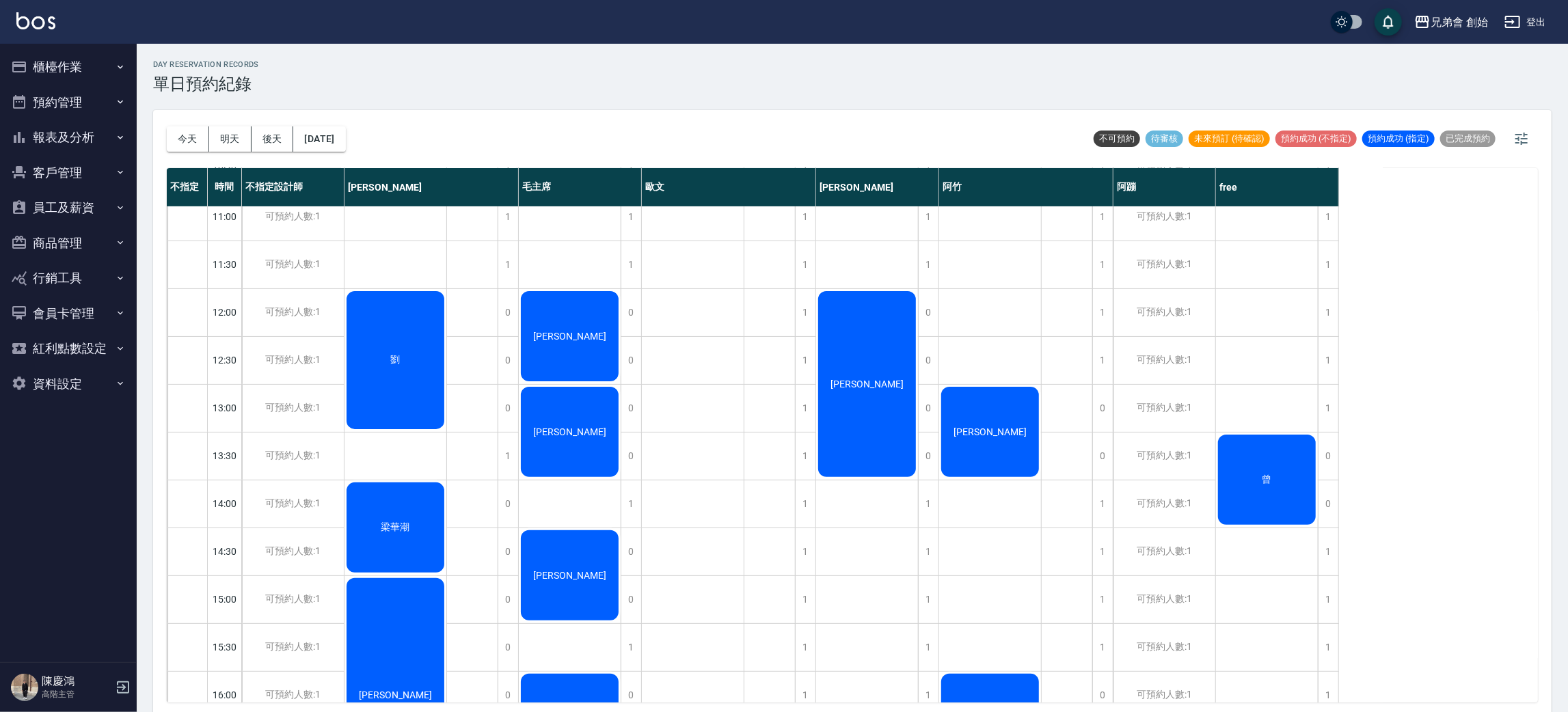
click at [280, 140] on button "後天" at bounding box center [272, 138] width 43 height 25
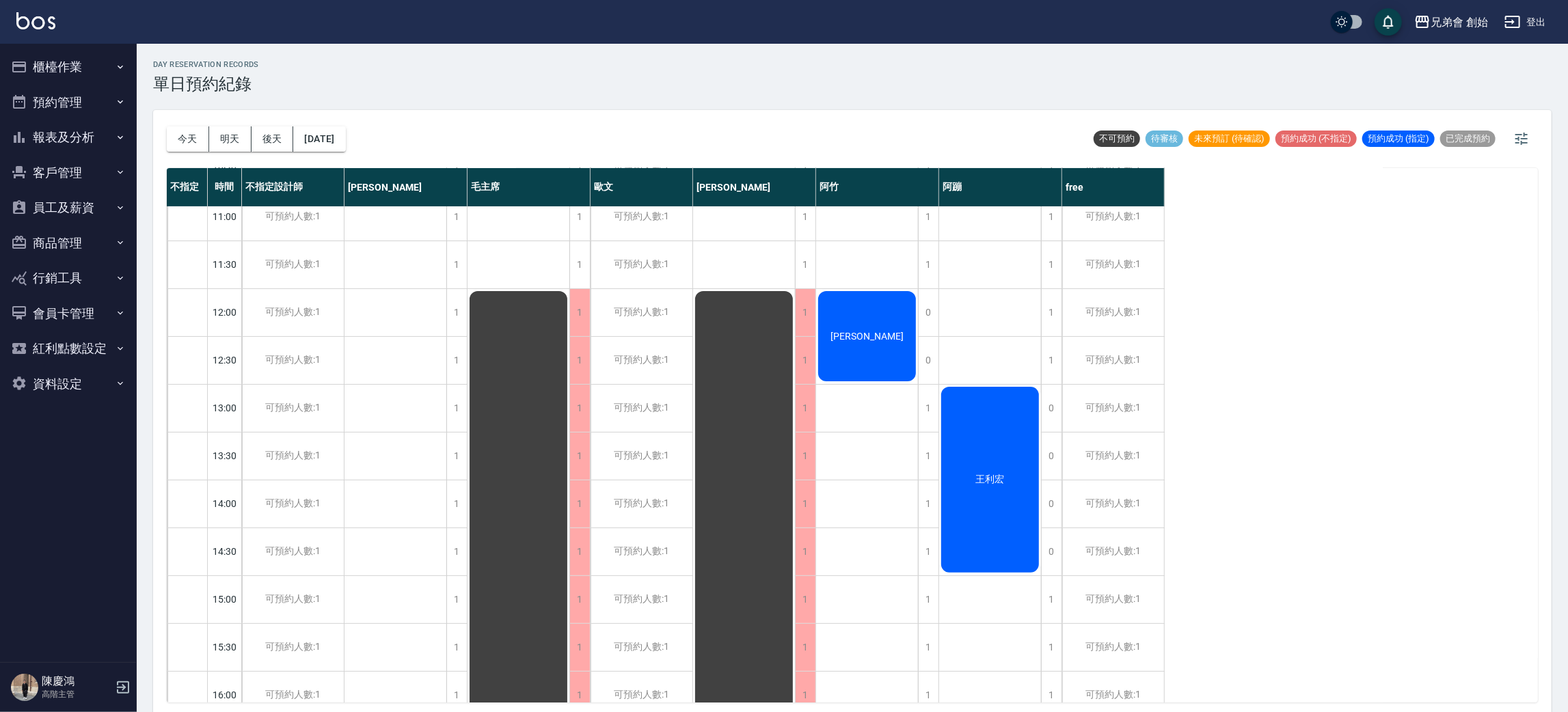
click at [232, 138] on button "明天" at bounding box center [231, 138] width 43 height 25
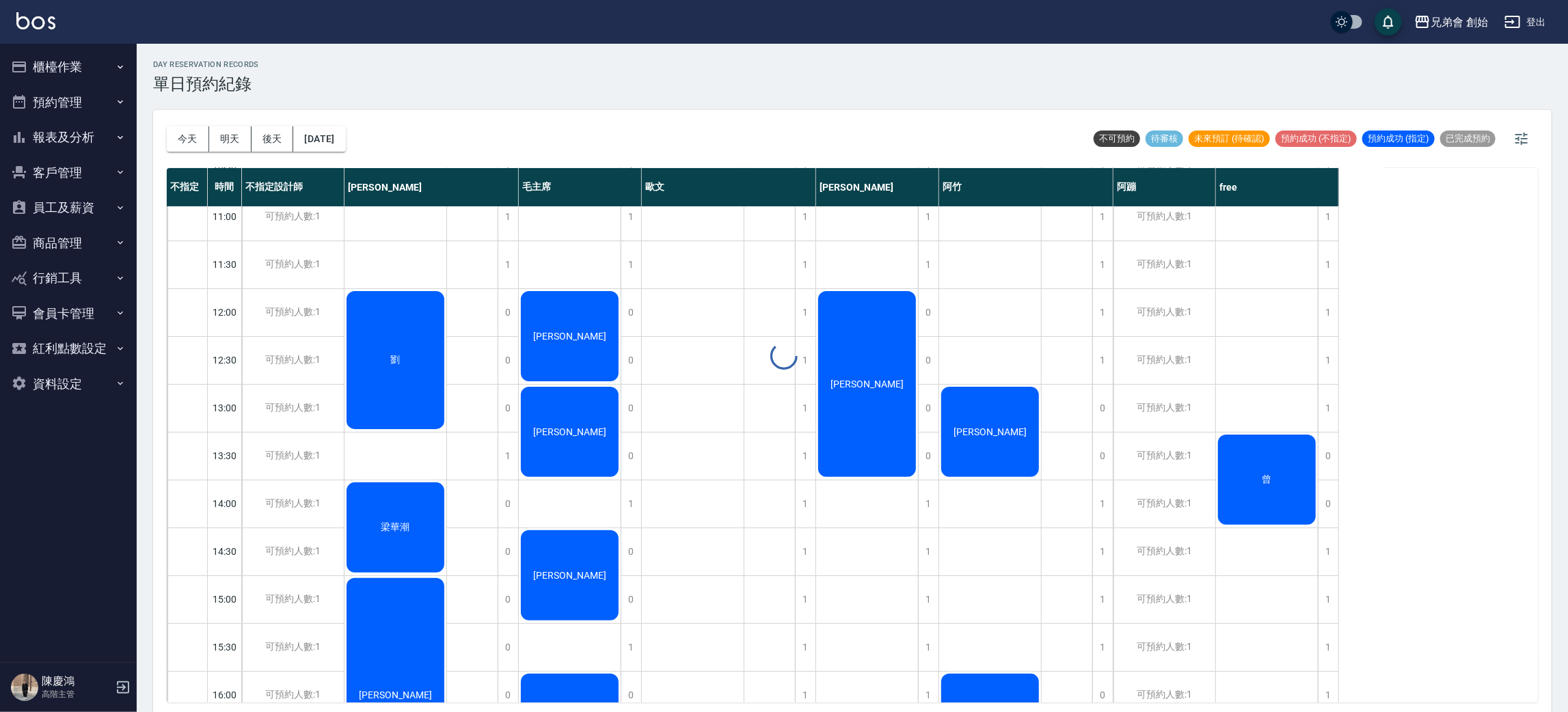
click at [182, 141] on button "今天" at bounding box center [188, 138] width 43 height 25
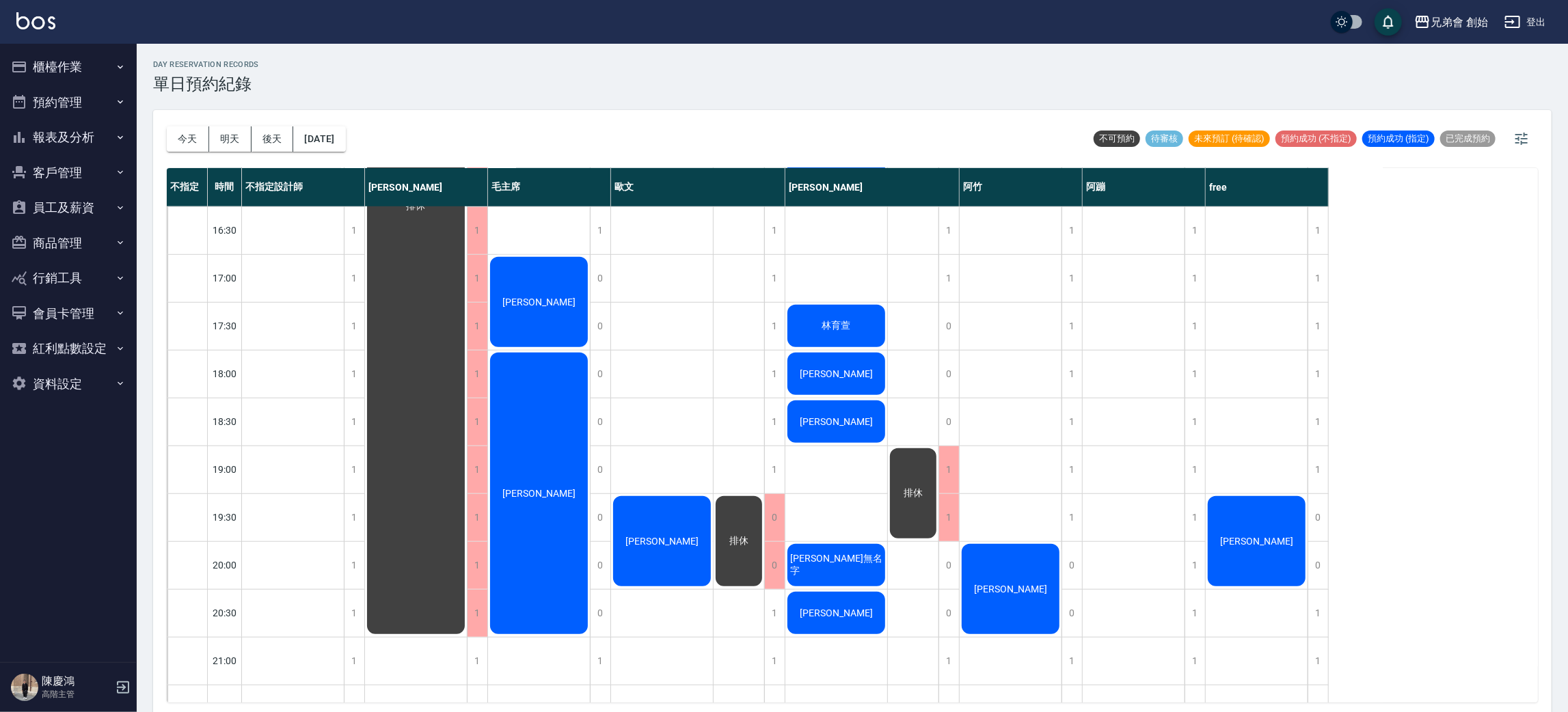
scroll to position [820, 0]
